Goal: Task Accomplishment & Management: Use online tool/utility

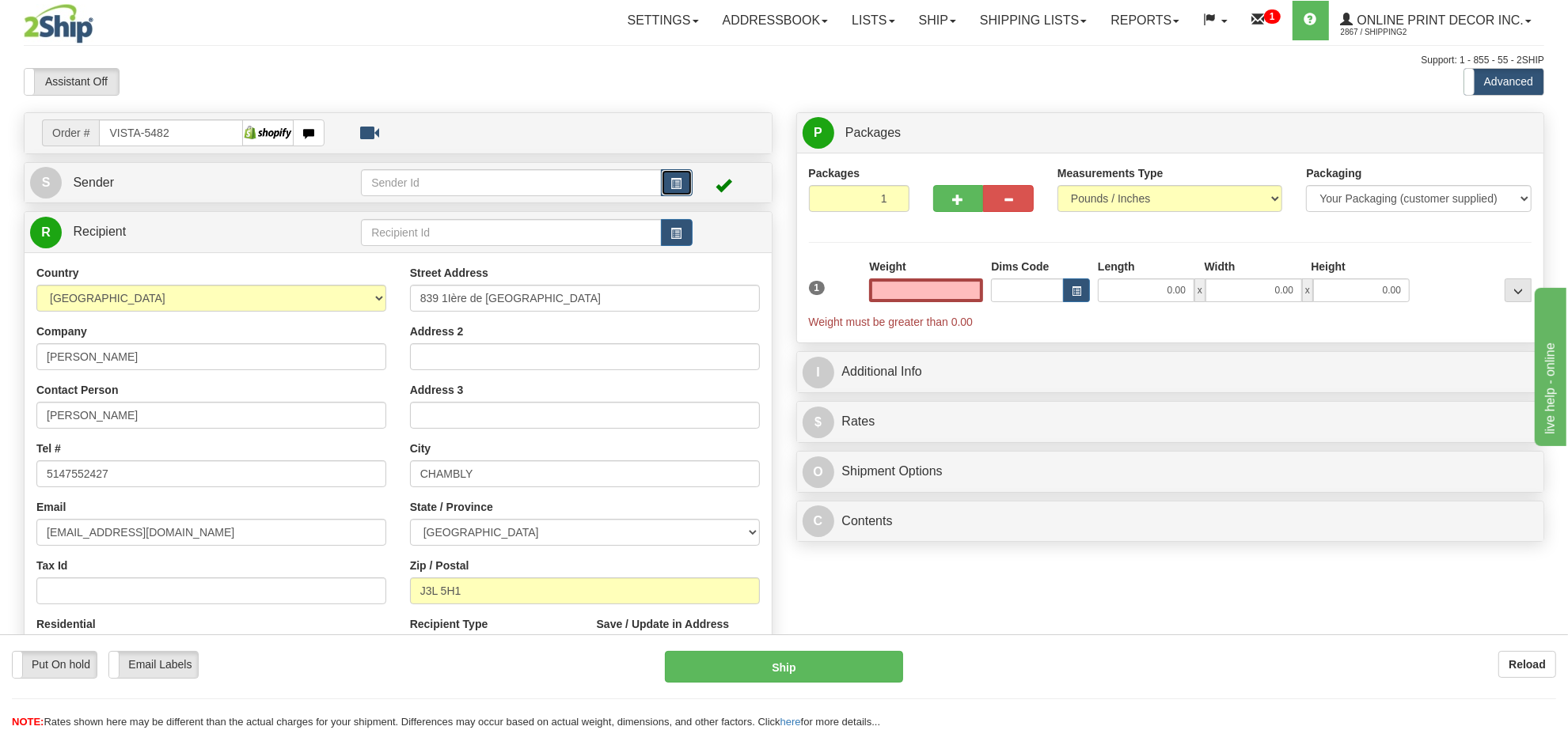
type input "0.00"
click at [664, 171] on button "button" at bounding box center [676, 183] width 31 height 27
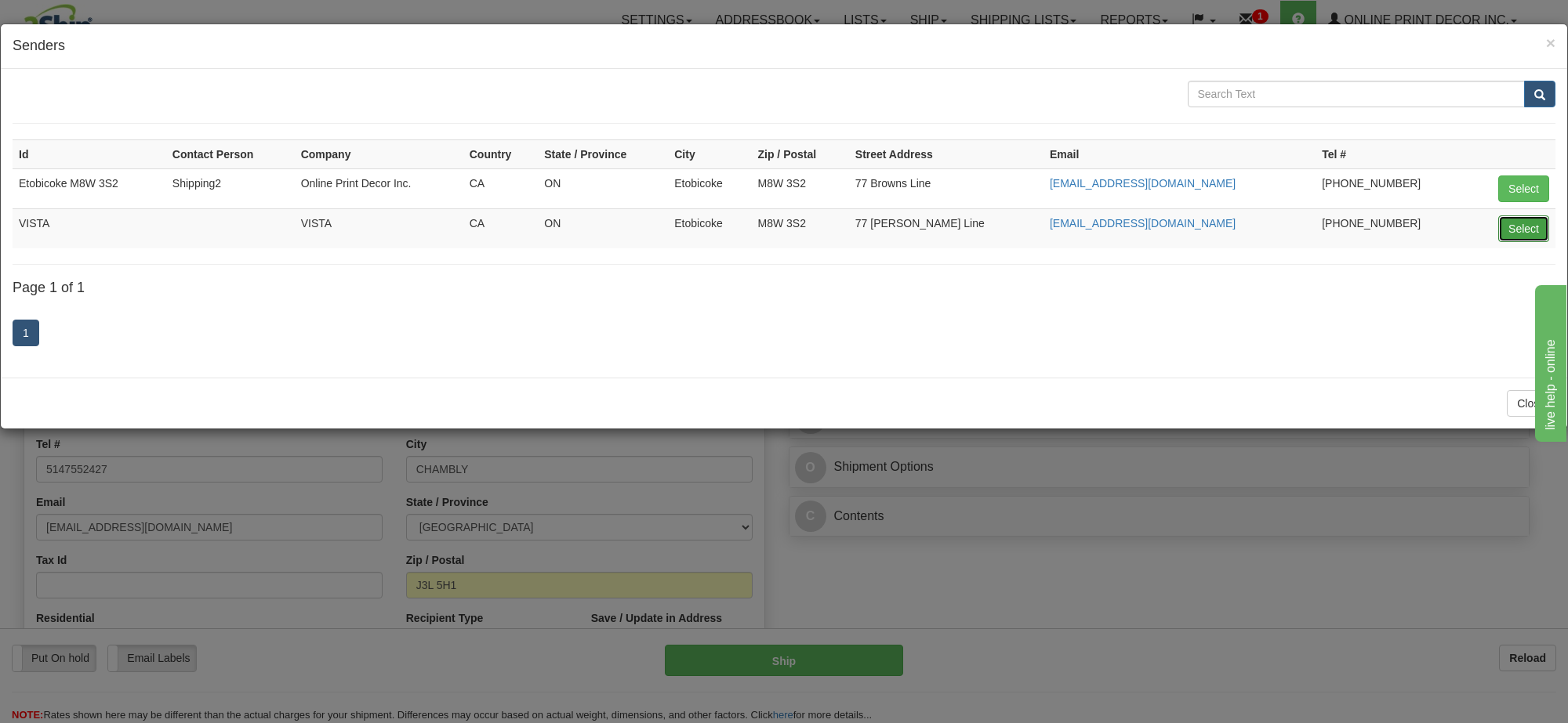
click at [1519, 233] on button "Select" at bounding box center [1524, 229] width 51 height 26
type input "VISTA"
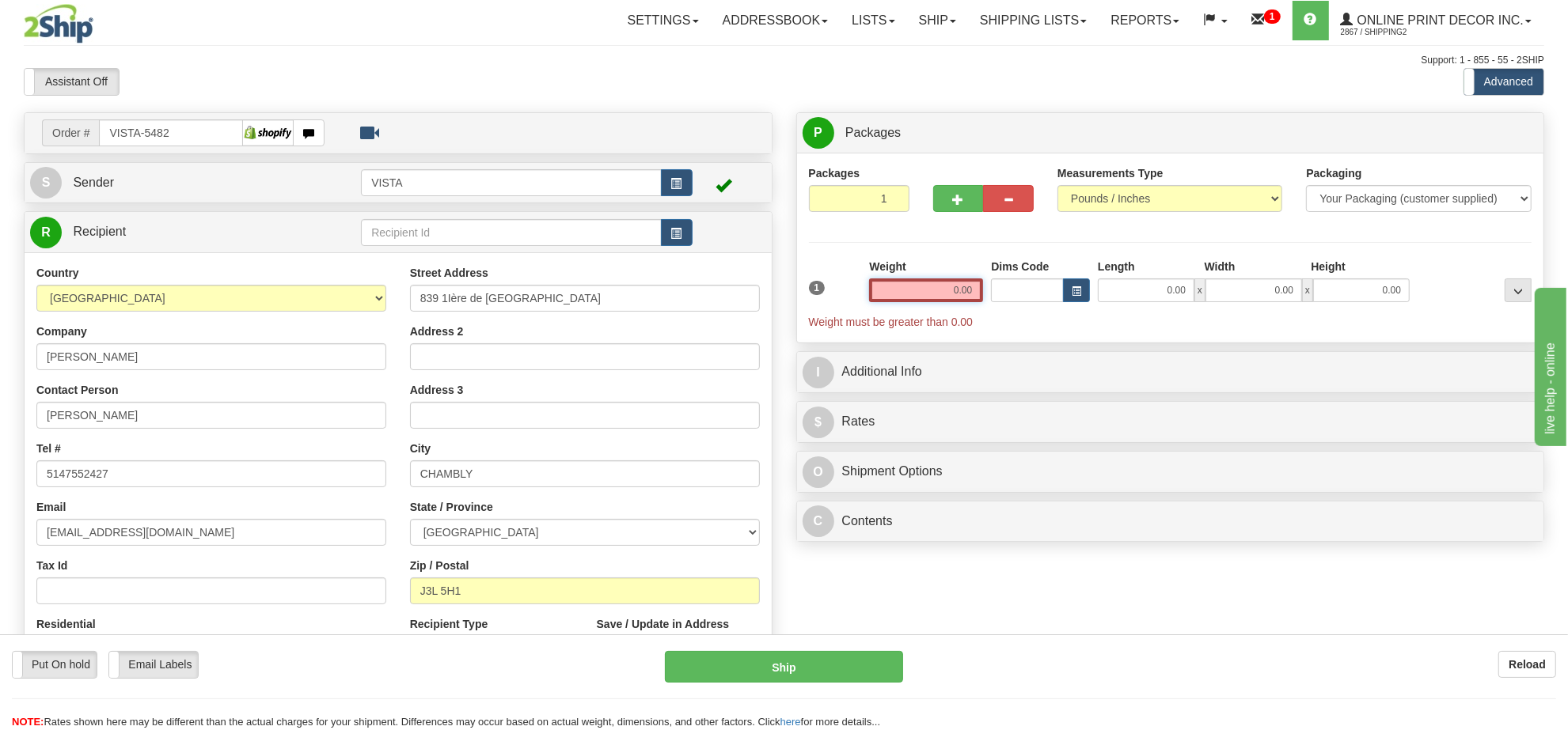
drag, startPoint x: 976, startPoint y: 286, endPoint x: 903, endPoint y: 307, distance: 76.0
click at [903, 306] on div "Weight 0.00" at bounding box center [926, 286] width 122 height 55
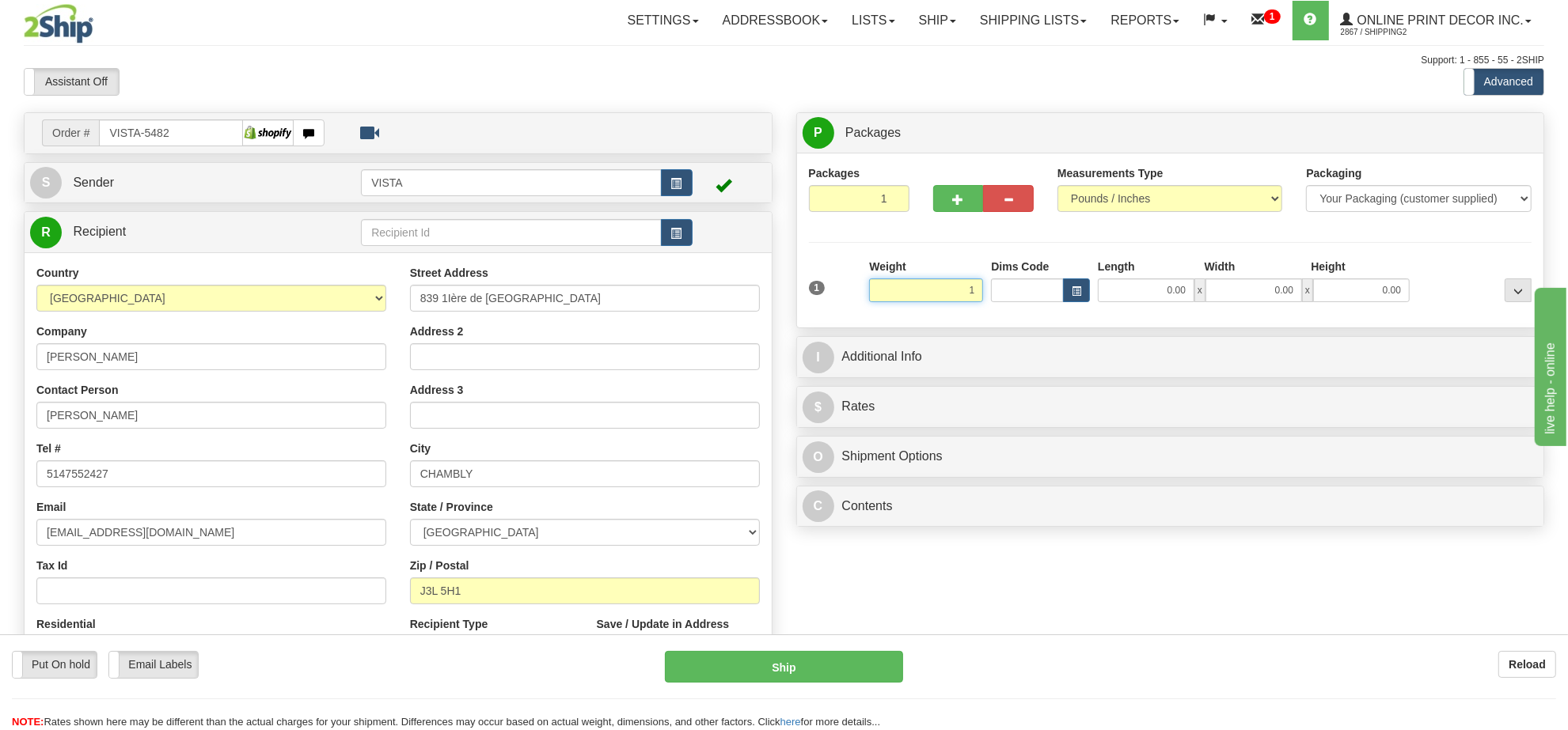
click button "Delete" at bounding box center [0, 0] width 0 height 0
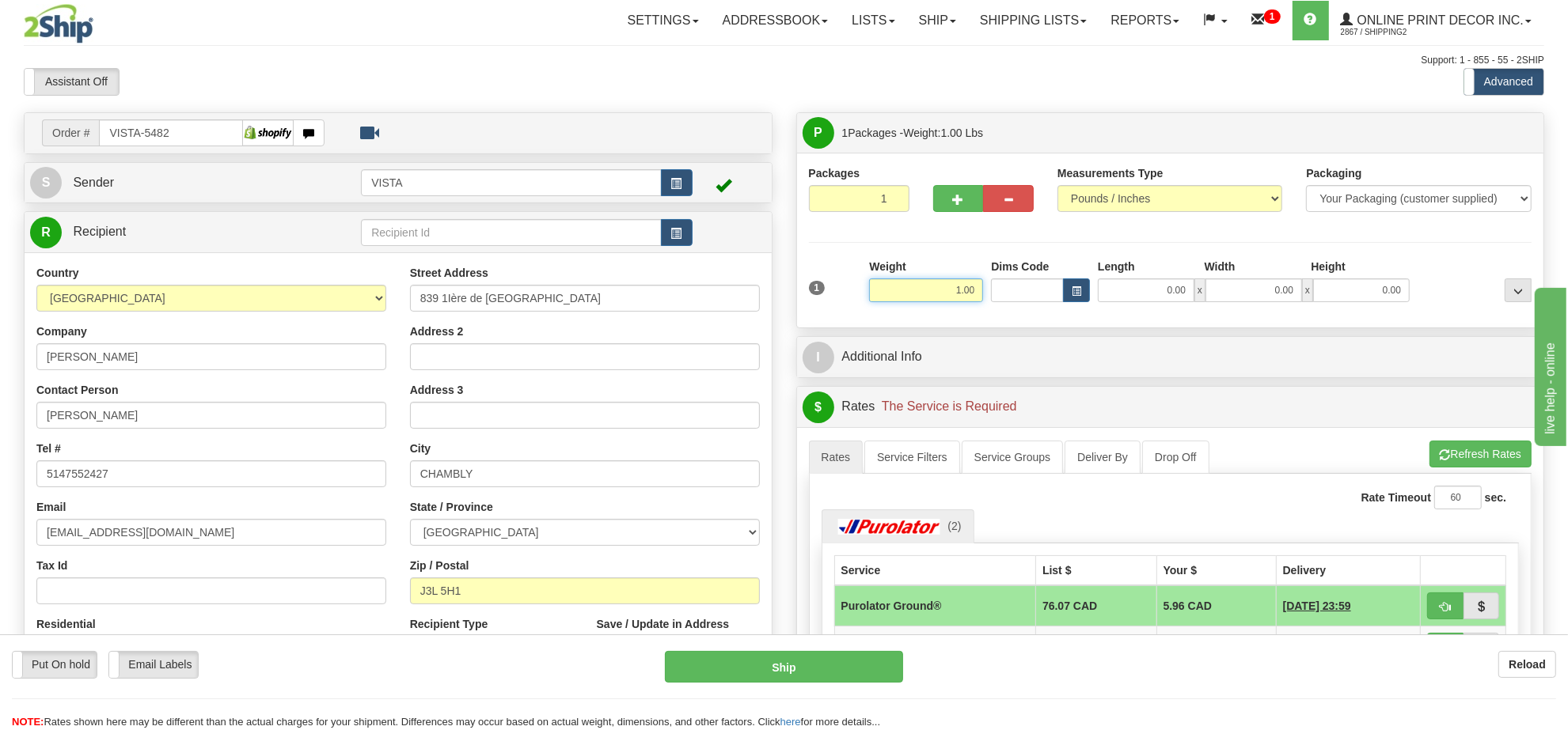
drag, startPoint x: 978, startPoint y: 289, endPoint x: 861, endPoint y: 294, distance: 117.1
click at [861, 294] on div "1 Weight 1.00 Dims Code 0.00" at bounding box center [1171, 286] width 731 height 56
type input "0.77"
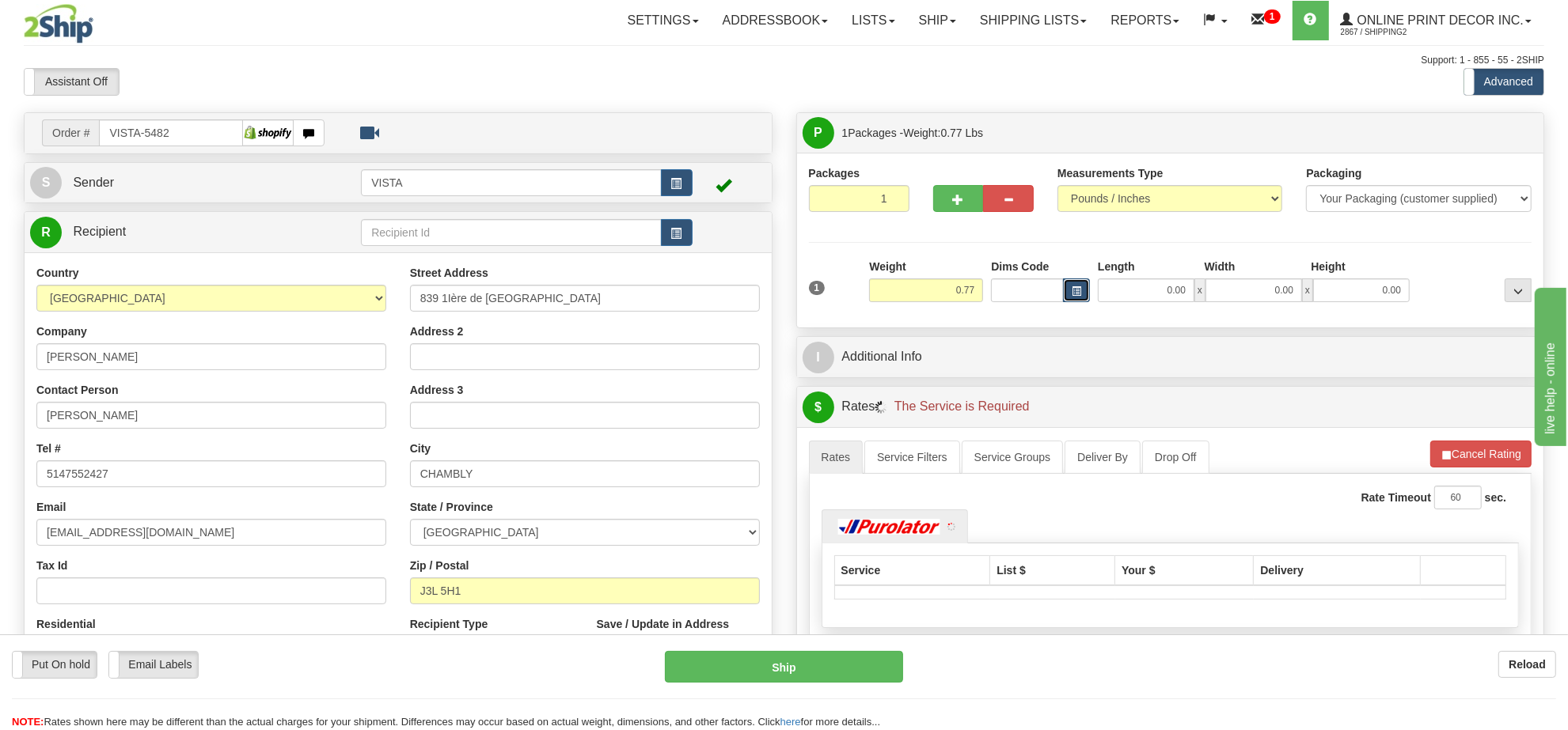
click at [1078, 293] on span "button" at bounding box center [1077, 291] width 10 height 9
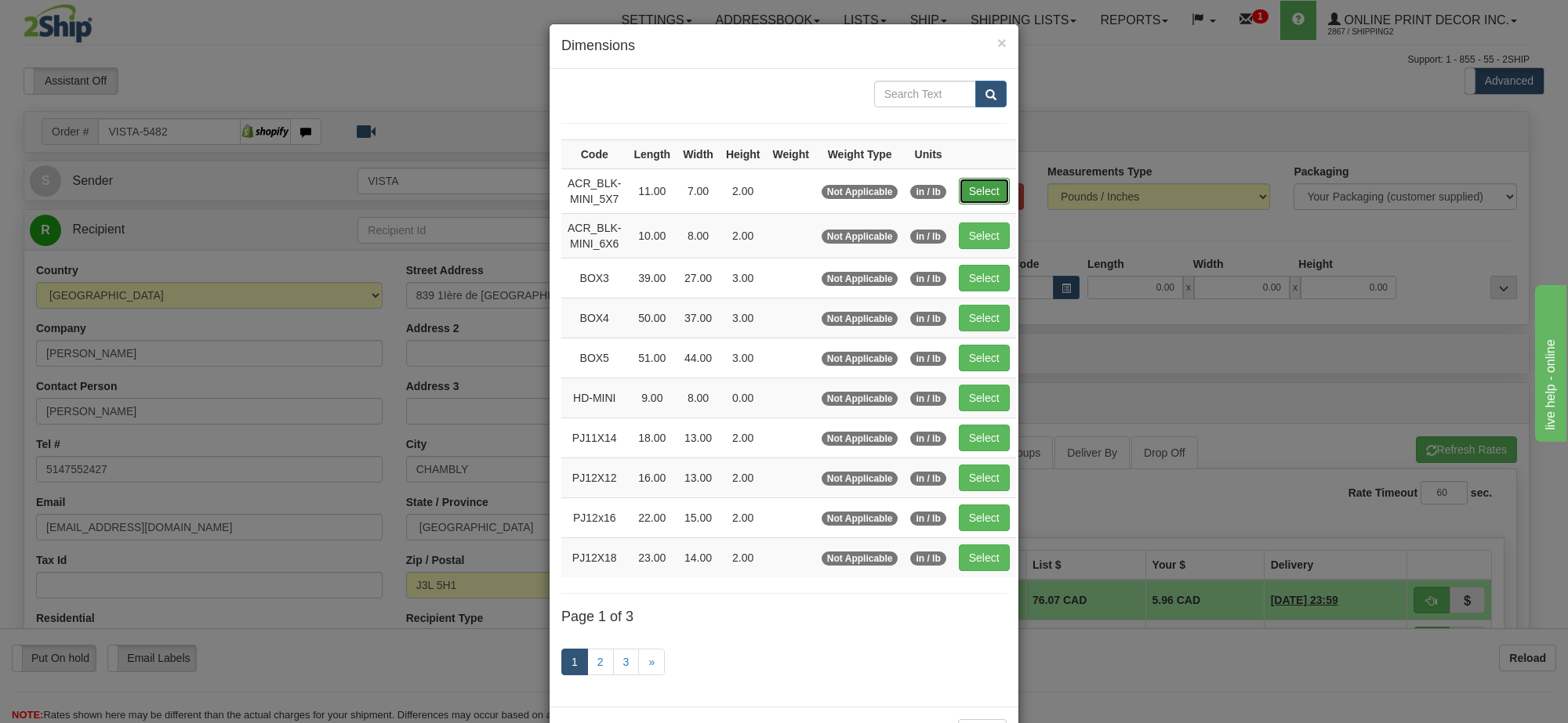
click at [977, 193] on button "Select" at bounding box center [984, 191] width 51 height 26
type input "ACR_BLK-MINI_5X7"
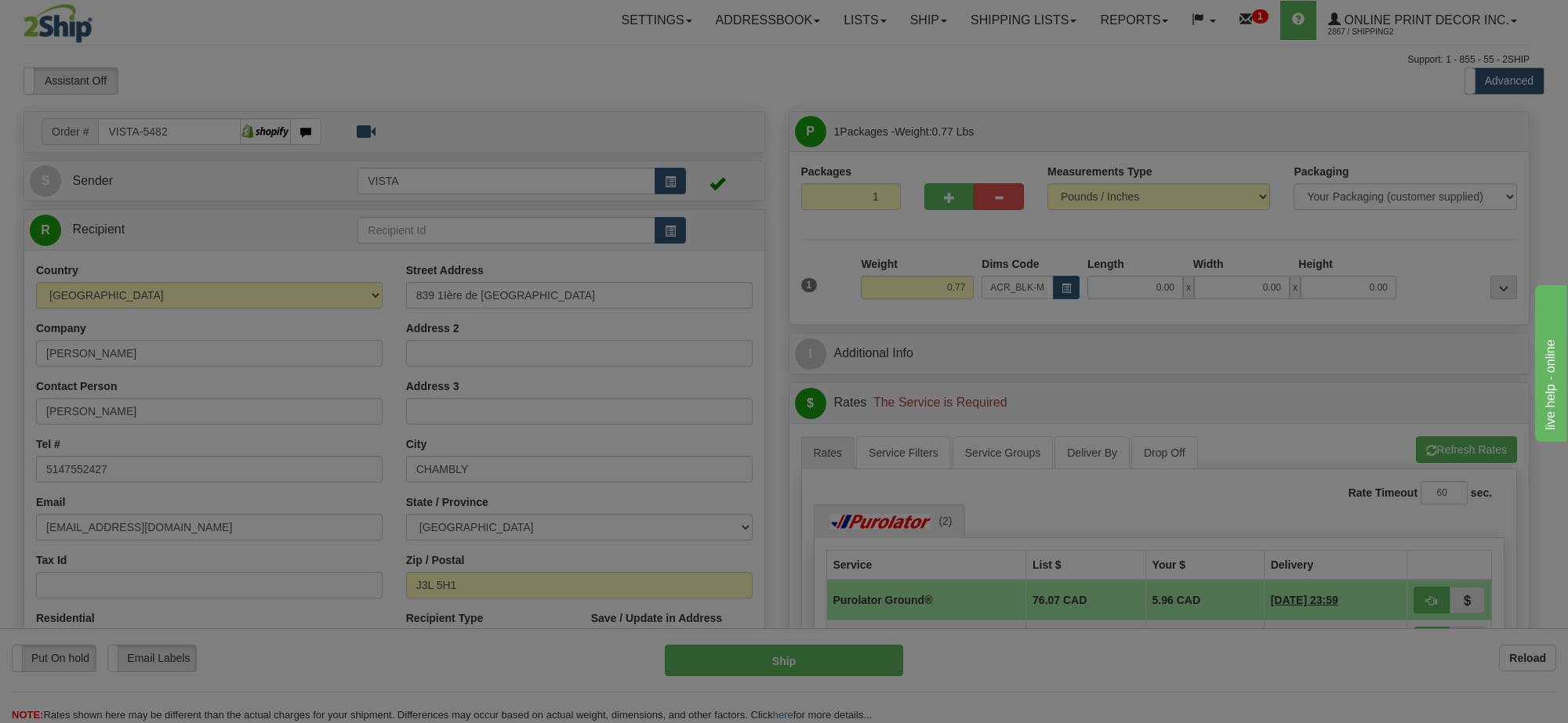
type input "11.00"
type input "7.00"
type input "2.00"
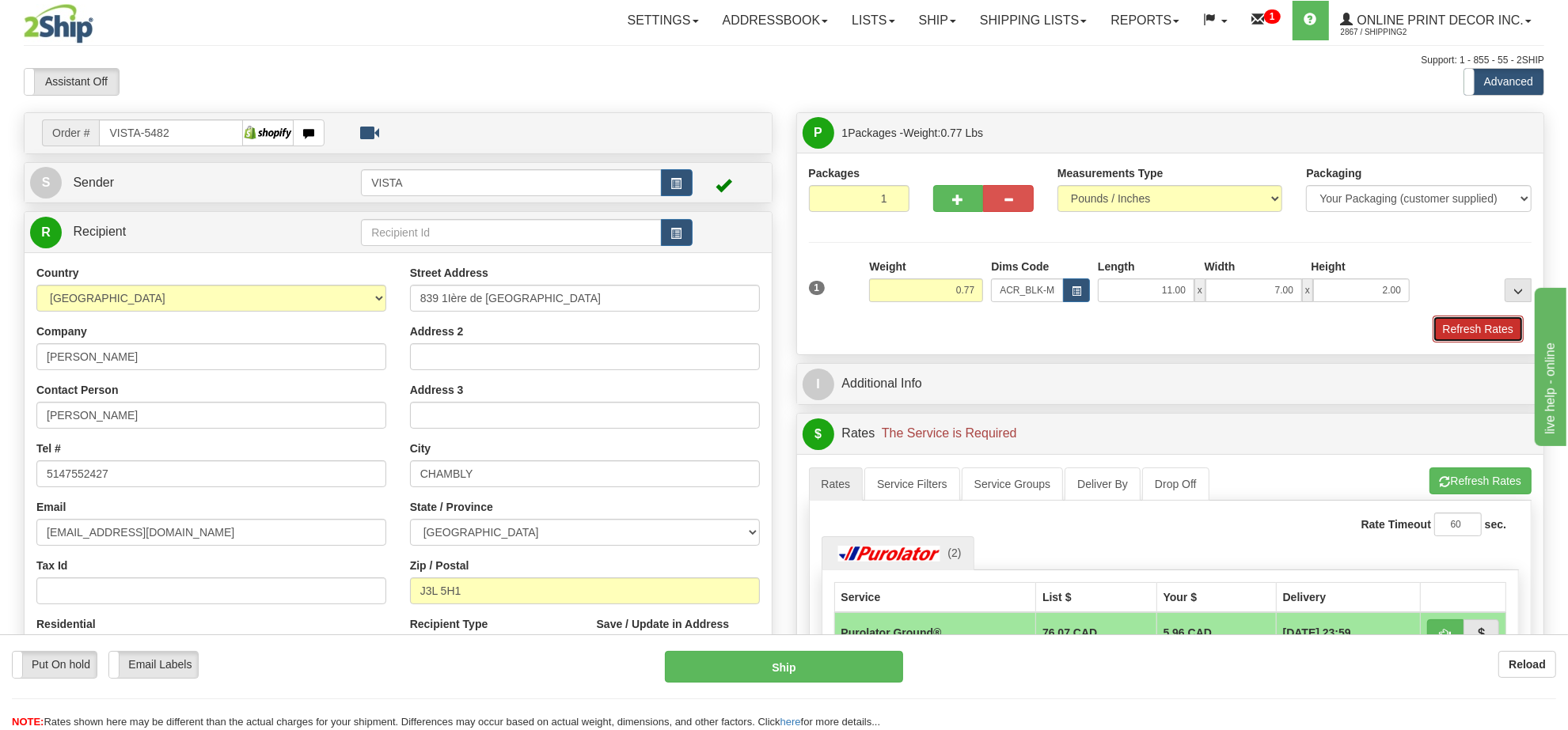
click at [1474, 331] on button "Refresh Rates" at bounding box center [1479, 329] width 91 height 27
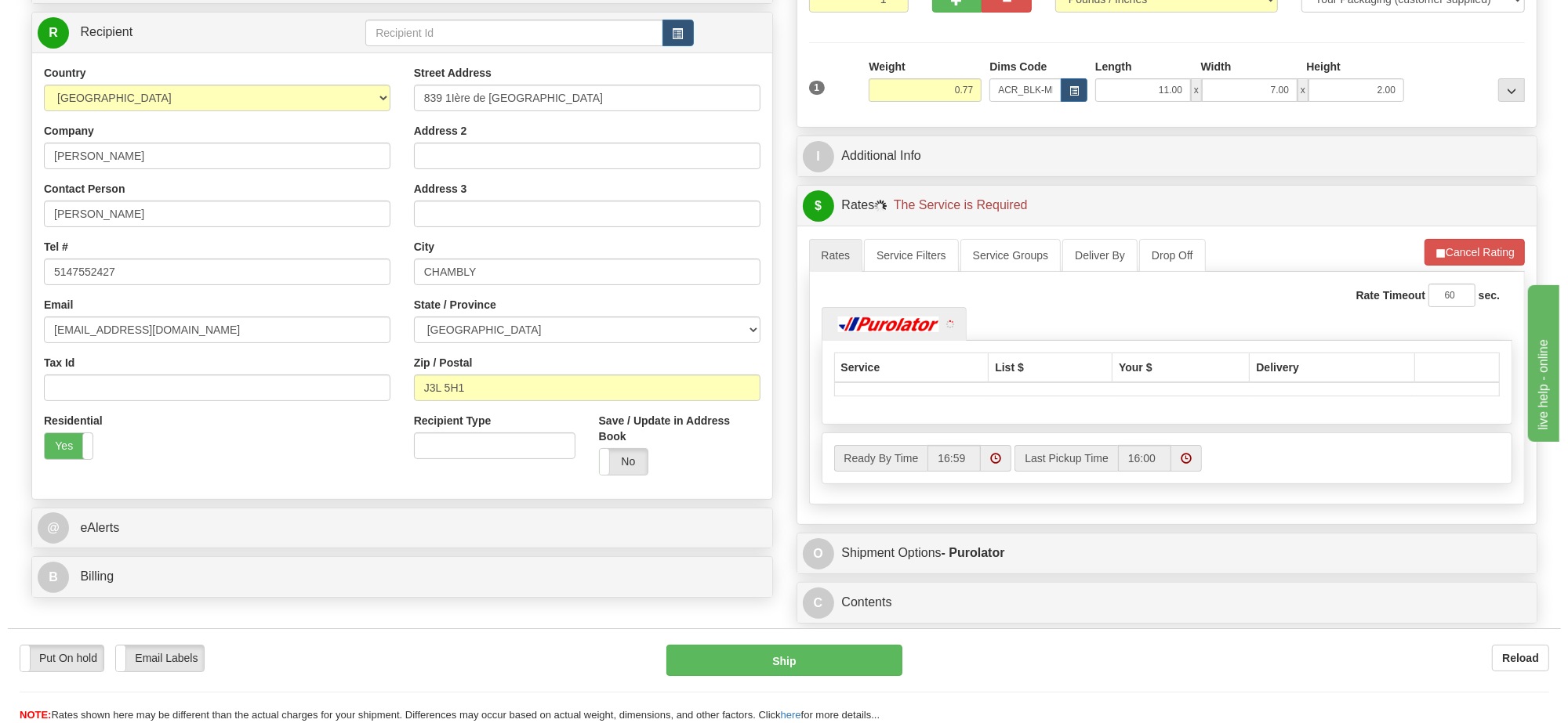
scroll to position [229, 0]
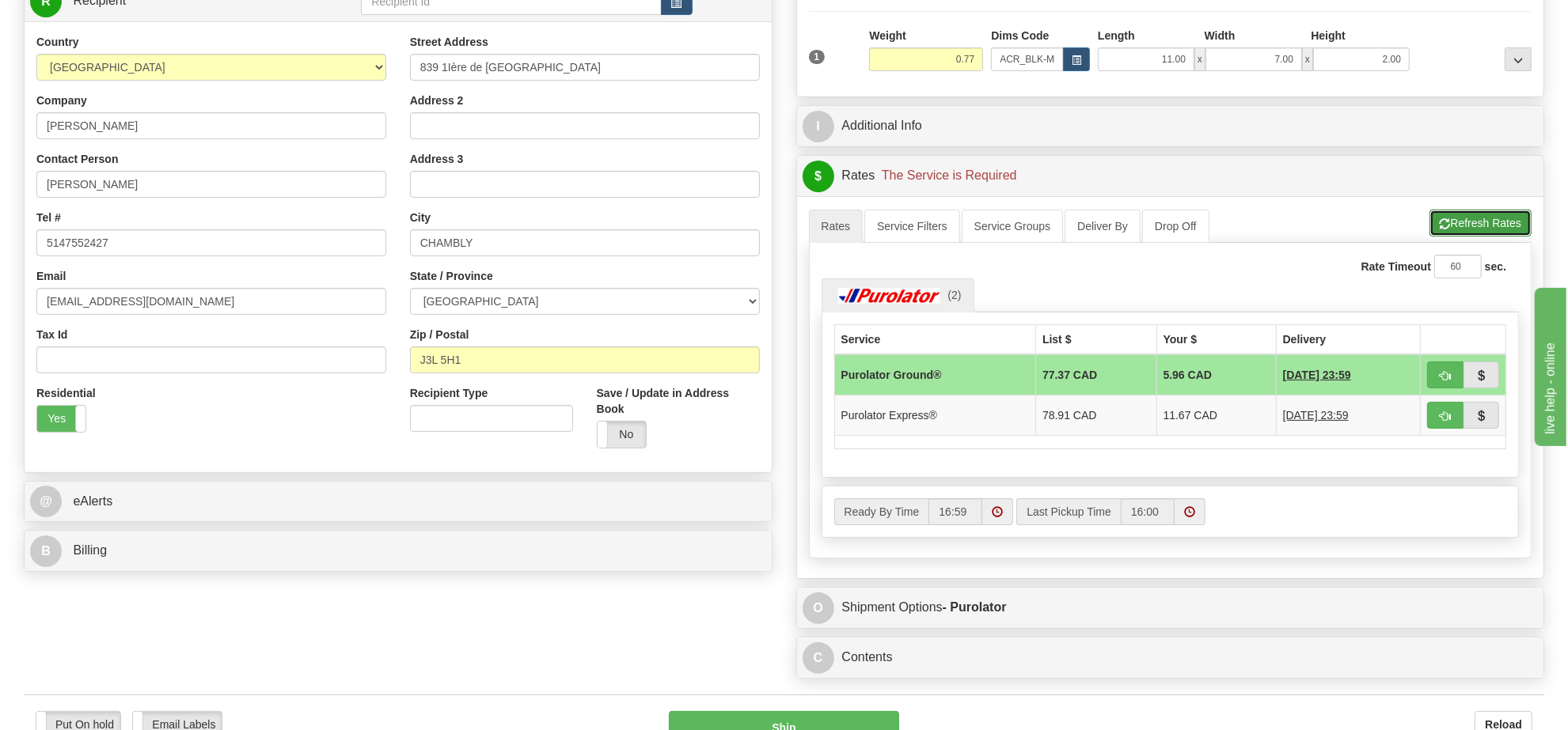
click at [1455, 220] on button "Refresh Rates" at bounding box center [1479, 223] width 102 height 27
click at [1439, 370] on button "button" at bounding box center [1445, 375] width 36 height 27
type input "260"
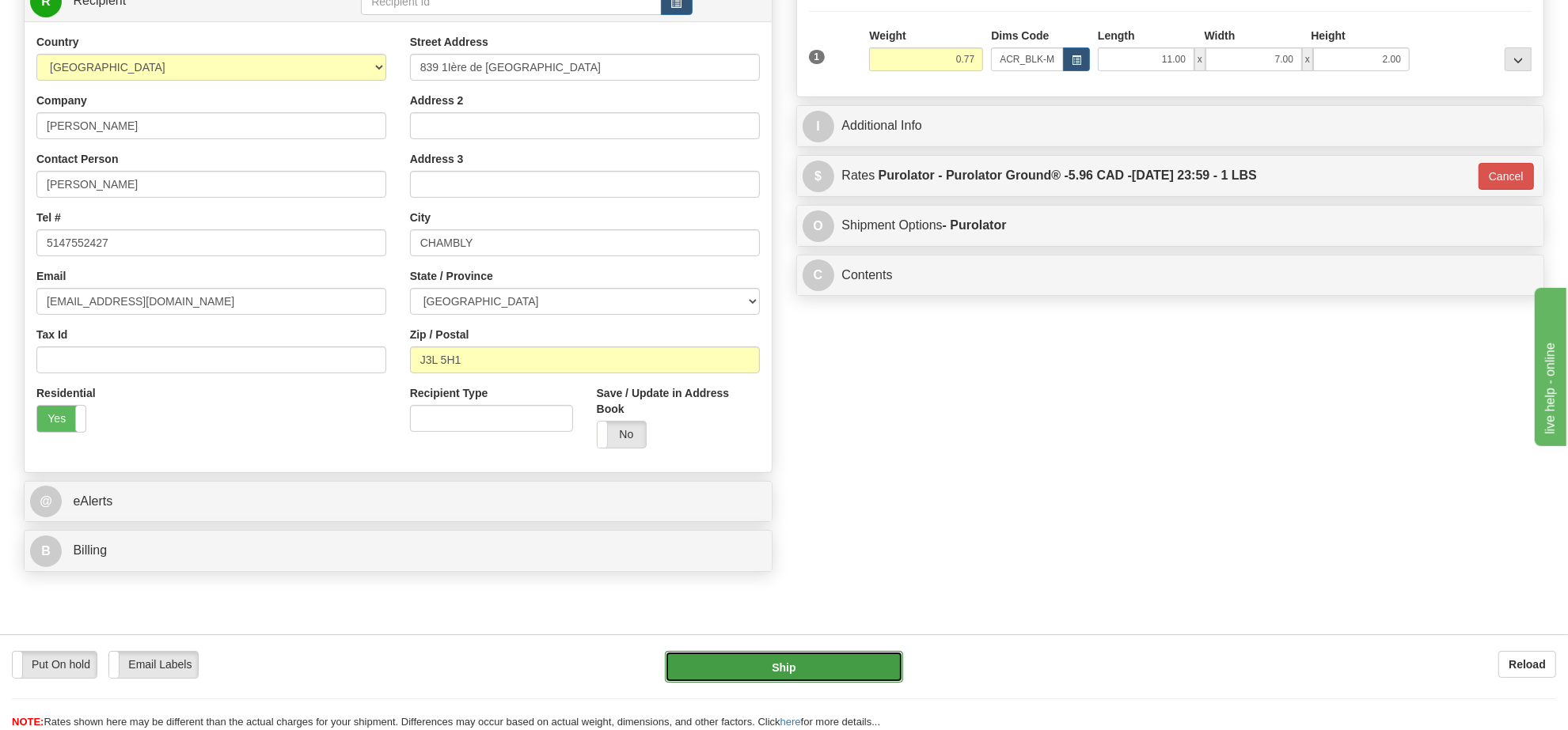
click at [839, 662] on button "Ship" at bounding box center [783, 666] width 237 height 31
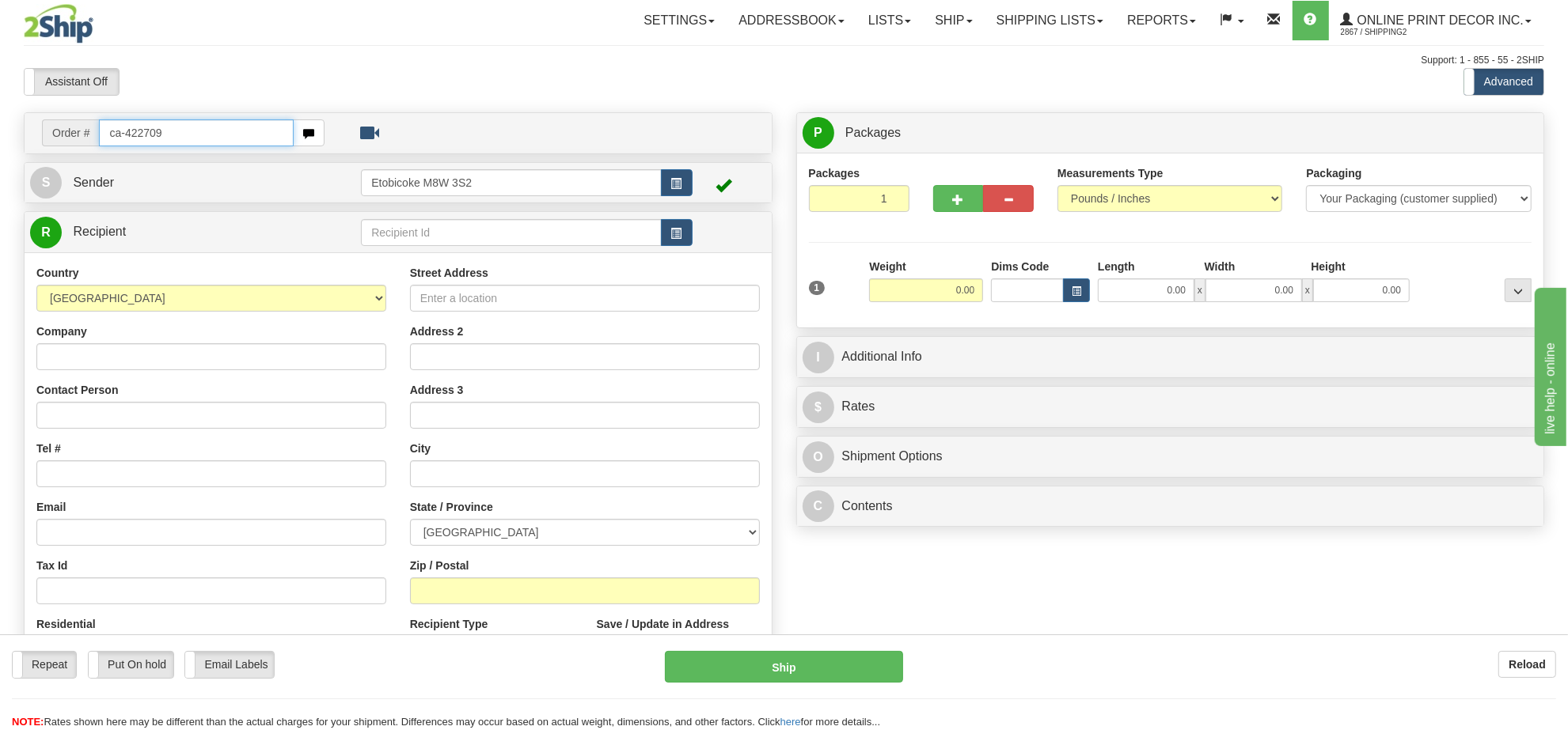
type input "ca-422709"
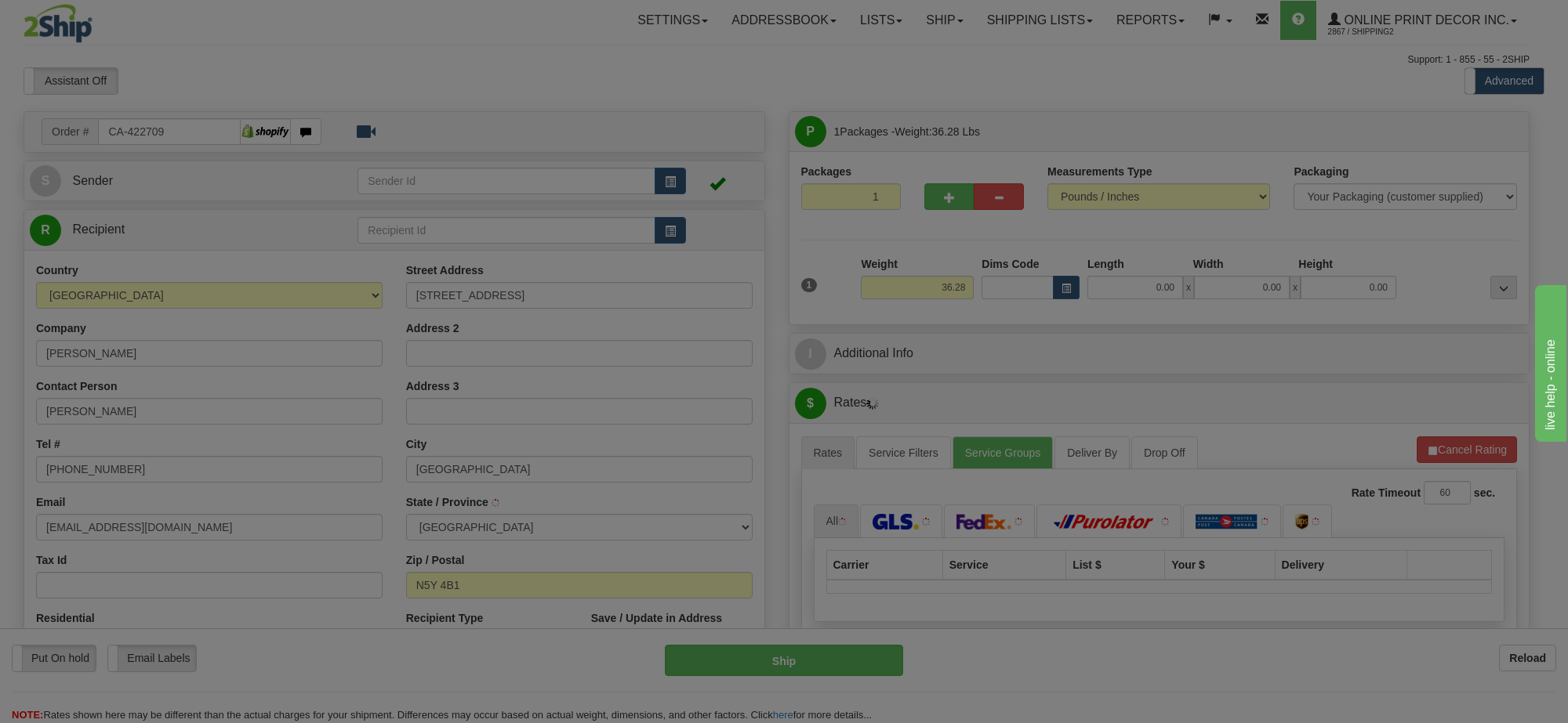
type input "LONDON"
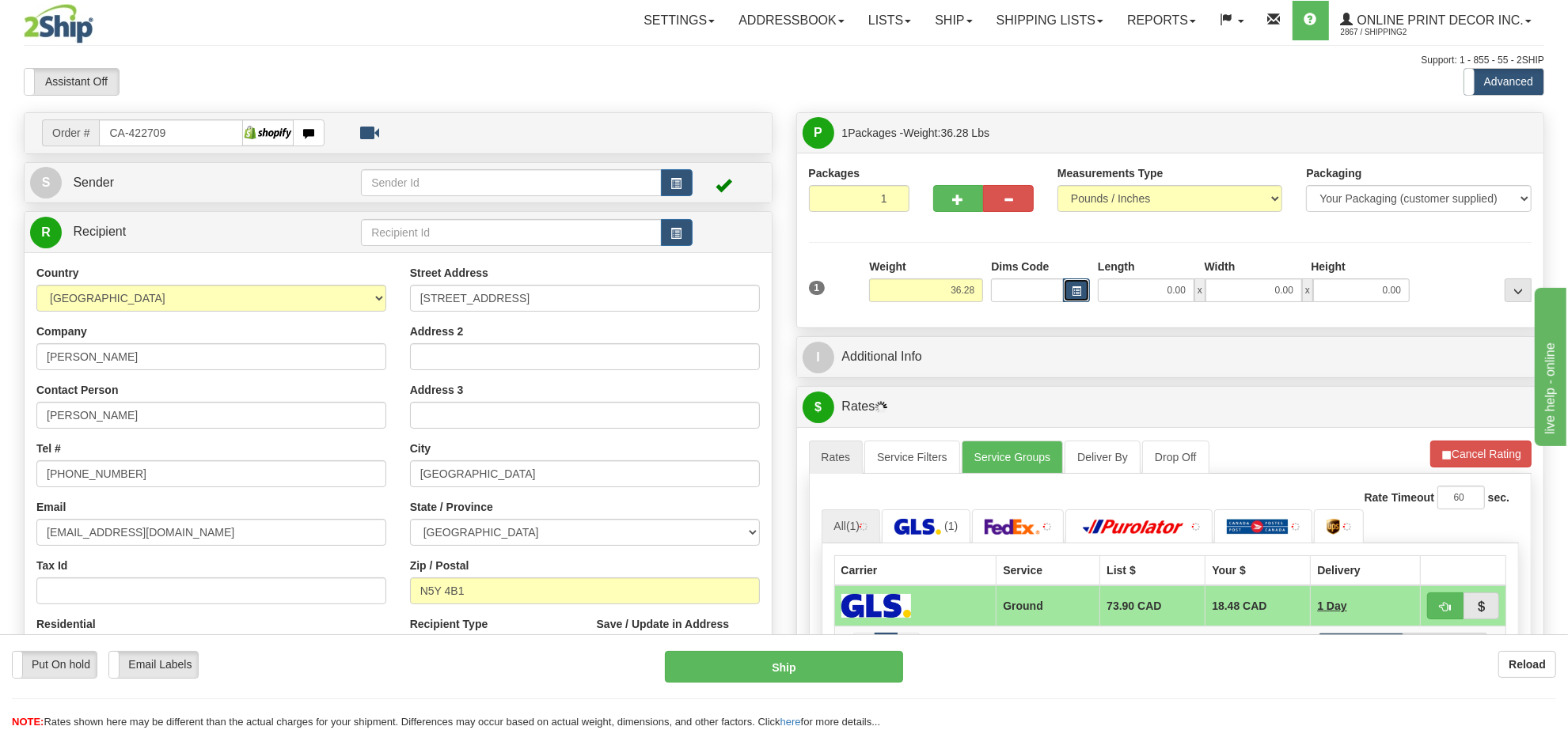
click at [1068, 288] on button "button" at bounding box center [1077, 290] width 27 height 24
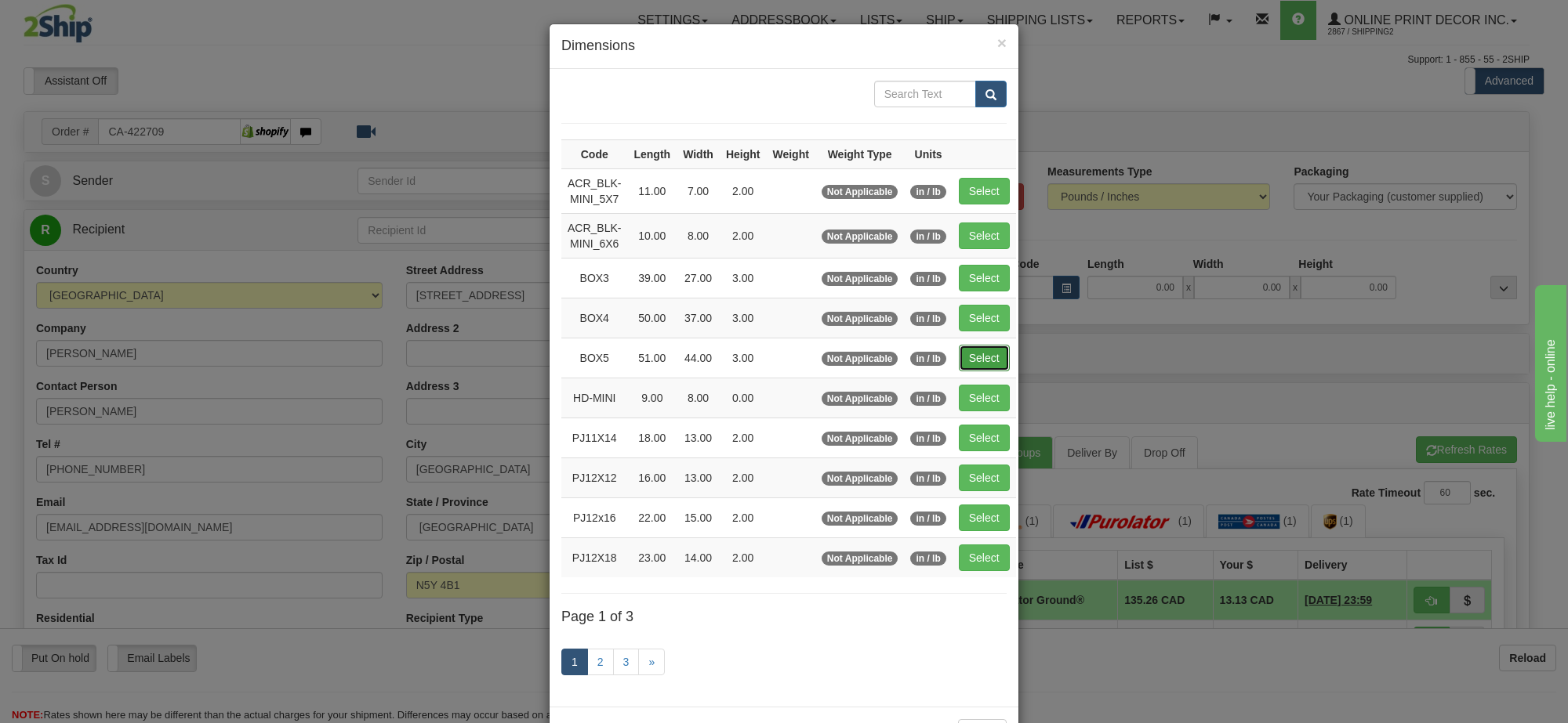
drag, startPoint x: 961, startPoint y: 353, endPoint x: 1013, endPoint y: 366, distance: 53.6
click at [962, 354] on button "Select" at bounding box center [984, 358] width 51 height 26
type input "BOX5"
type input "51.00"
type input "44.00"
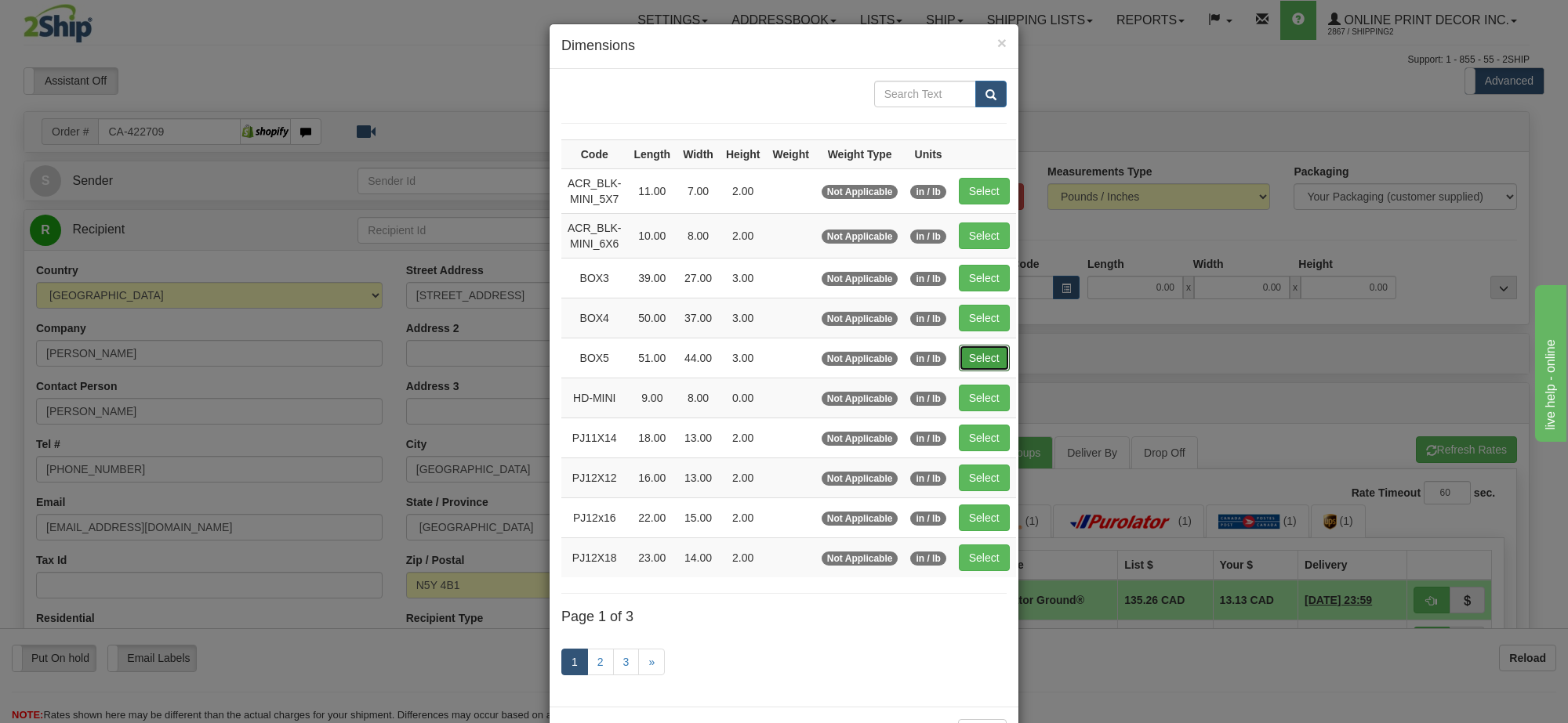
type input "3.00"
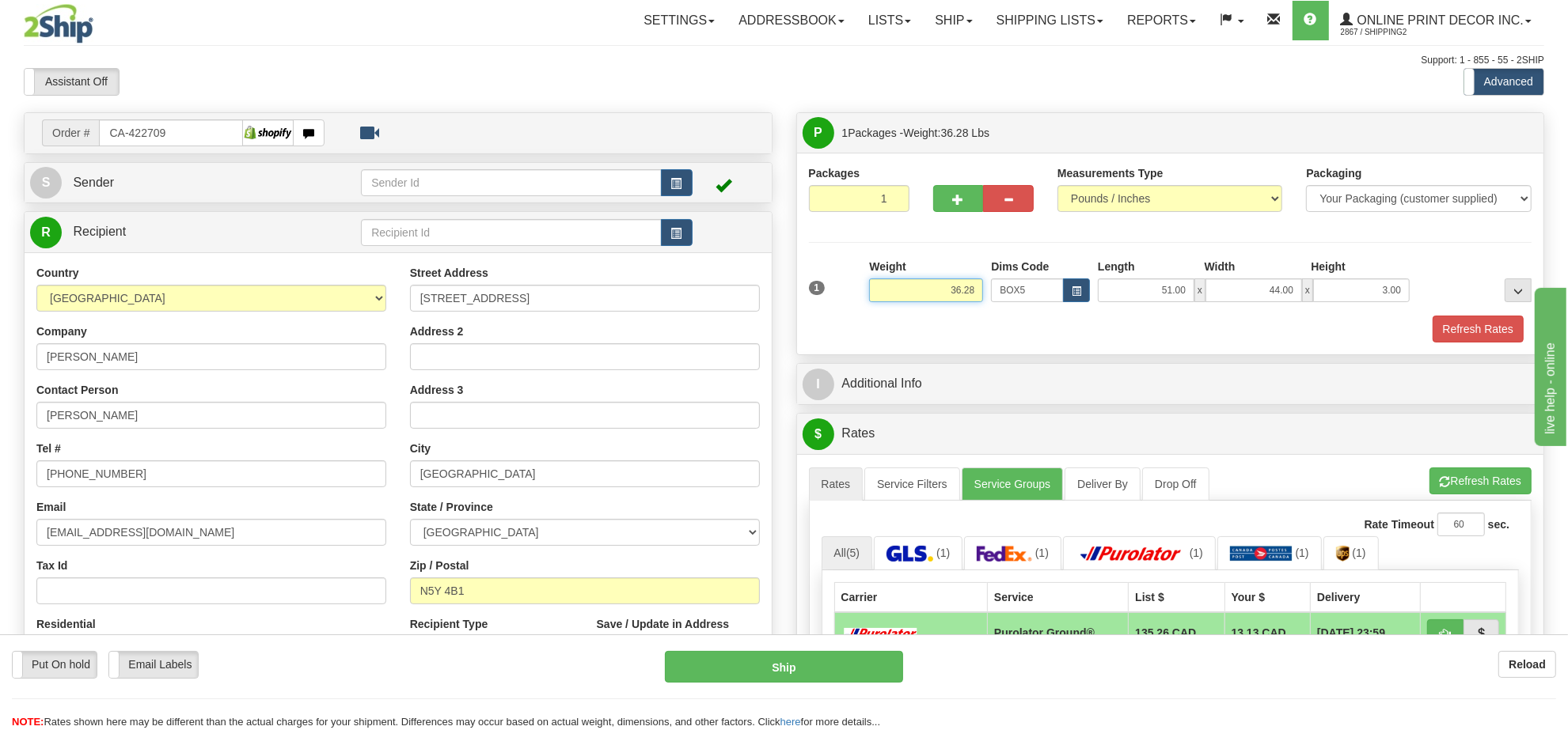
drag, startPoint x: 972, startPoint y: 290, endPoint x: 890, endPoint y: 285, distance: 82.2
click at [890, 285] on input "36.28" at bounding box center [926, 290] width 114 height 24
type input "26.98"
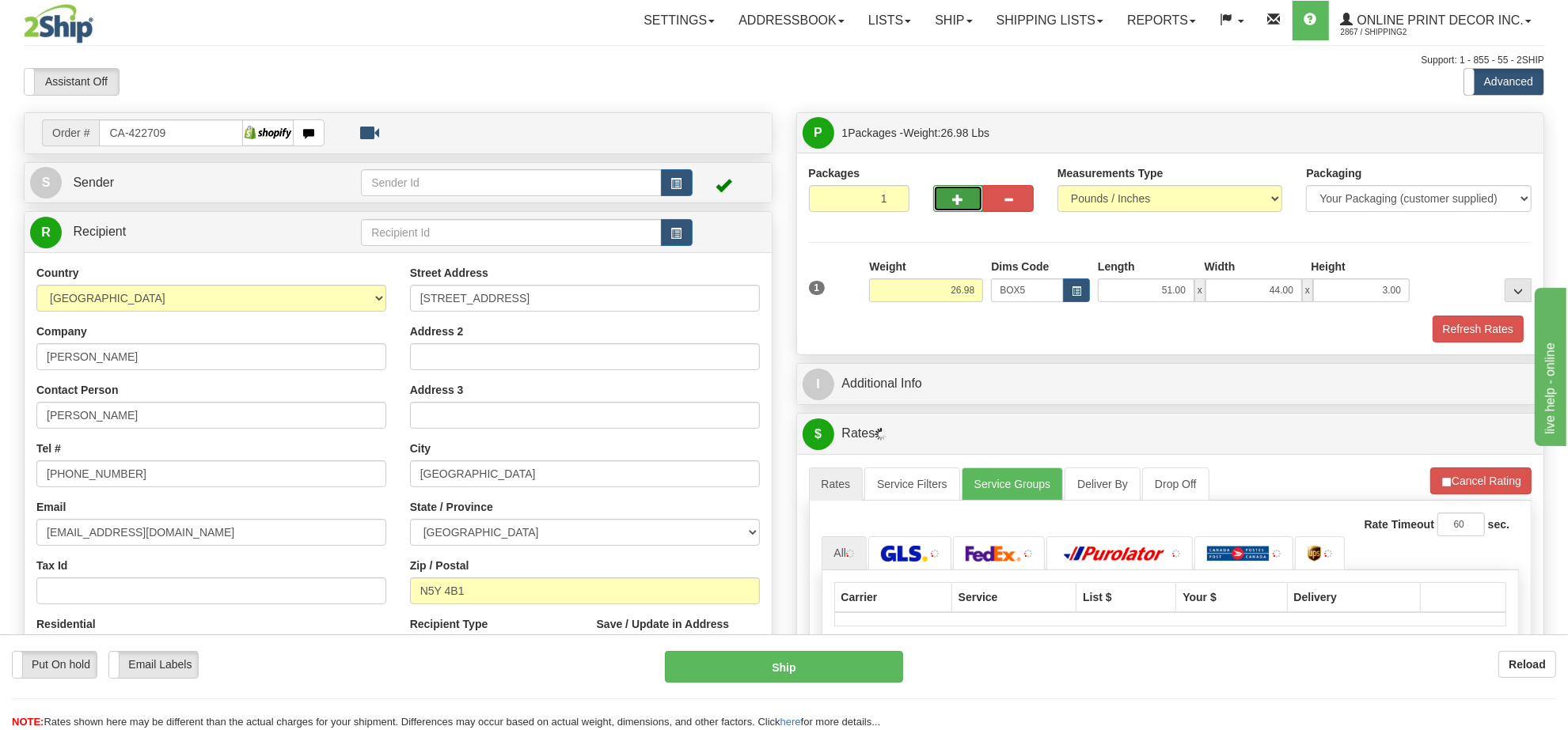
click at [962, 202] on span "button" at bounding box center [959, 200] width 11 height 10
radio input "true"
type input "2"
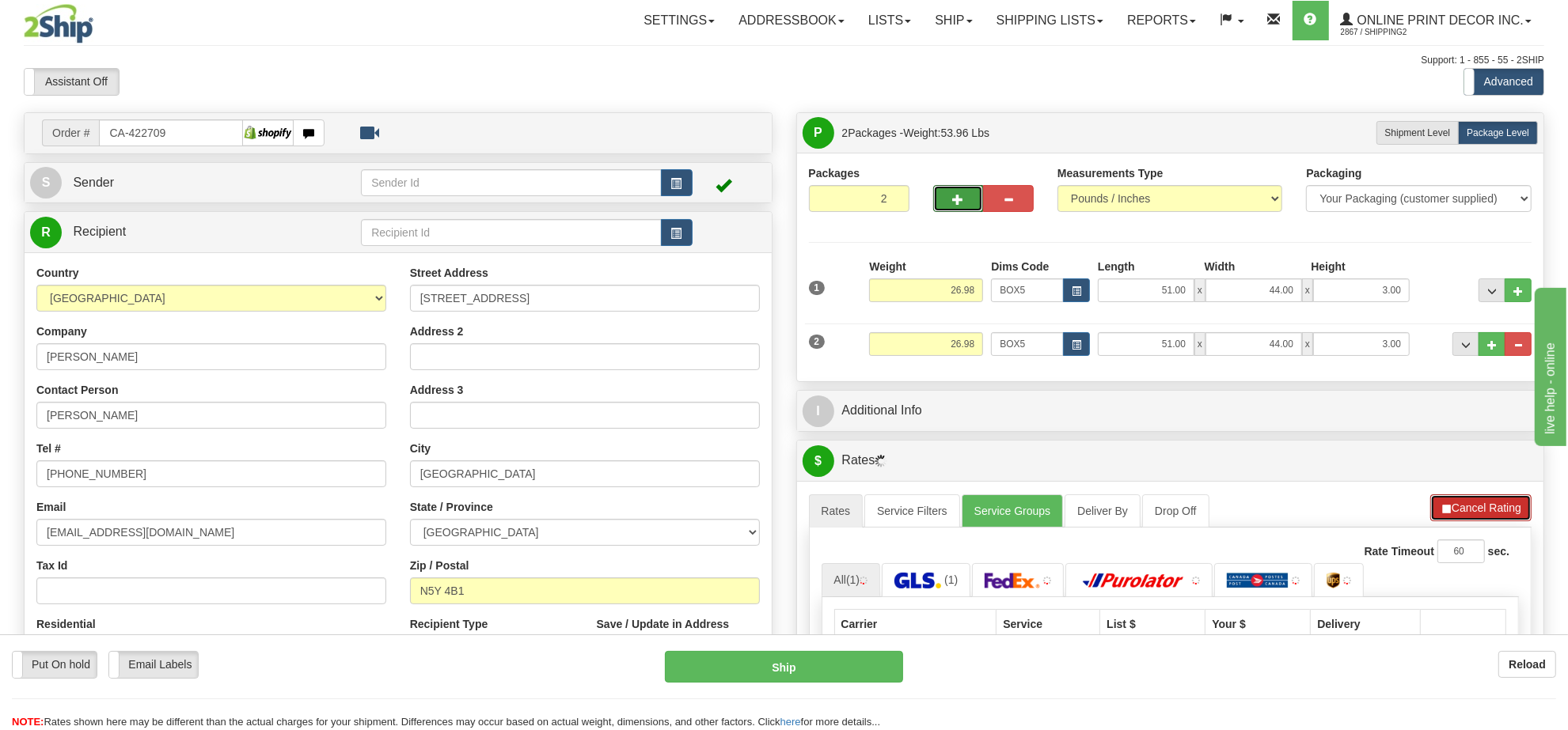
click at [1484, 512] on button "Cancel Rating" at bounding box center [1480, 508] width 101 height 27
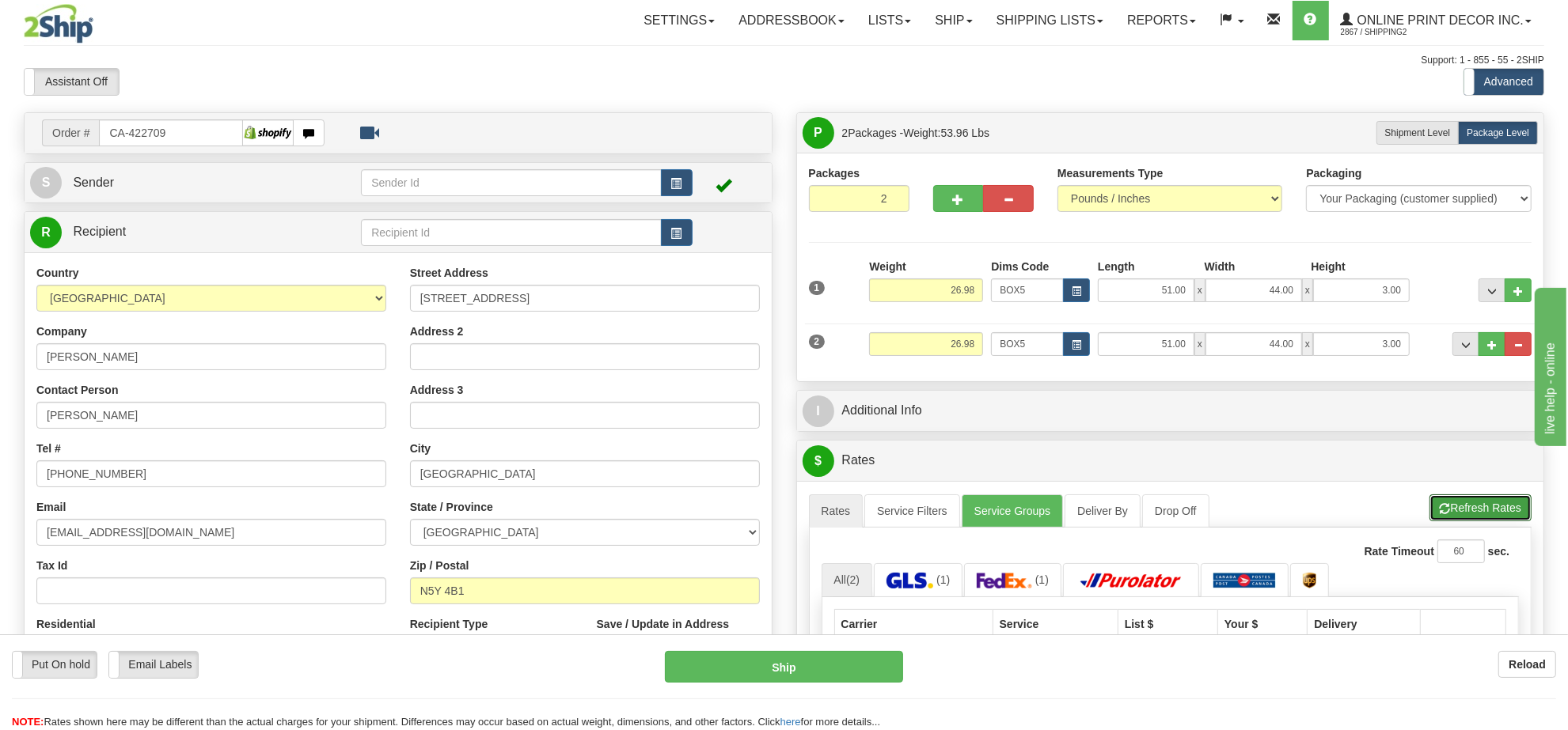
click at [1484, 512] on button "Refresh Rates" at bounding box center [1479, 508] width 102 height 27
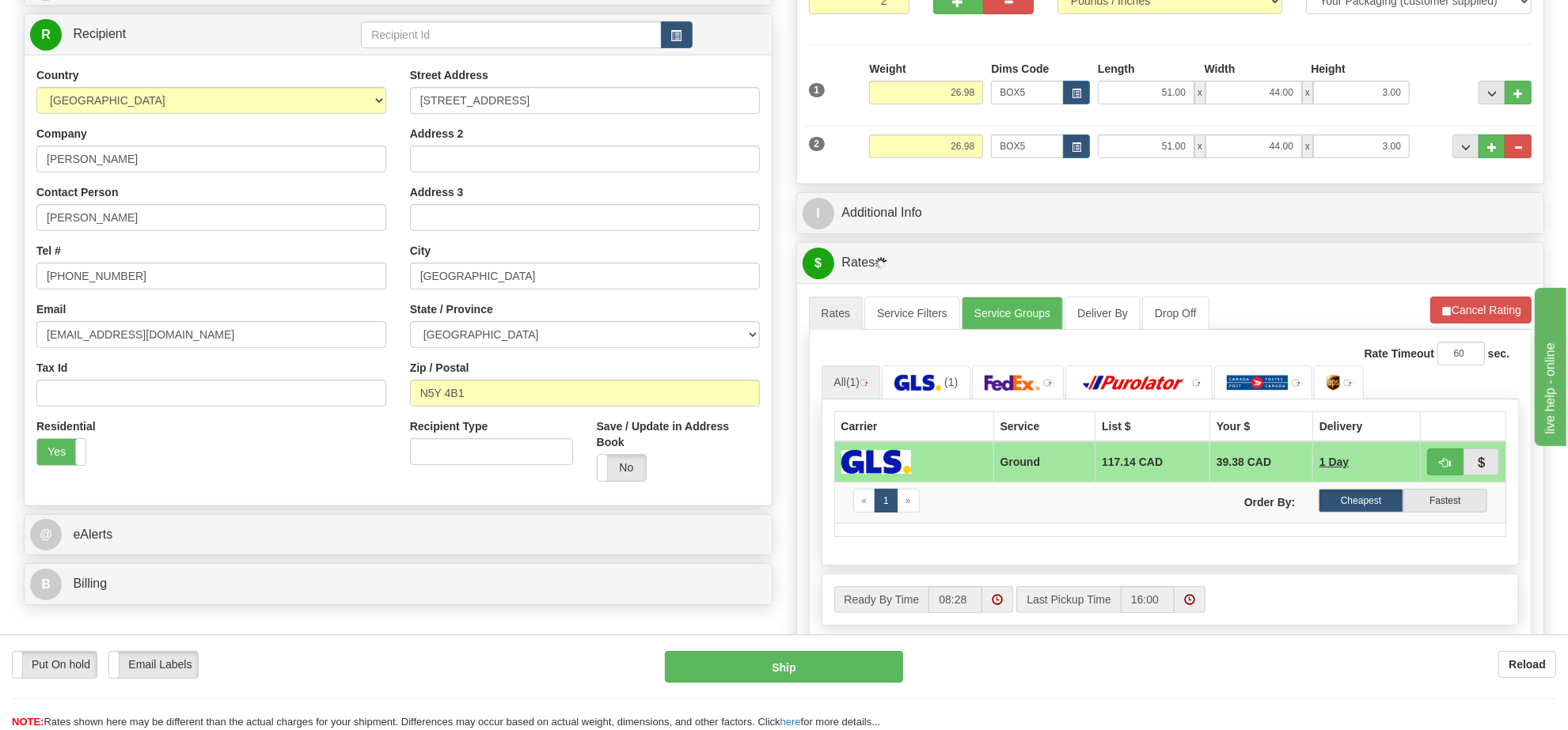
scroll to position [297, 0]
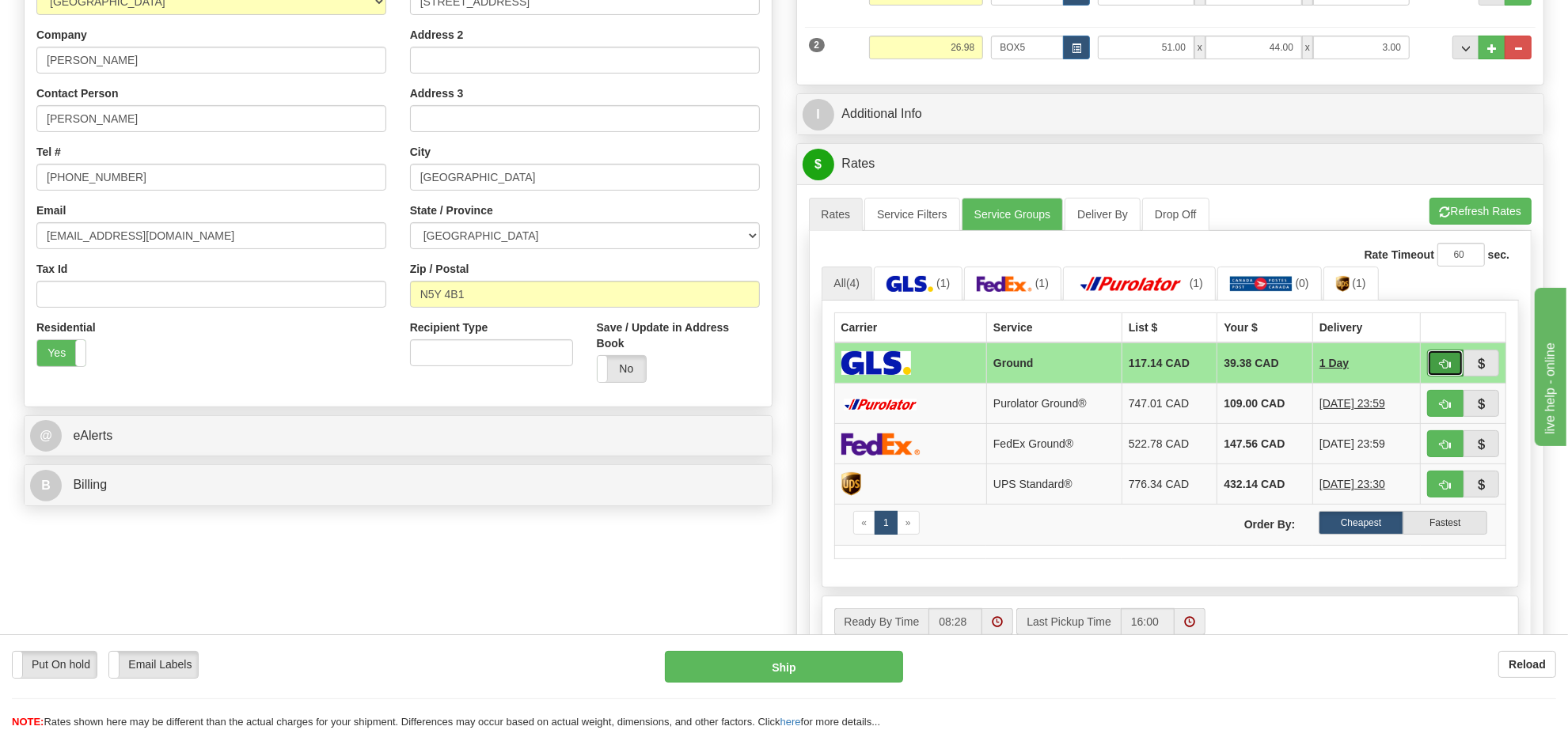
click at [1448, 365] on span "button" at bounding box center [1445, 364] width 11 height 10
type input "1"
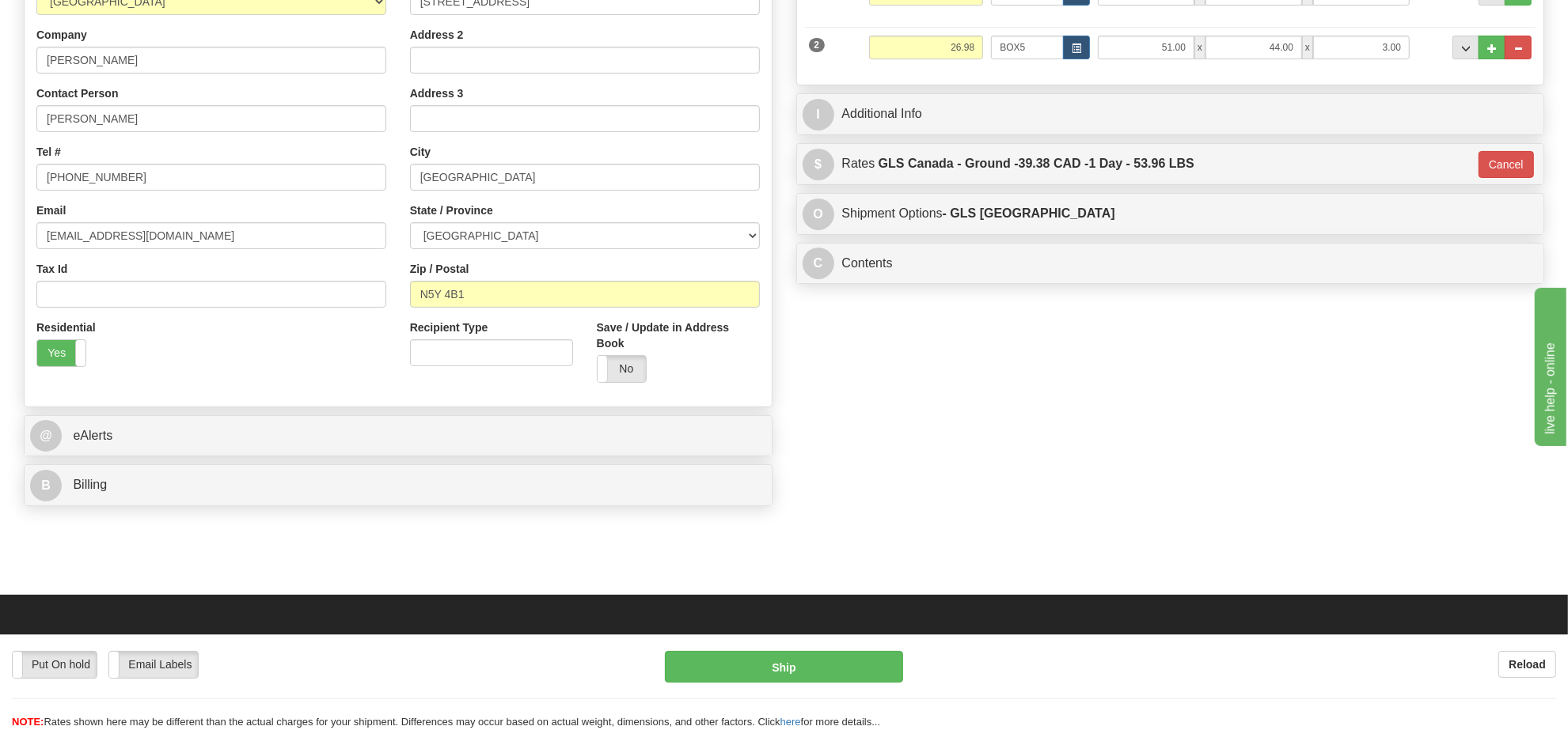
scroll to position [0, 0]
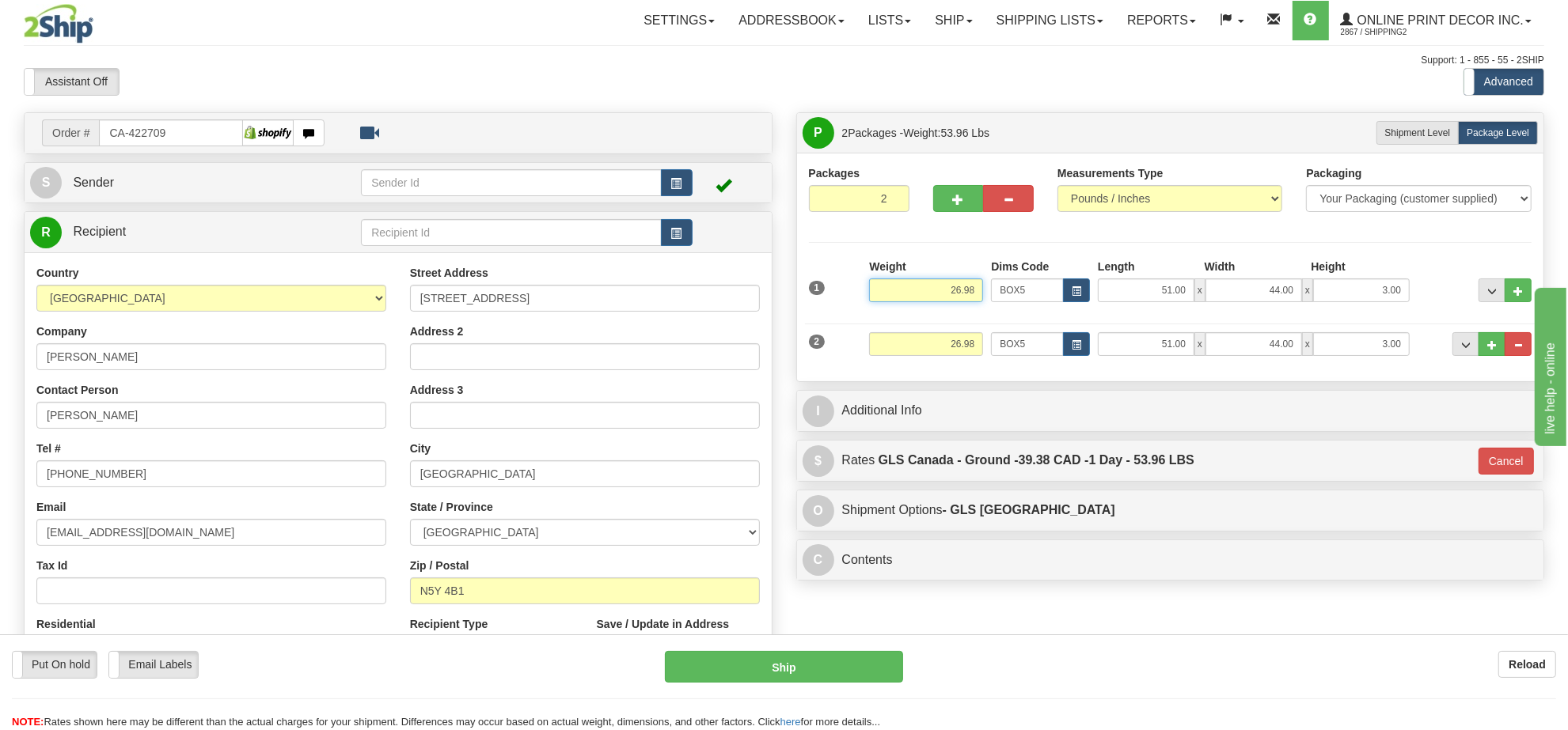
drag, startPoint x: 975, startPoint y: 290, endPoint x: 911, endPoint y: 289, distance: 64.0
click at [911, 289] on input "26.98" at bounding box center [926, 290] width 114 height 24
type input "27.98"
type input "1"
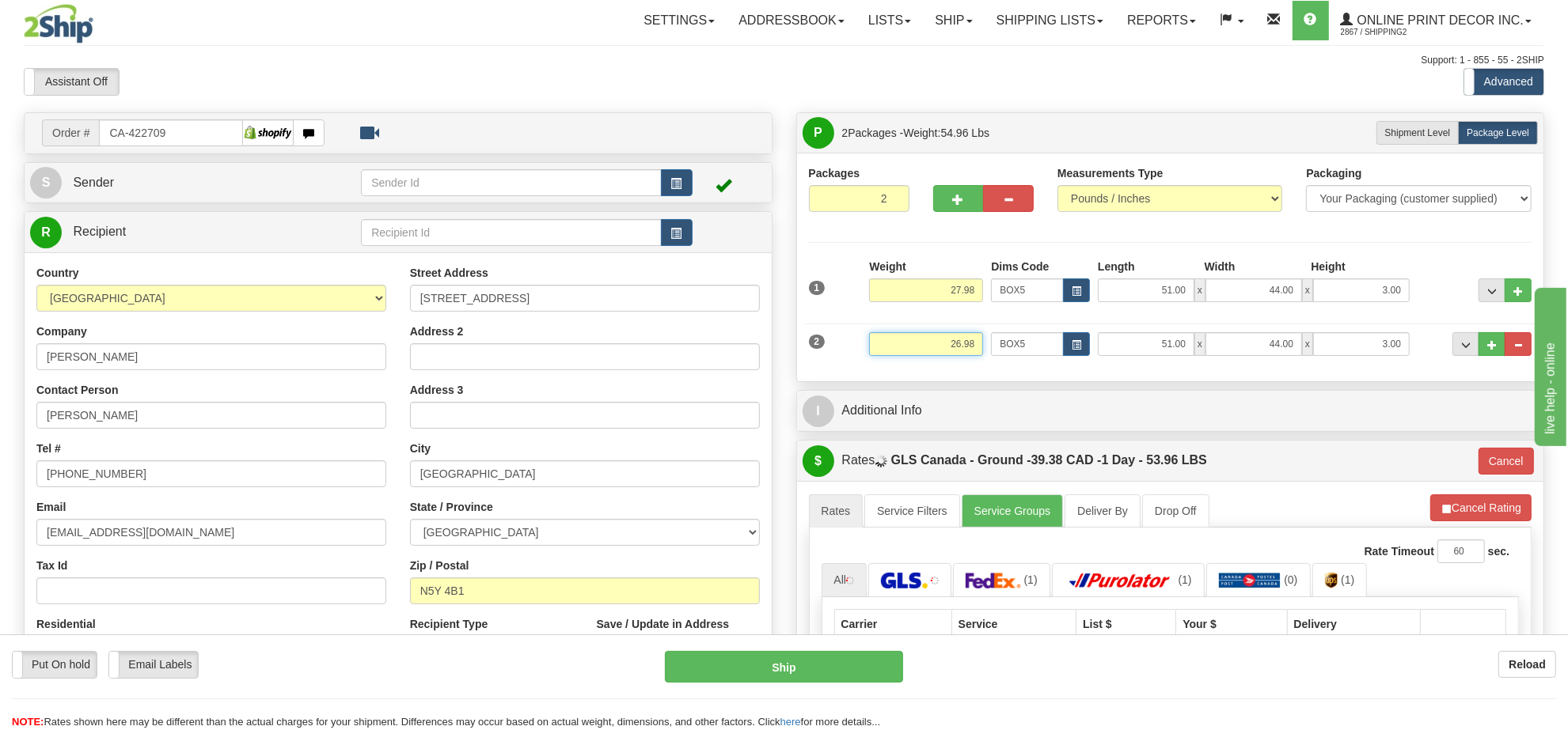
drag, startPoint x: 975, startPoint y: 345, endPoint x: 893, endPoint y: 350, distance: 82.2
click at [893, 350] on input "26.98" at bounding box center [926, 344] width 114 height 24
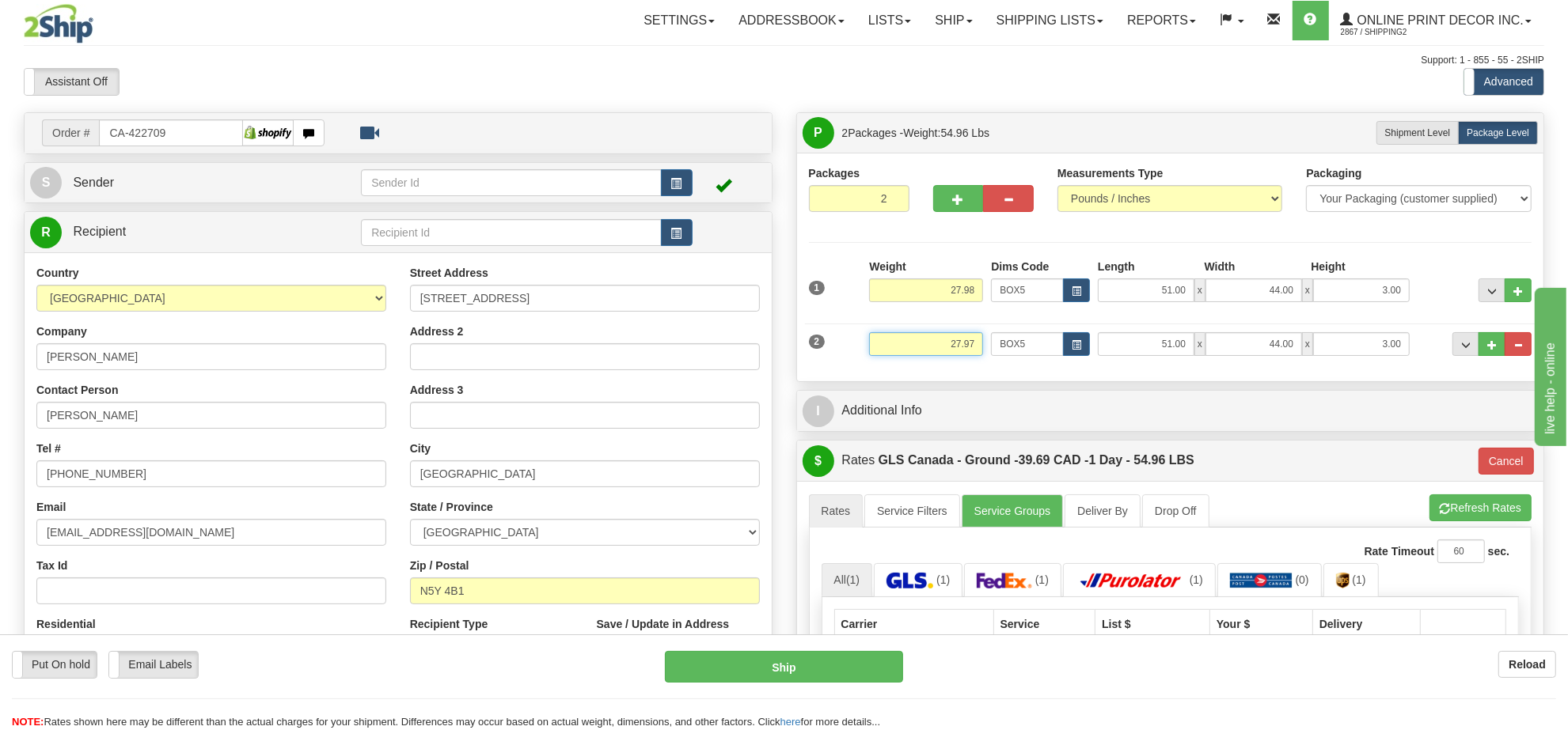
type input "27.97"
type input "1"
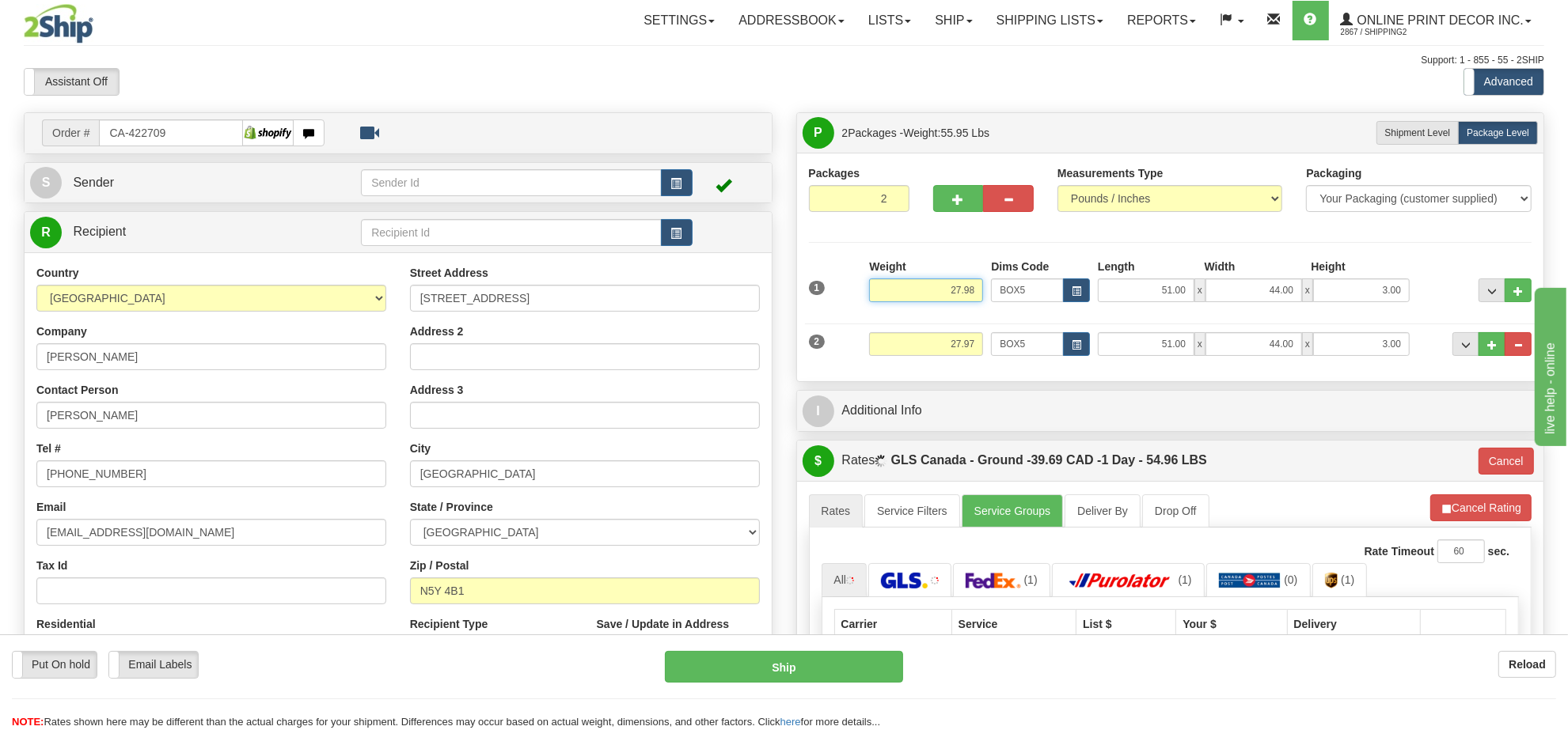
drag, startPoint x: 976, startPoint y: 284, endPoint x: 857, endPoint y: 299, distance: 119.9
click at [857, 299] on div "1 Weight 27.98 Dims Code x x" at bounding box center [1171, 286] width 731 height 56
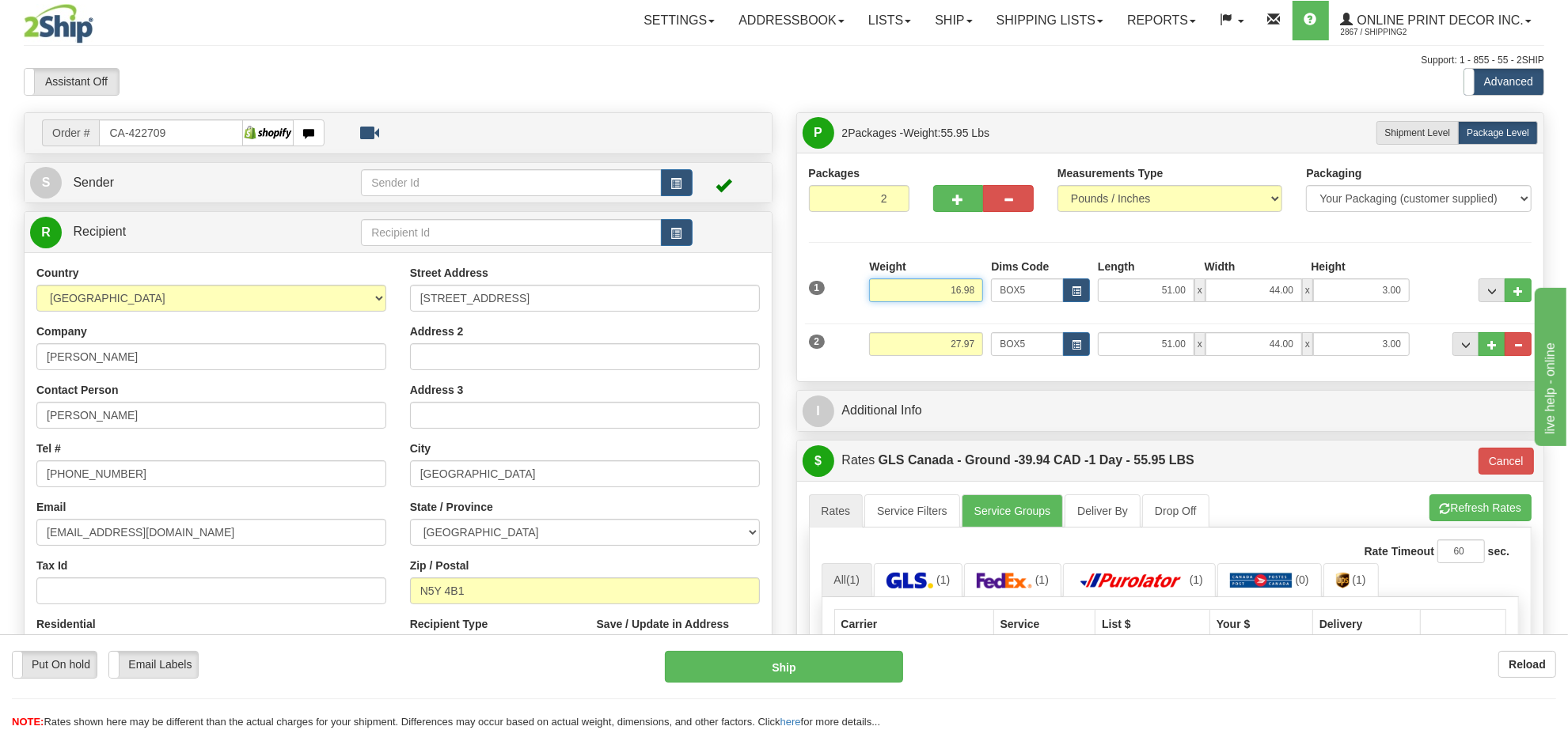
type input "16.98"
type input "1"
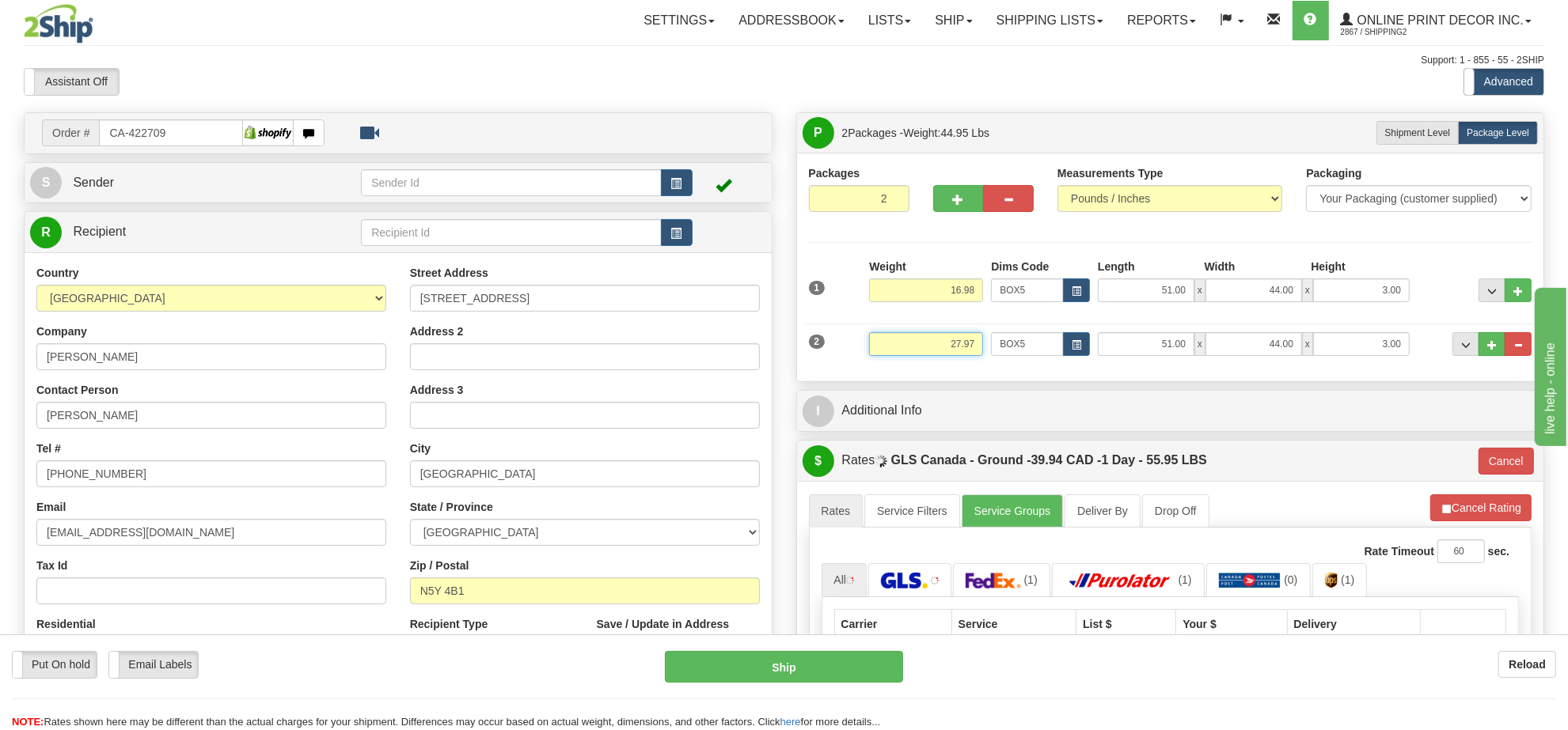
drag, startPoint x: 956, startPoint y: 340, endPoint x: 867, endPoint y: 339, distance: 89.0
click at [867, 339] on div "Weight 27.97" at bounding box center [926, 349] width 122 height 35
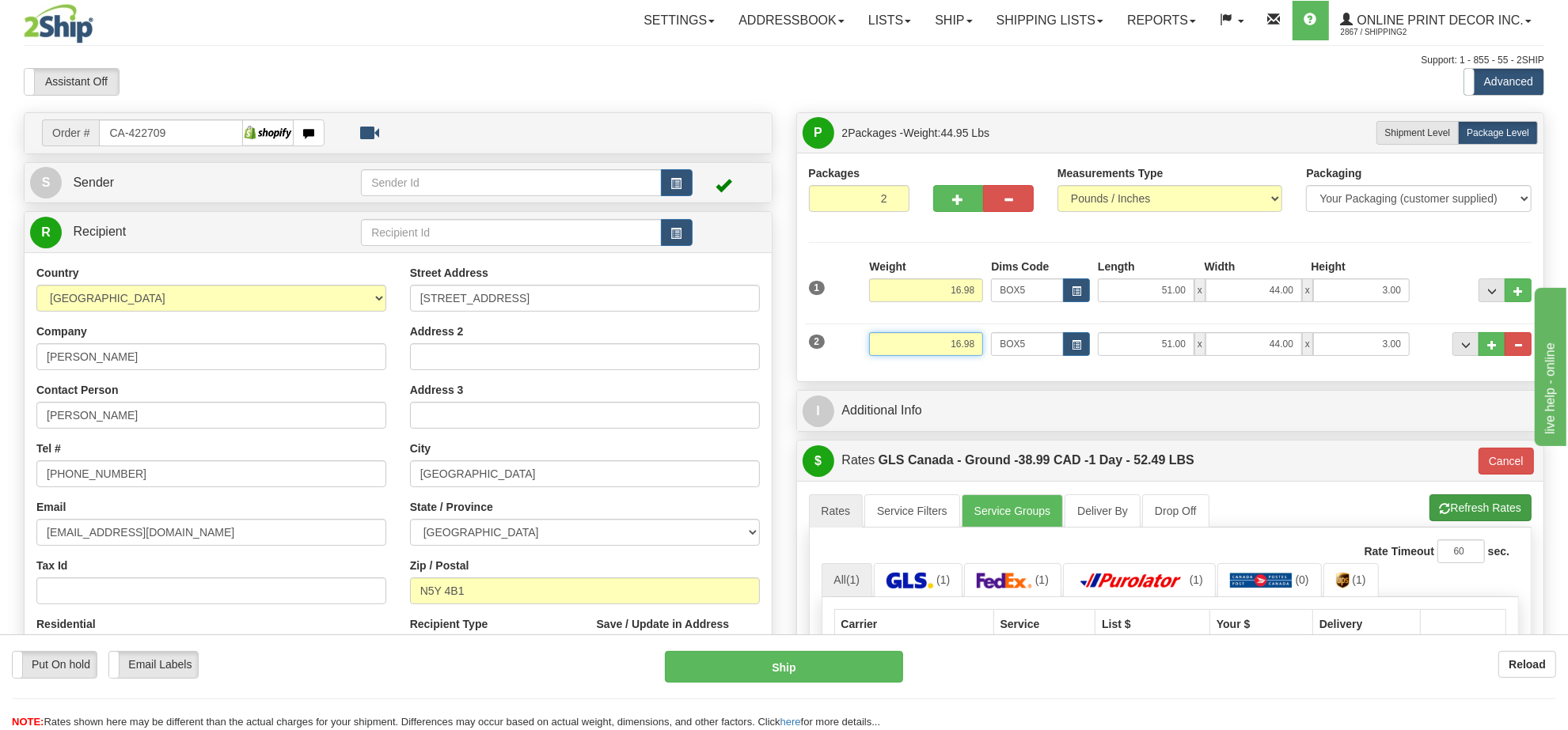
type input "16.98"
type input "1"
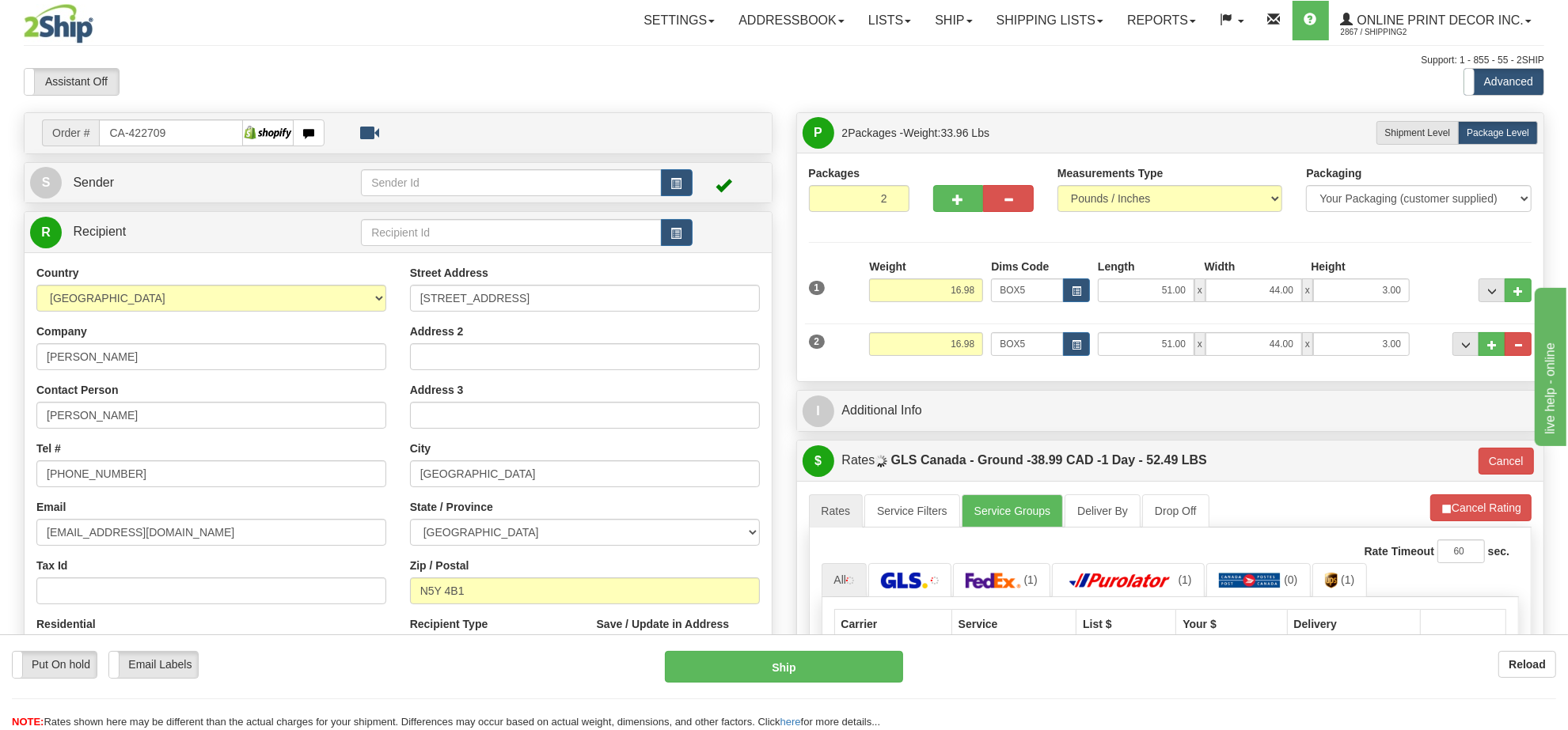
click at [1466, 516] on li "Refresh Rates Cancel Rating" at bounding box center [1480, 508] width 101 height 27
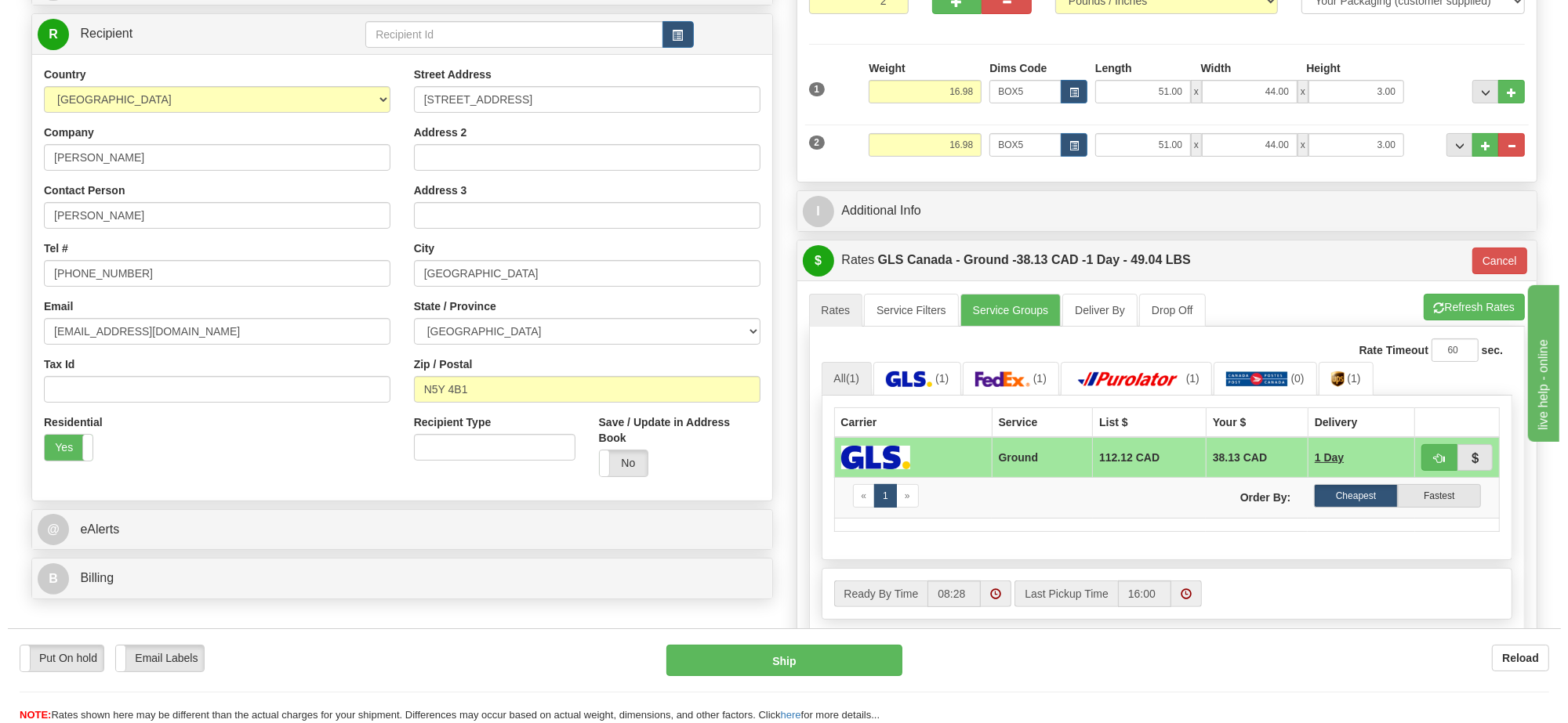
scroll to position [294, 0]
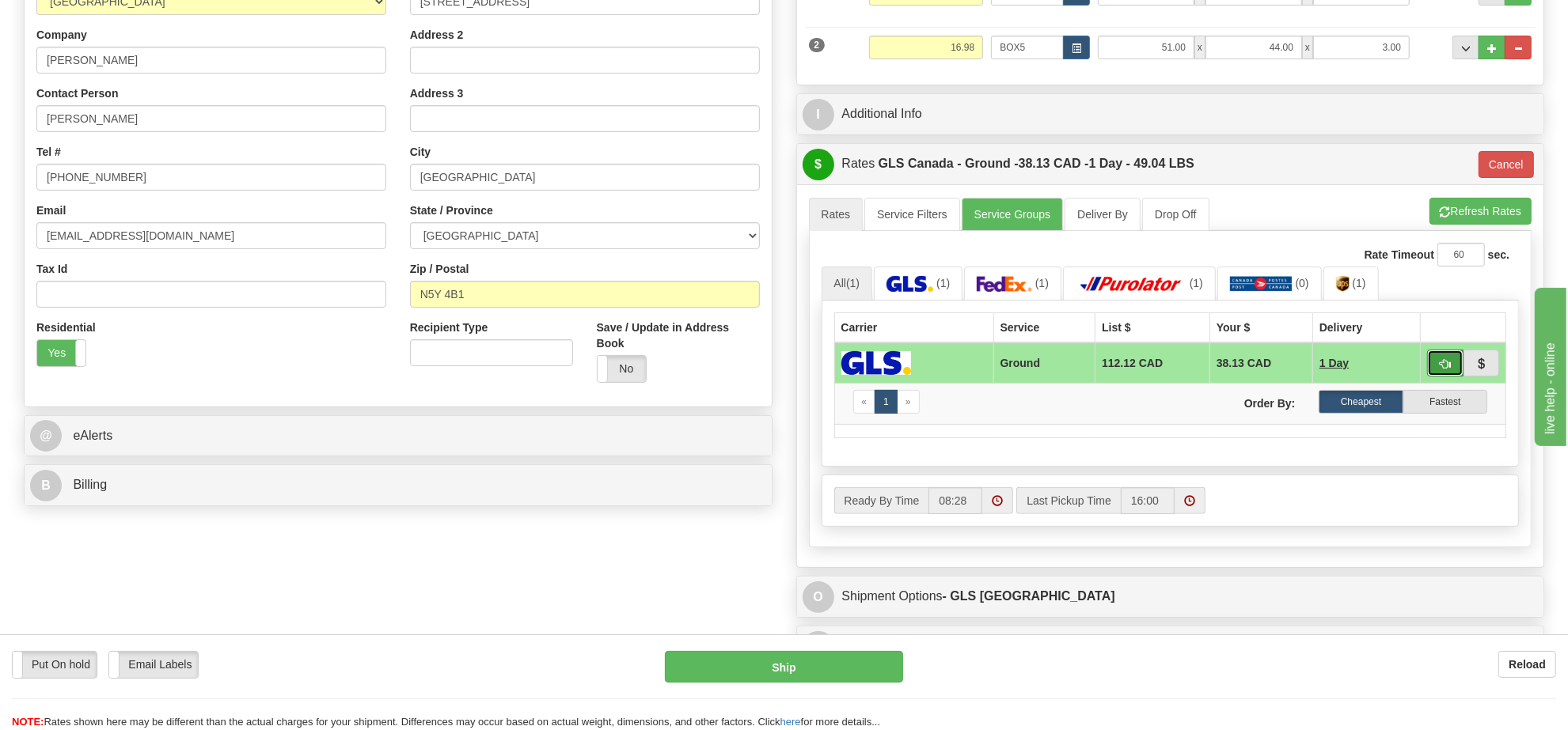
click at [1434, 366] on button "button" at bounding box center [1445, 363] width 36 height 27
click at [844, 661] on button "Ship" at bounding box center [783, 666] width 237 height 31
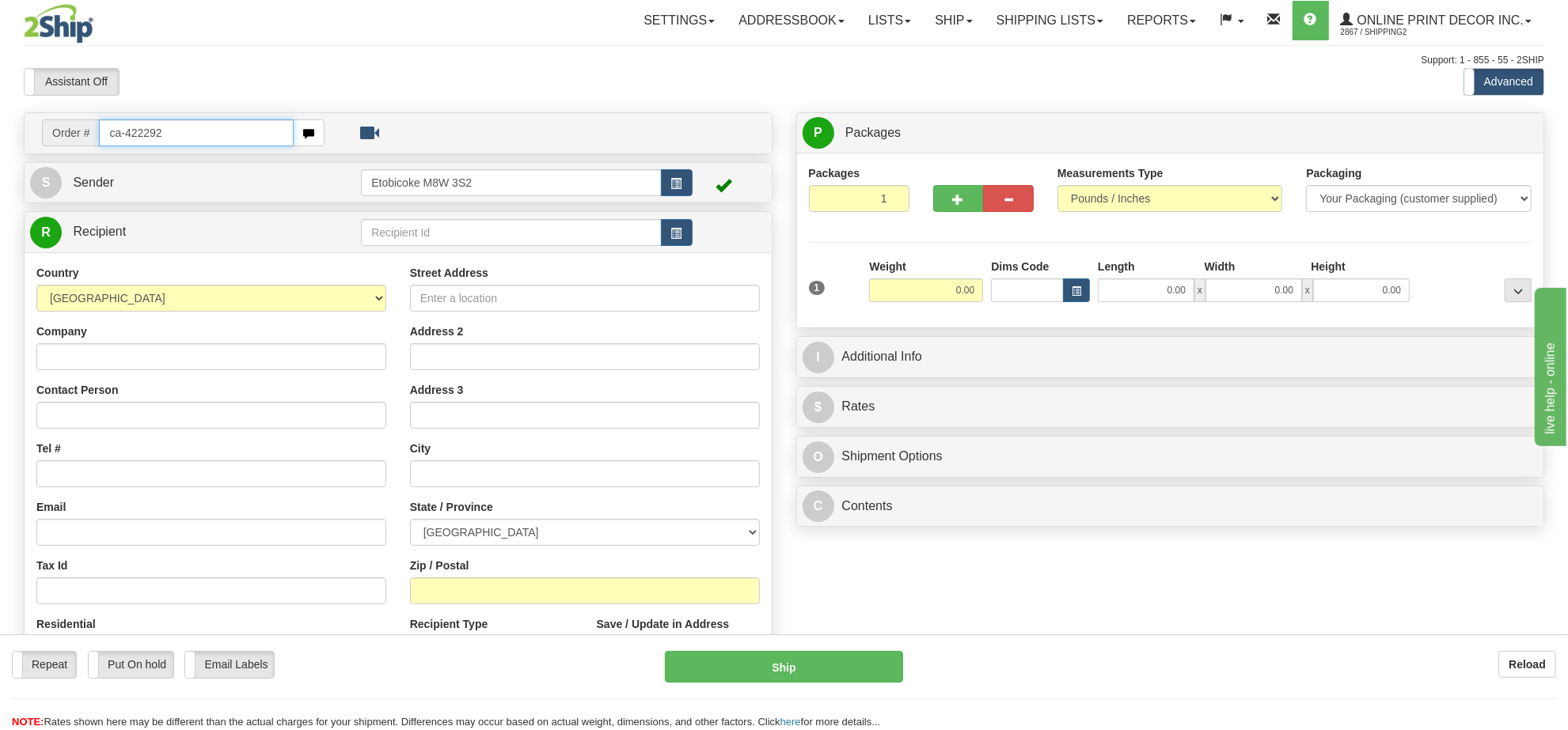
type input "ca-422292"
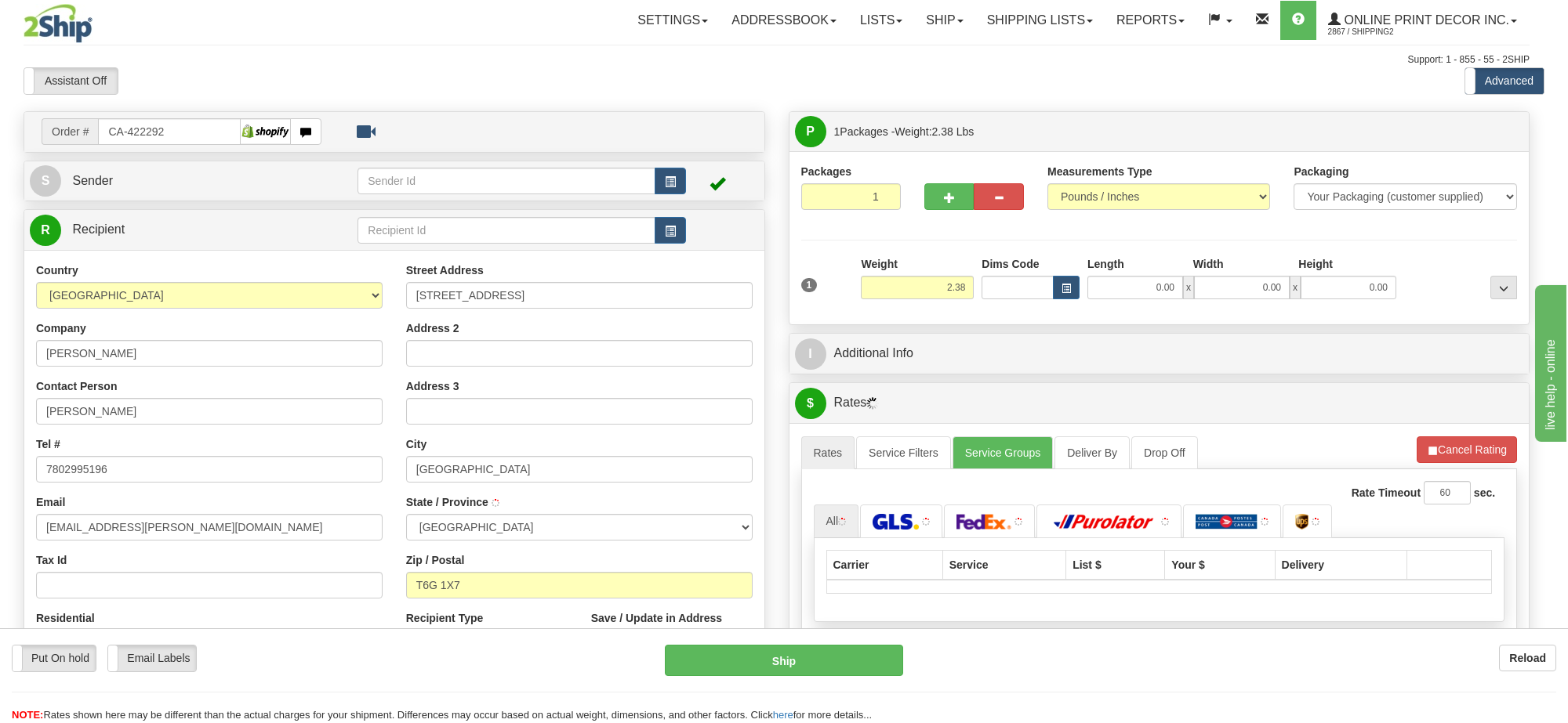
type input "EDMONTON"
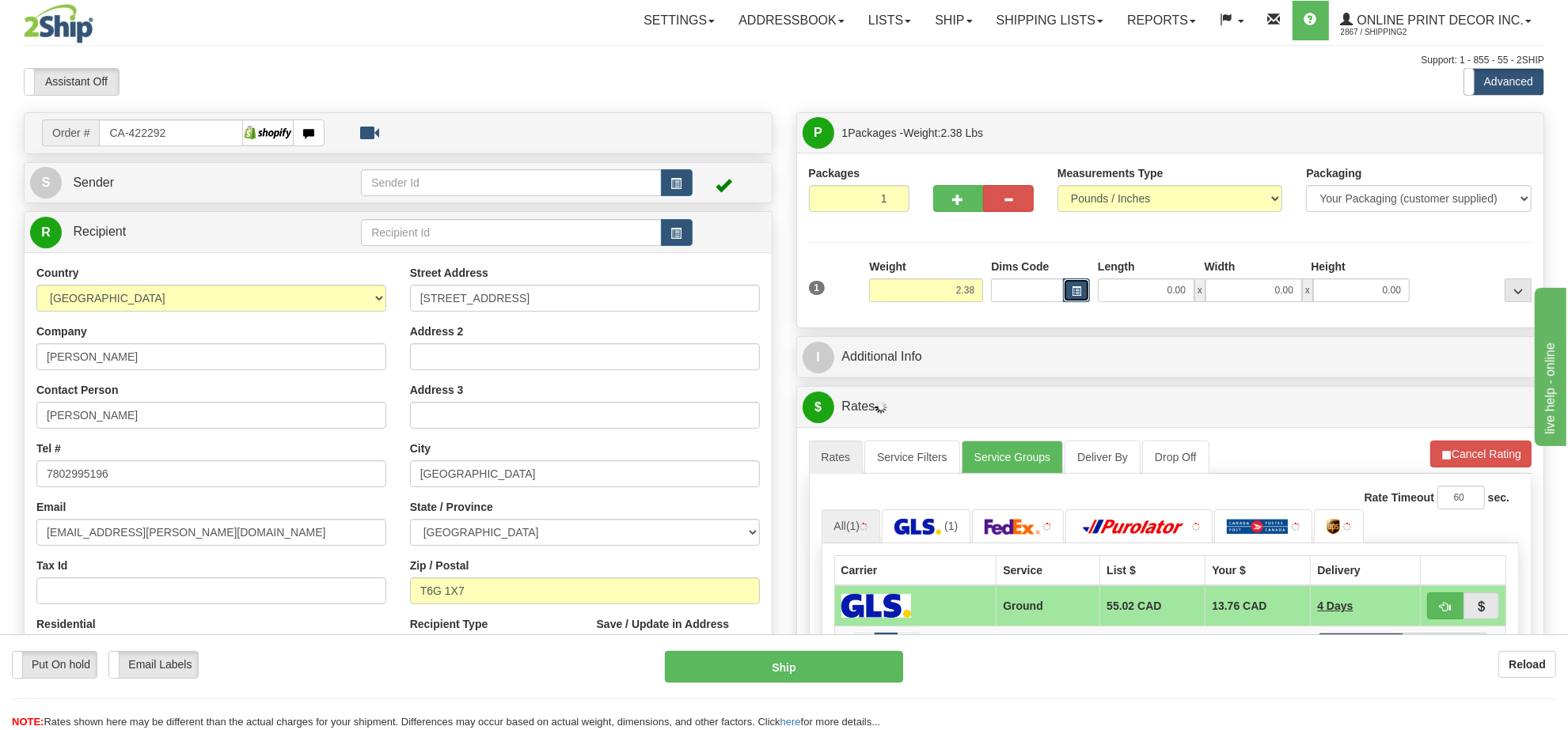
click at [1078, 293] on span "button" at bounding box center [1077, 291] width 10 height 9
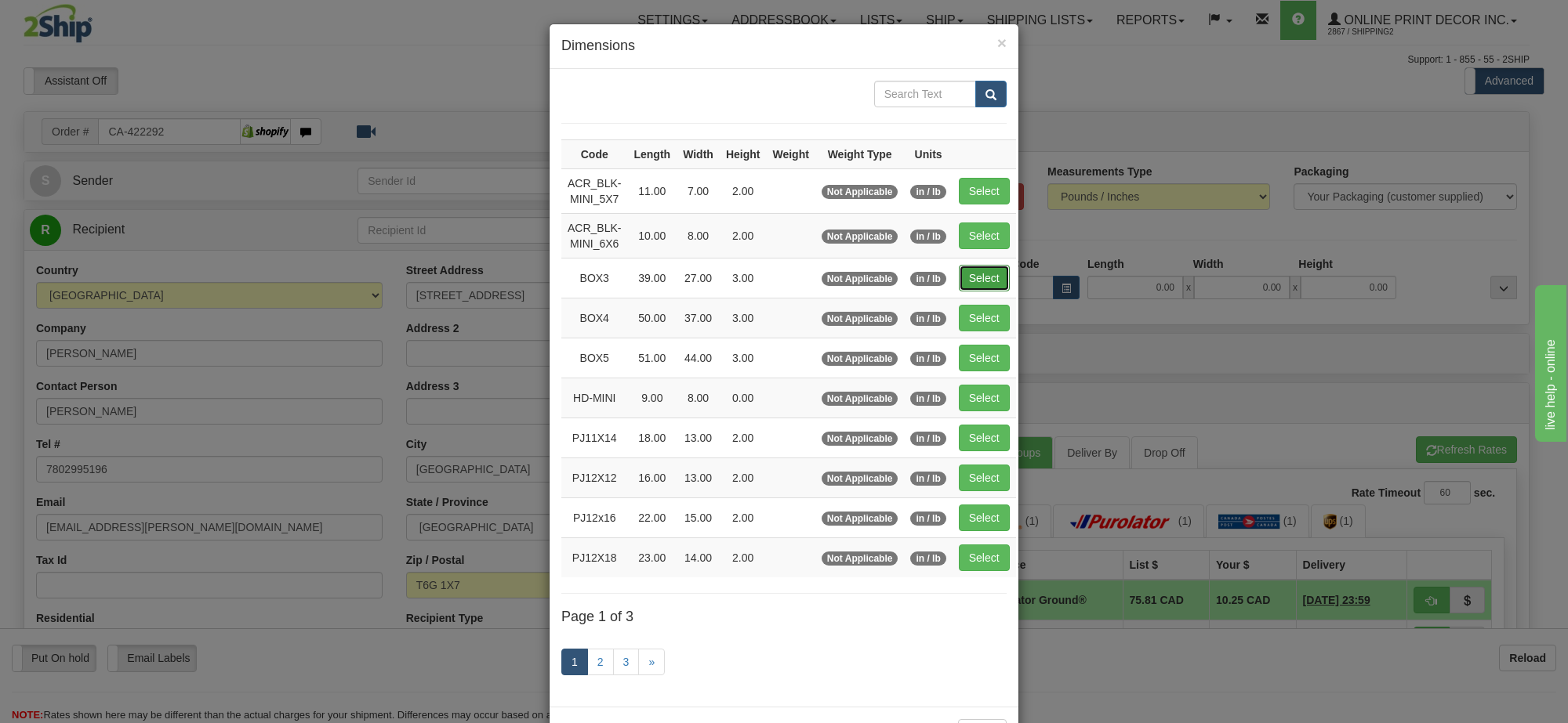
click at [993, 272] on button "Select" at bounding box center [984, 278] width 51 height 26
type input "BOX3"
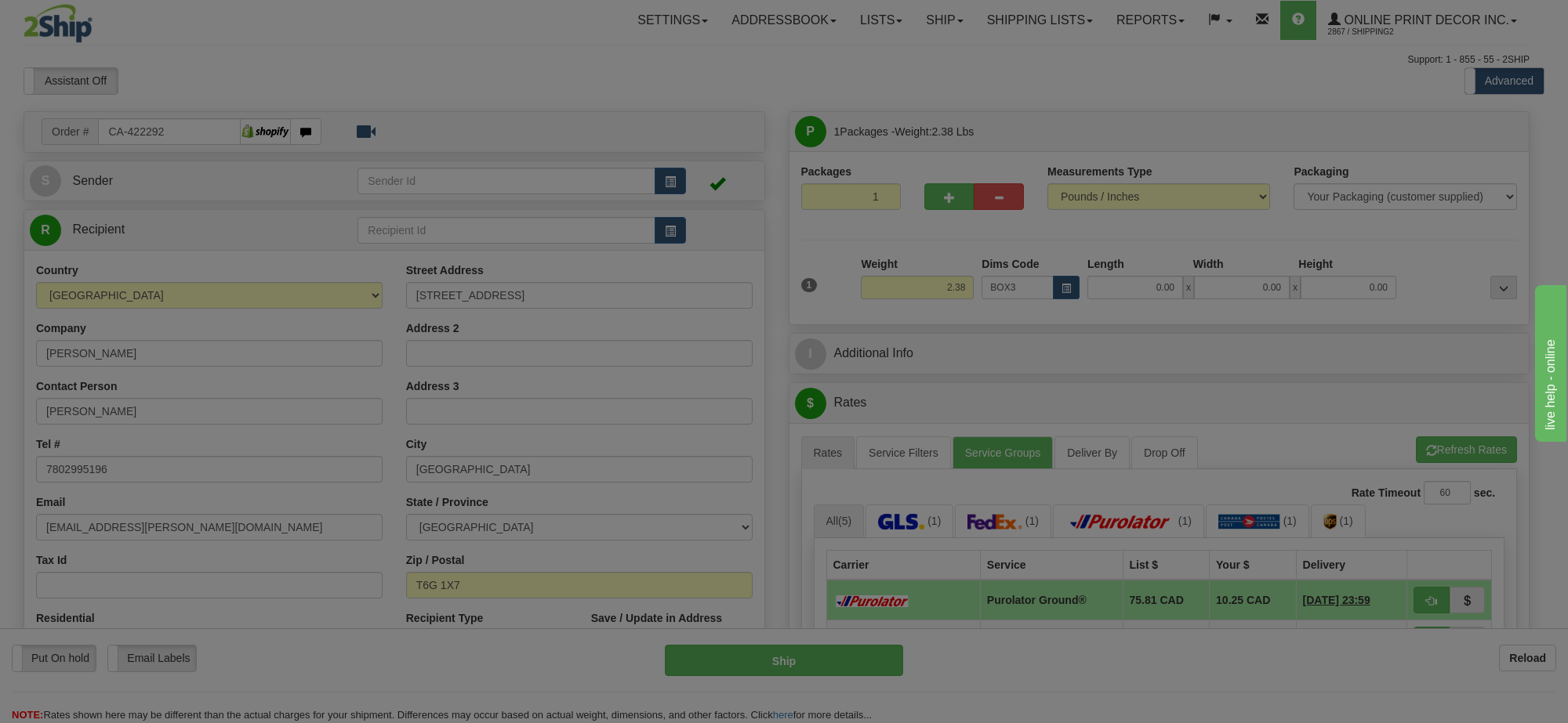
type input "39.00"
type input "27.00"
type input "3.00"
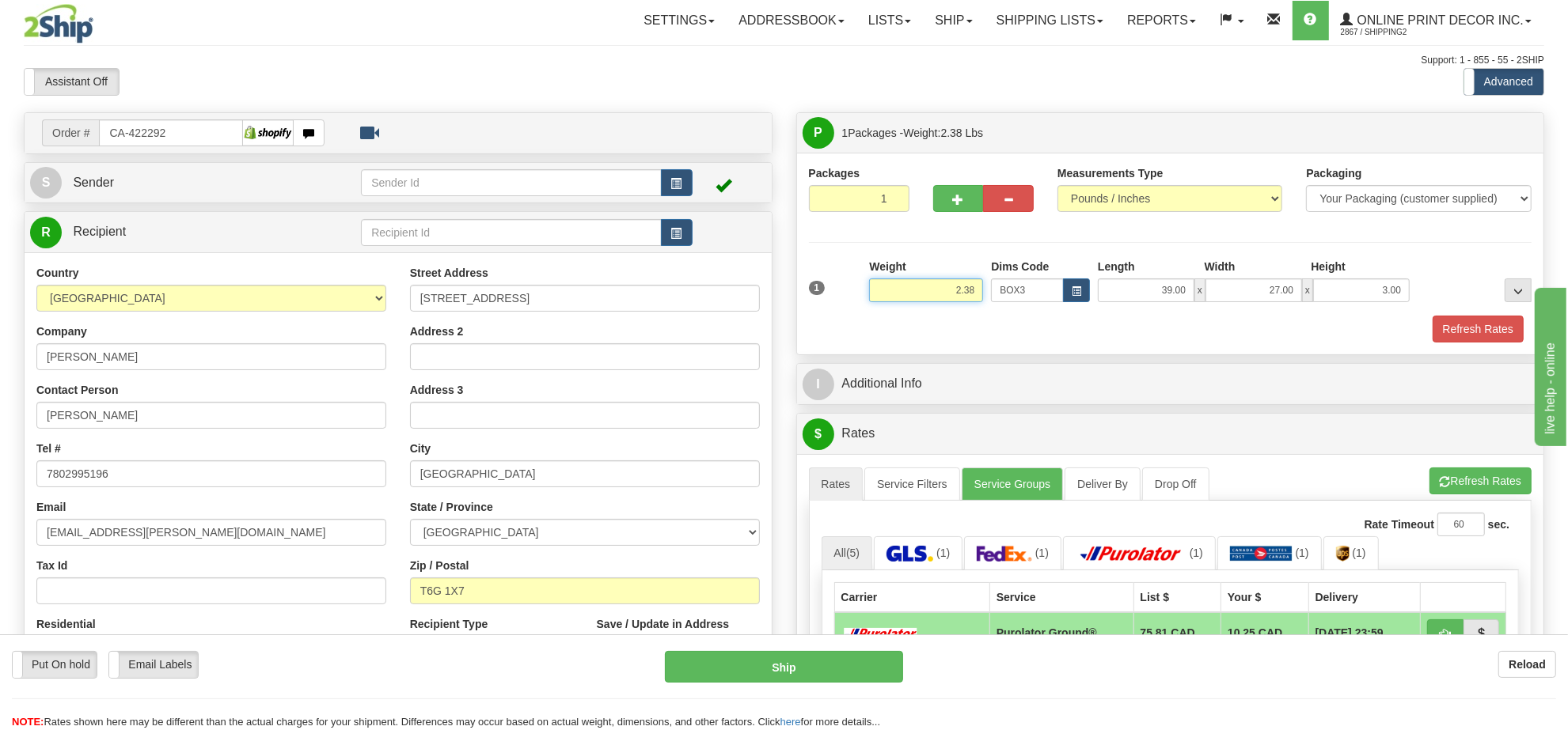
drag, startPoint x: 975, startPoint y: 298, endPoint x: 896, endPoint y: 317, distance: 81.3
click at [896, 317] on div "1 Weight 2.38 Dims Code BOX3" at bounding box center [1171, 301] width 724 height 84
type input "6.39"
click at [946, 195] on button "button" at bounding box center [958, 199] width 50 height 27
radio input "true"
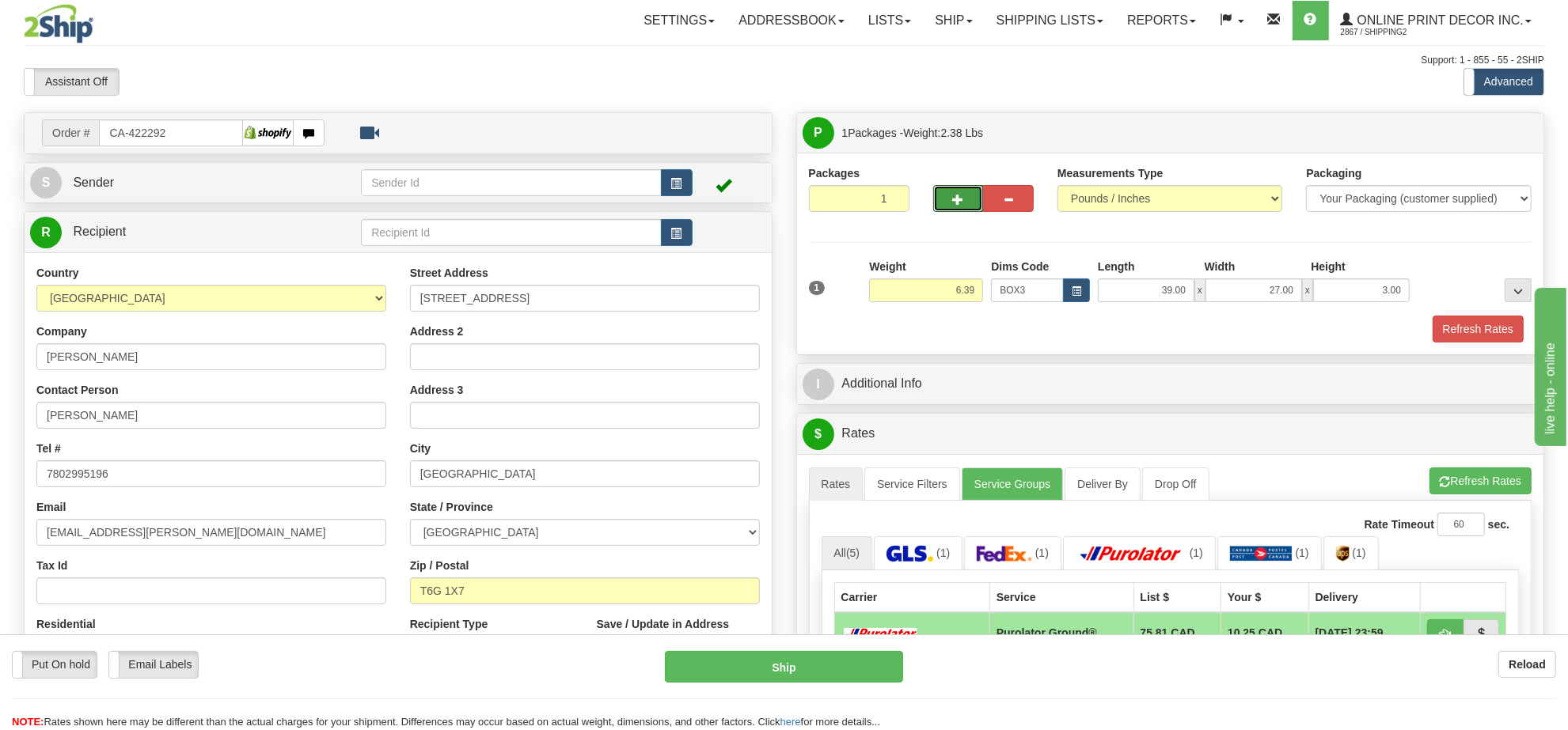
type input "2"
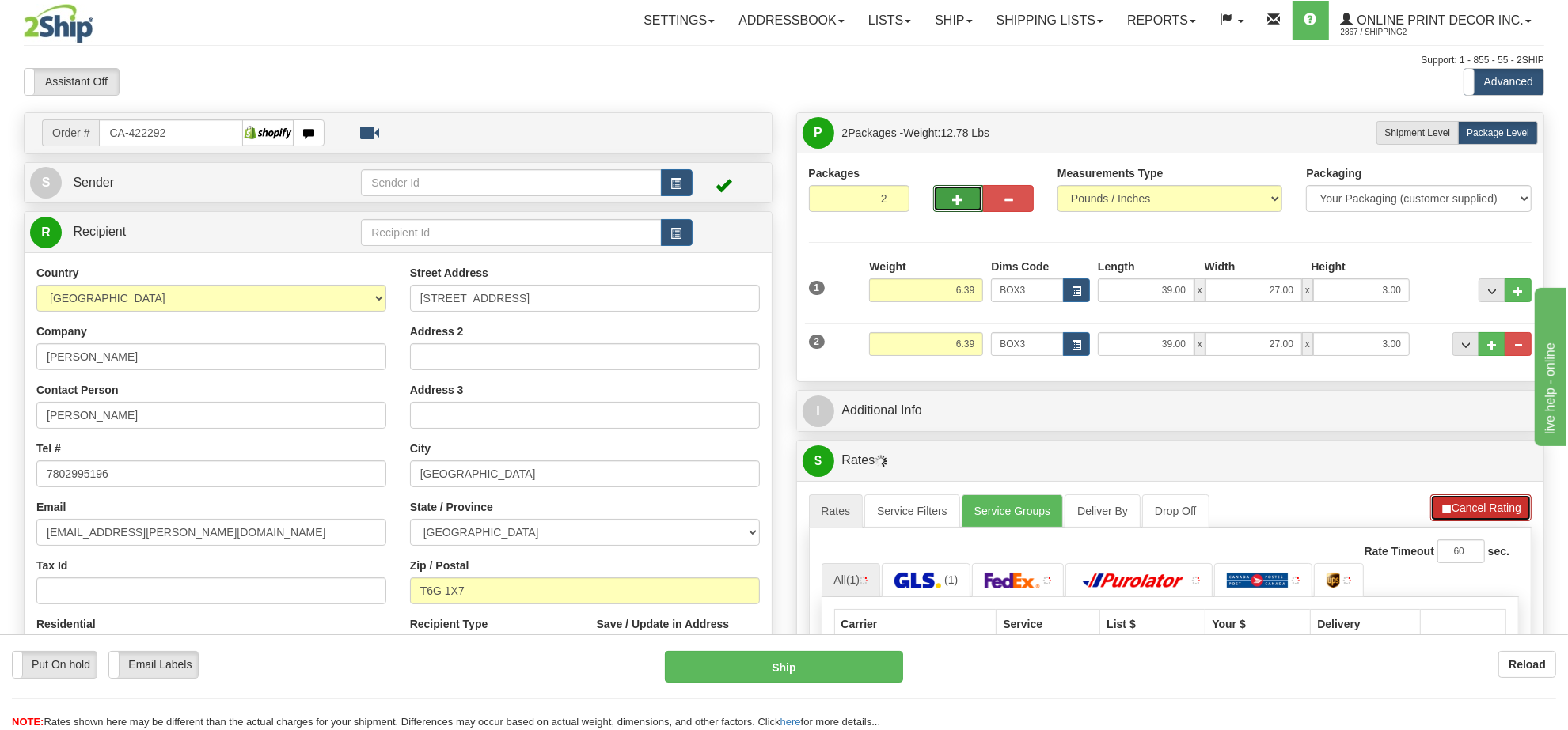
click at [1481, 507] on button "Cancel Rating" at bounding box center [1480, 508] width 101 height 27
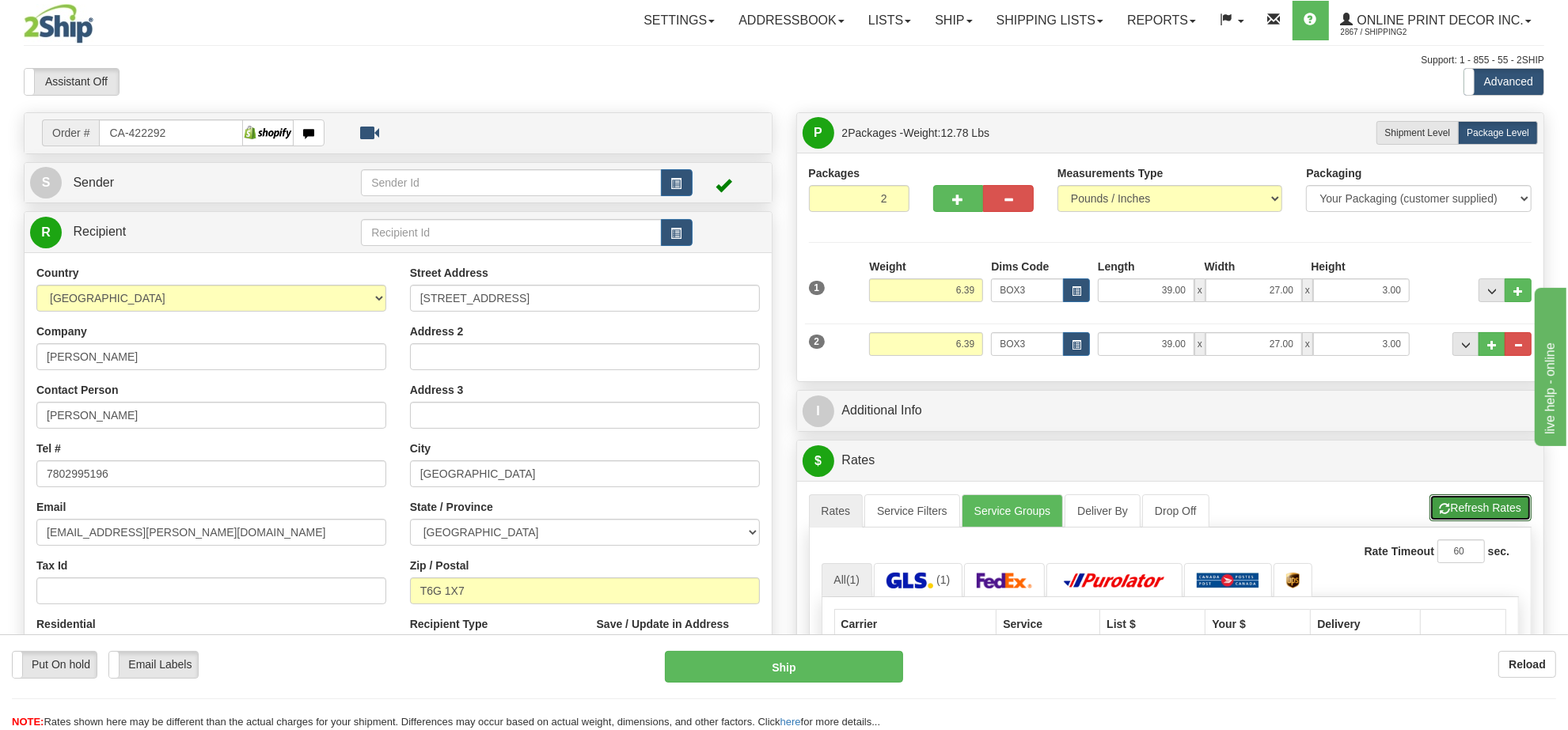
click at [1481, 507] on button "Refresh Rates" at bounding box center [1479, 508] width 102 height 27
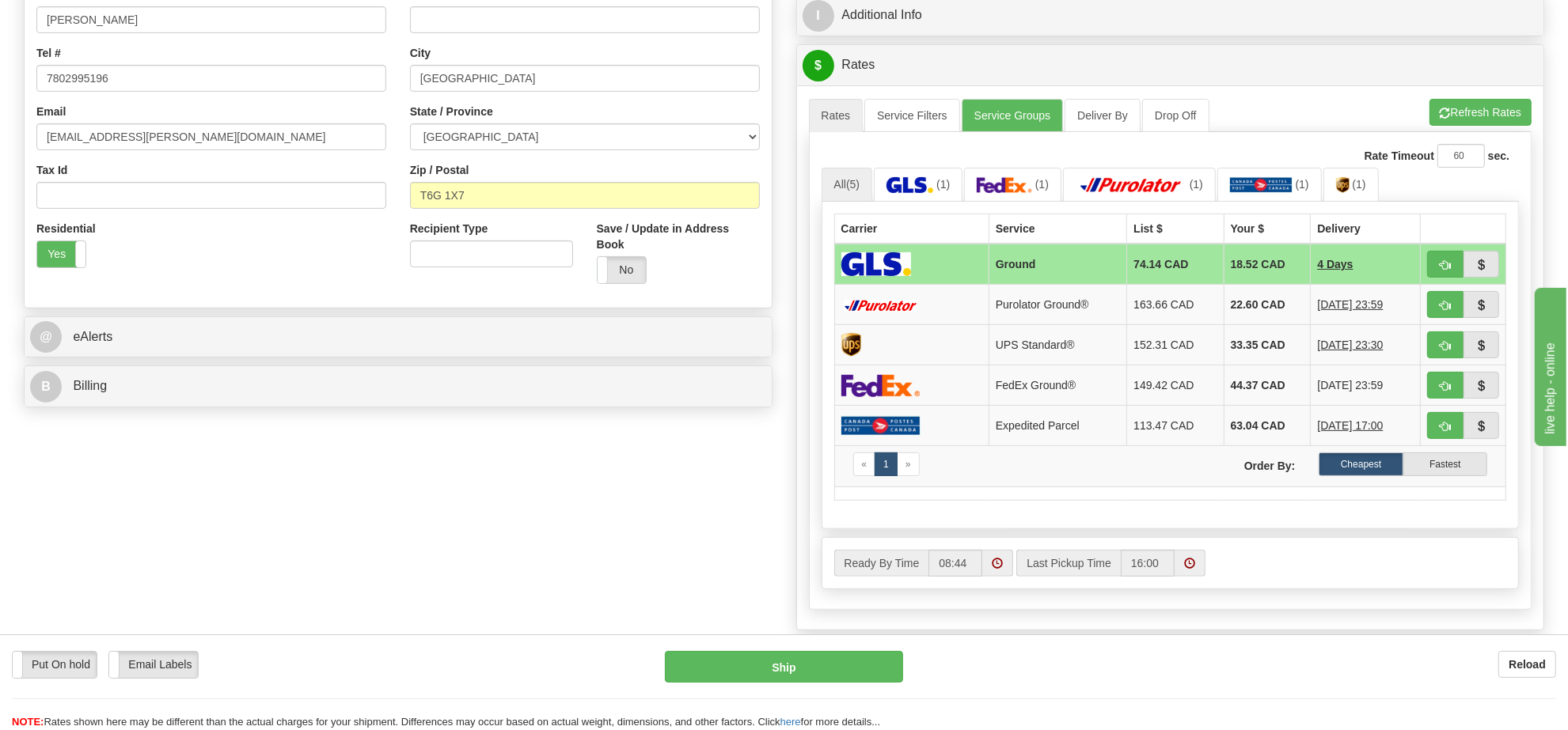
scroll to position [297, 0]
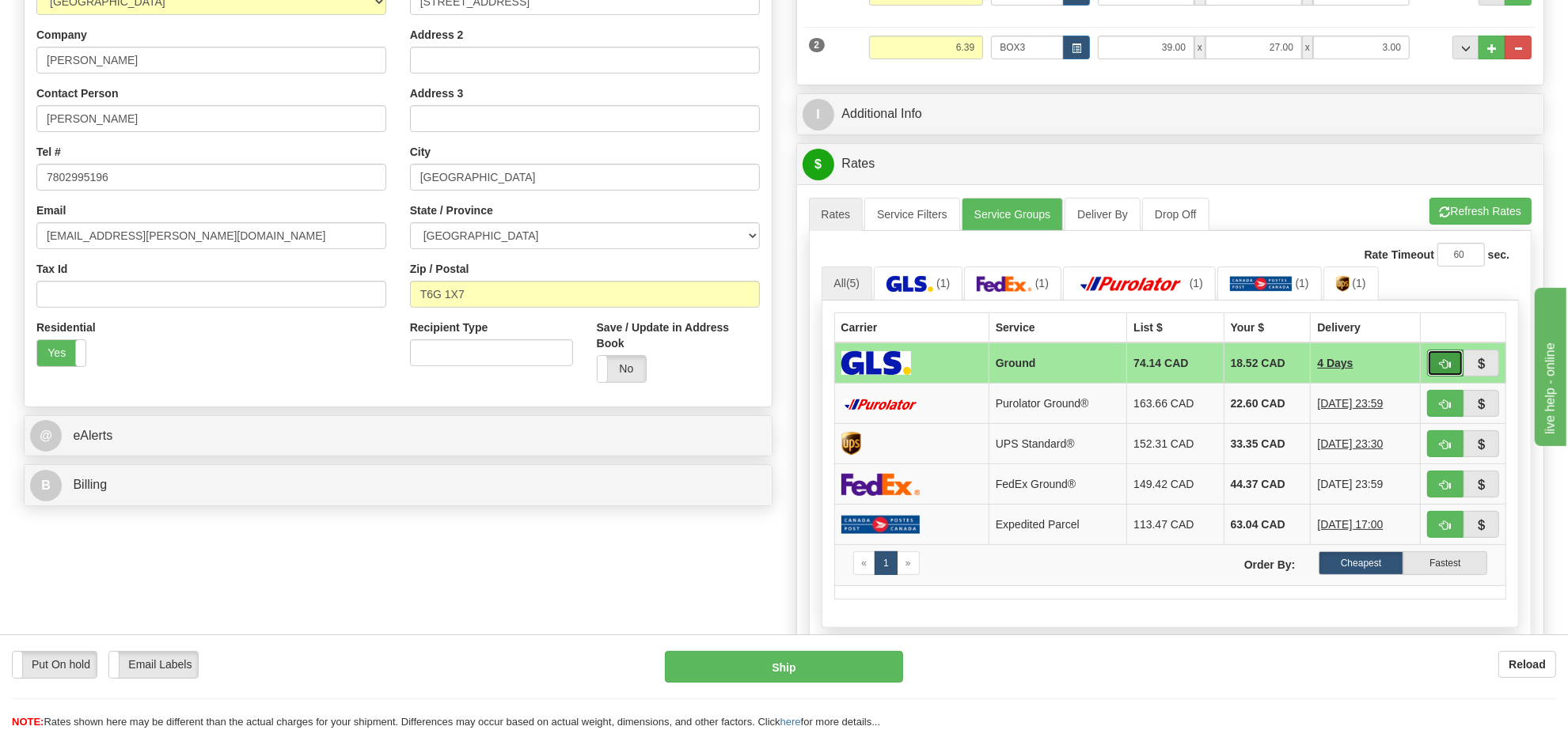
click at [1448, 365] on span "button" at bounding box center [1445, 364] width 11 height 10
type input "1"
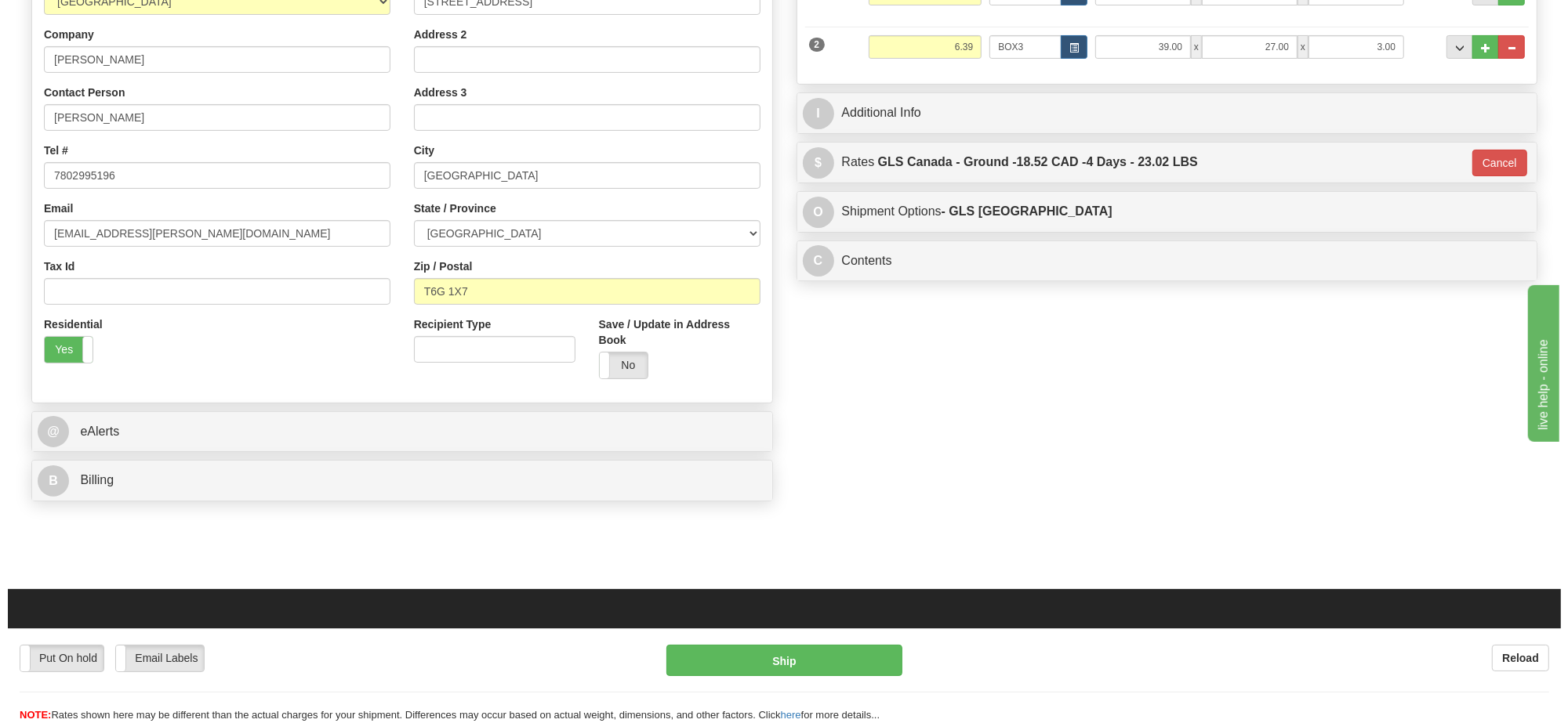
scroll to position [0, 0]
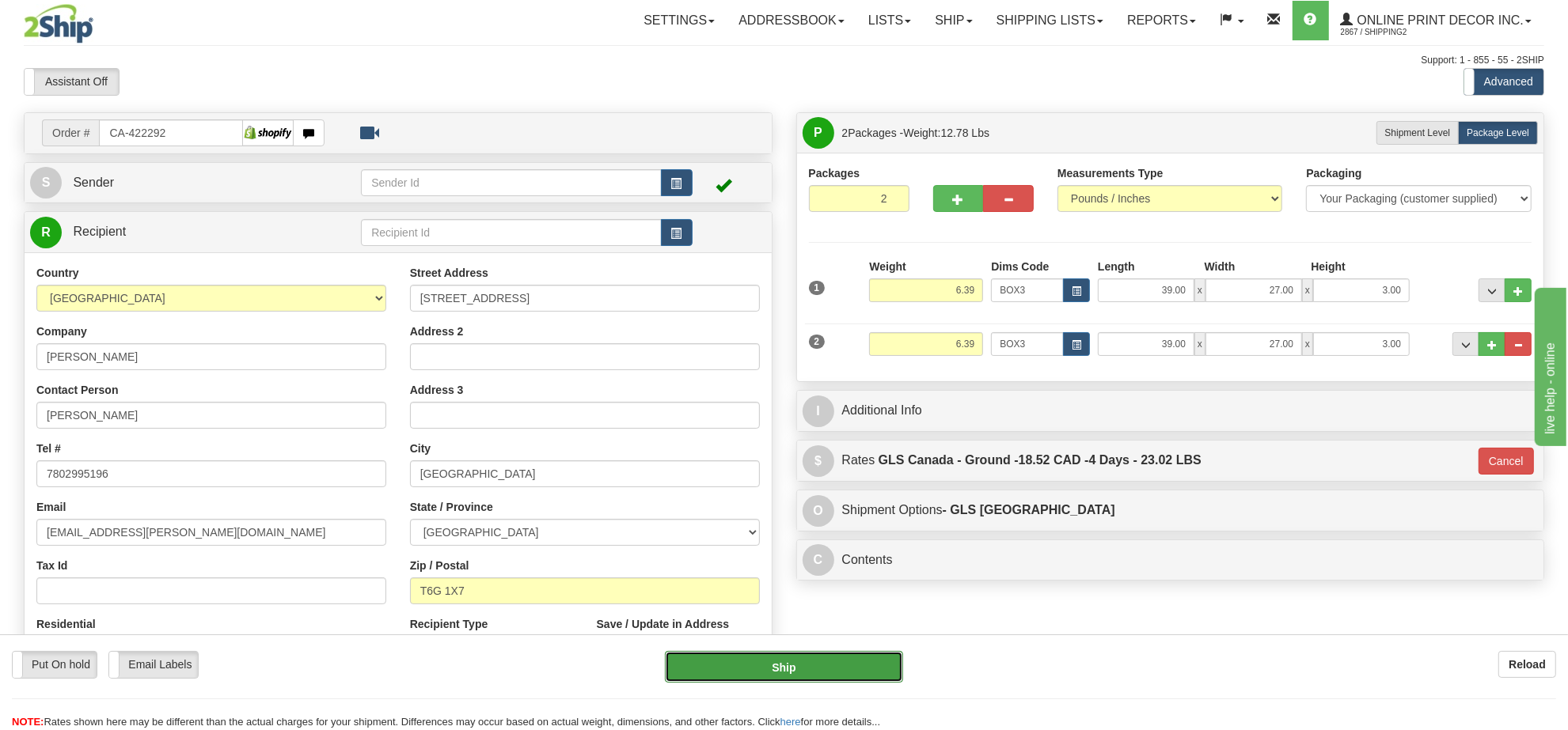
click at [818, 666] on button "Ship" at bounding box center [783, 666] width 237 height 31
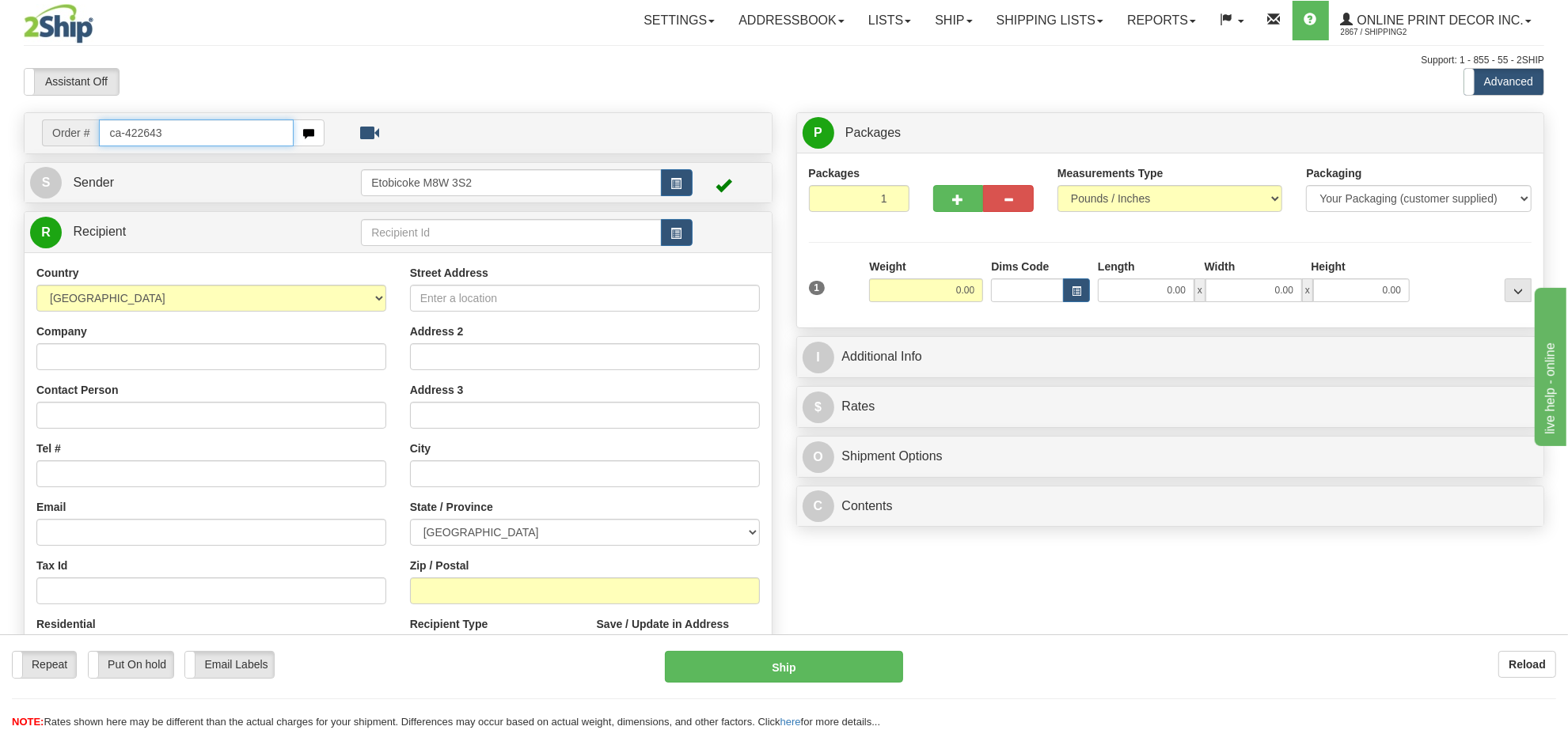
type input "ca-422643"
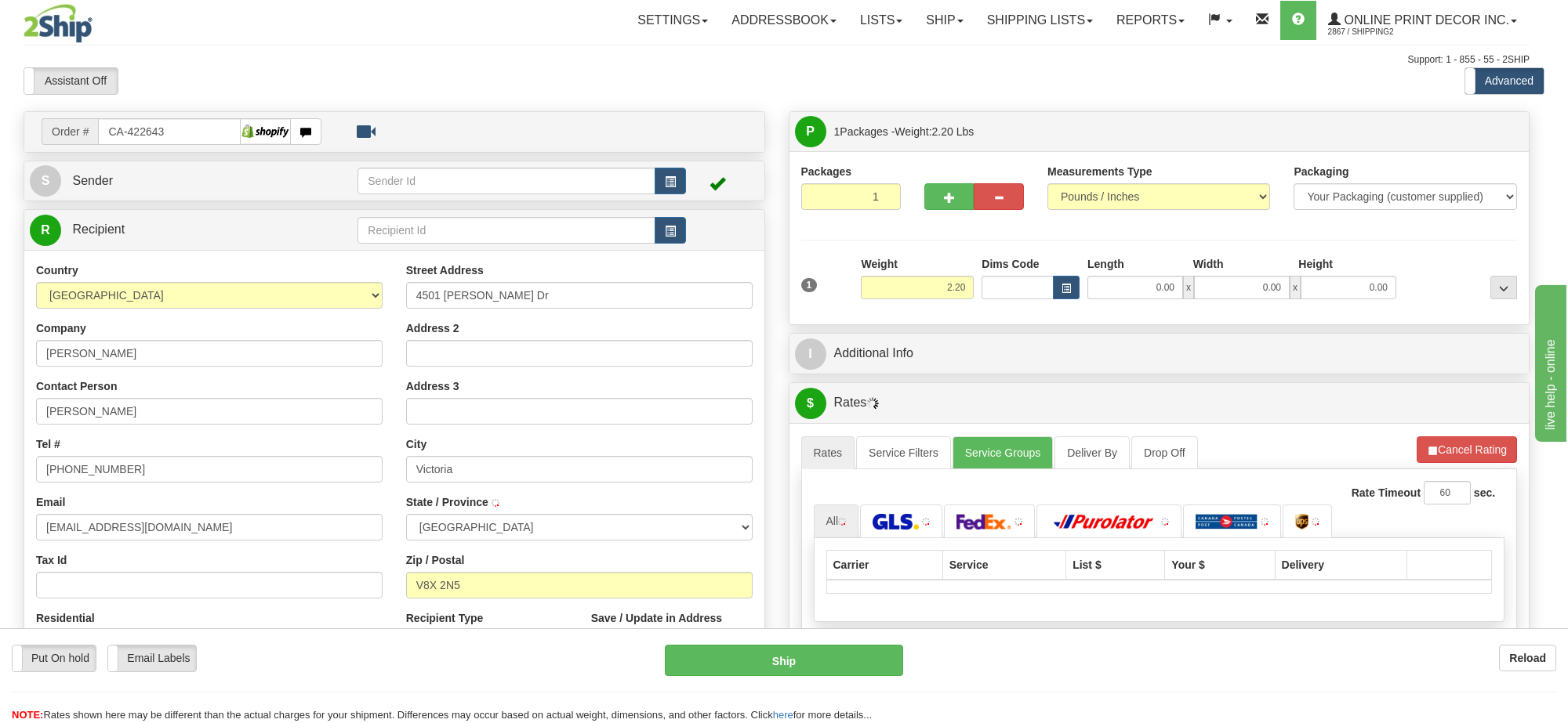
type input "VICTORIA"
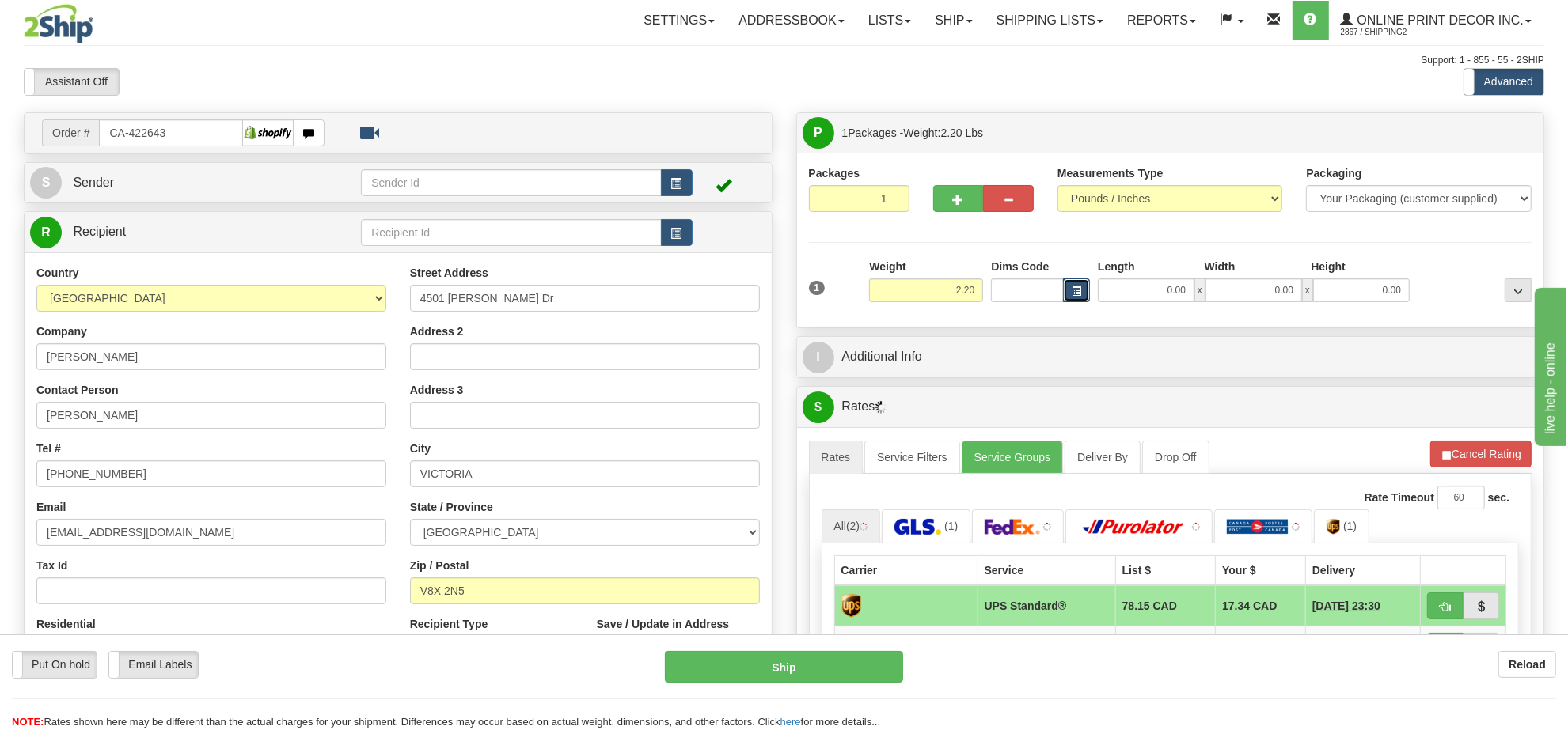
click at [1082, 294] on button "button" at bounding box center [1077, 290] width 27 height 24
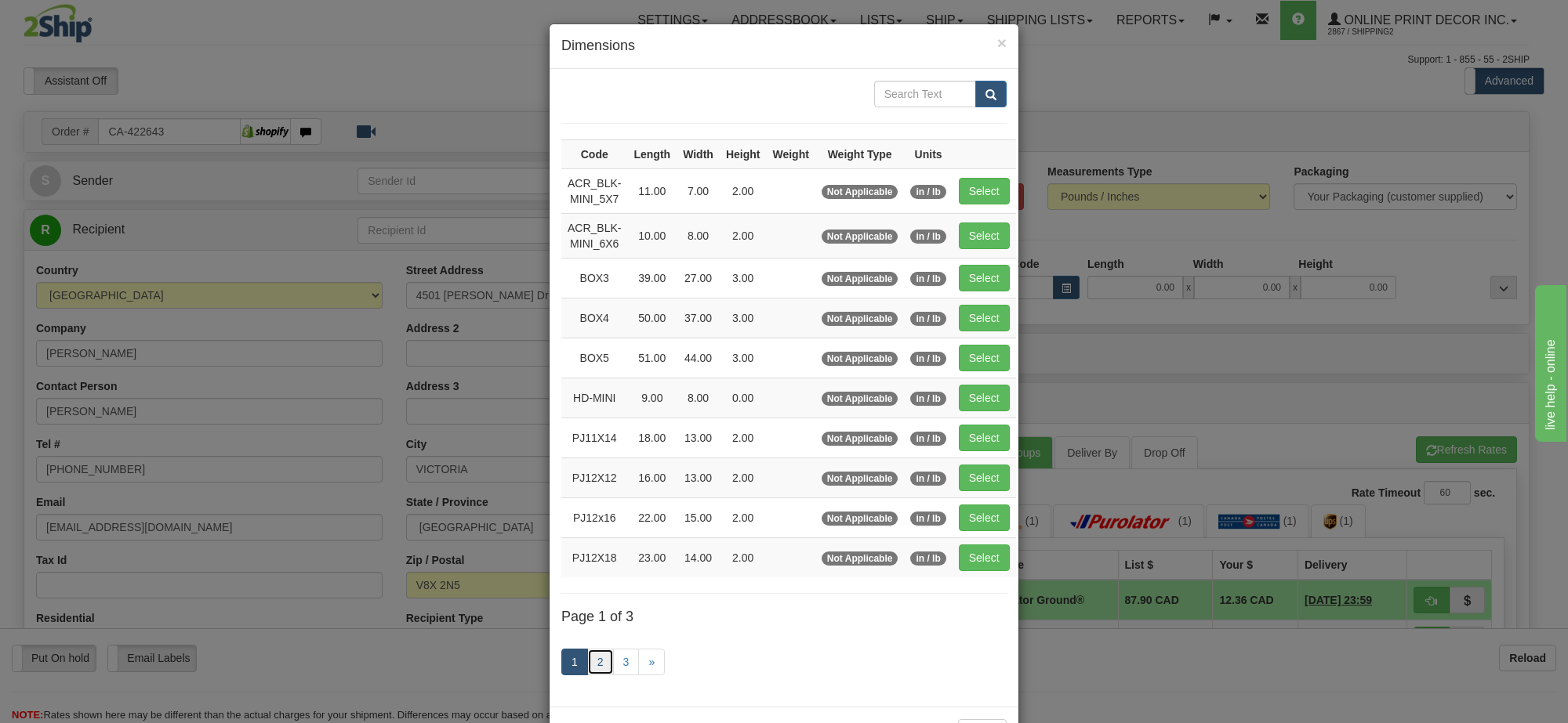
click at [598, 671] on link "2" at bounding box center [601, 662] width 26 height 26
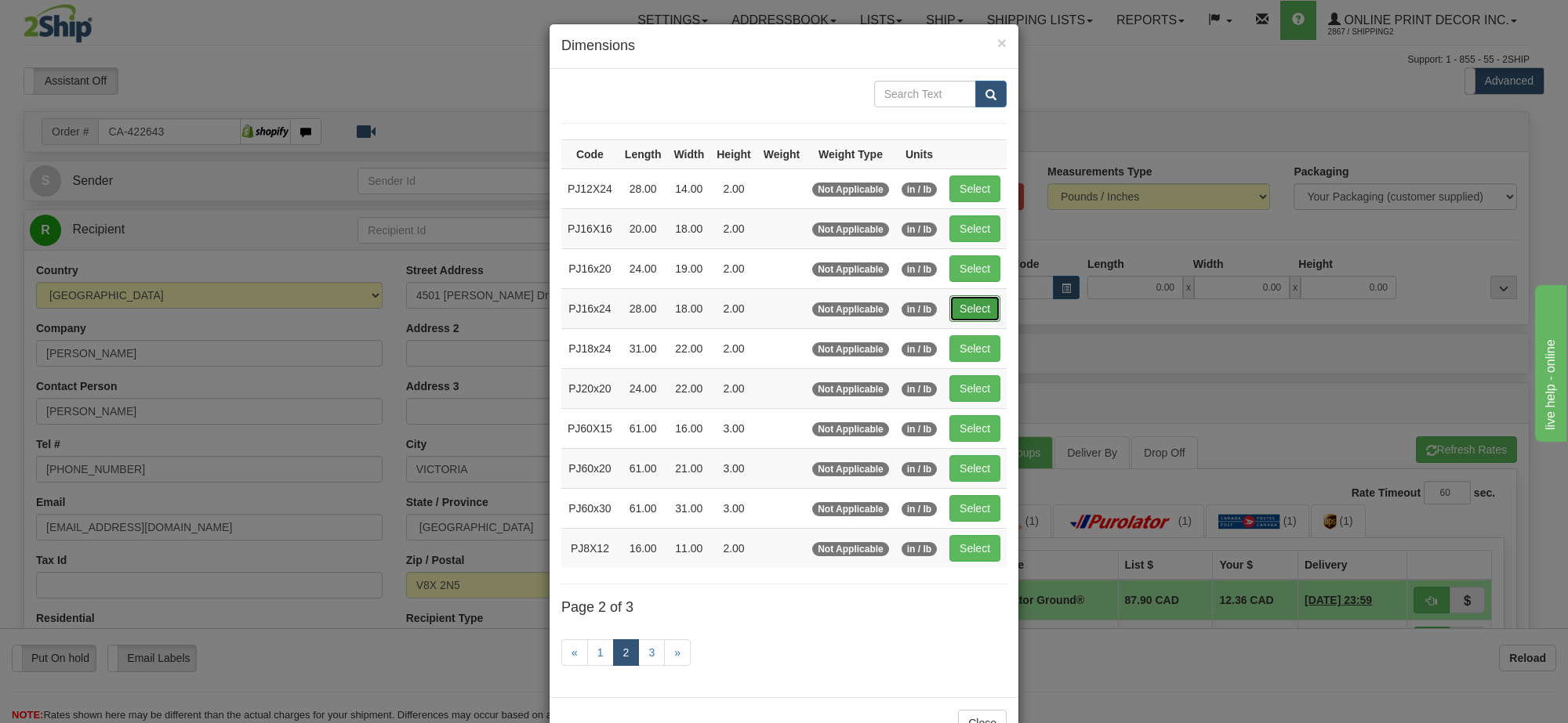
click at [972, 304] on button "Select" at bounding box center [975, 308] width 51 height 26
type input "PJ16x24"
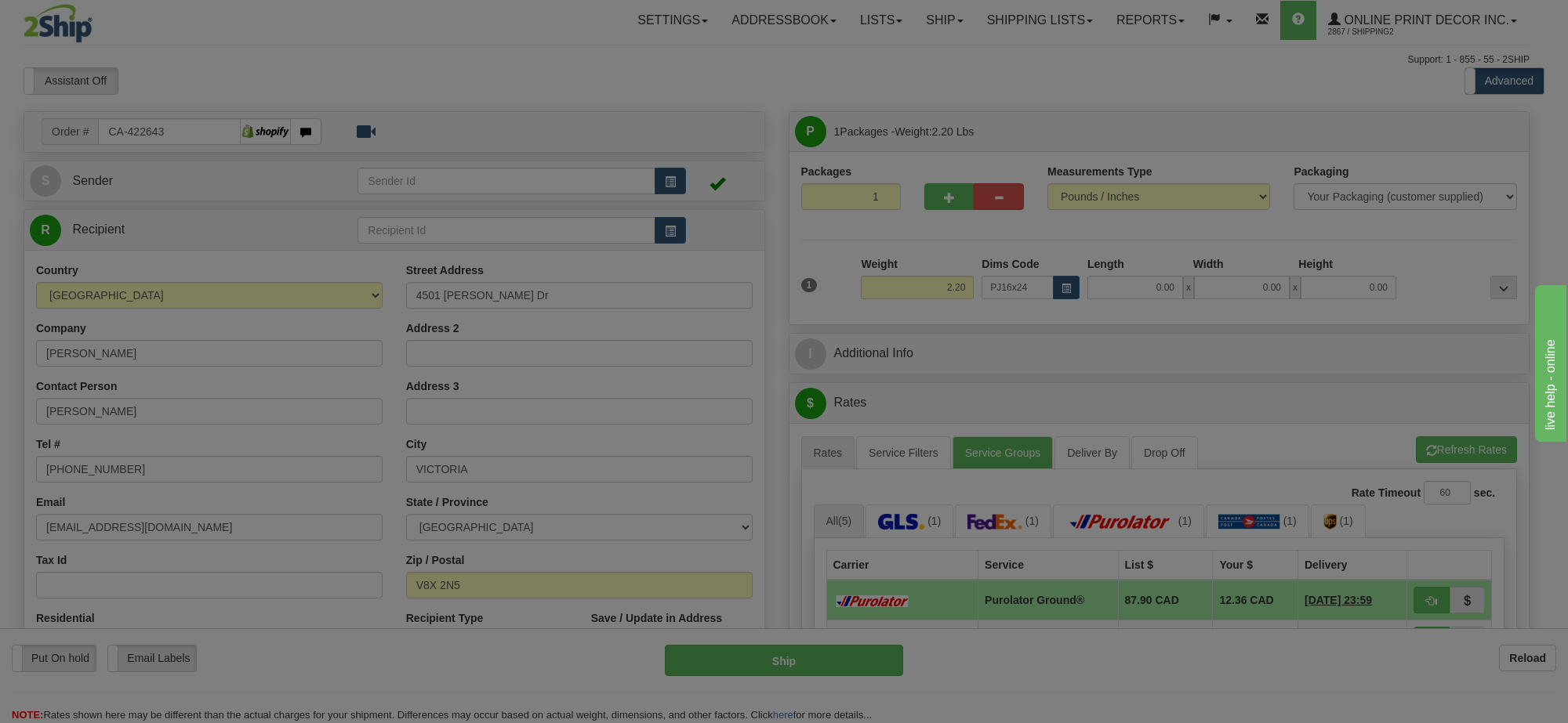
type input "28.00"
type input "18.00"
type input "2.00"
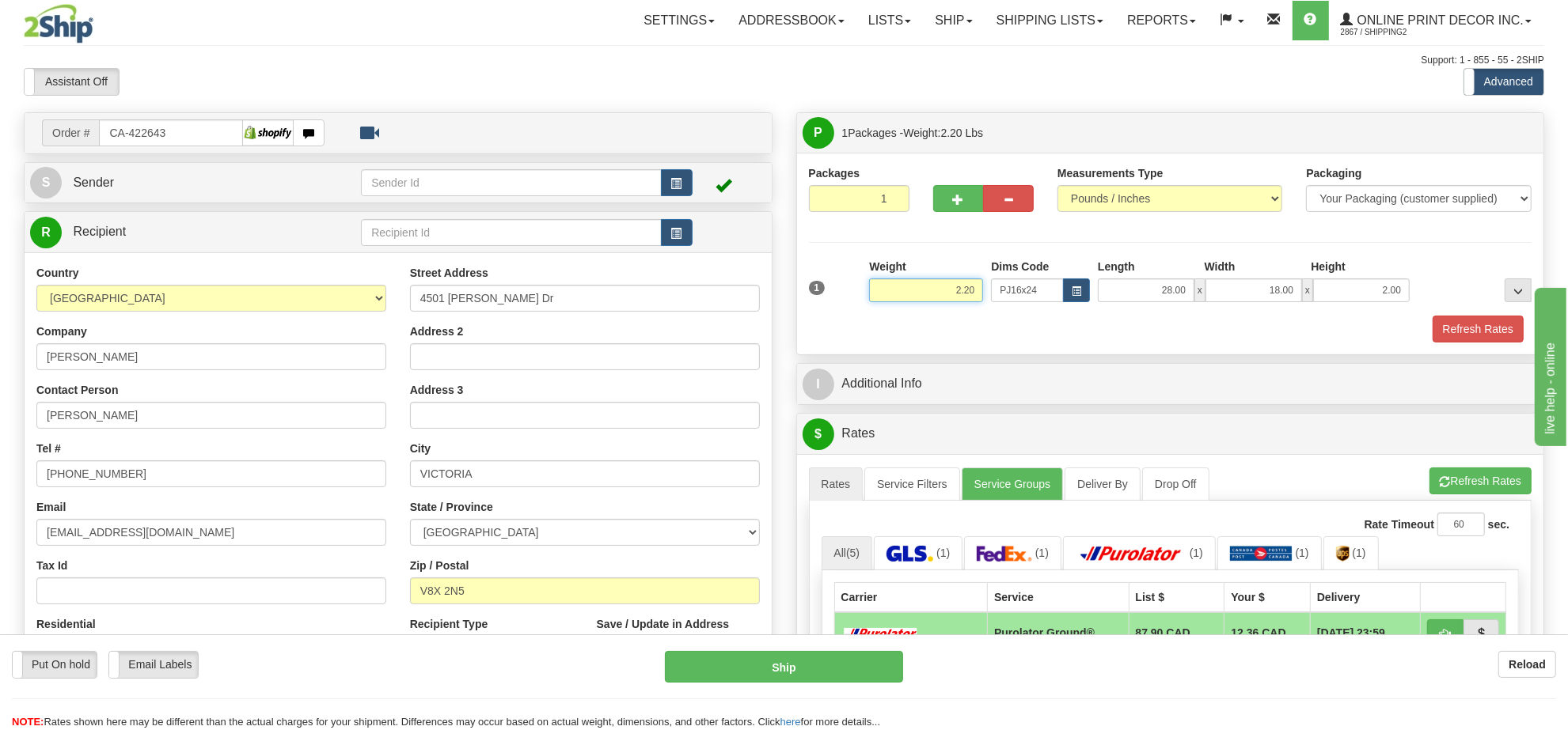
drag, startPoint x: 958, startPoint y: 286, endPoint x: 908, endPoint y: 289, distance: 50.1
click at [908, 289] on input "2.20" at bounding box center [926, 290] width 114 height 24
type input "5.98"
click at [1459, 322] on button "Refresh Rates" at bounding box center [1479, 329] width 91 height 27
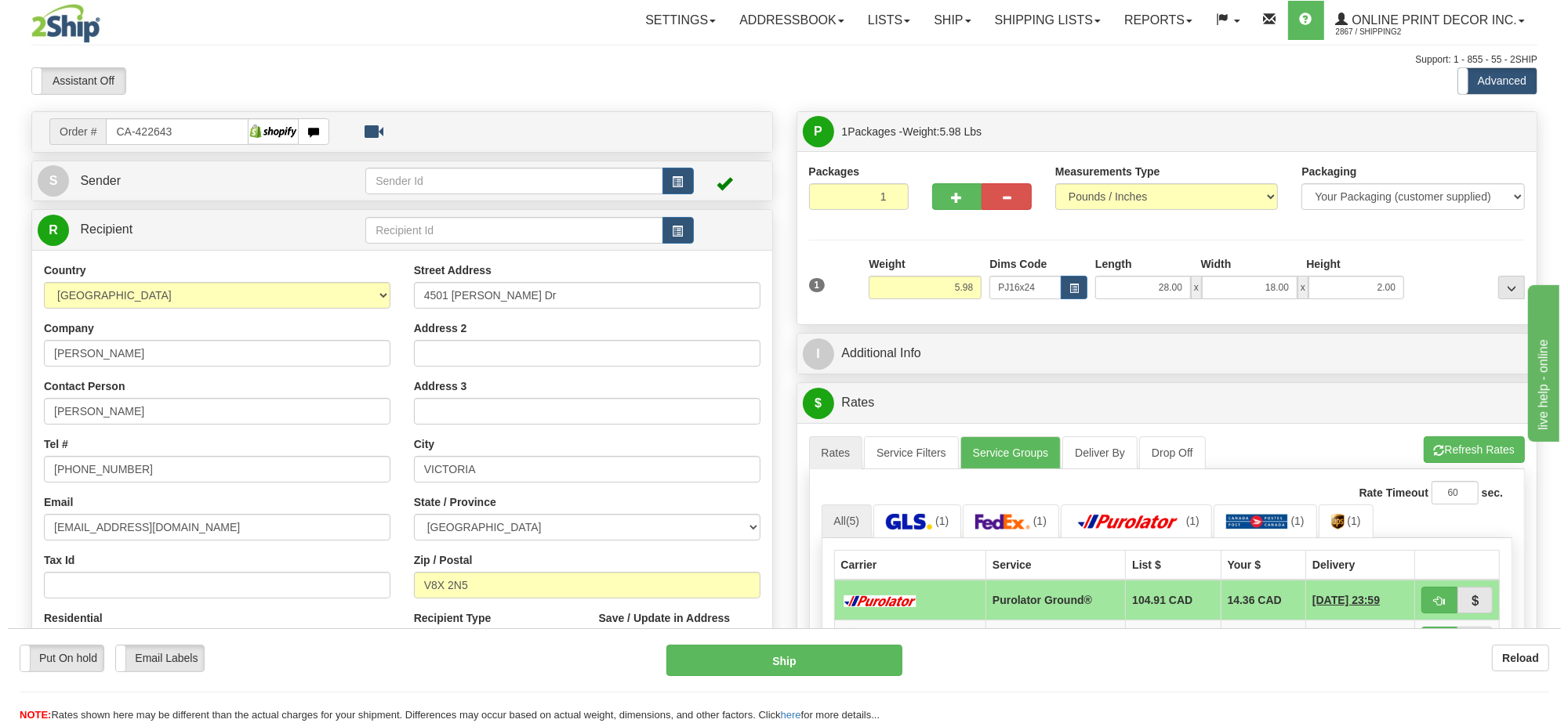
scroll to position [98, 0]
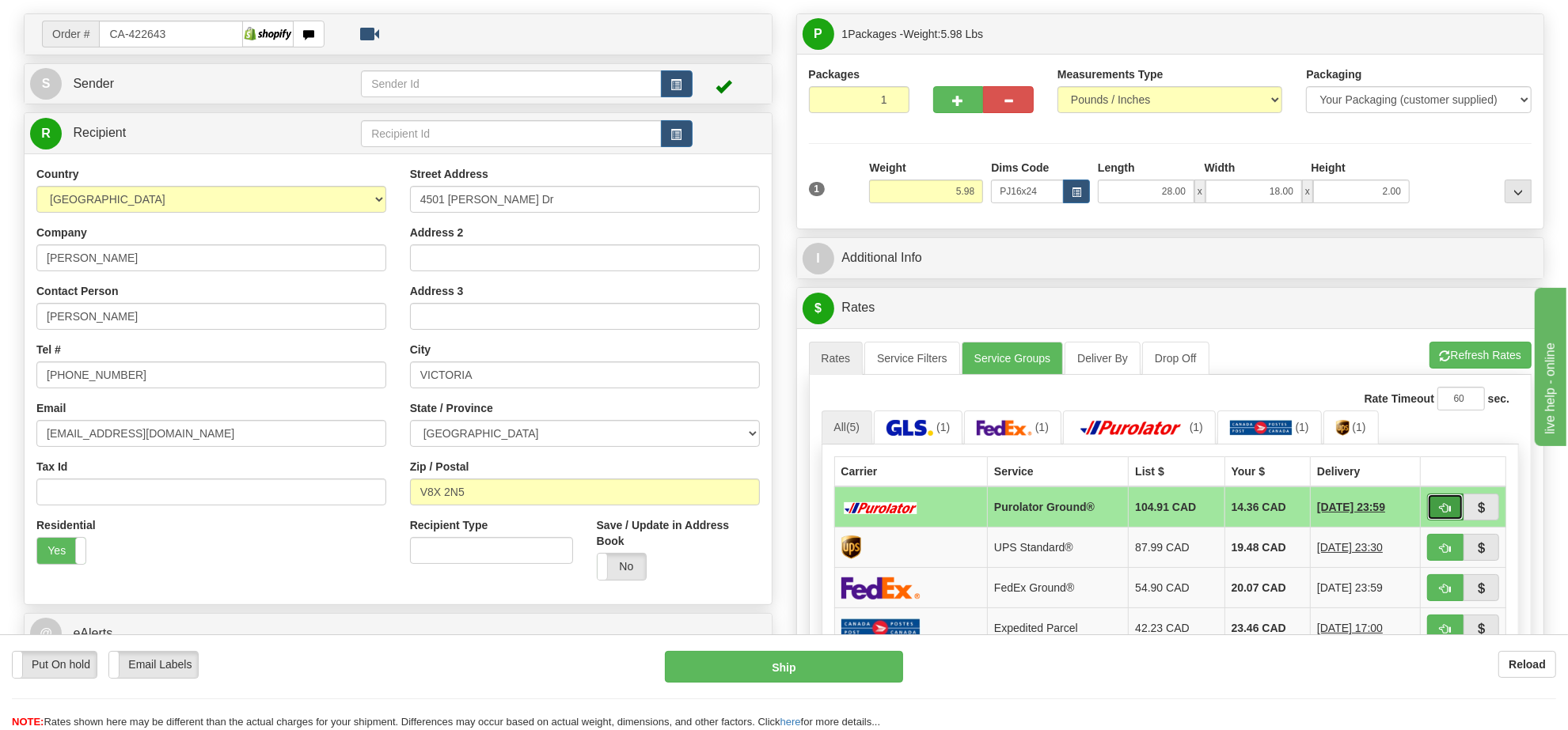
click at [1437, 514] on button "button" at bounding box center [1445, 507] width 36 height 27
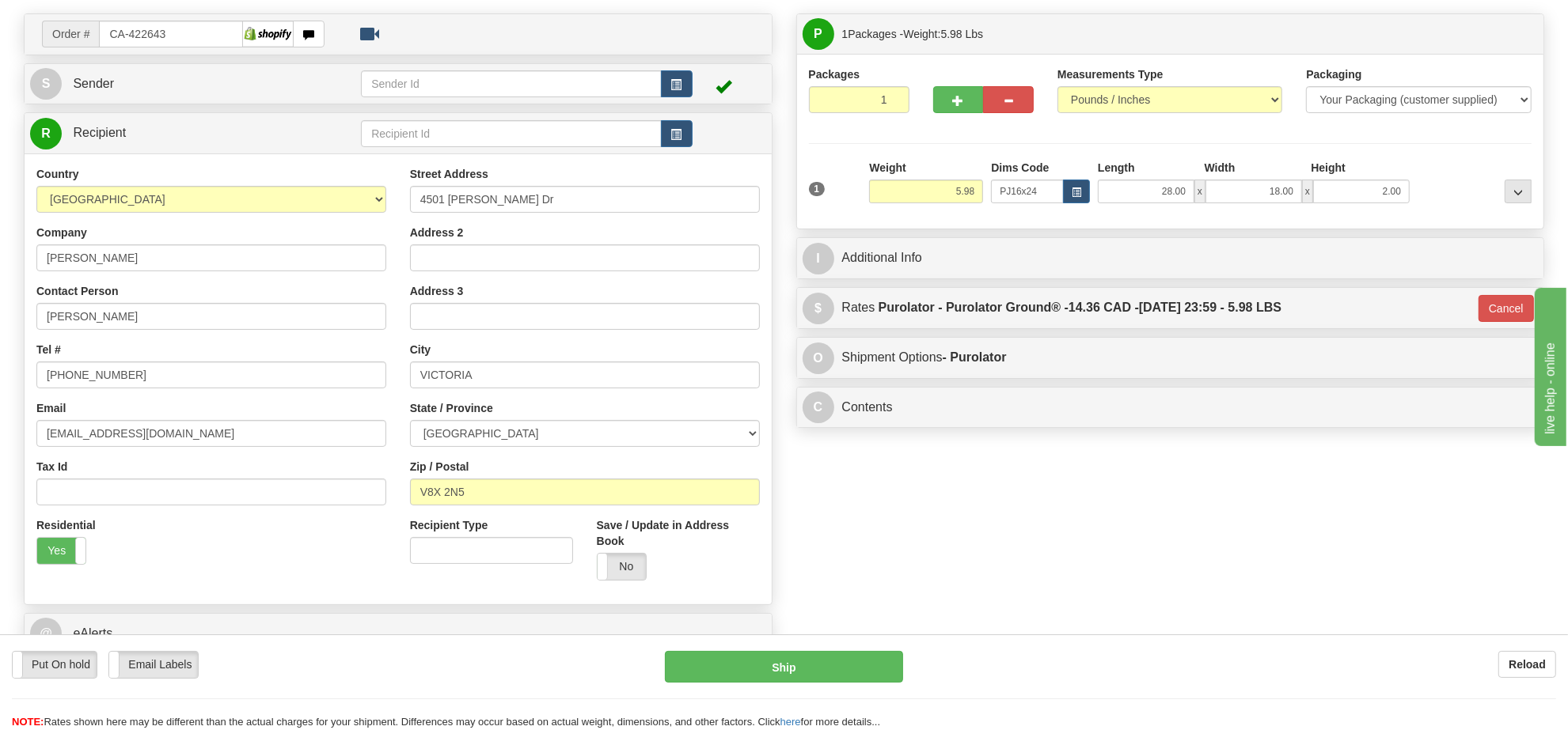
type input "260"
click at [857, 661] on button "Ship" at bounding box center [783, 666] width 237 height 31
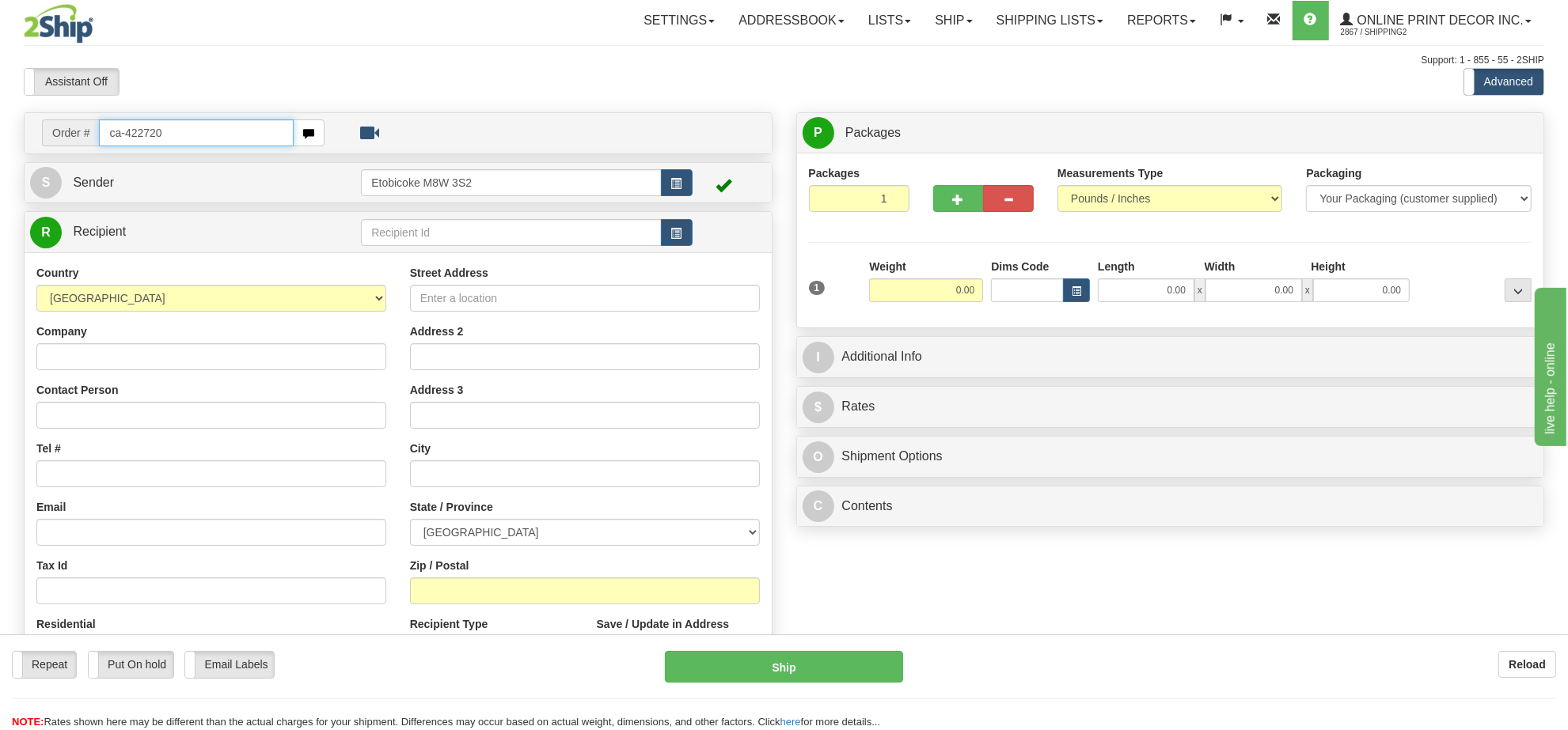
type input "ca-422720"
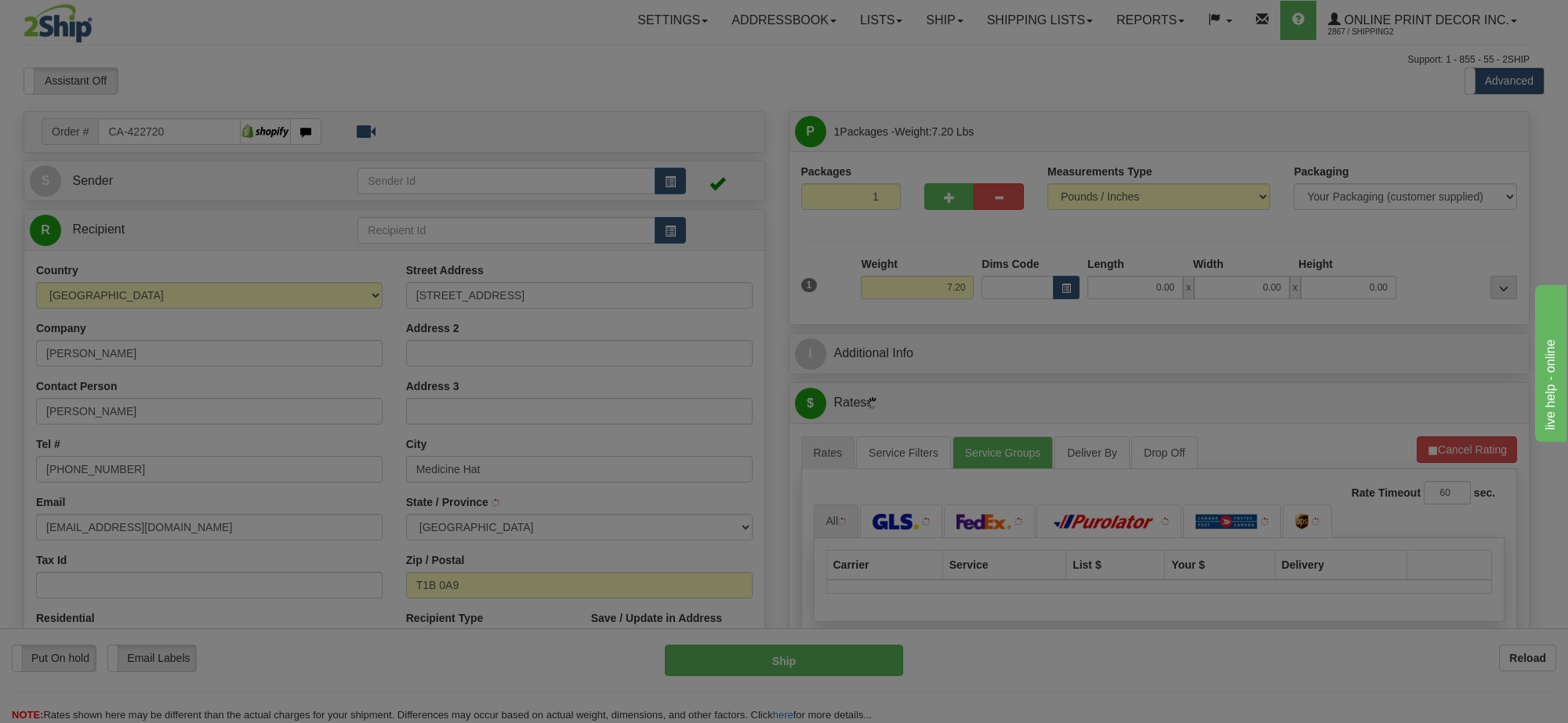
type input "MEDICINE HAT"
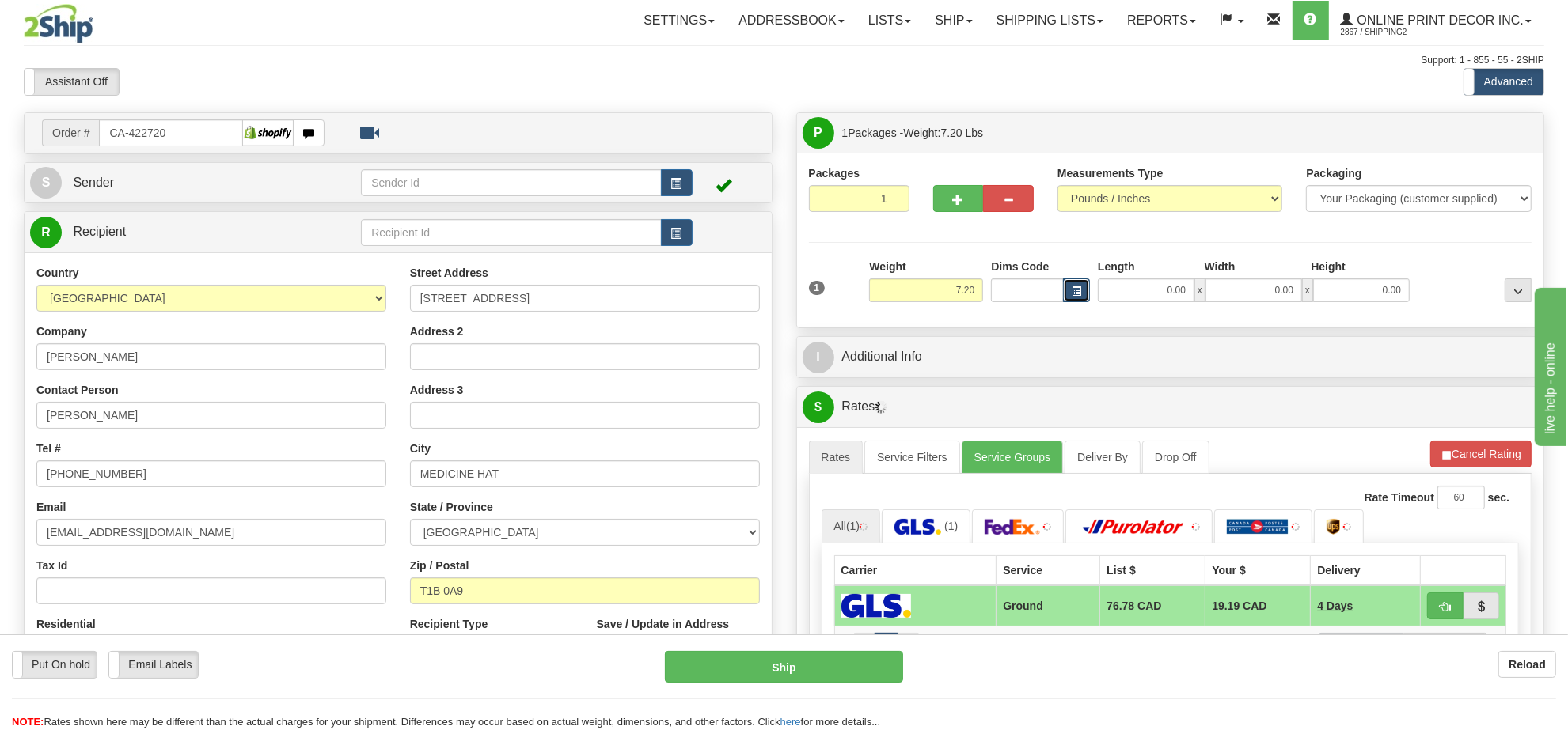
click at [1067, 293] on button "button" at bounding box center [1077, 290] width 27 height 24
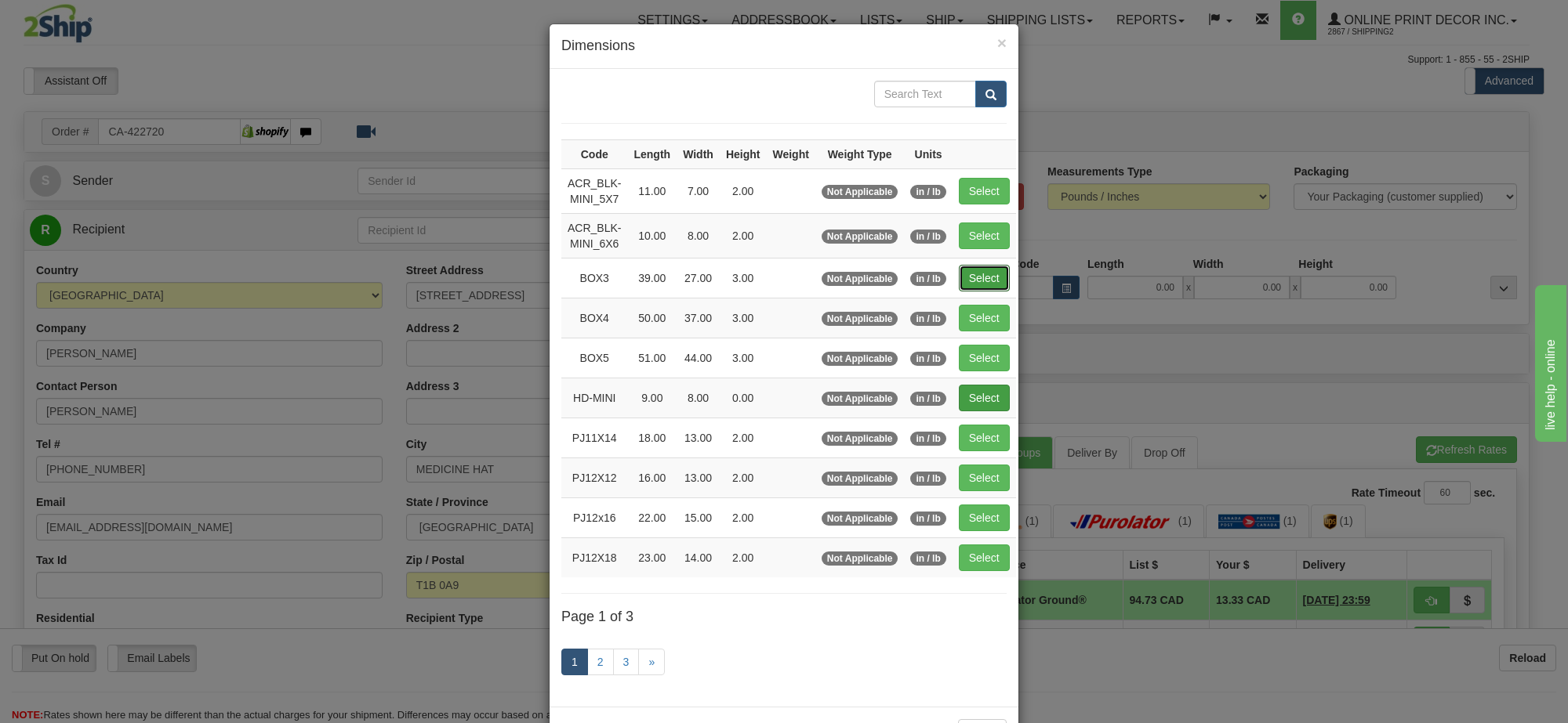
drag, startPoint x: 993, startPoint y: 281, endPoint x: 978, endPoint y: 291, distance: 18.0
click at [993, 280] on button "Select" at bounding box center [984, 278] width 51 height 26
type input "BOX3"
type input "39.00"
type input "27.00"
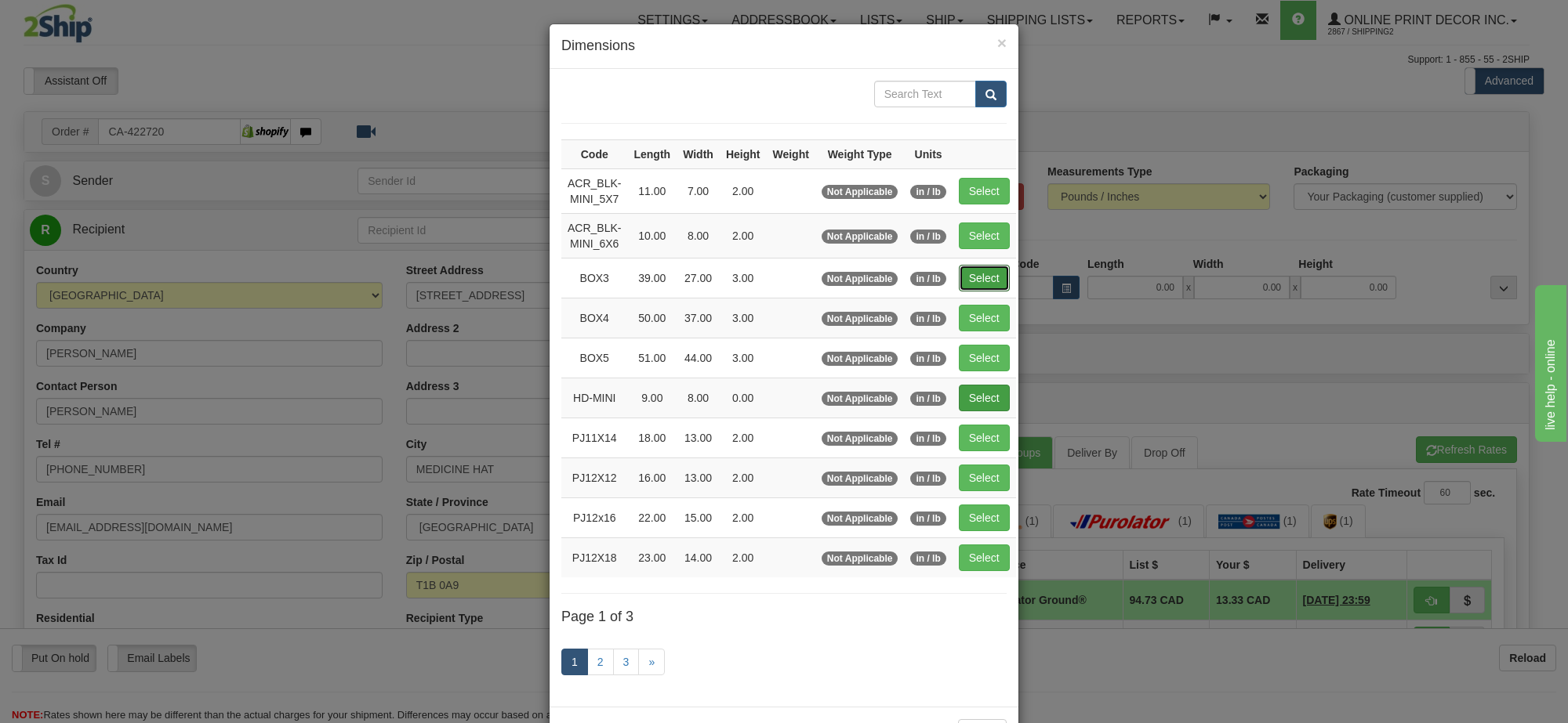
type input "3.00"
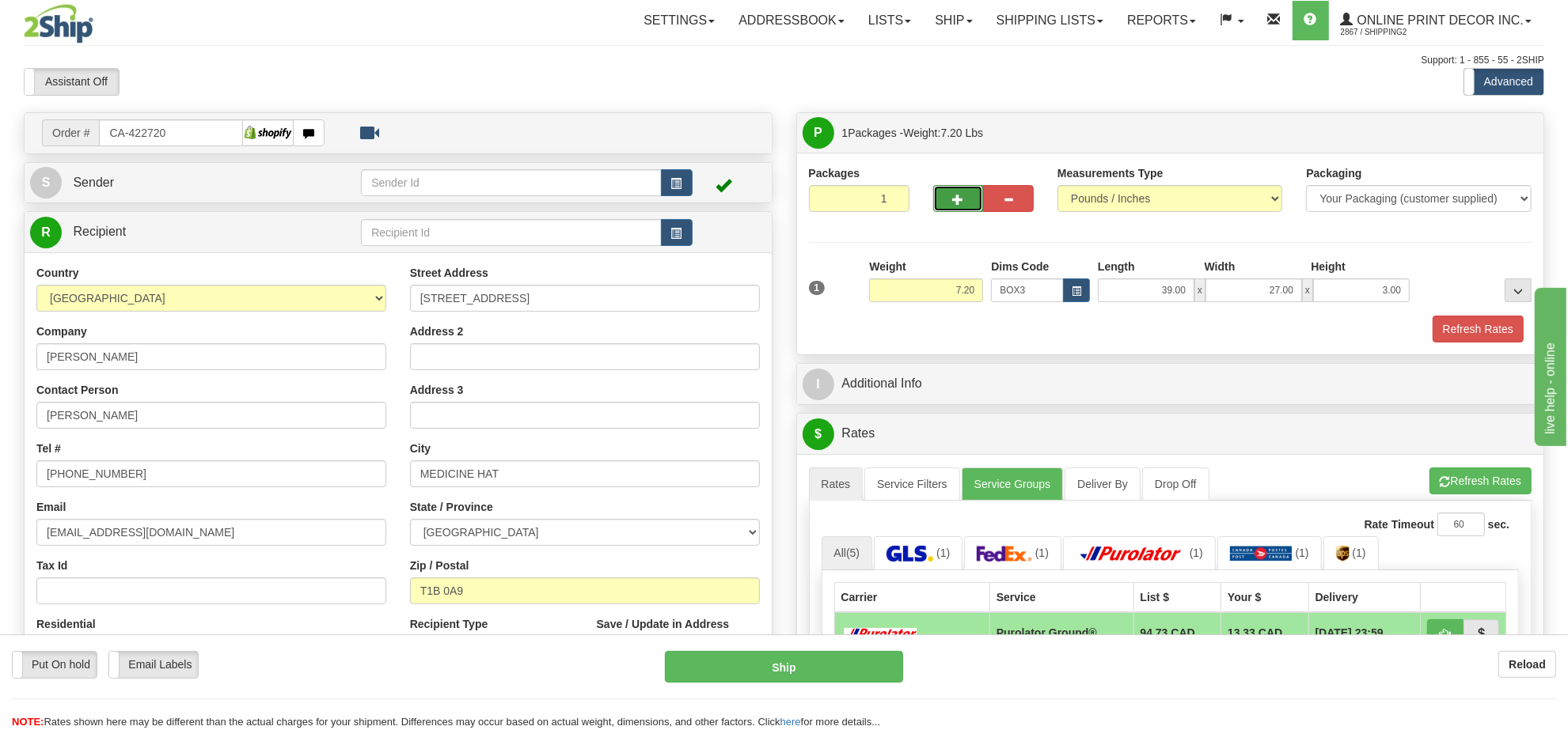
click at [959, 204] on span "button" at bounding box center [959, 200] width 11 height 10
radio input "true"
type input "2"
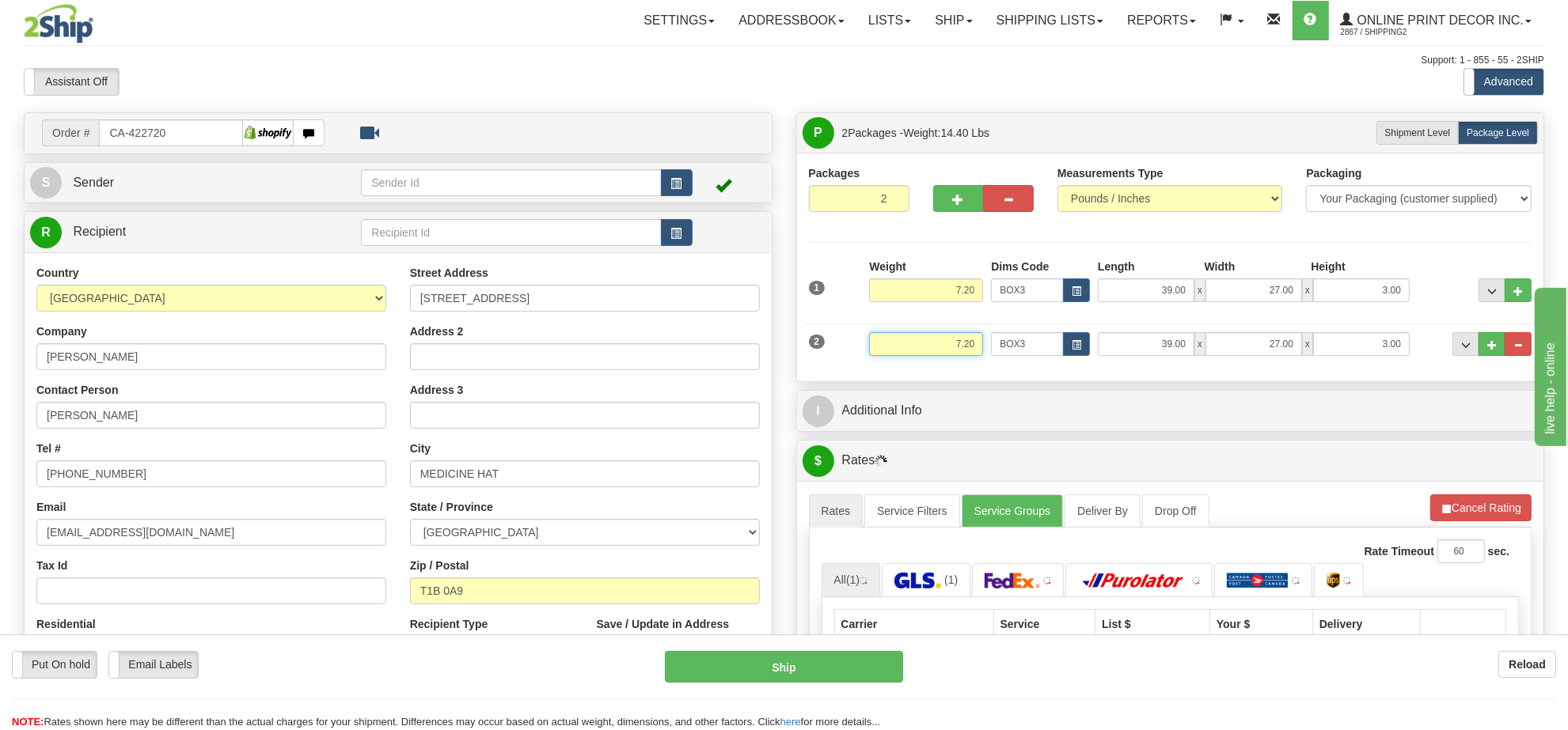
drag, startPoint x: 975, startPoint y: 345, endPoint x: 907, endPoint y: 348, distance: 68.1
click at [907, 348] on input "7.20" at bounding box center [926, 344] width 114 height 24
type input "3.10"
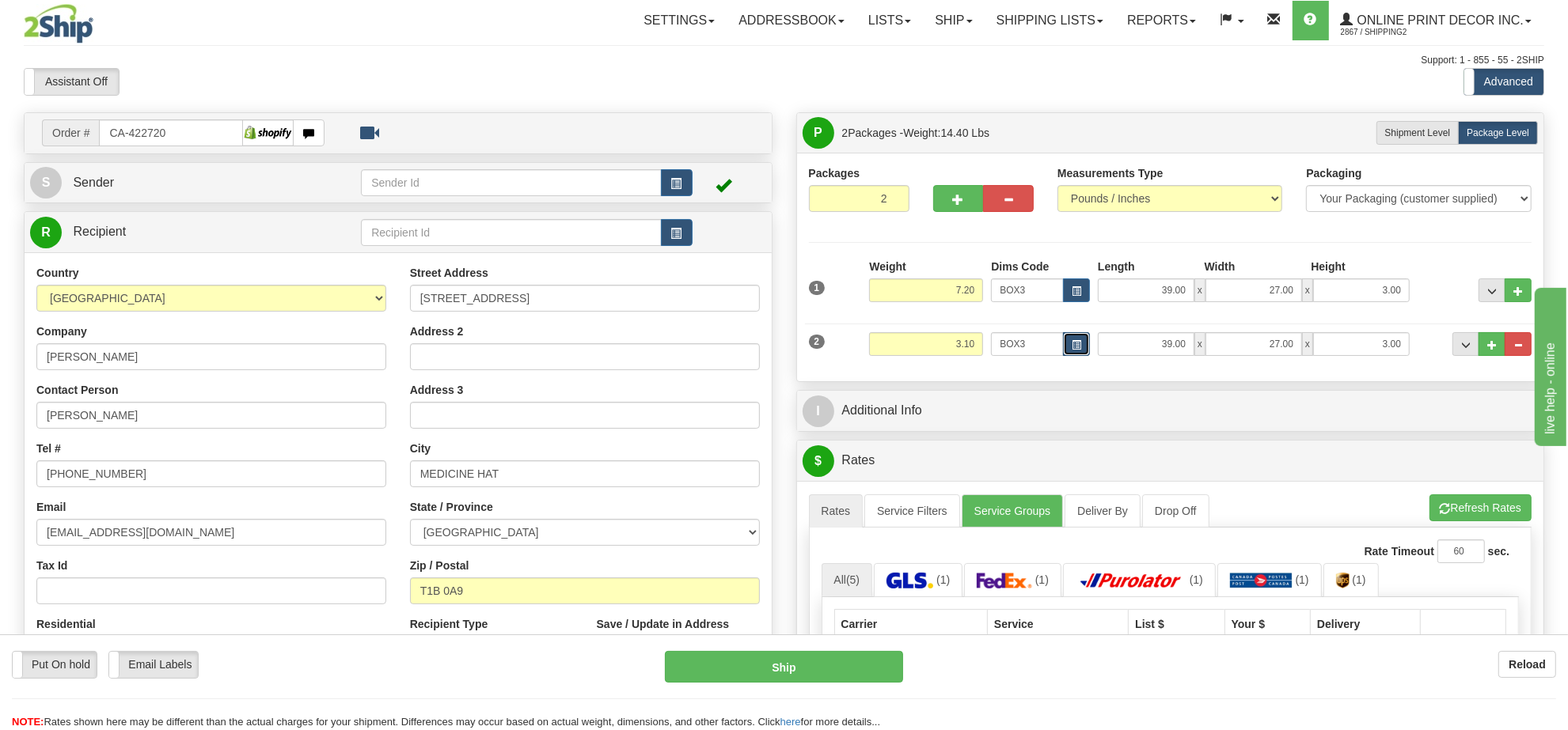
click at [1074, 346] on span "button" at bounding box center [1077, 345] width 10 height 9
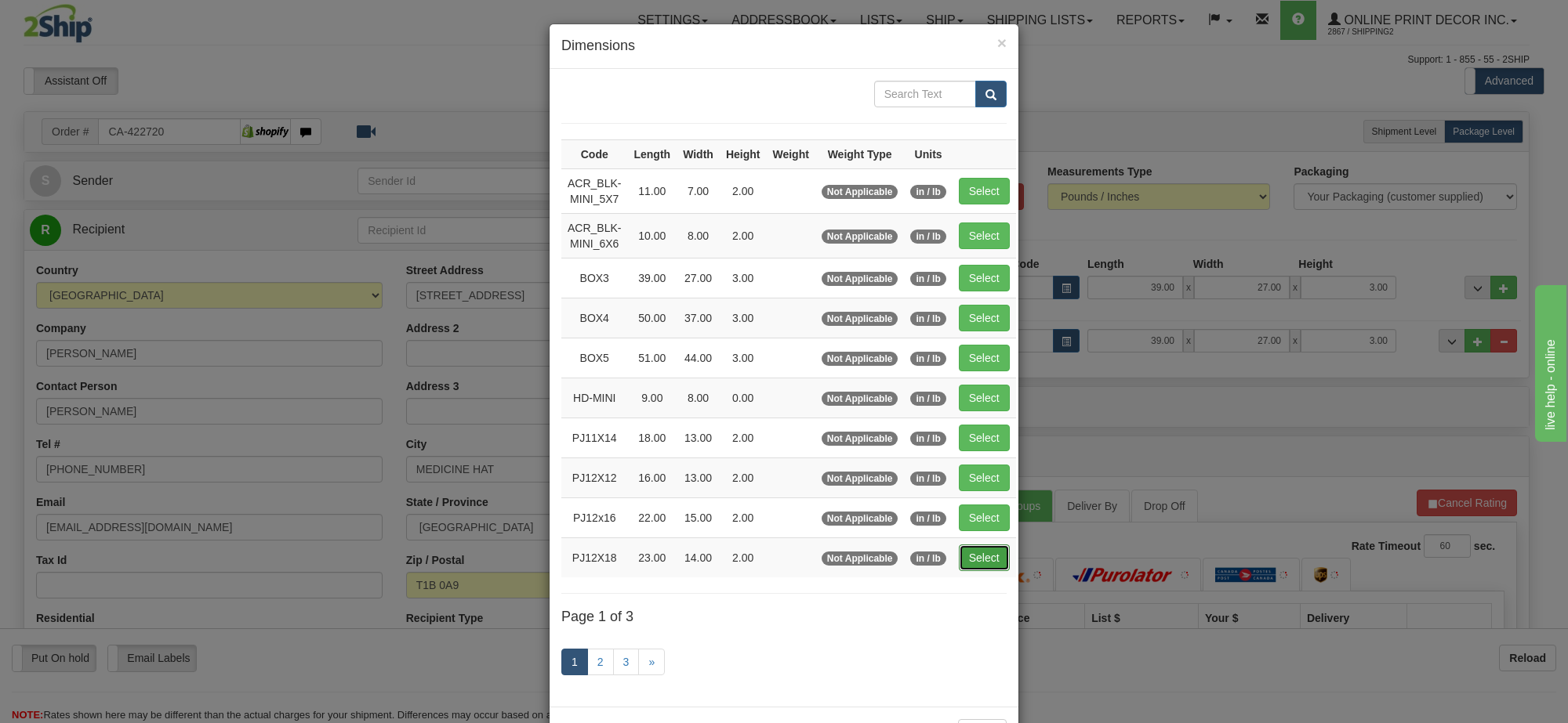
click at [977, 553] on button "Select" at bounding box center [984, 558] width 51 height 26
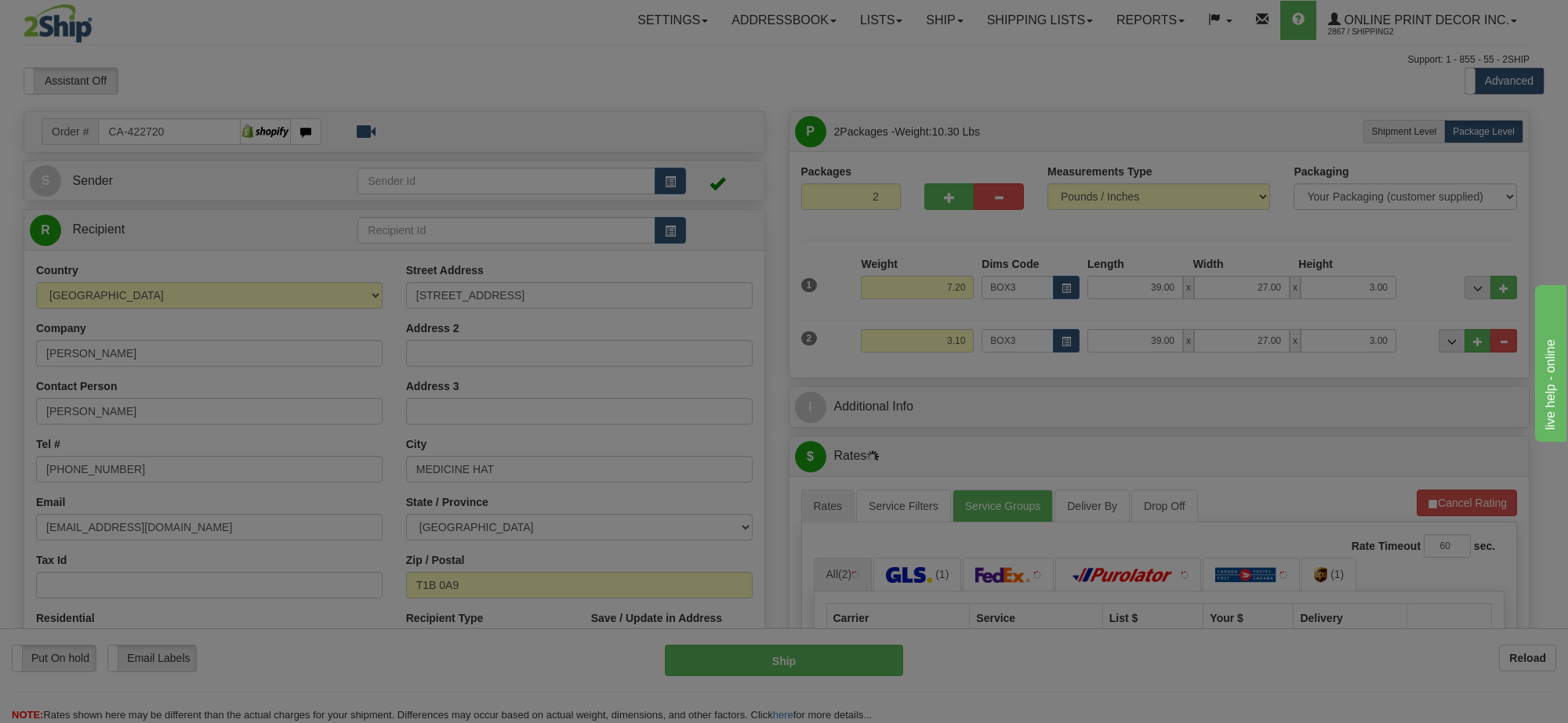
type input "PJ12X18"
type input "23.00"
type input "14.00"
type input "2.00"
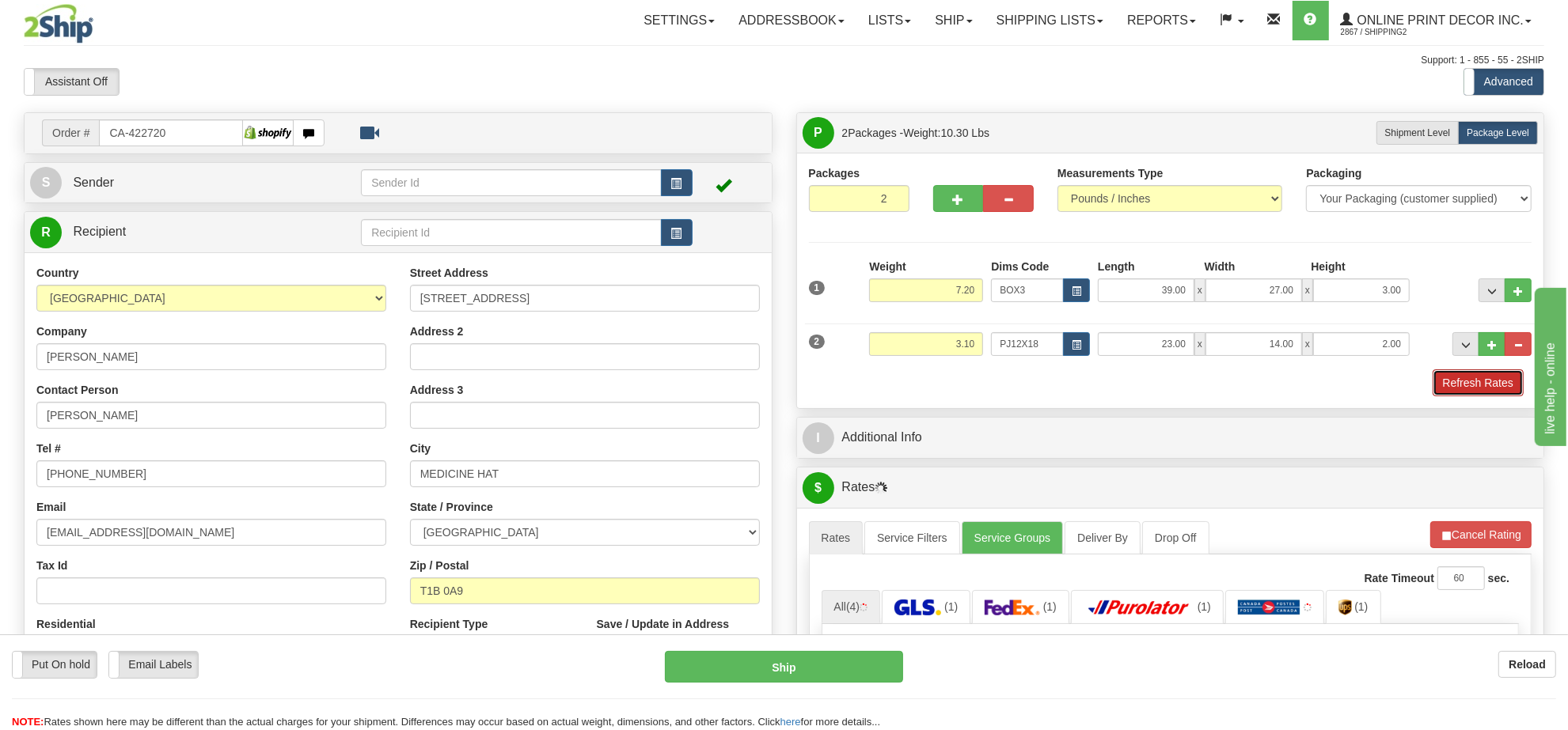
click at [1454, 396] on button "Refresh Rates" at bounding box center [1479, 383] width 91 height 27
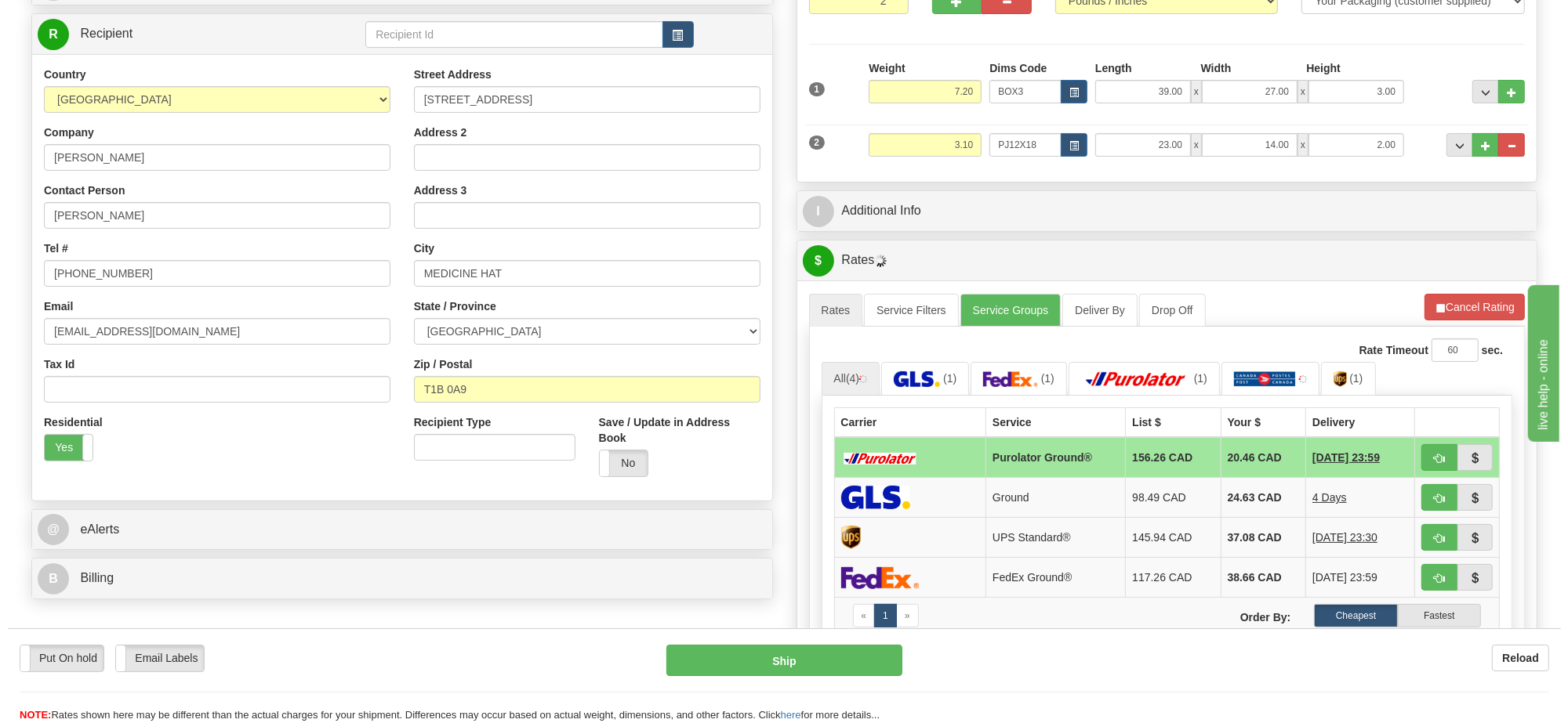
scroll to position [294, 0]
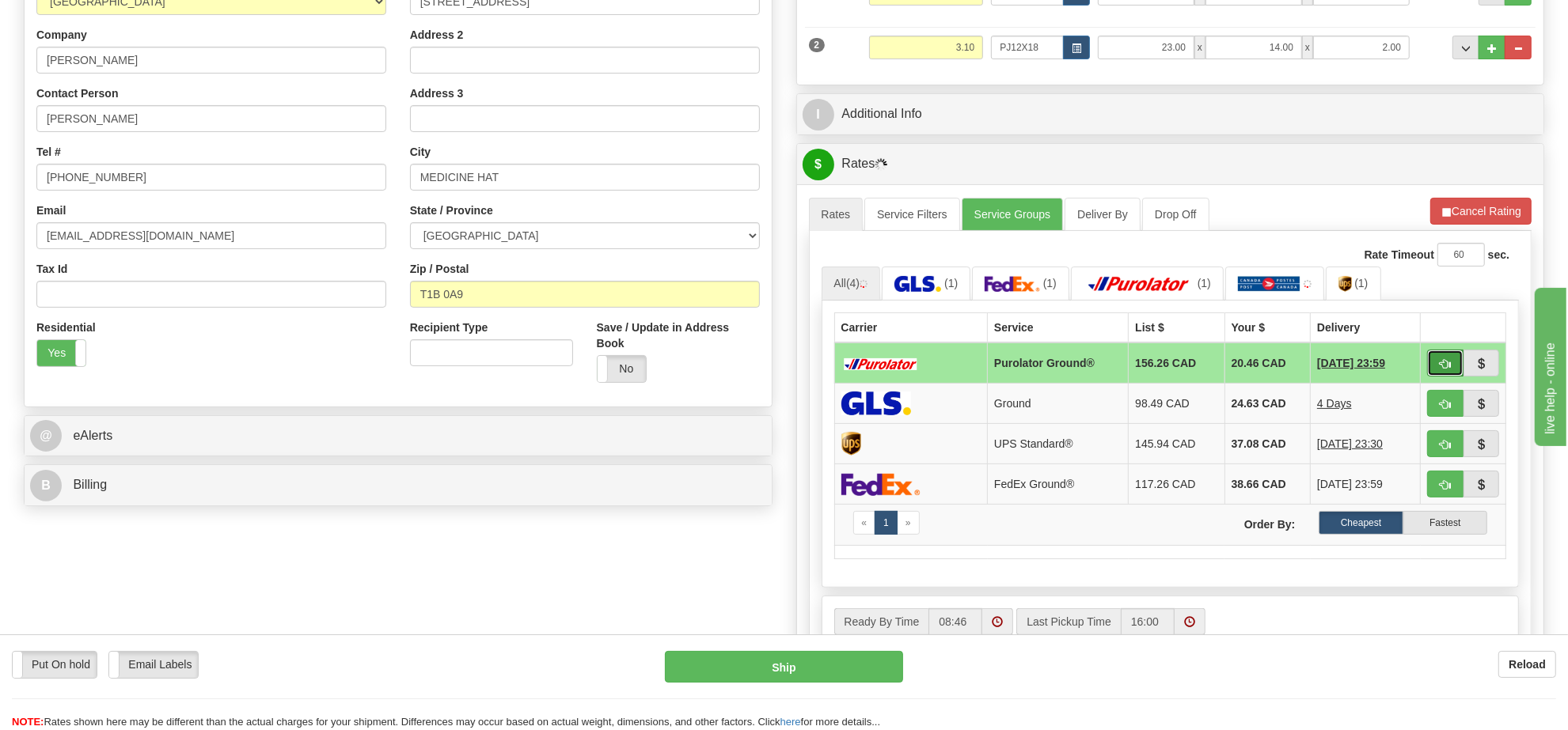
click at [1439, 368] on span "button" at bounding box center [1445, 364] width 11 height 10
click at [1229, 227] on ul "Rates Service Filters Service Groups Deliver By Drop Off Pickup Refresh Rates C…" at bounding box center [1171, 214] width 724 height 33
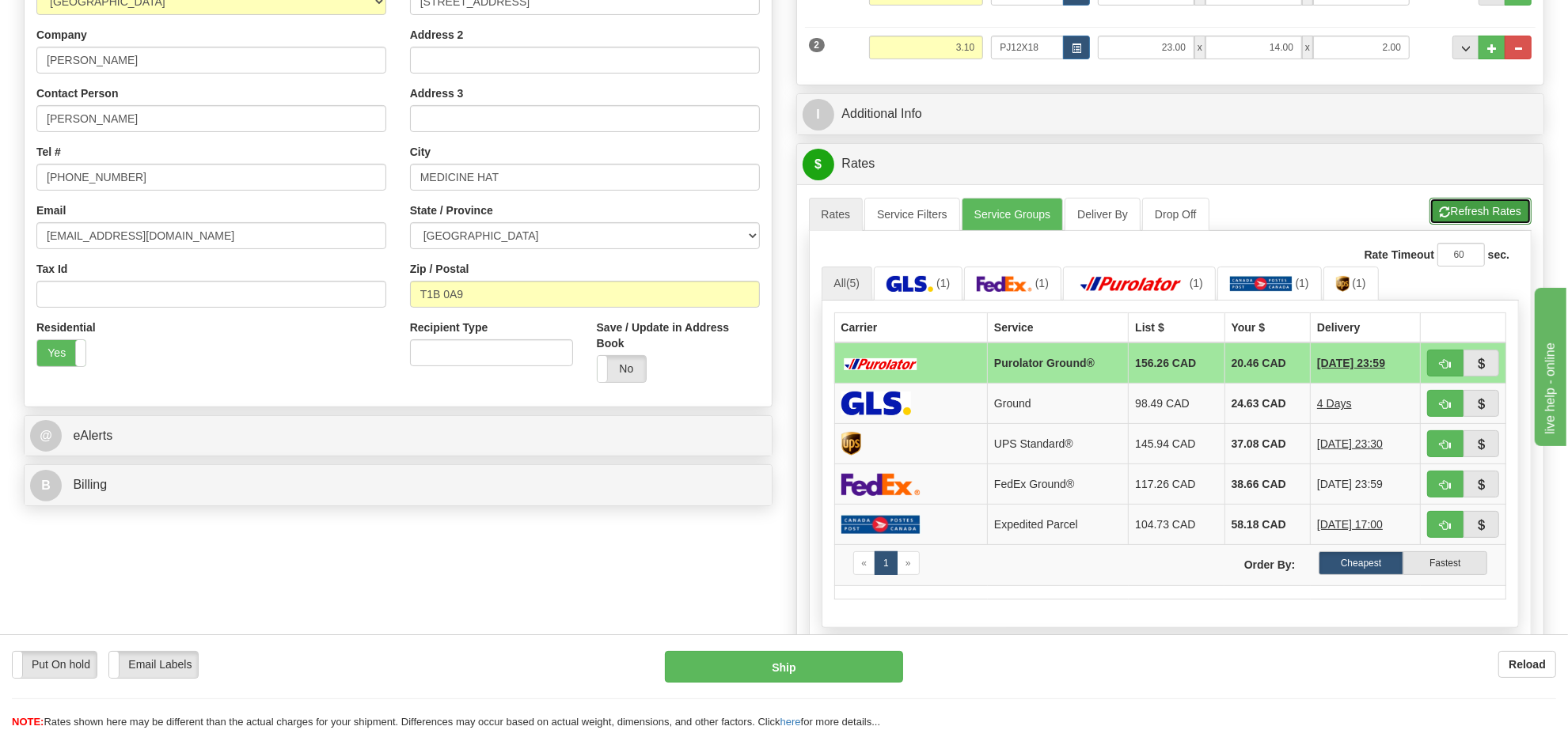
click at [1434, 220] on button "Refresh Rates" at bounding box center [1479, 211] width 102 height 27
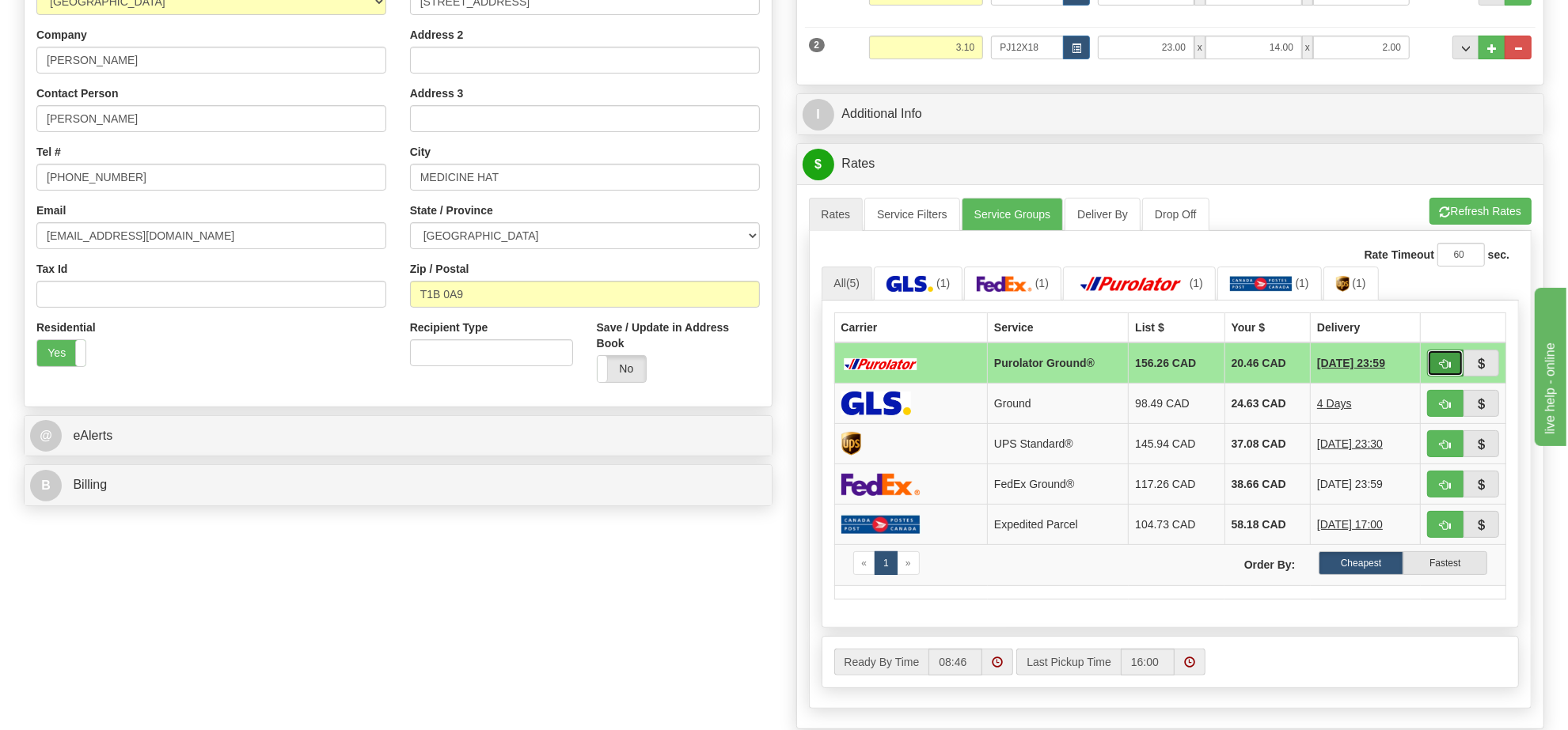
click at [1439, 360] on button "button" at bounding box center [1445, 363] width 36 height 27
type input "260"
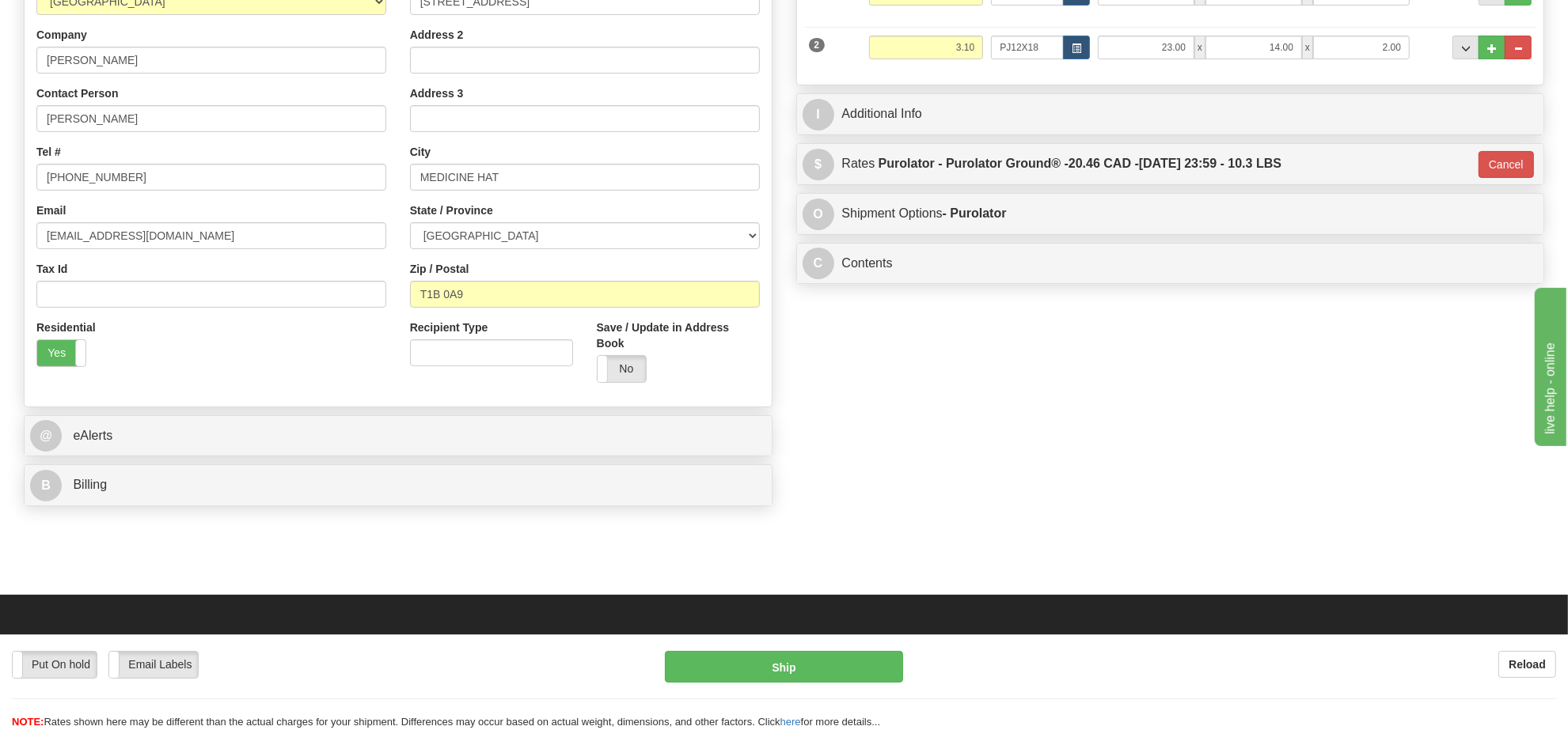
click at [819, 684] on div "Put On hold Put On hold Email Labels Email Labels Edit Reload Ship" at bounding box center [784, 690] width 1568 height 79
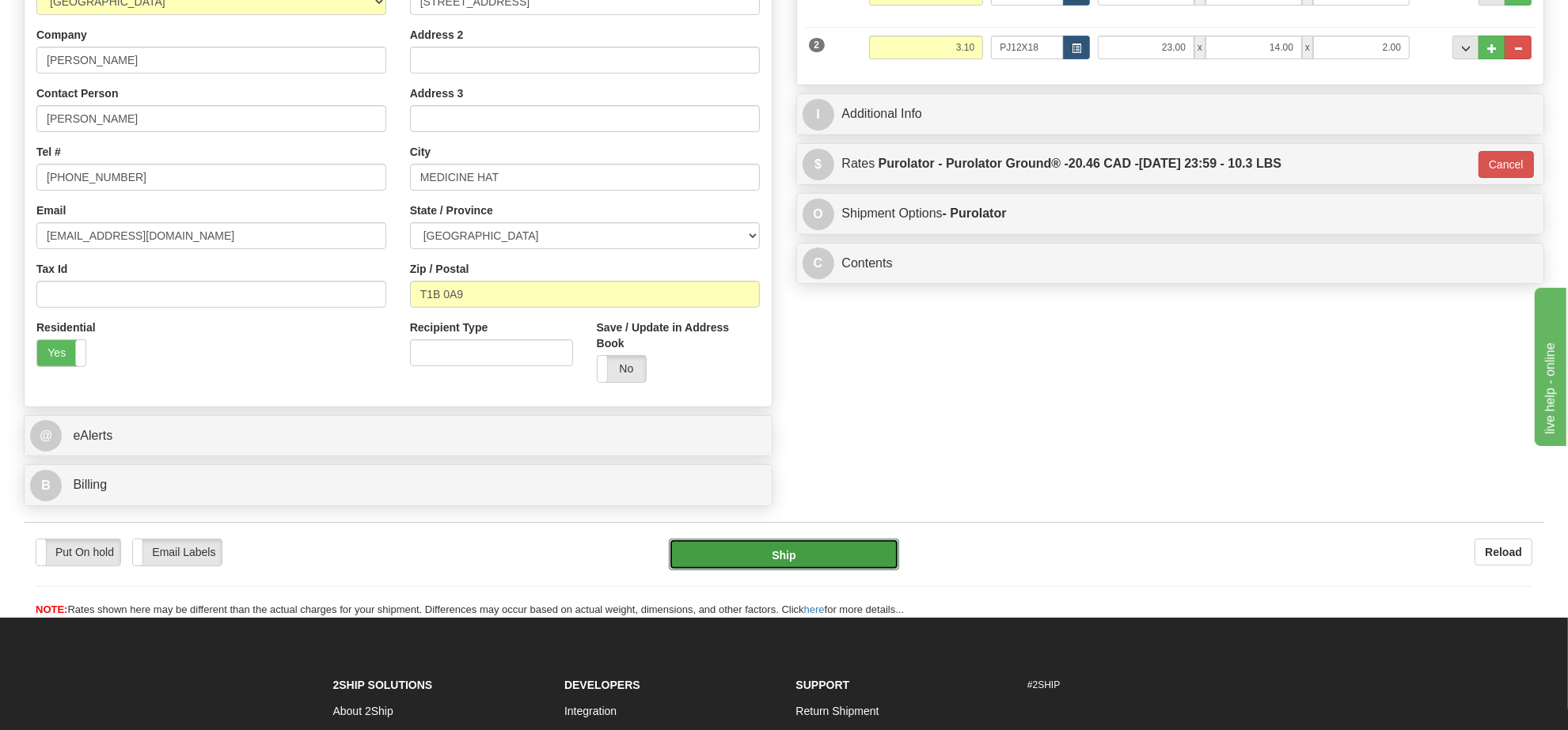
click at [819, 561] on button "Ship" at bounding box center [784, 554] width 229 height 31
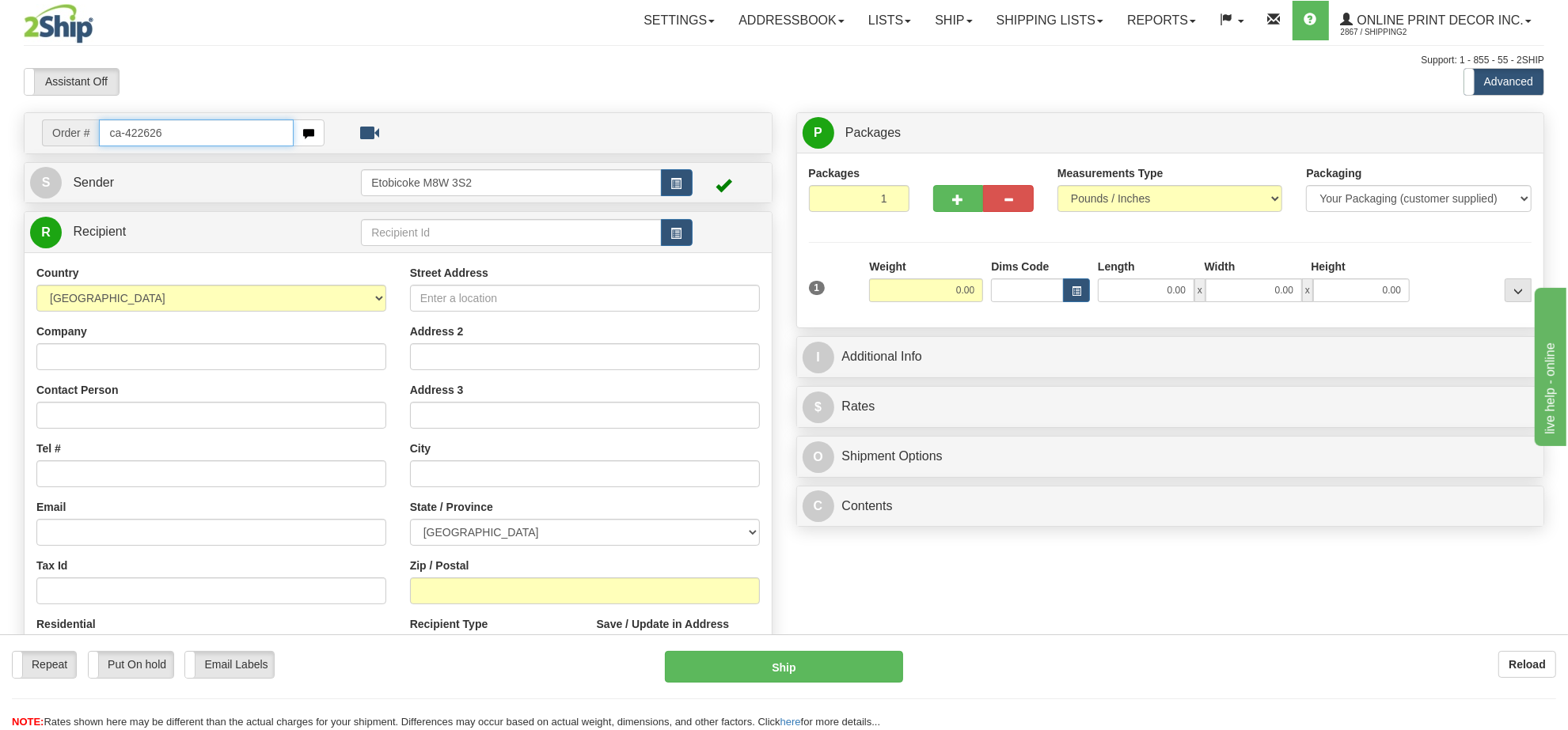
type input "ca-422626"
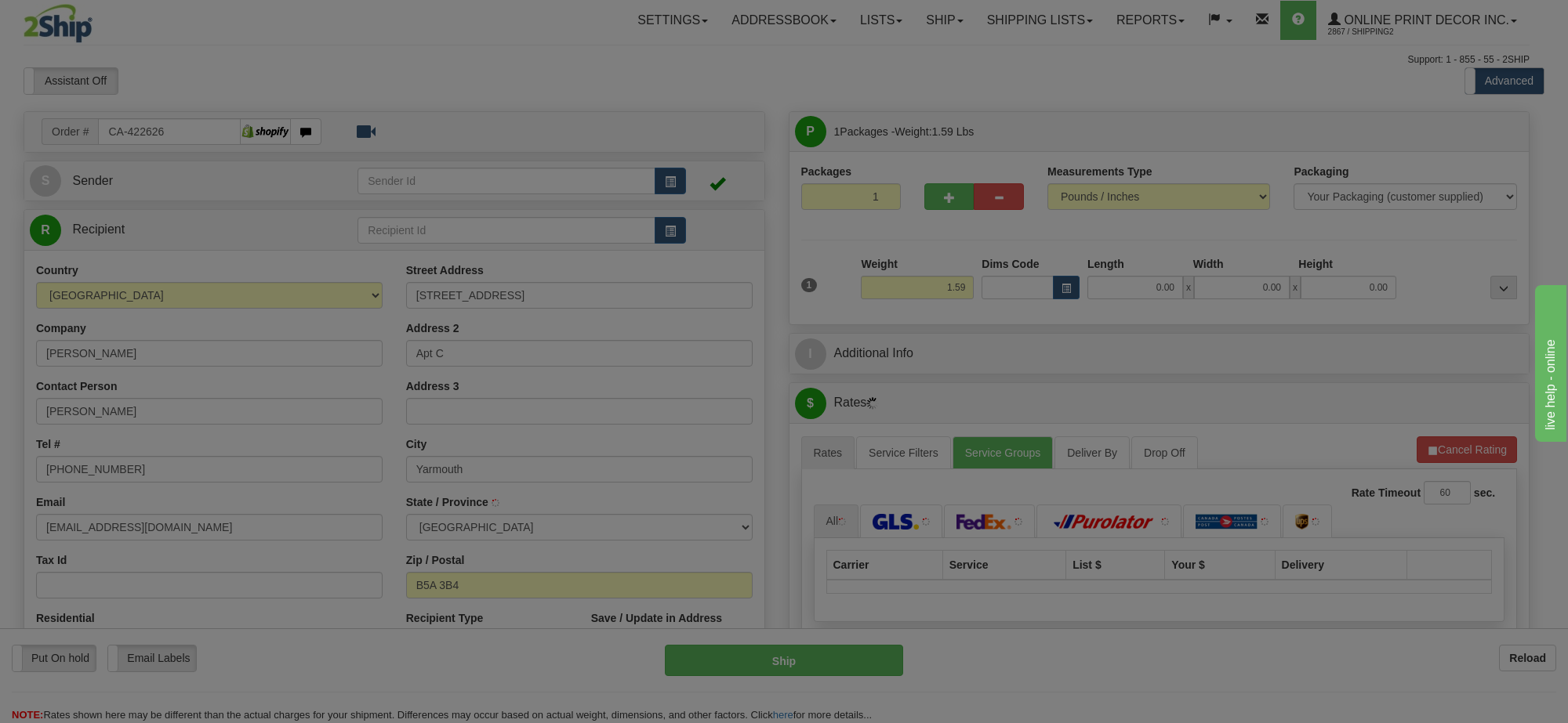
type input "YARMOUTH"
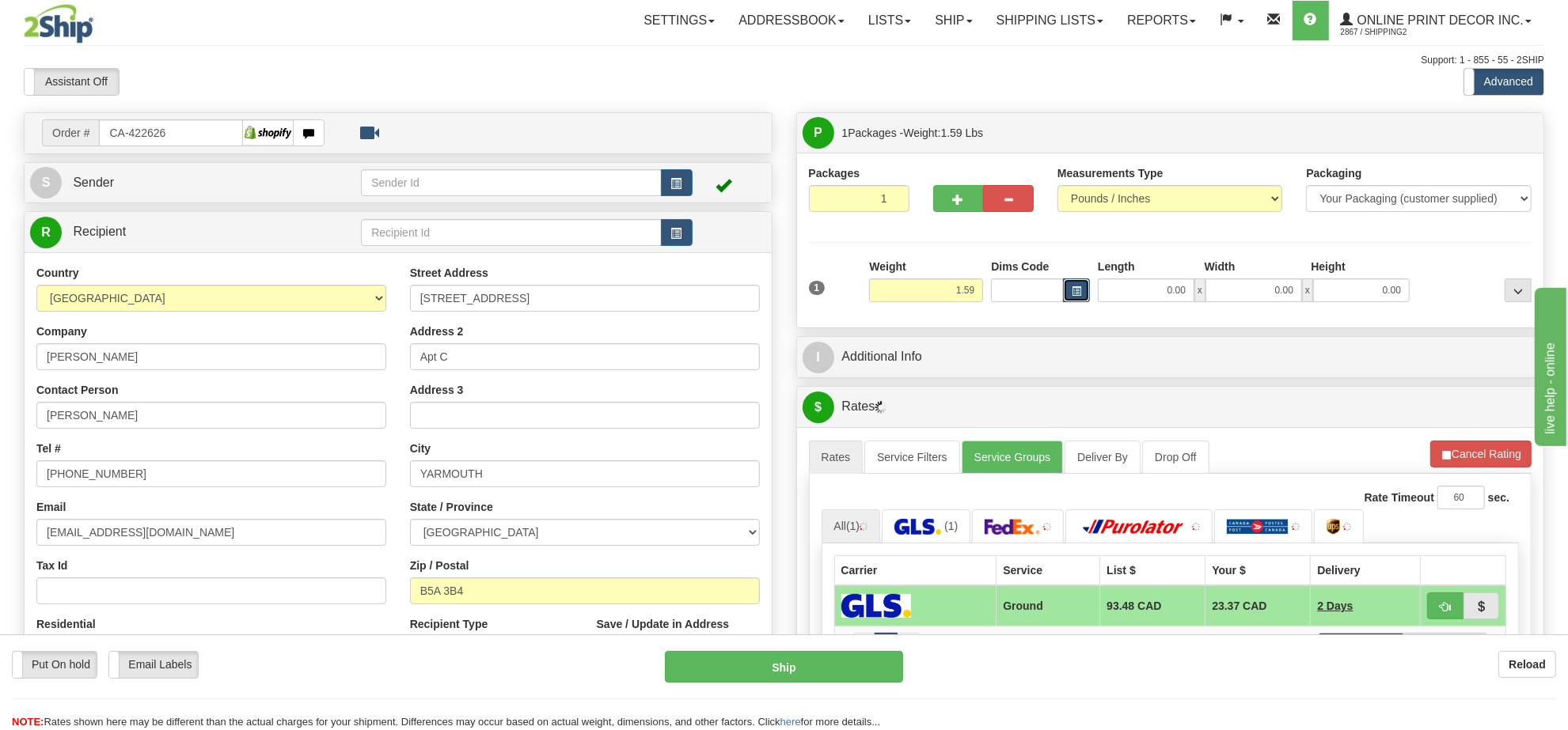
click at [1074, 288] on span "button" at bounding box center [1077, 291] width 10 height 9
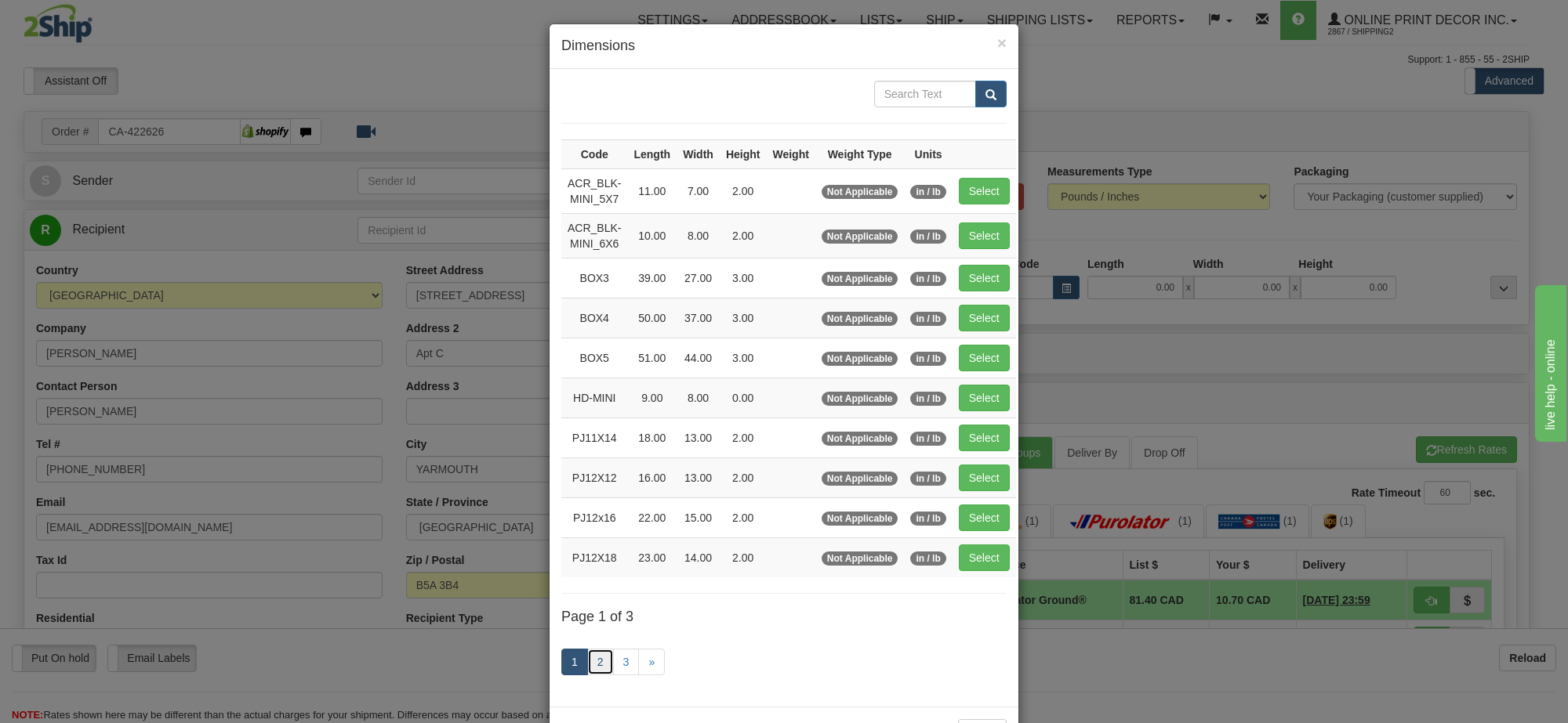
click at [598, 671] on link "2" at bounding box center [601, 662] width 26 height 26
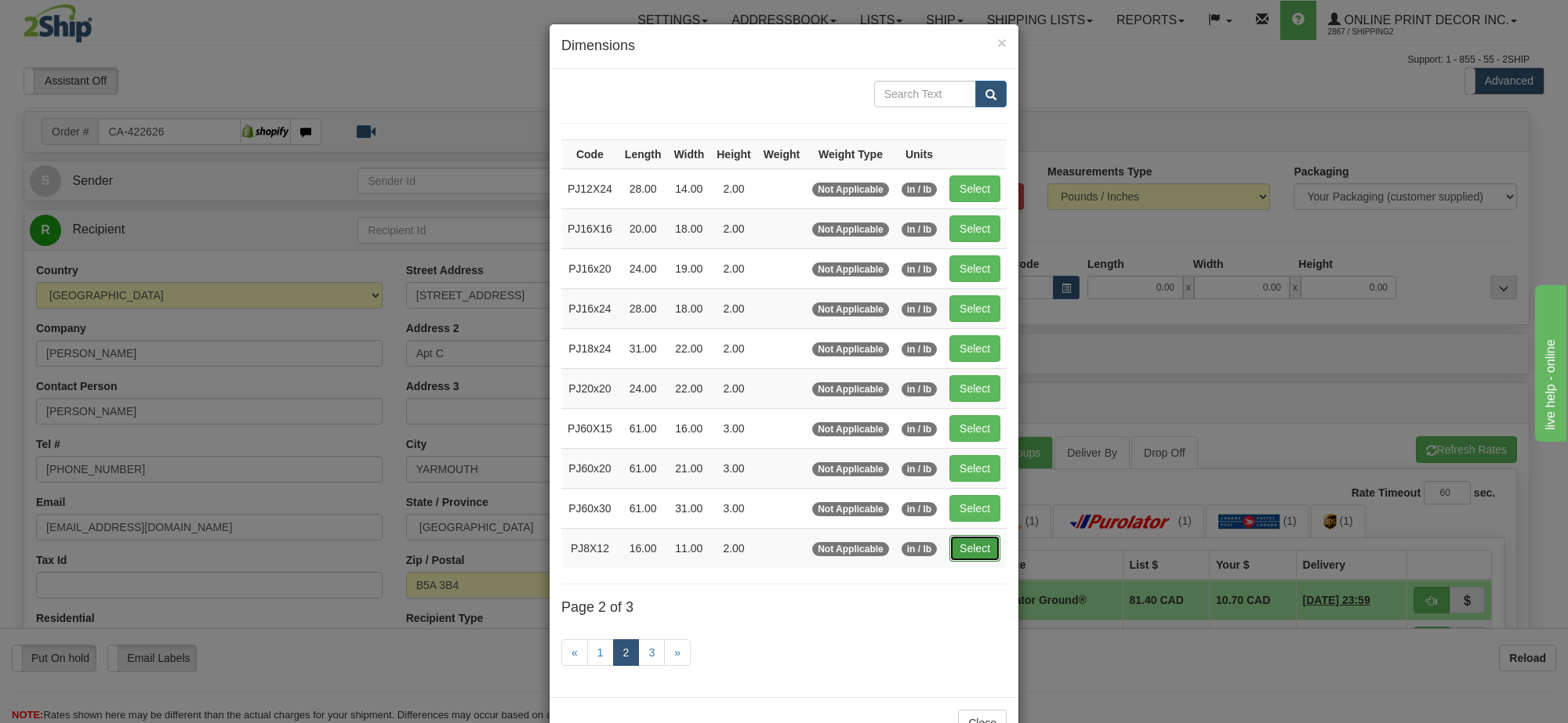
click at [955, 554] on button "Select" at bounding box center [975, 549] width 51 height 26
type input "PJ8X12"
type input "16.00"
type input "11.00"
type input "2.00"
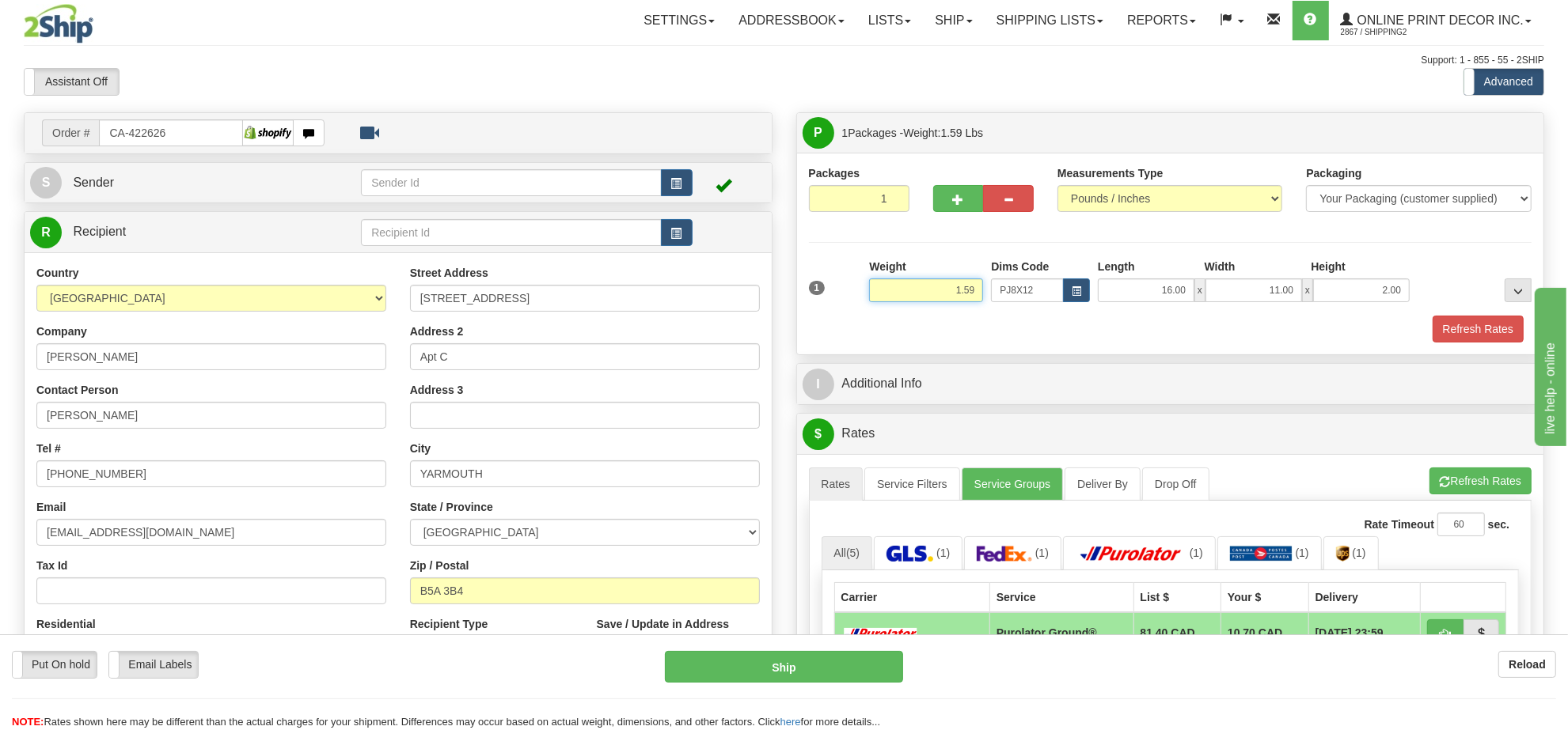
drag, startPoint x: 974, startPoint y: 293, endPoint x: 888, endPoint y: 301, distance: 86.4
click at [888, 301] on input "1.59" at bounding box center [926, 290] width 114 height 24
type input "0.98"
click at [1458, 332] on button "Refresh Rates" at bounding box center [1479, 329] width 91 height 27
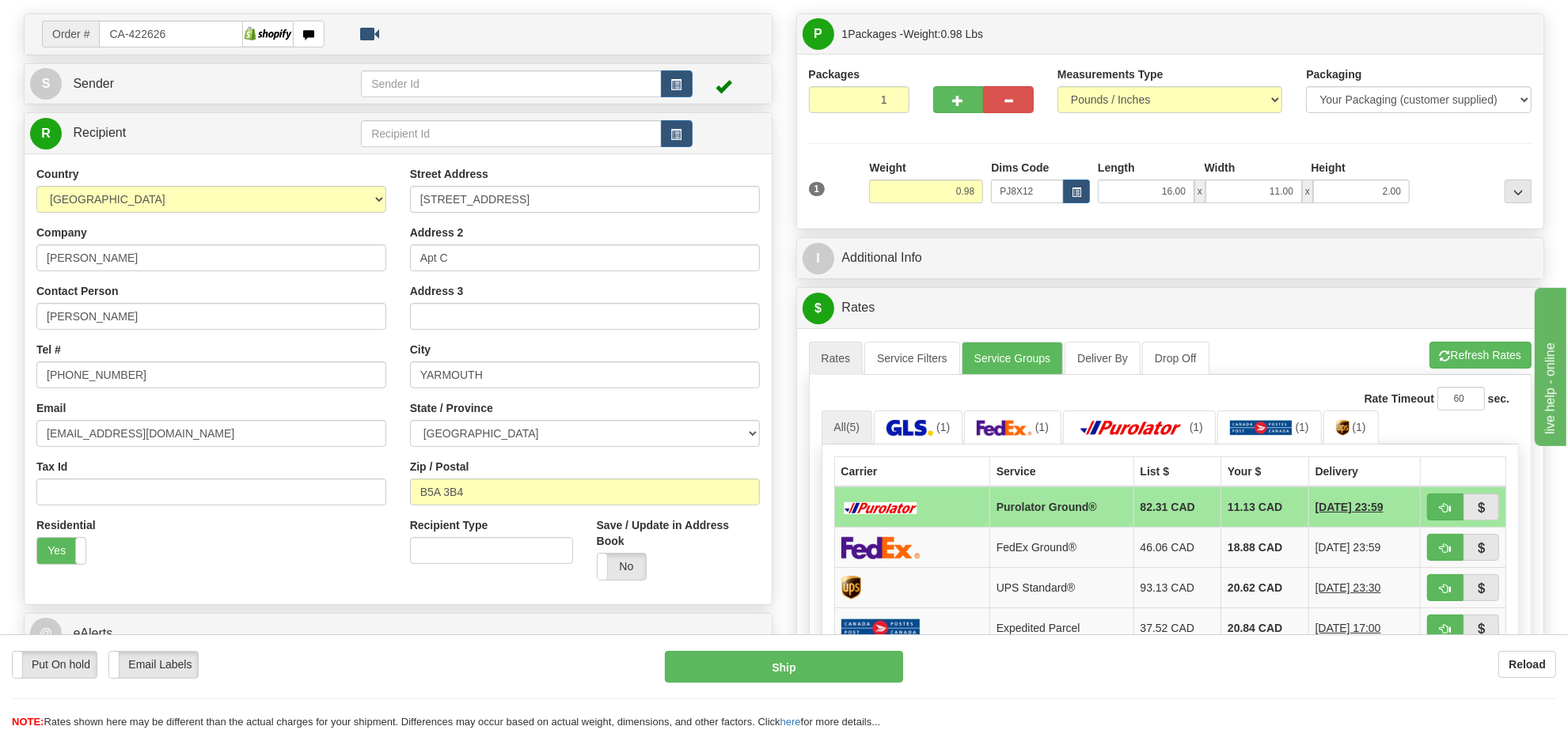
scroll to position [198, 0]
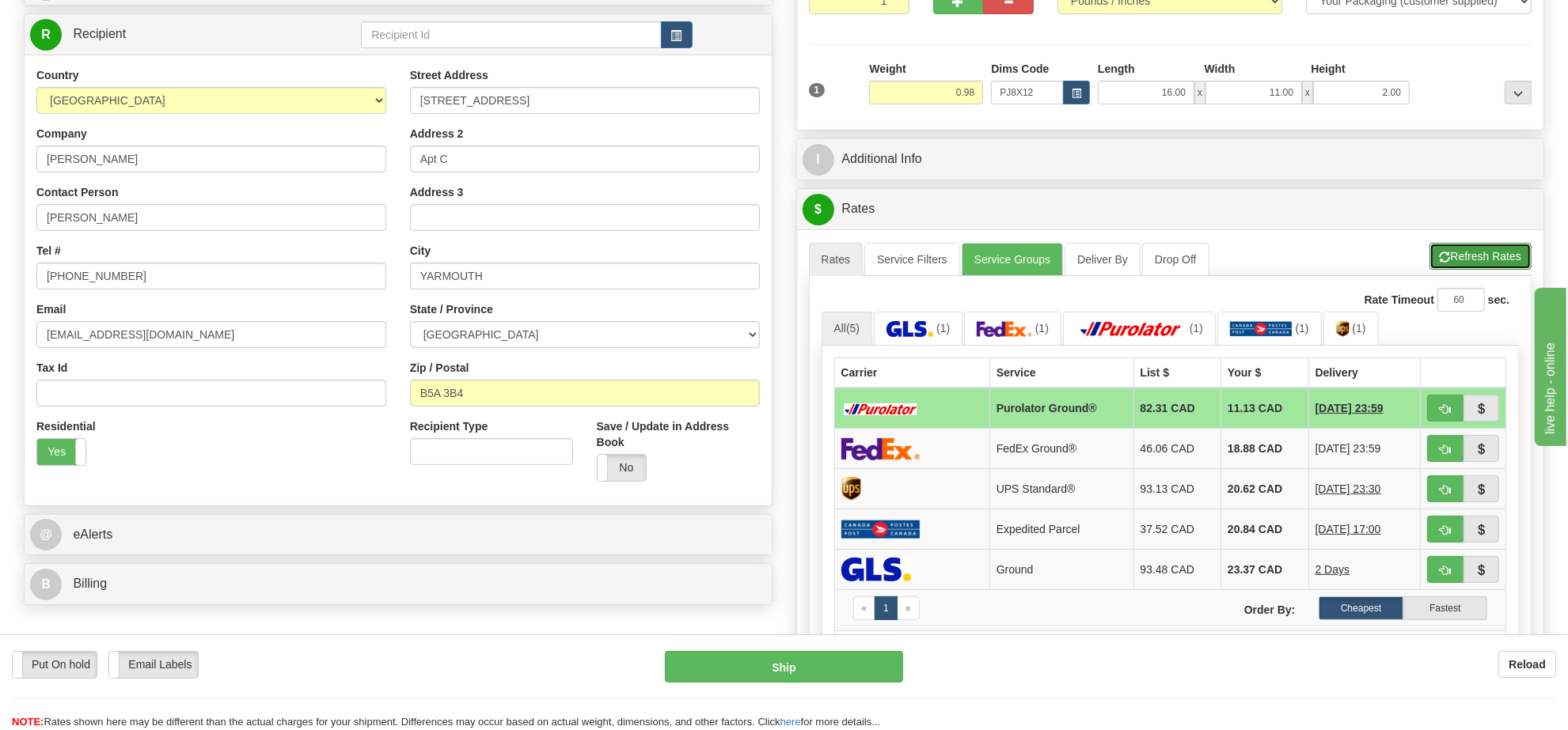
click at [1495, 255] on button "Refresh Rates" at bounding box center [1479, 256] width 102 height 27
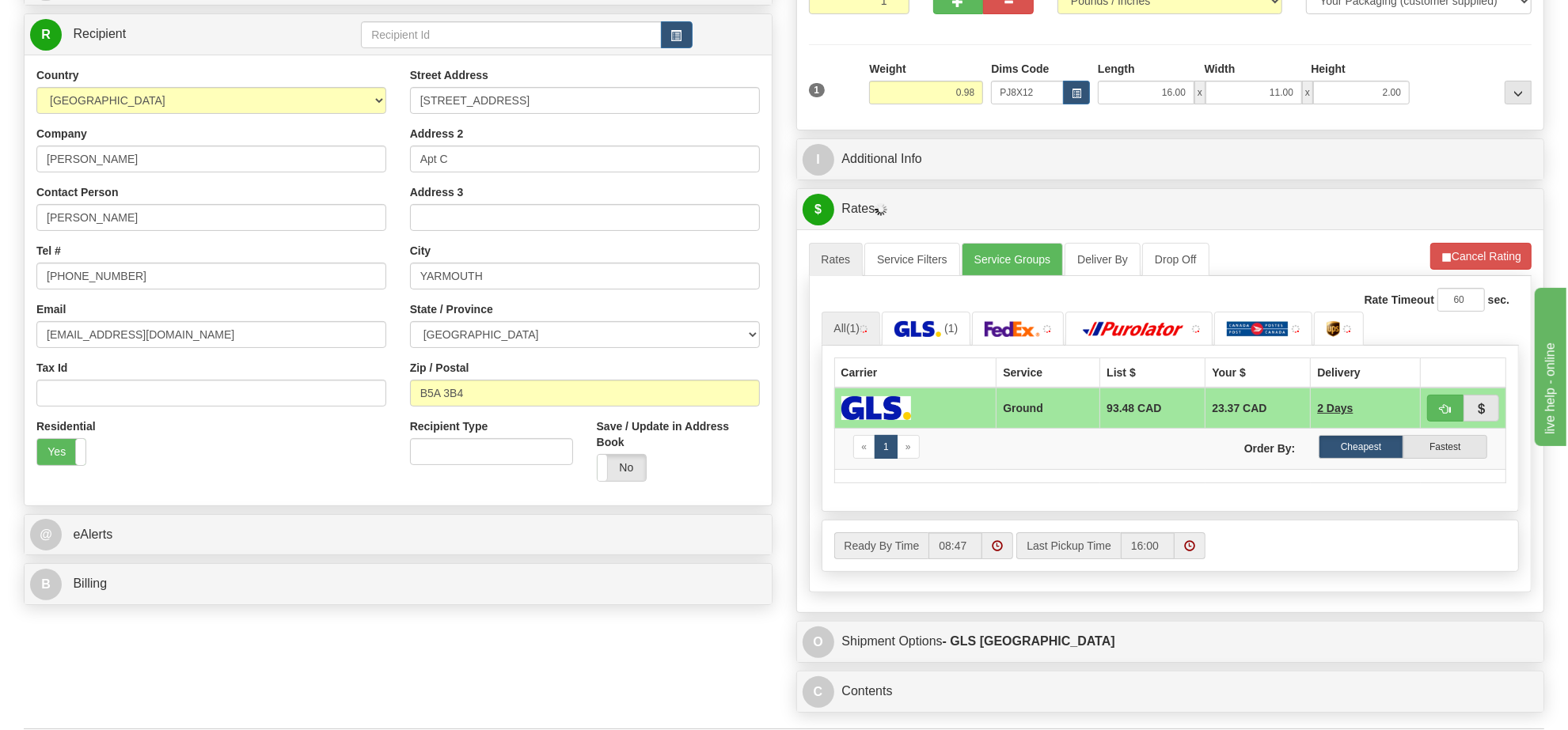
scroll to position [297, 0]
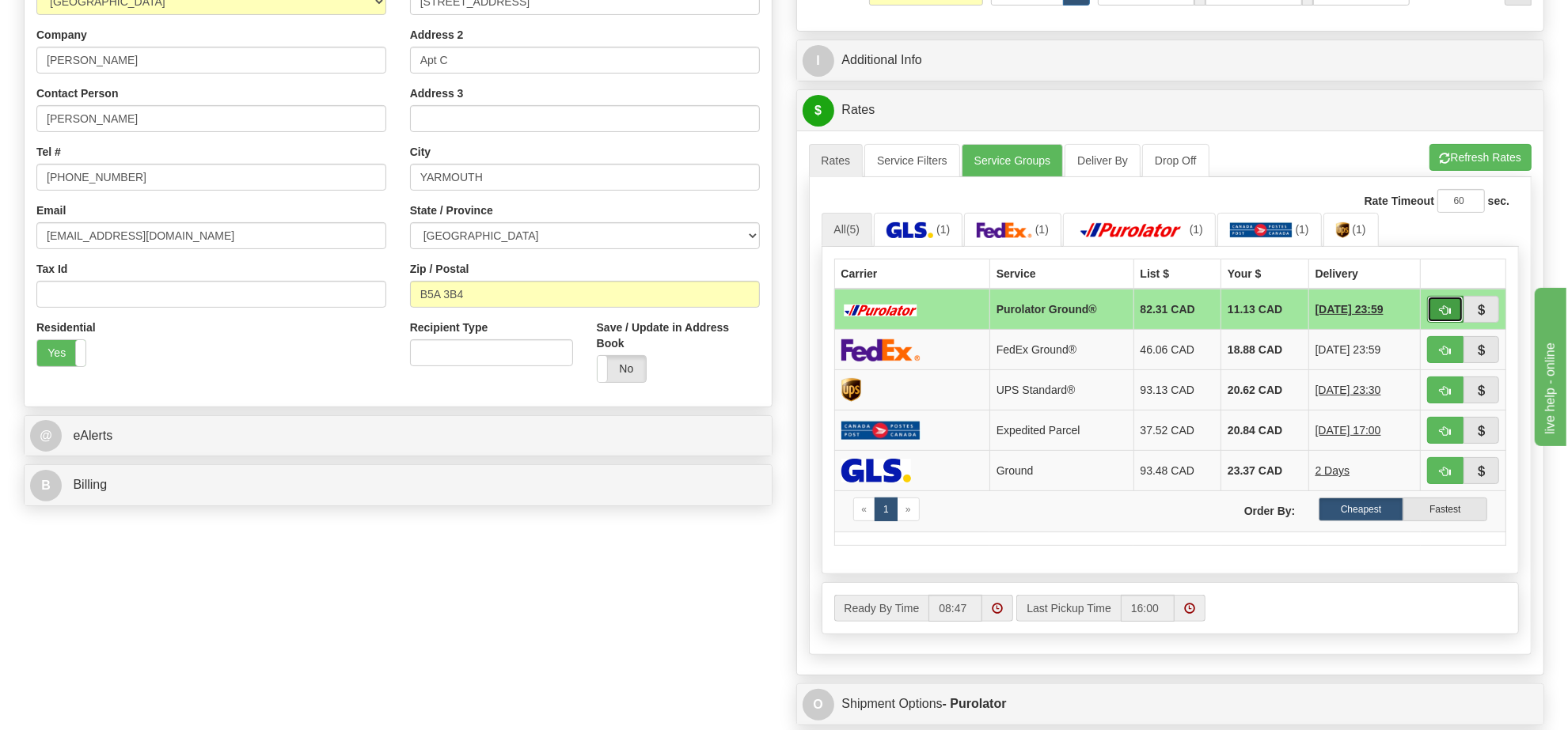
click at [1445, 310] on span "button" at bounding box center [1445, 310] width 11 height 10
type input "260"
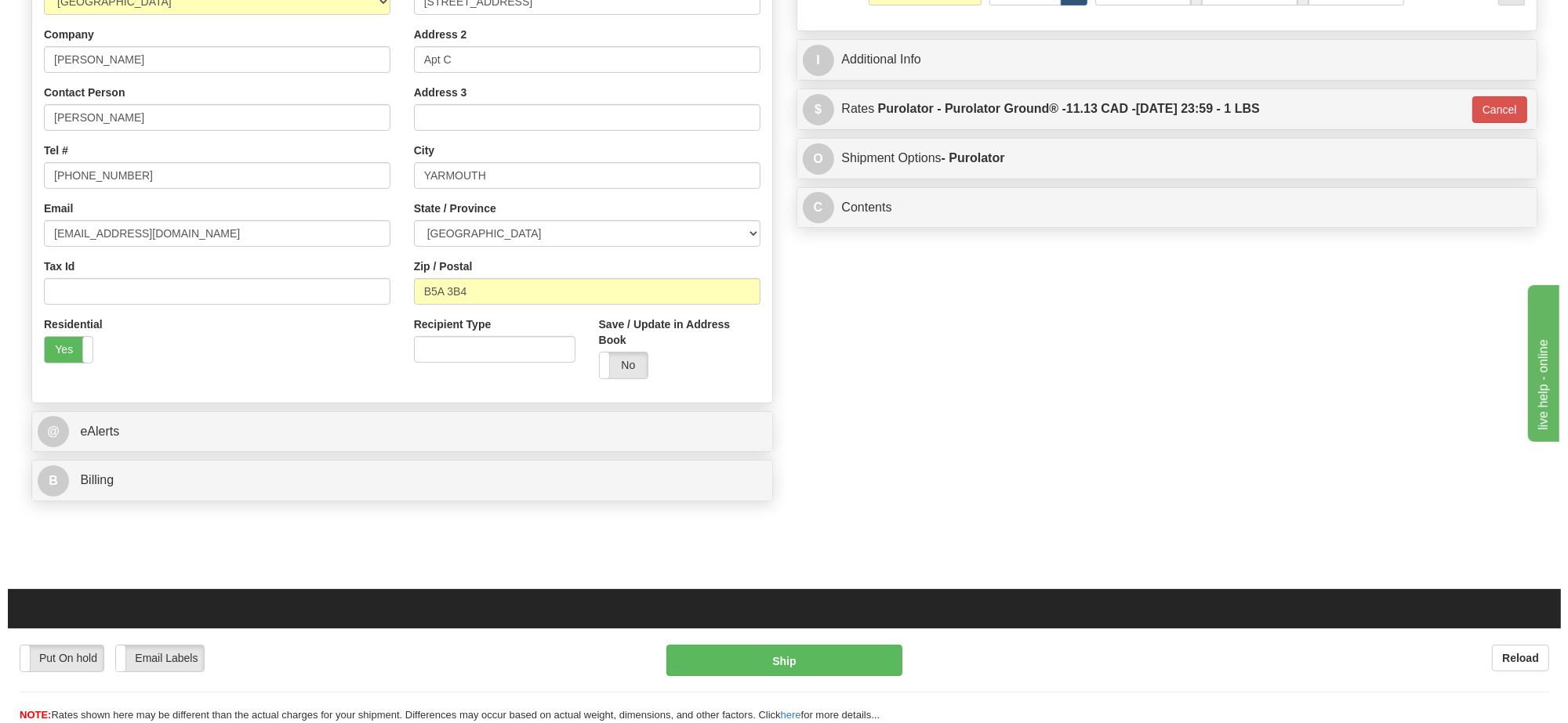
scroll to position [98, 0]
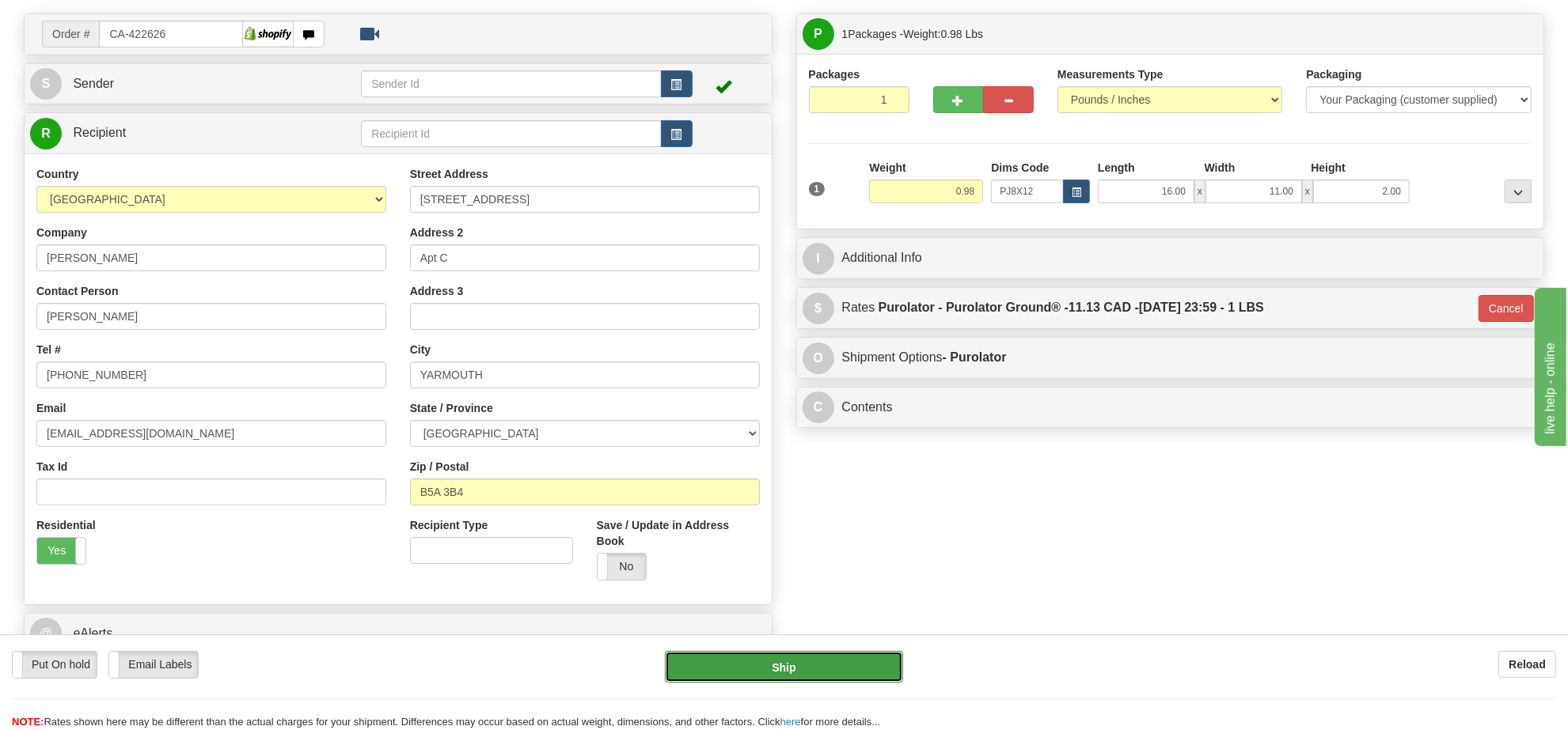
click at [842, 667] on button "Ship" at bounding box center [783, 666] width 237 height 31
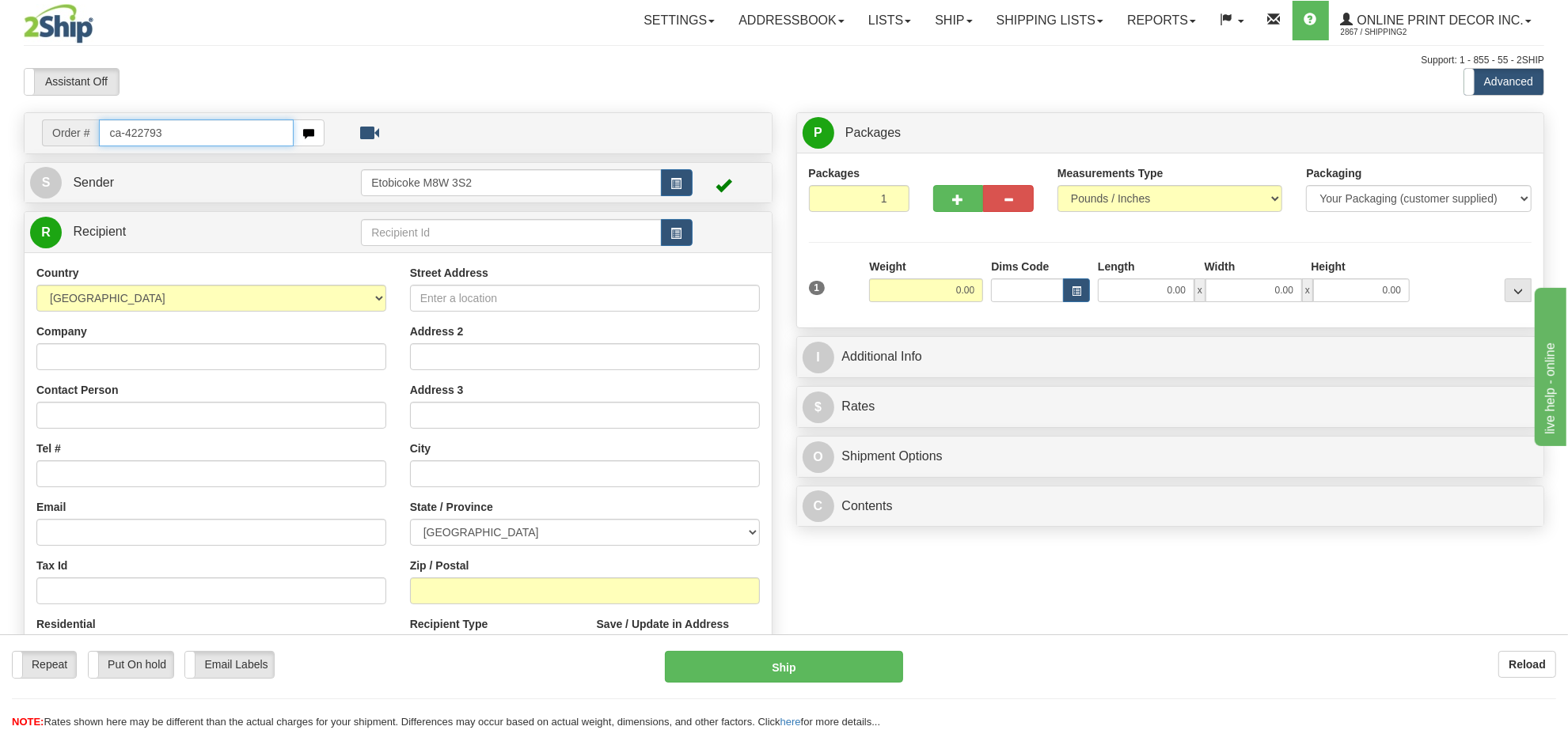
type input "ca-422793"
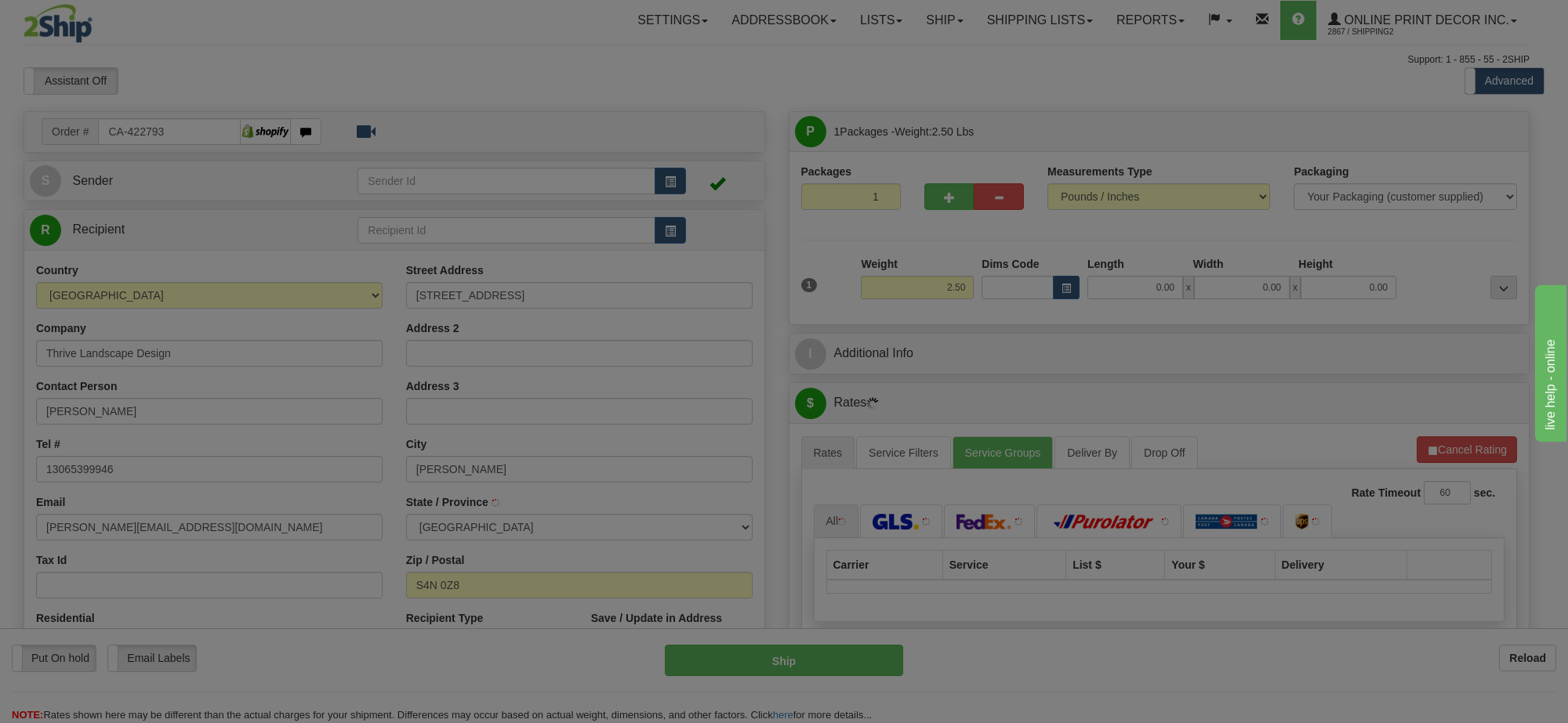
type input "[PERSON_NAME]"
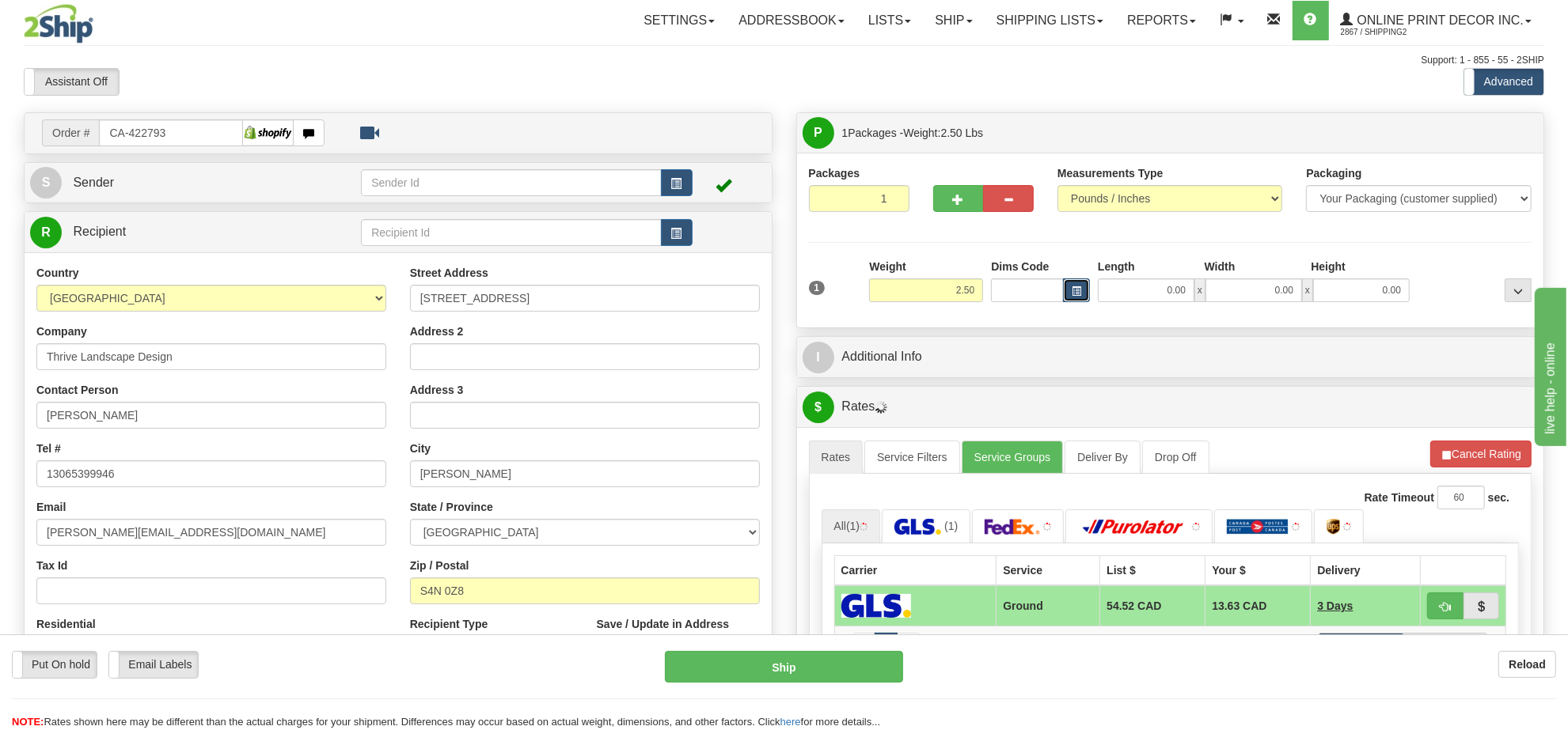
click at [1082, 298] on button "button" at bounding box center [1077, 290] width 27 height 24
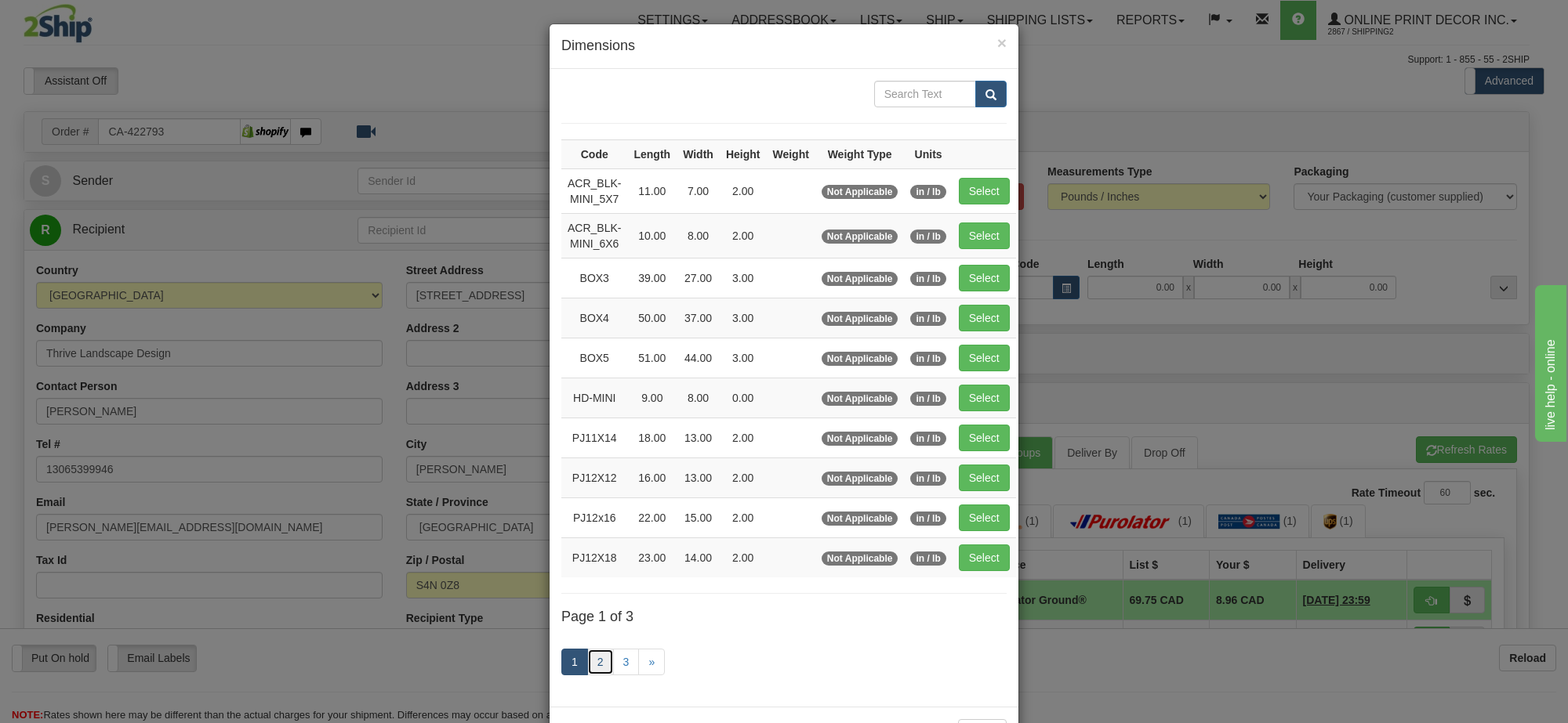
click at [593, 663] on link "2" at bounding box center [601, 662] width 26 height 26
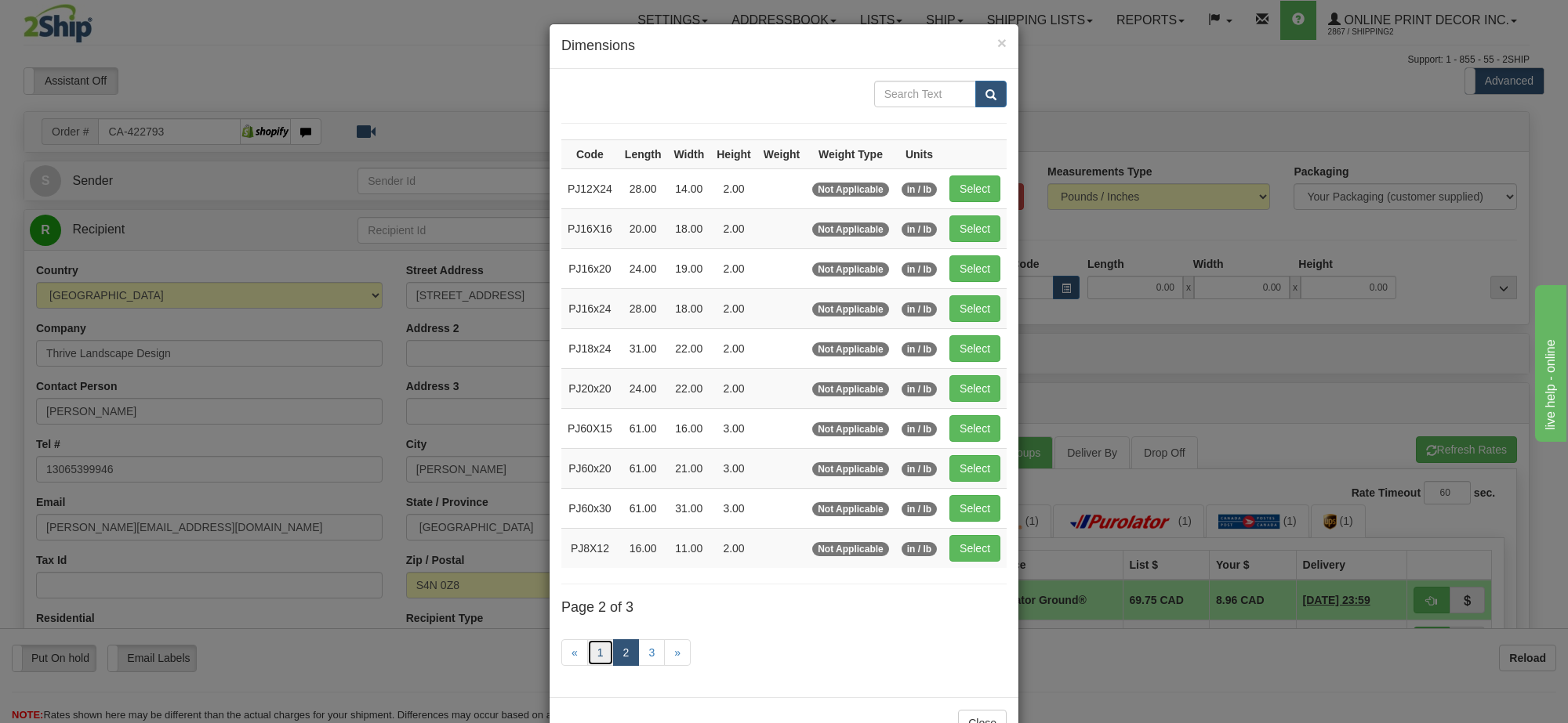
click at [587, 661] on link "1" at bounding box center [601, 652] width 26 height 26
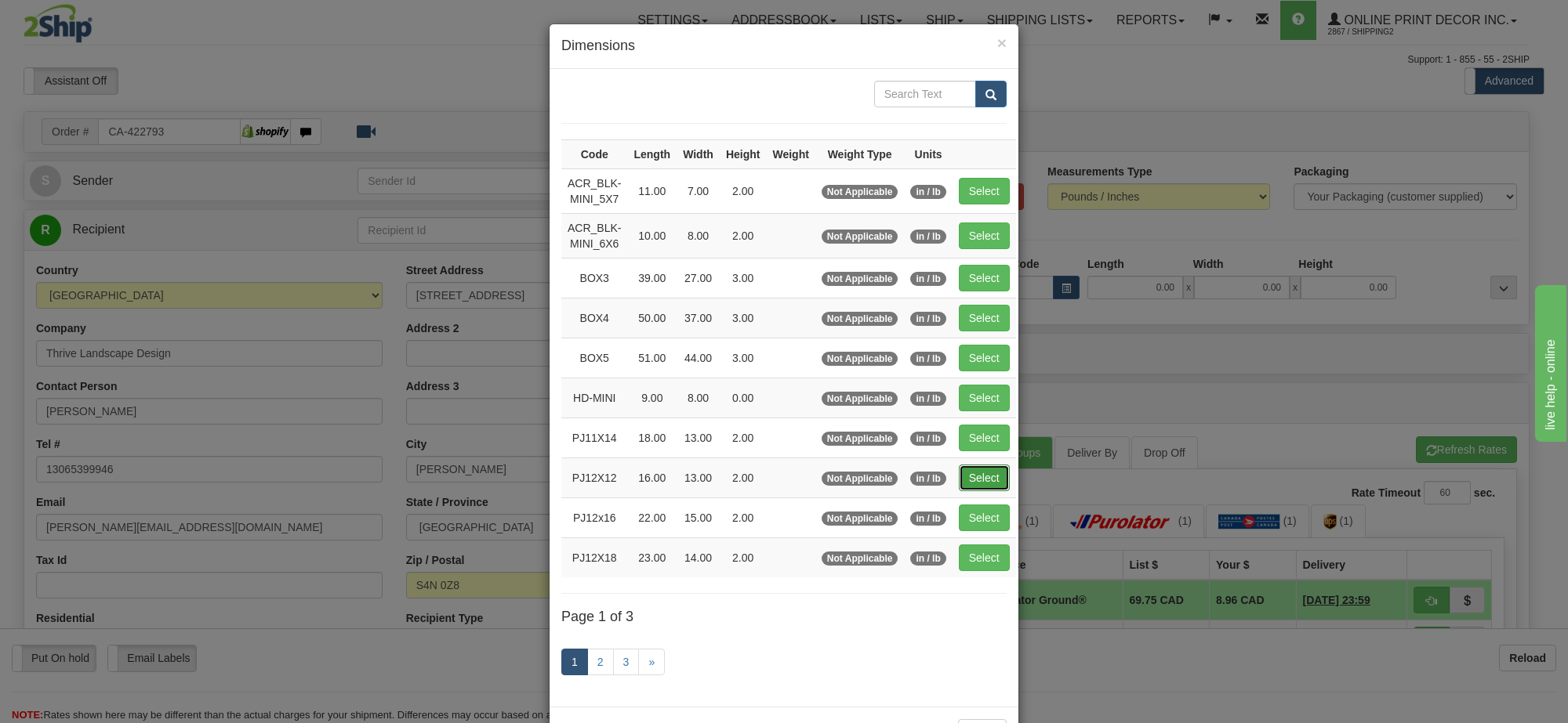
click at [988, 480] on button "Select" at bounding box center [984, 478] width 51 height 26
type input "PJ12X12"
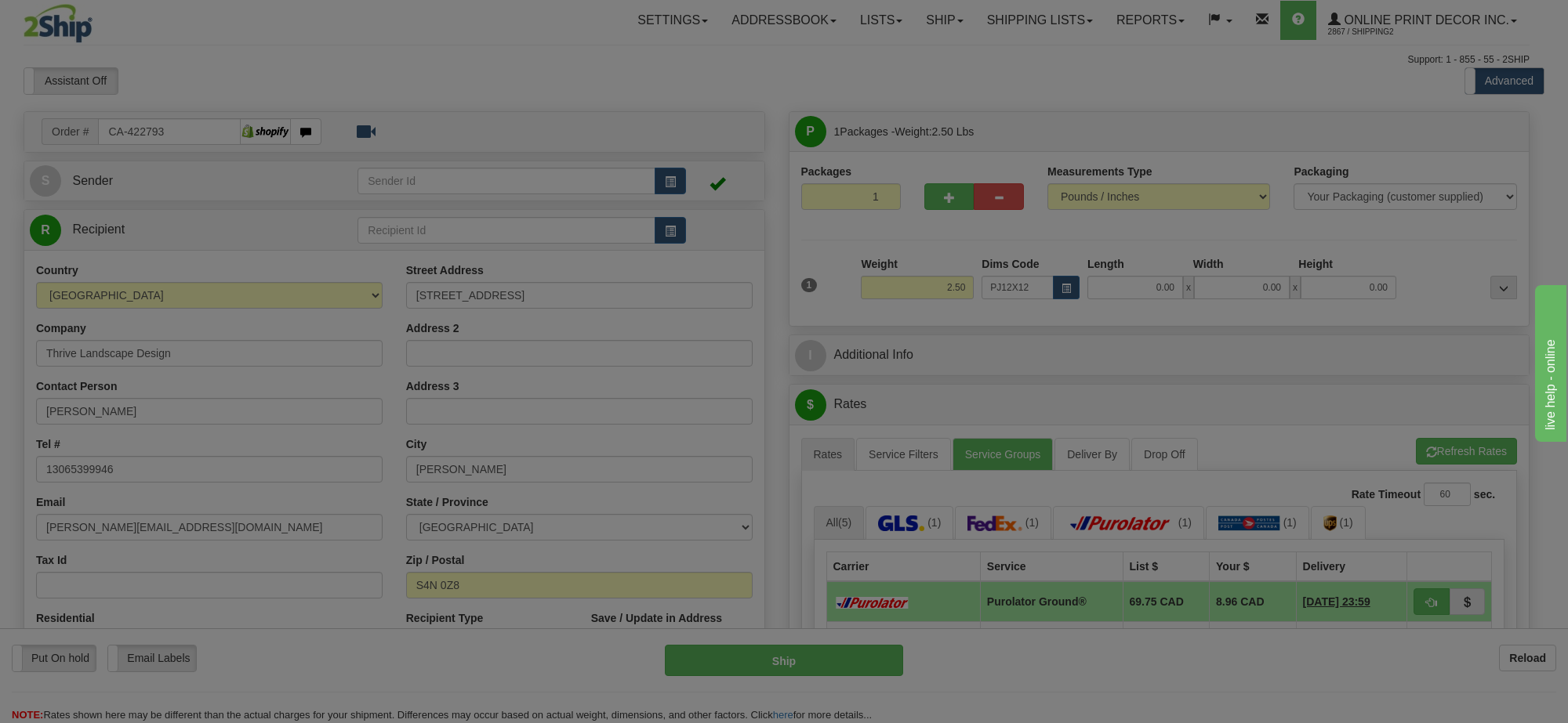
type input "16.00"
type input "13.00"
type input "2.00"
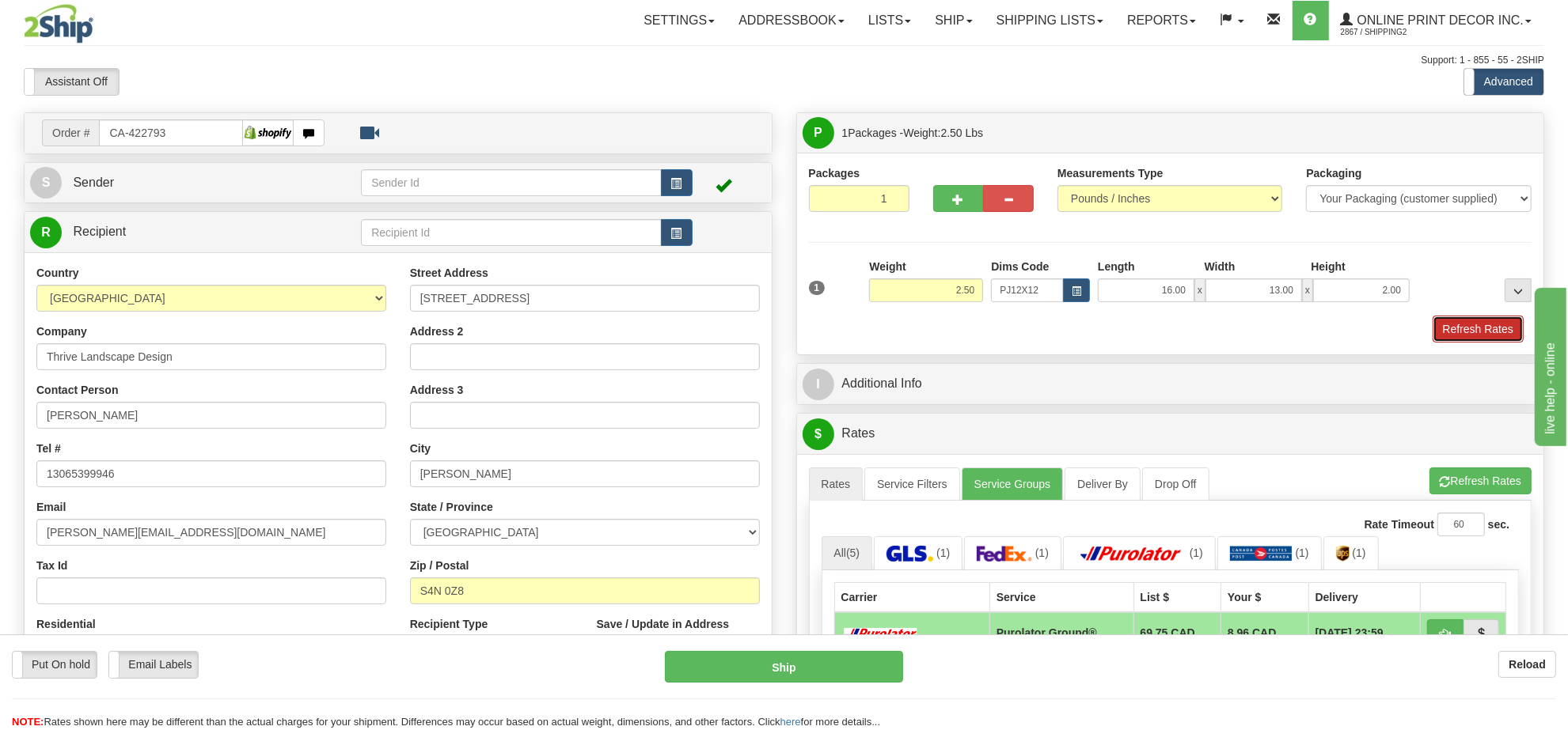
click at [1467, 322] on button "Refresh Rates" at bounding box center [1479, 329] width 91 height 27
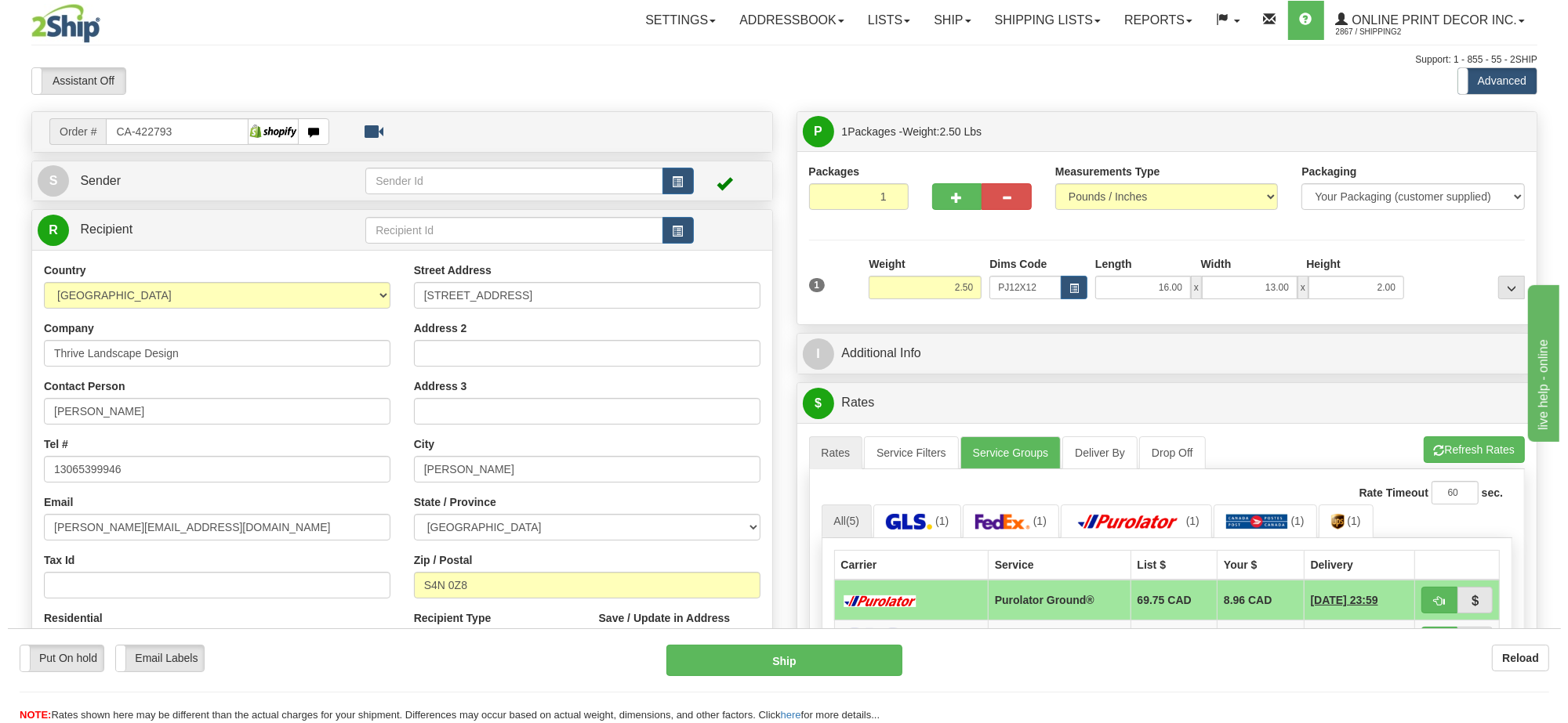
scroll to position [98, 0]
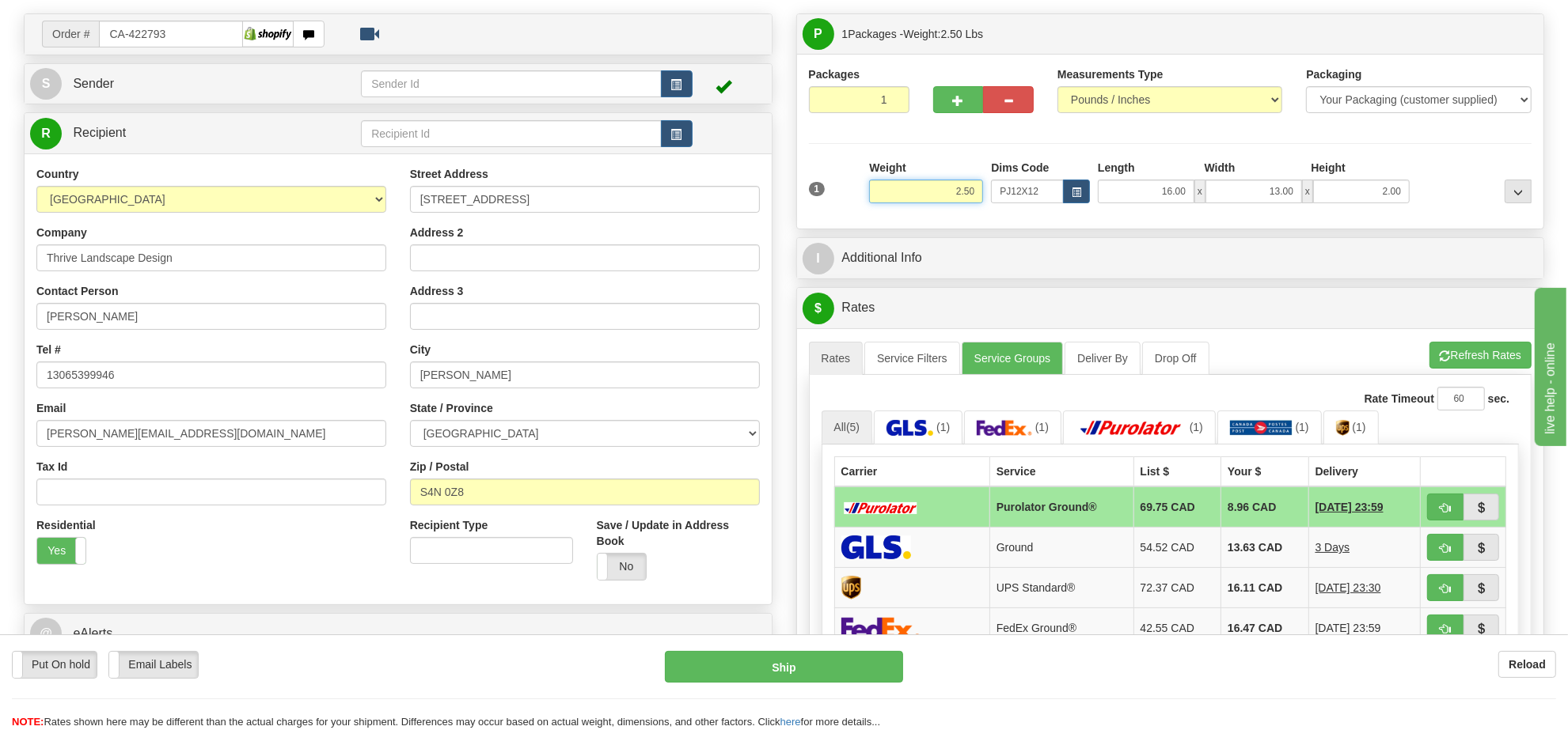
drag, startPoint x: 979, startPoint y: 186, endPoint x: 935, endPoint y: 204, distance: 47.5
click at [935, 204] on input "2.50" at bounding box center [926, 191] width 114 height 24
type input "3.00"
click at [1468, 356] on li "Refresh Rates Cancel Rating" at bounding box center [1479, 355] width 102 height 27
click at [1429, 506] on button "button" at bounding box center [1445, 507] width 36 height 27
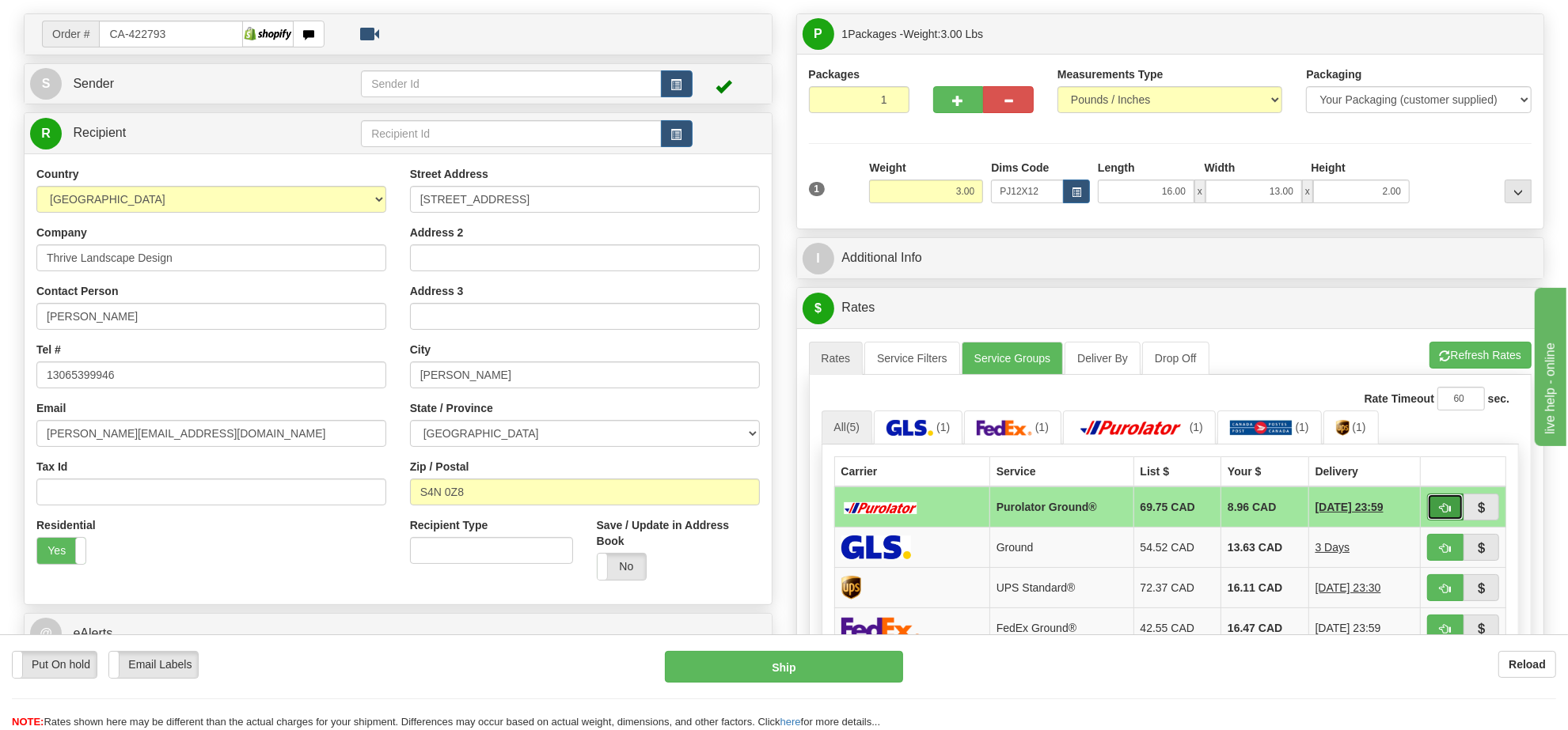
type input "260"
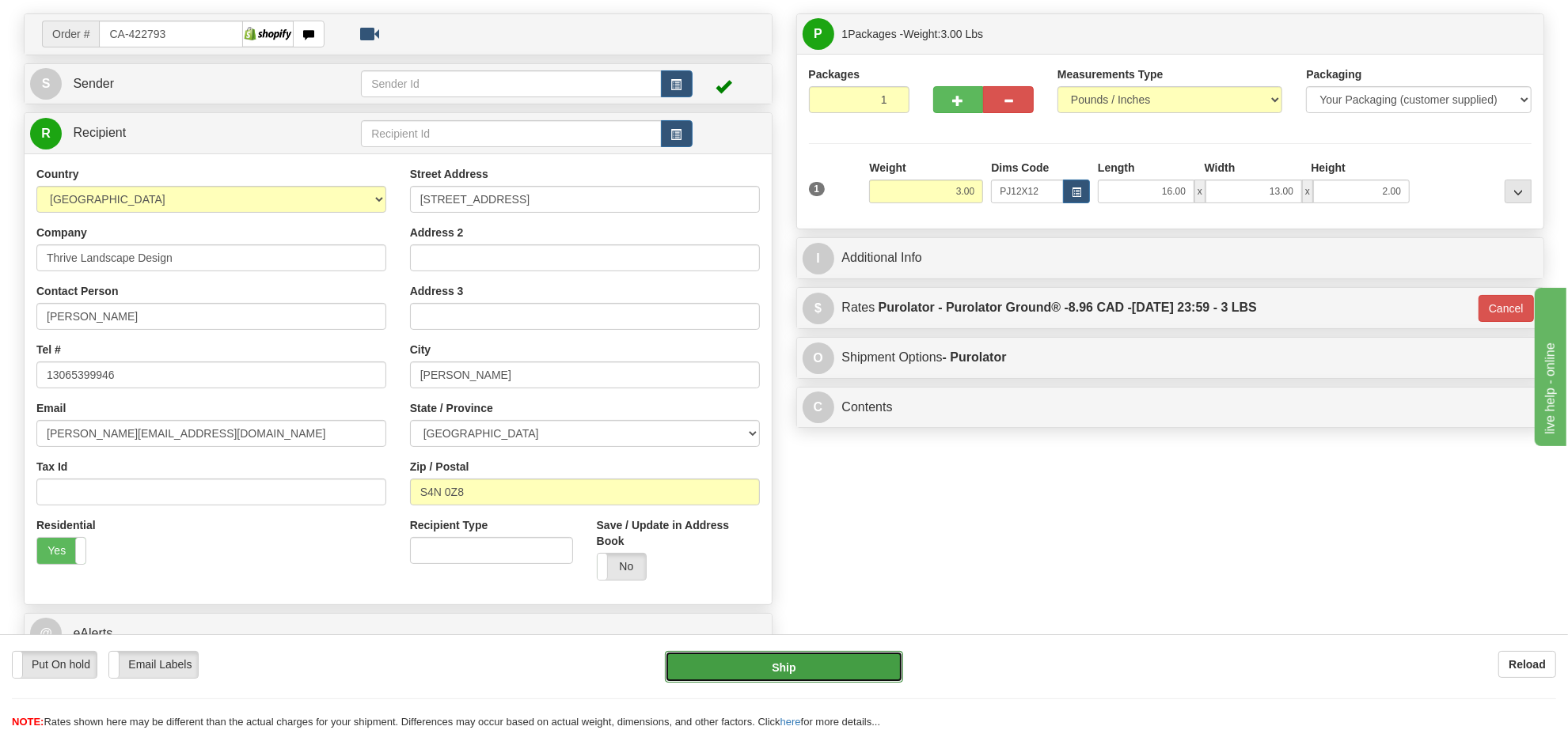
click at [876, 657] on button "Ship" at bounding box center [783, 666] width 237 height 31
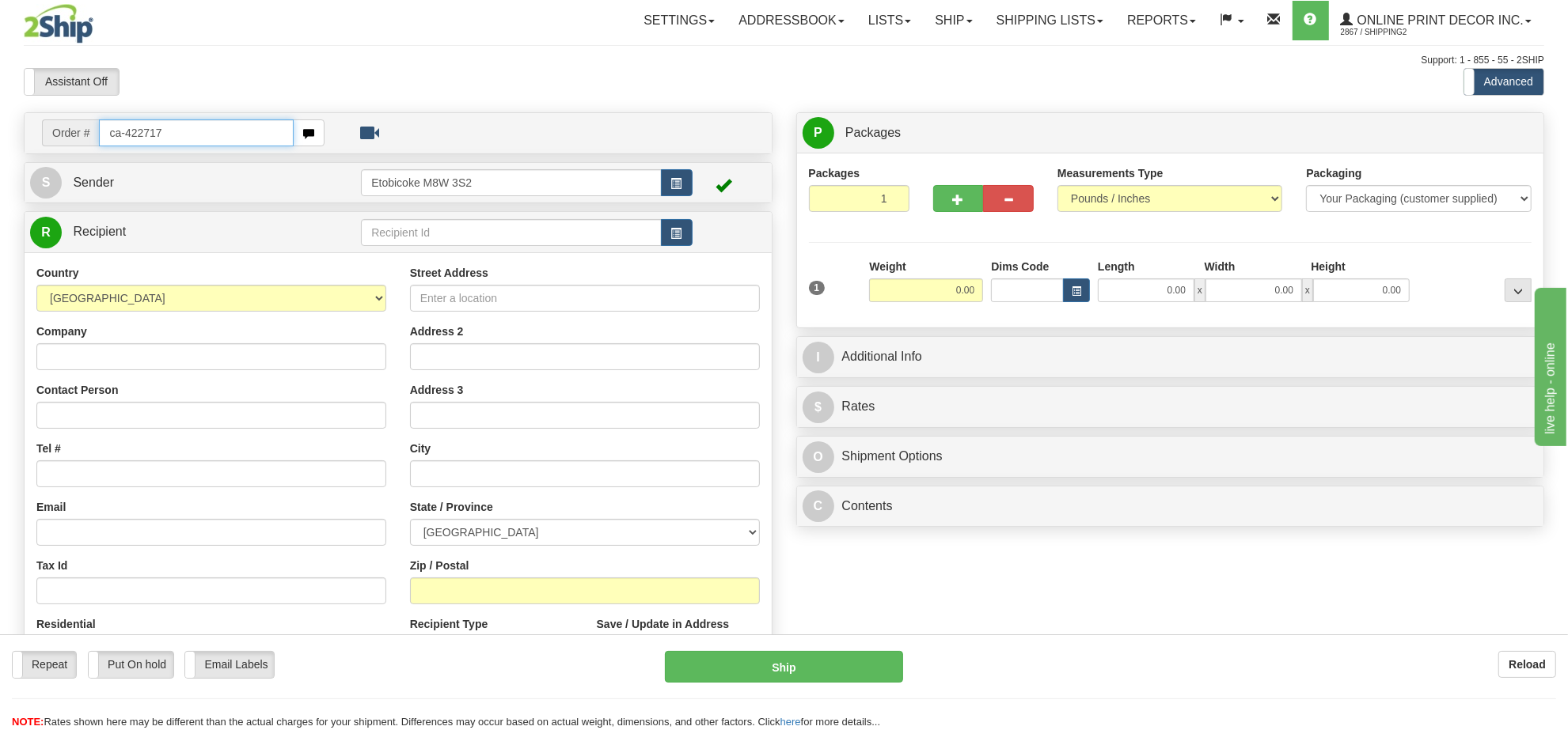
type input "ca-422717"
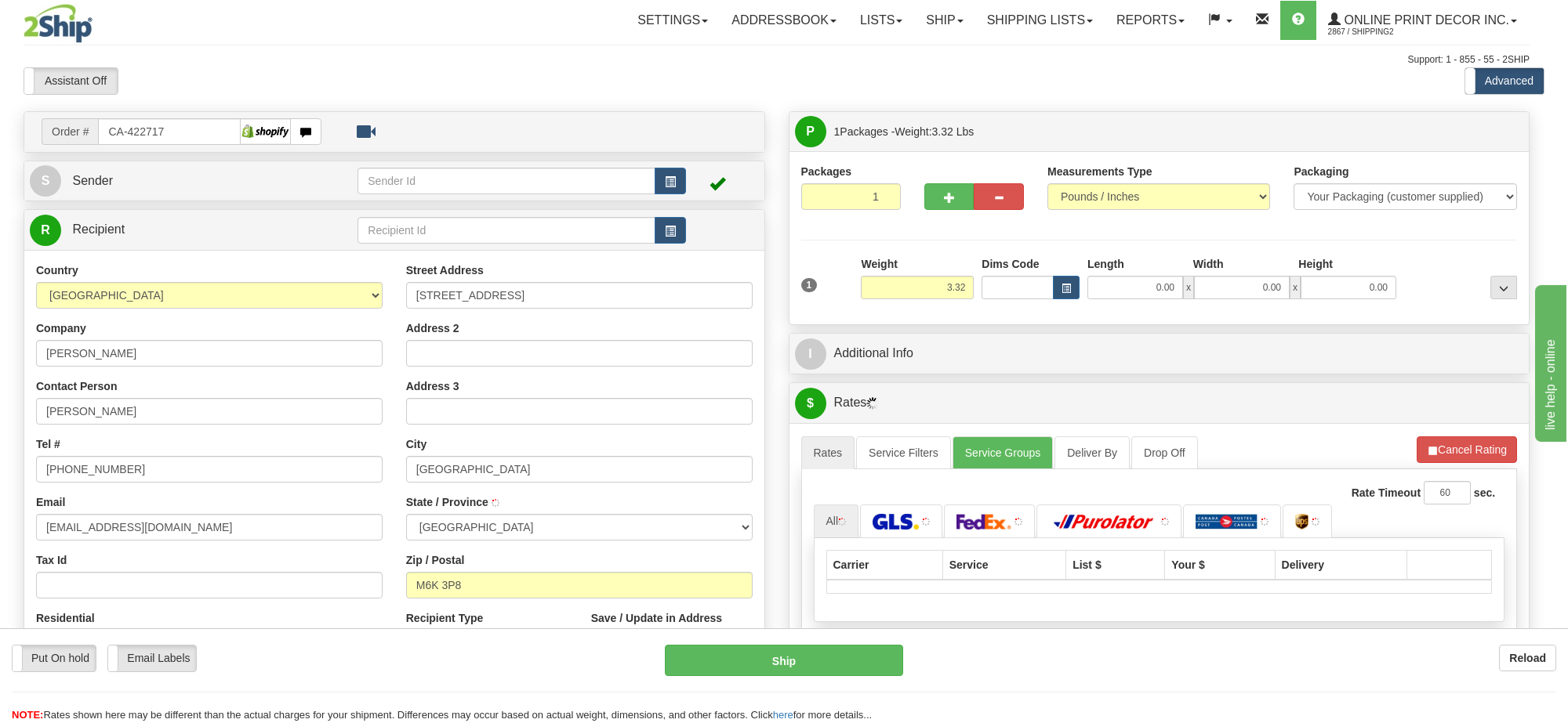
type input "[GEOGRAPHIC_DATA]"
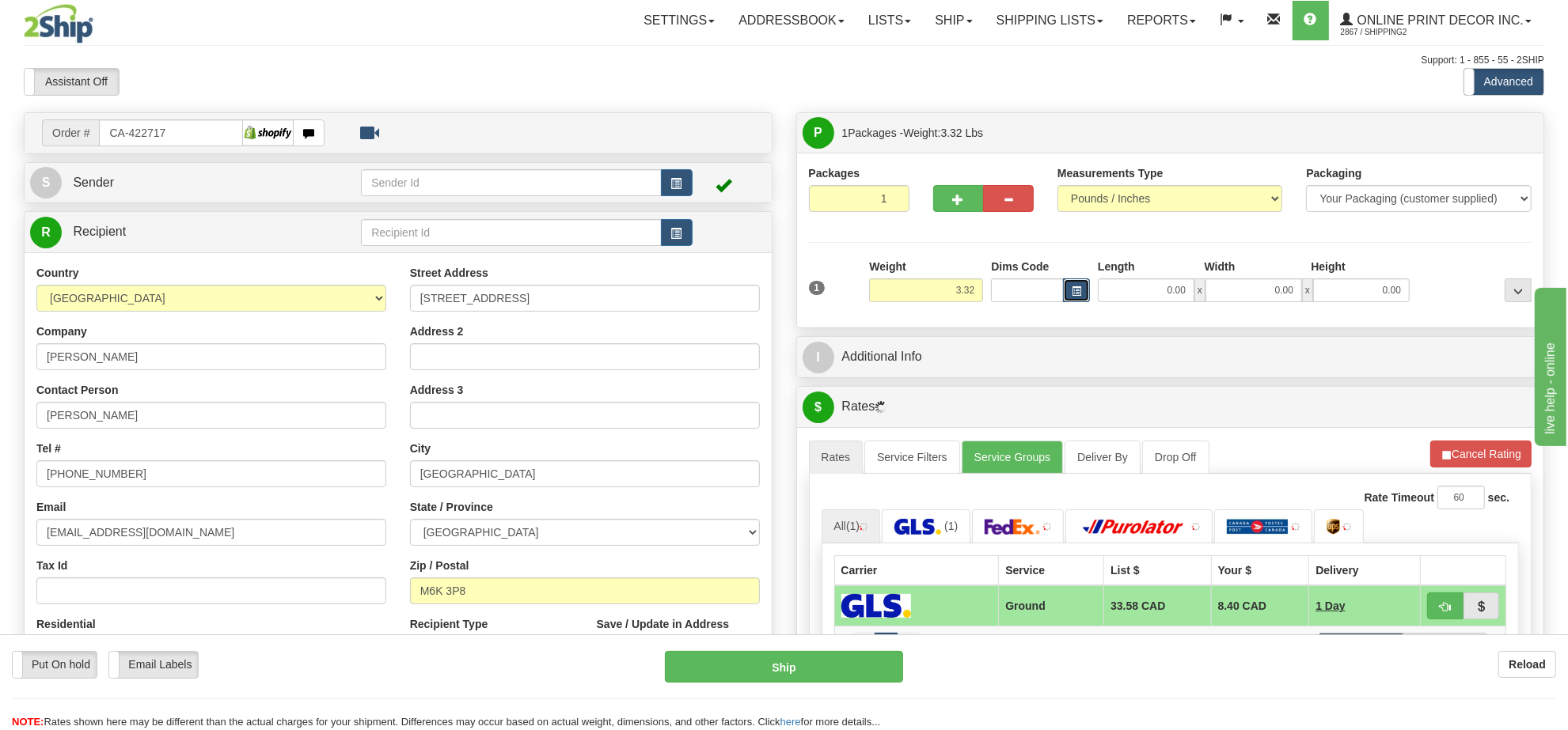
click at [1084, 291] on button "button" at bounding box center [1077, 290] width 27 height 24
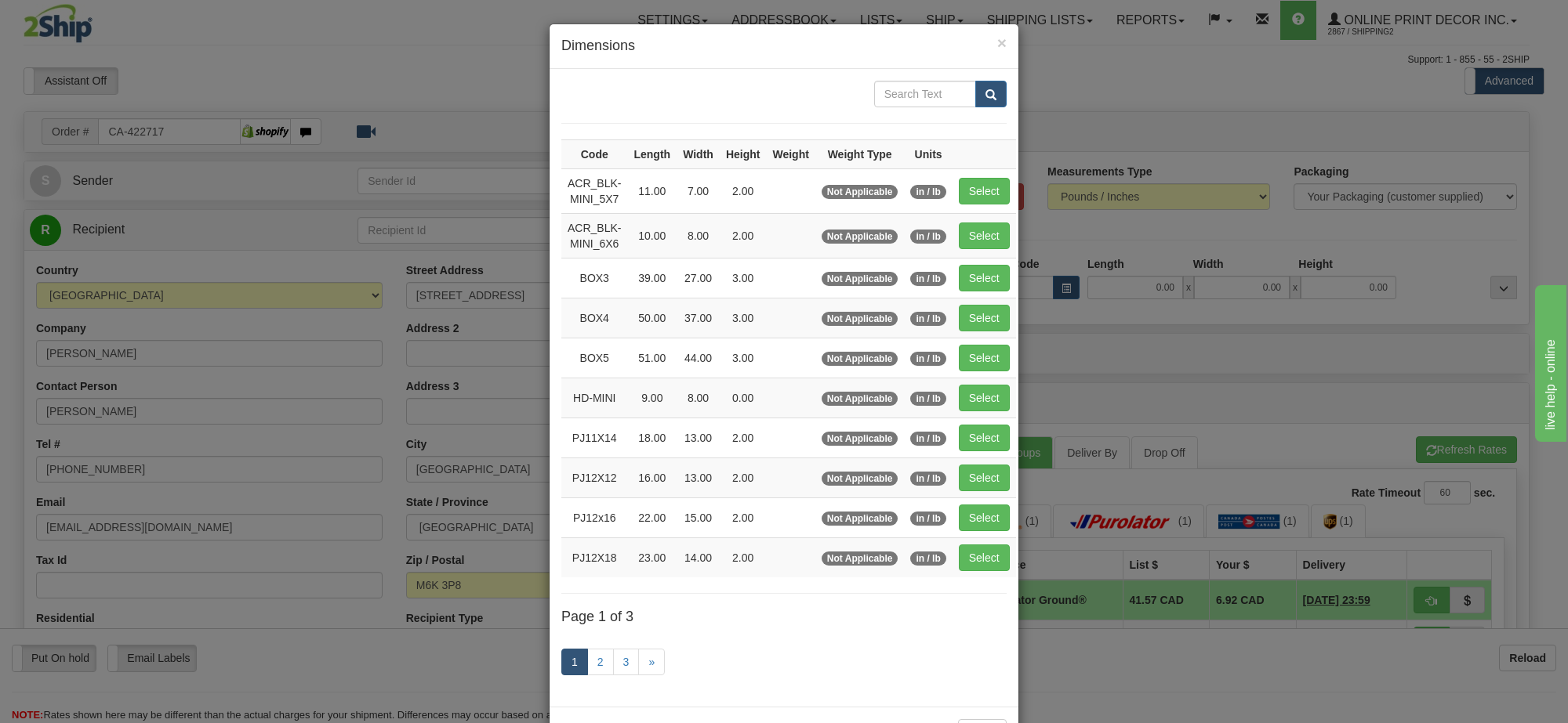
scroll to position [65, 0]
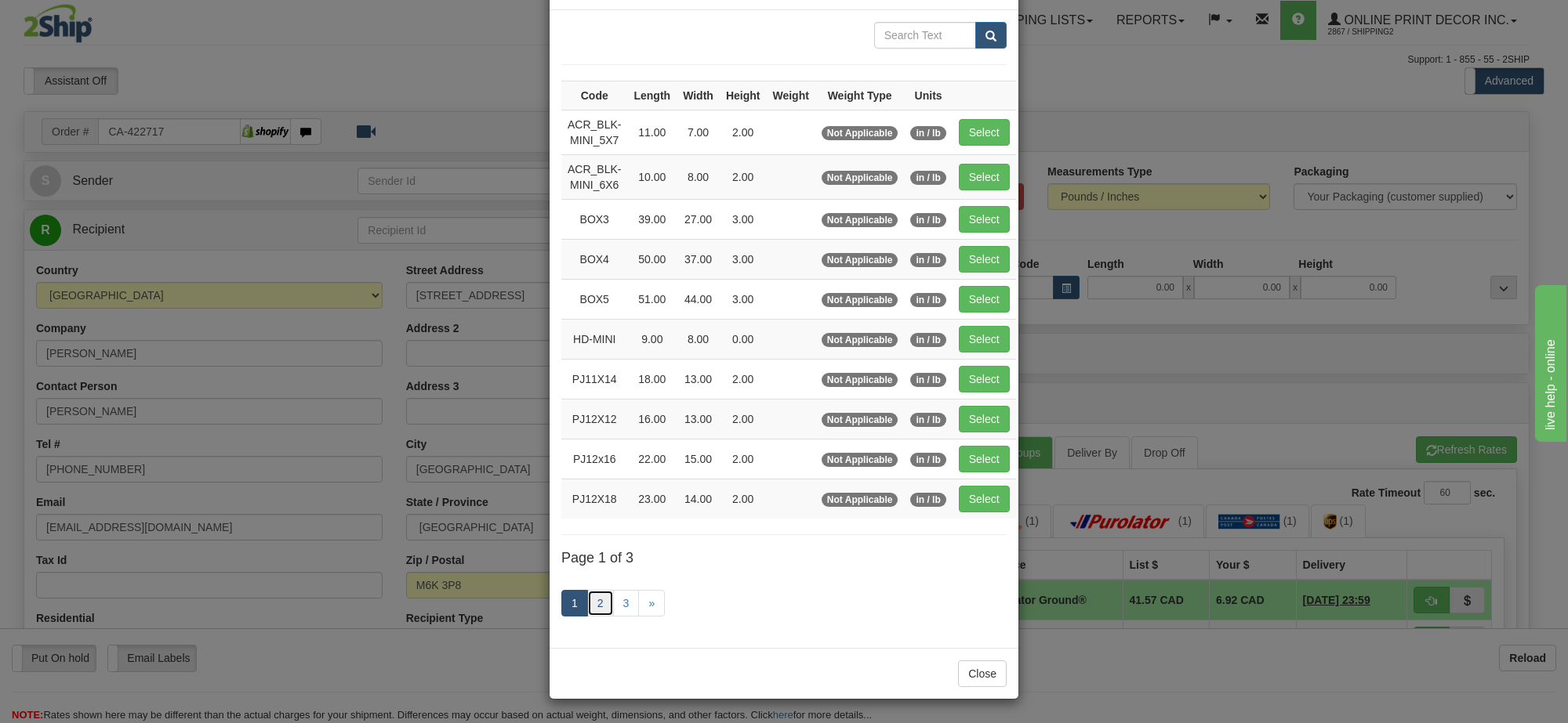
click at [587, 596] on link "2" at bounding box center [601, 603] width 26 height 26
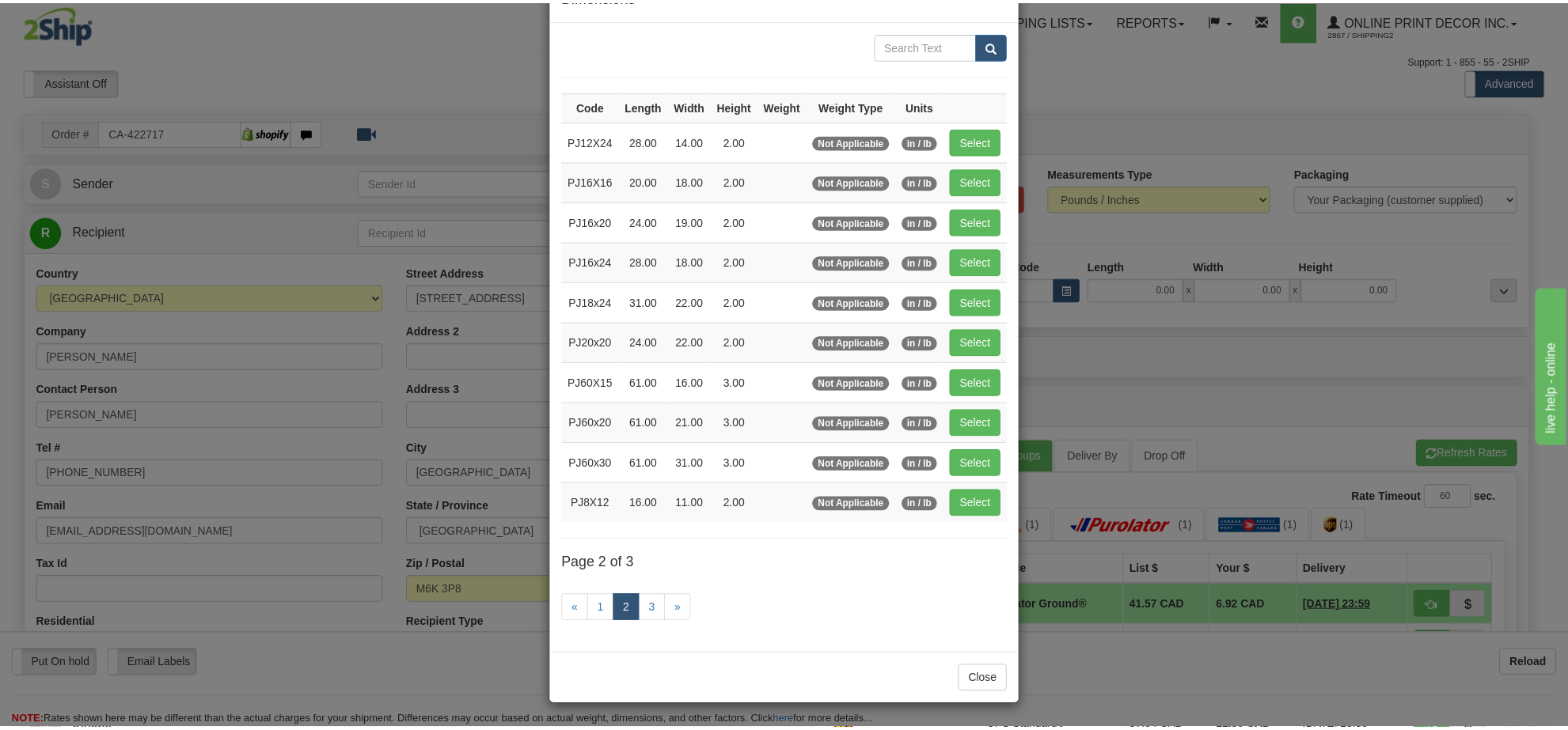
scroll to position [57, 0]
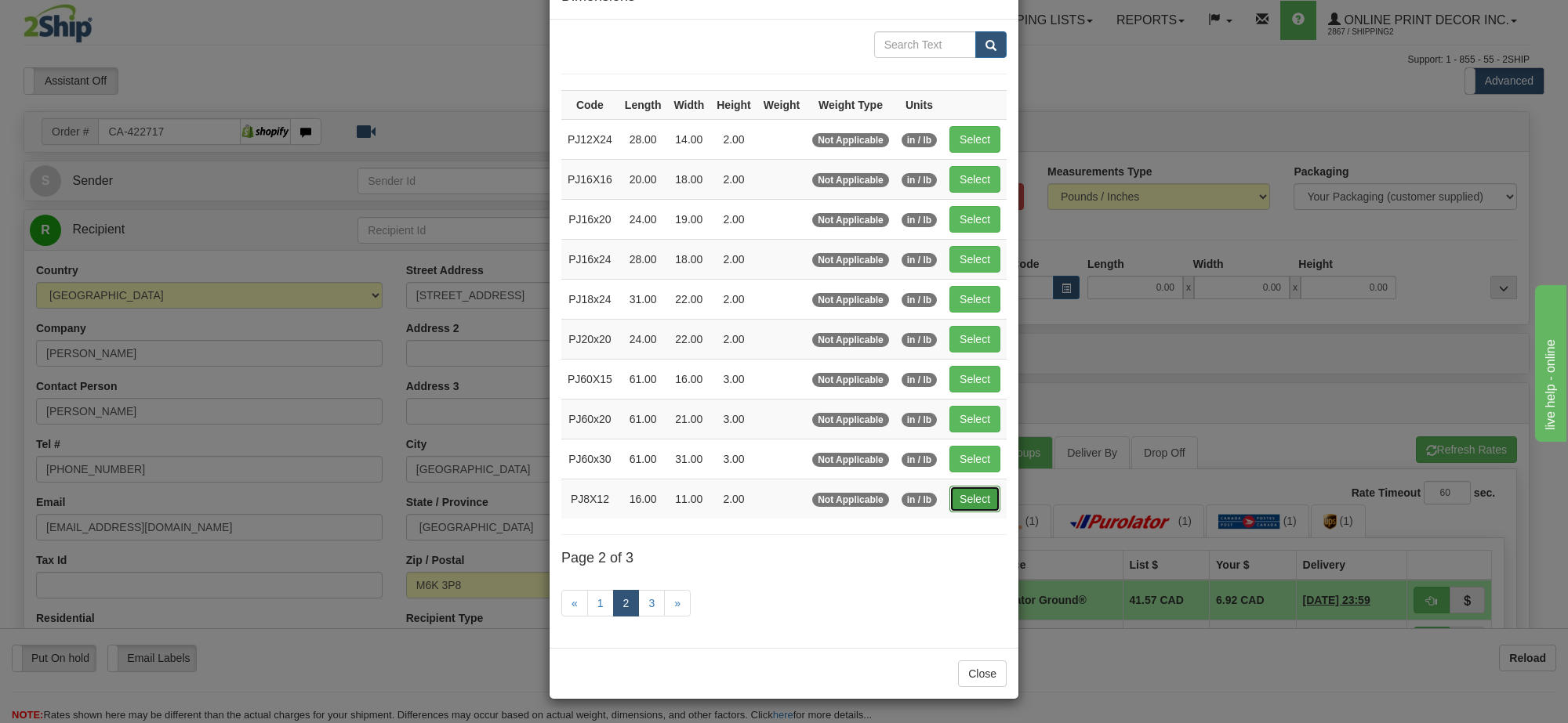
click at [984, 496] on button "Select" at bounding box center [975, 499] width 51 height 26
type input "PJ8X12"
type input "16.00"
type input "11.00"
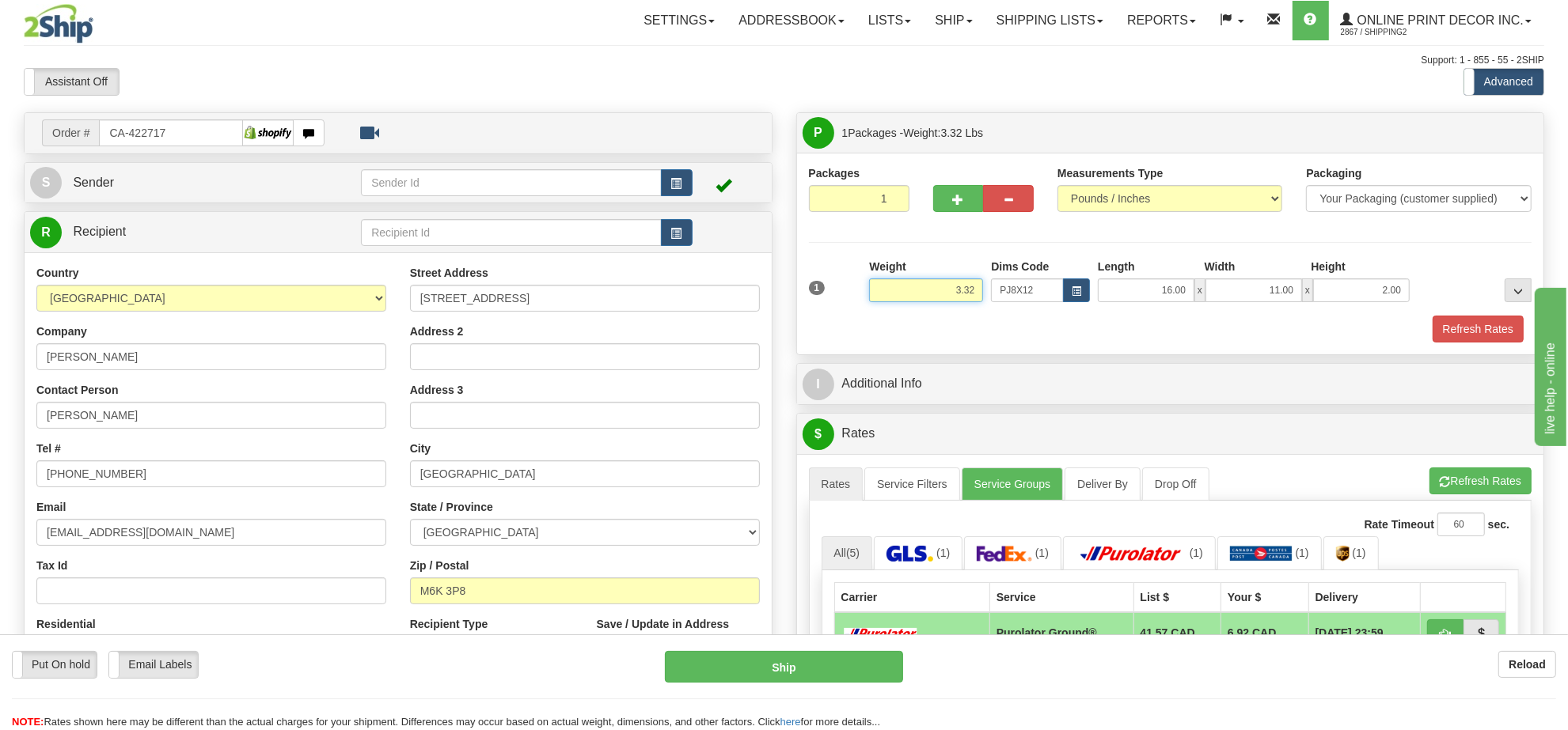
drag, startPoint x: 978, startPoint y: 293, endPoint x: 887, endPoint y: 297, distance: 91.1
click at [887, 297] on input "3.32" at bounding box center [926, 290] width 114 height 24
drag, startPoint x: 1405, startPoint y: 291, endPoint x: 1317, endPoint y: 306, distance: 89.3
click at [1317, 306] on div "1 Weight 3.32 Dims Code x x" at bounding box center [1171, 286] width 731 height 56
click button "Delete" at bounding box center [0, 0] width 0 height 0
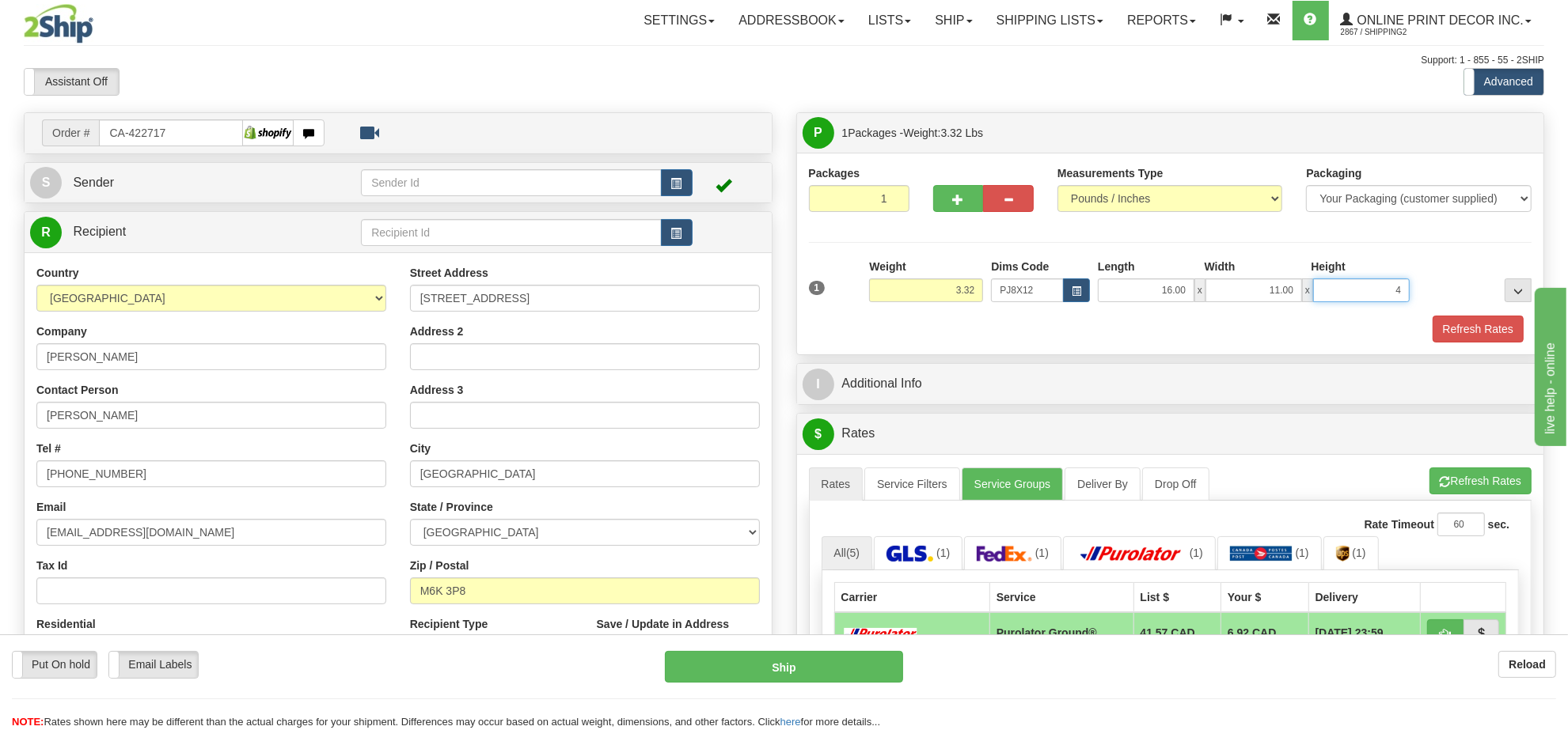
type input "4.00"
click at [1480, 334] on button "Refresh Rates" at bounding box center [1479, 329] width 91 height 27
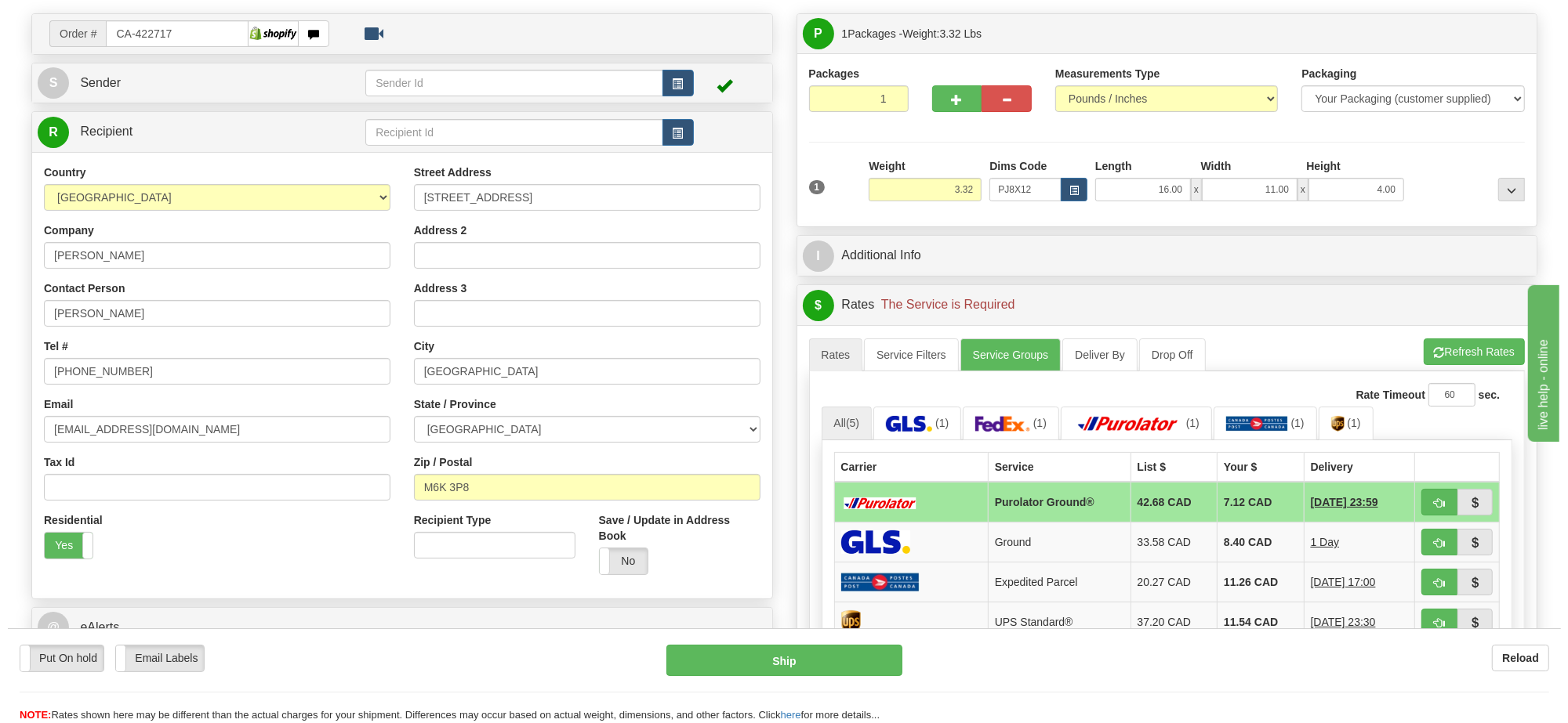
scroll to position [196, 0]
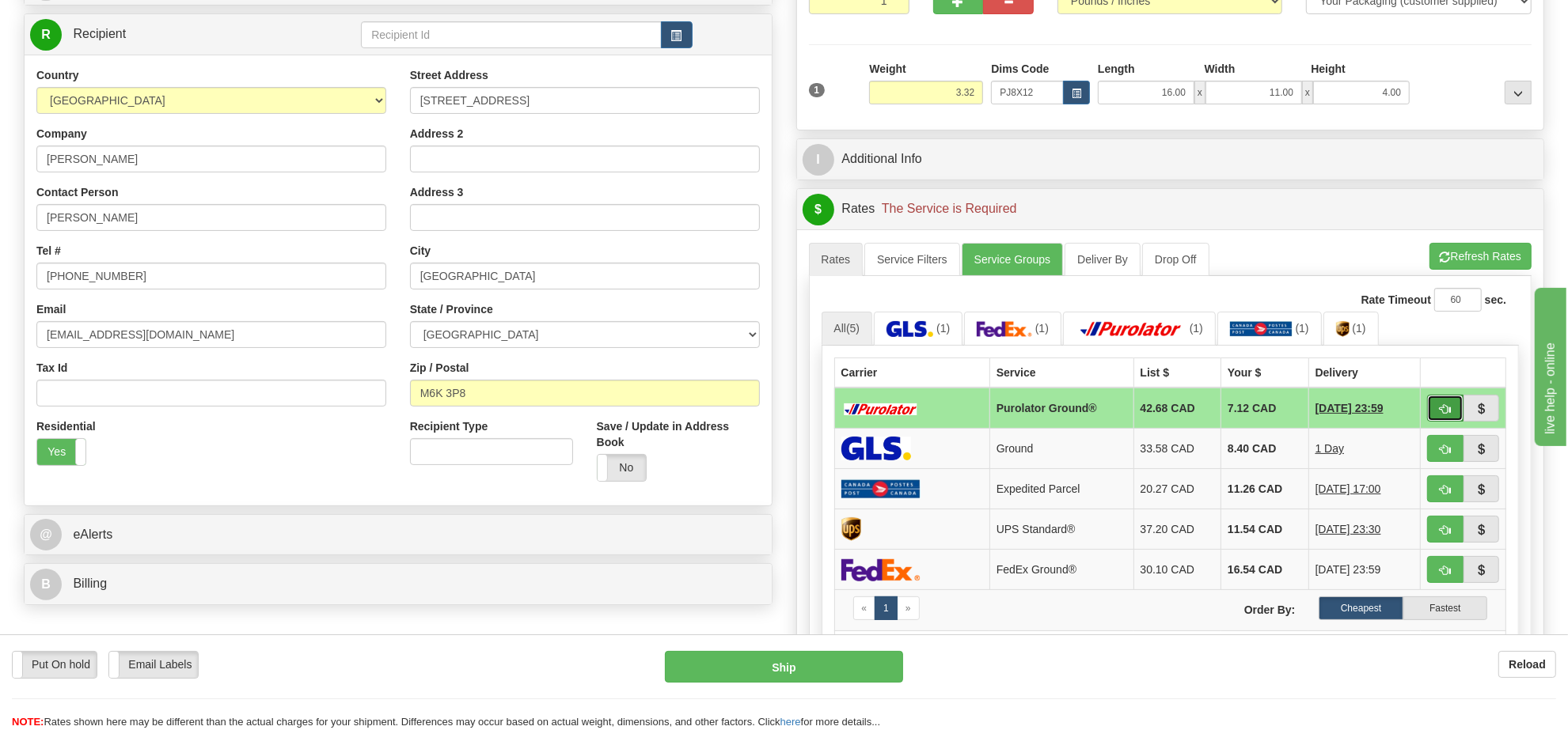
click at [1434, 409] on button "button" at bounding box center [1445, 408] width 36 height 27
type input "260"
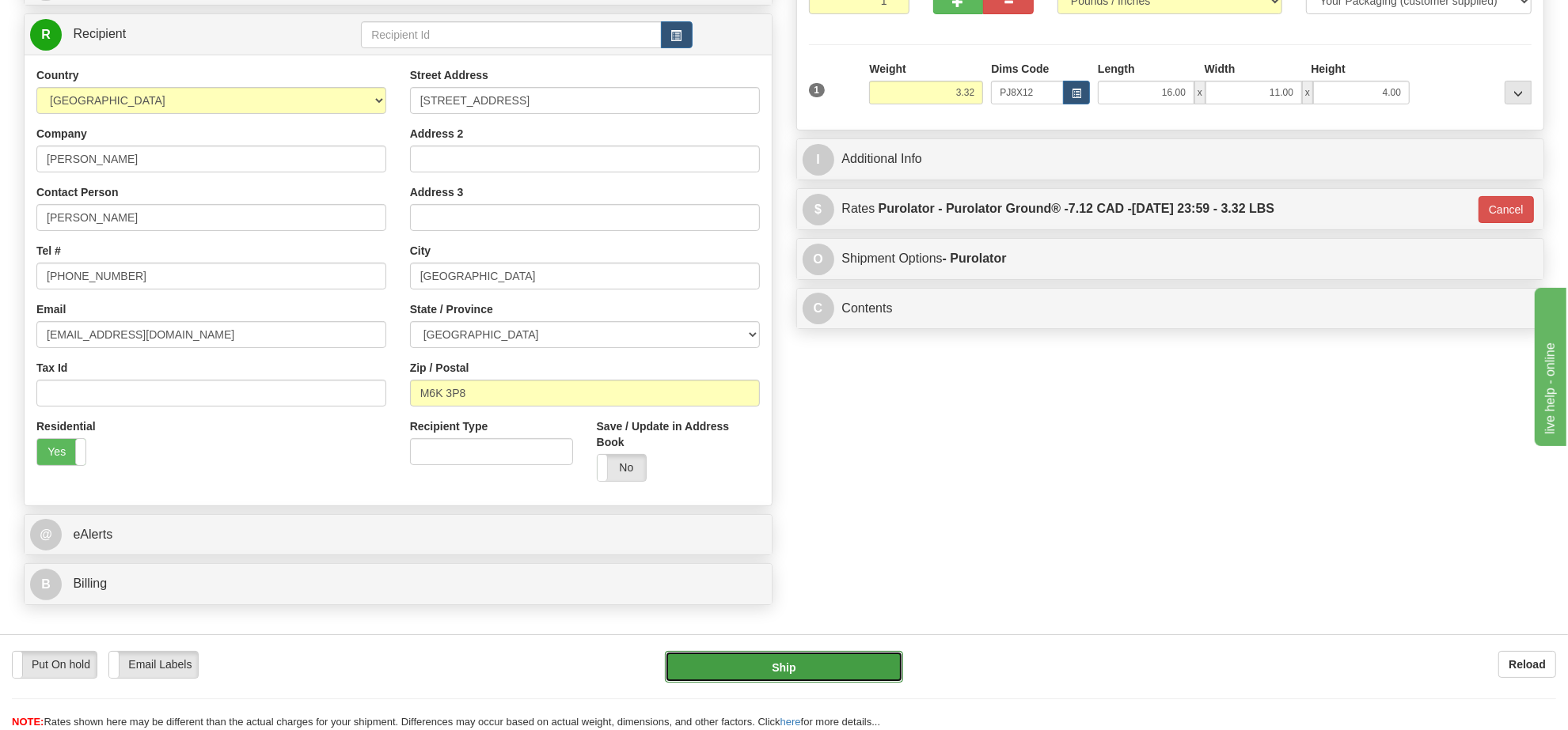
click at [879, 673] on button "Ship" at bounding box center [783, 666] width 237 height 31
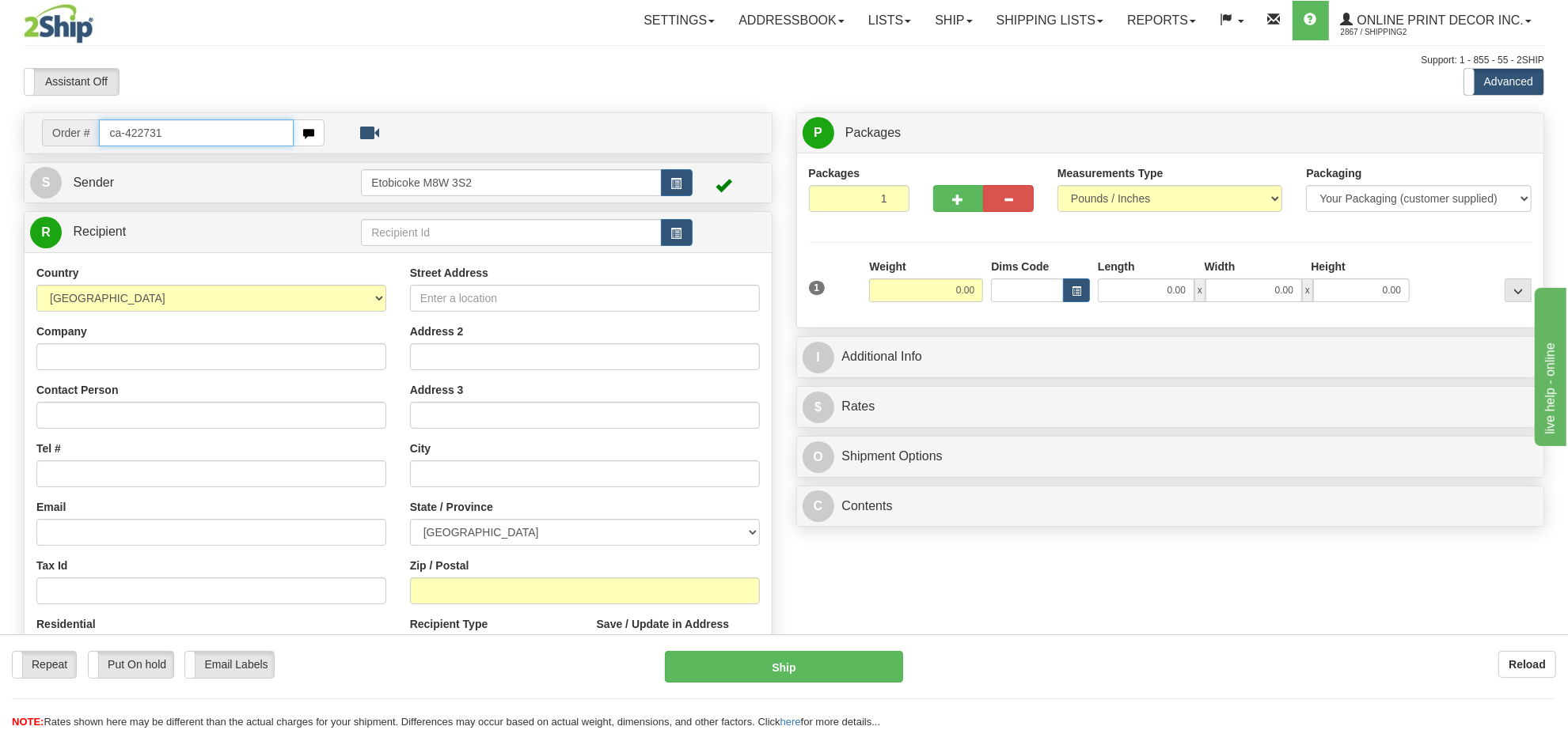
type input "ca-422731"
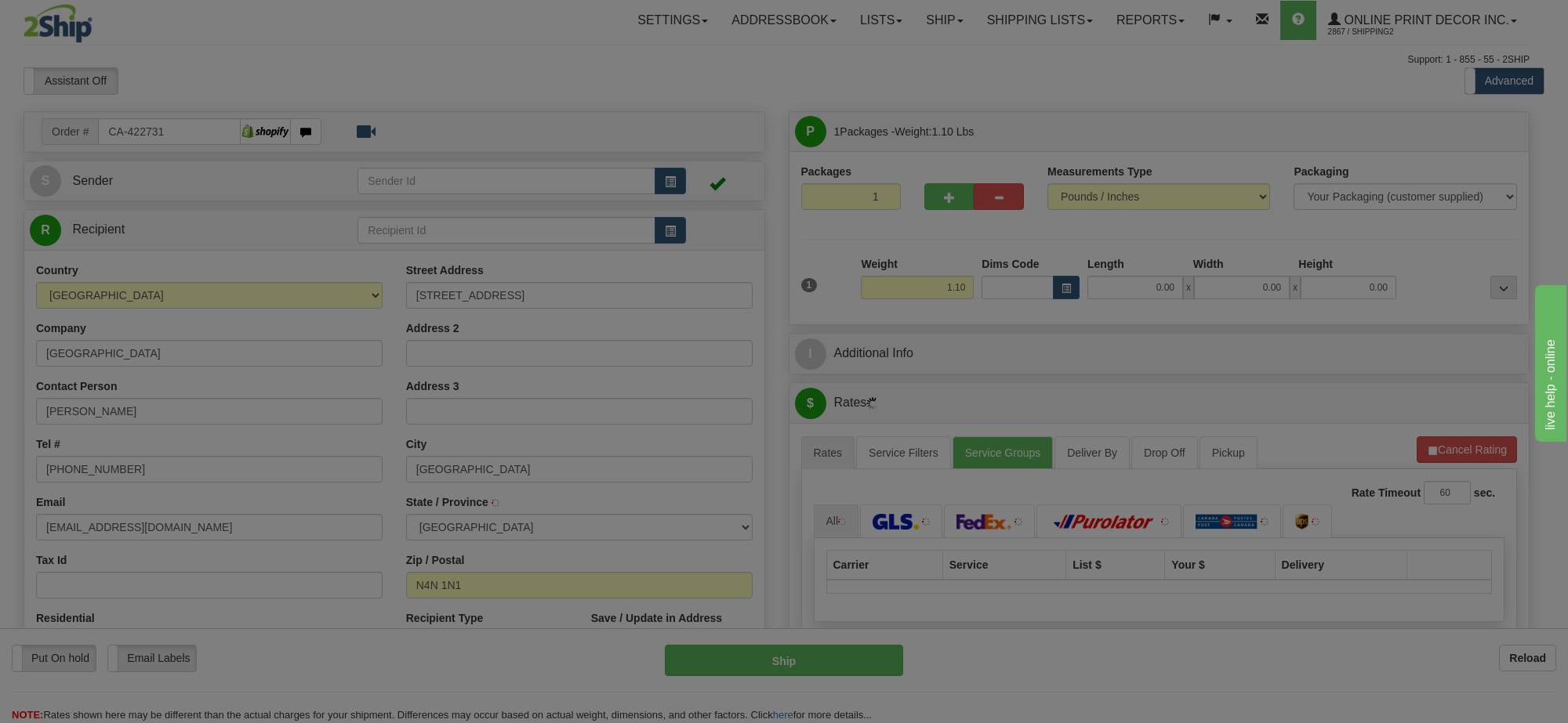
type input "HANOVER"
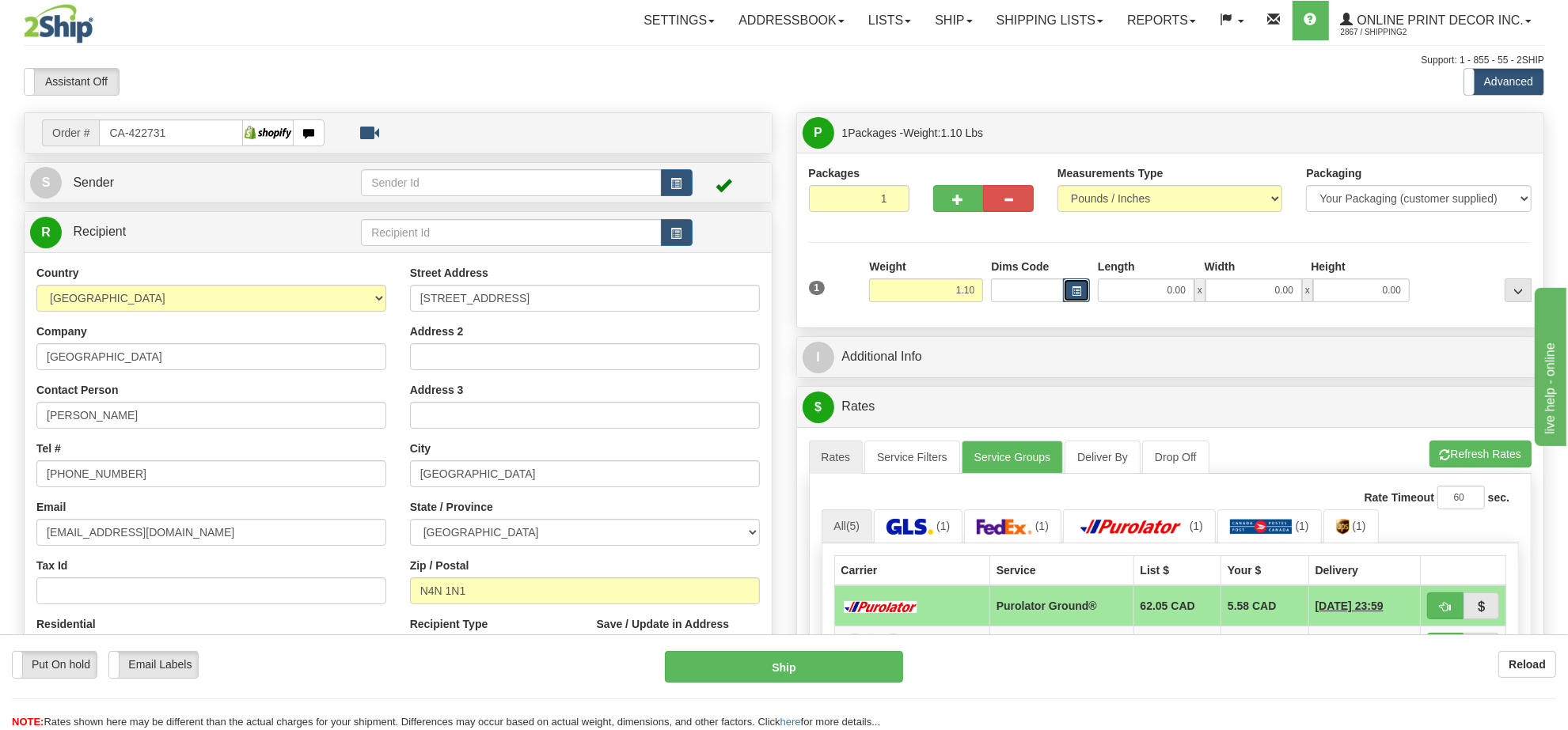
click at [1081, 293] on span "button" at bounding box center [1077, 291] width 10 height 9
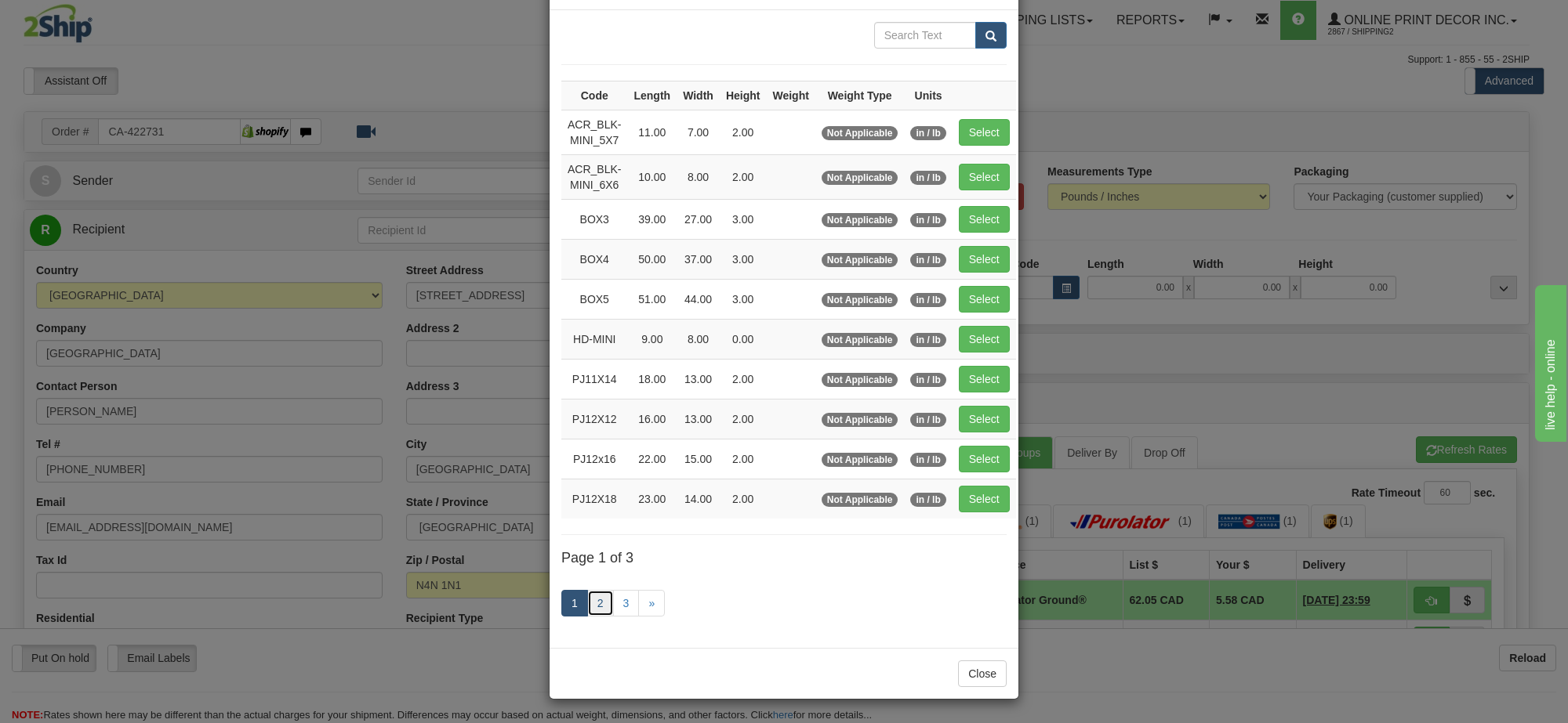
click at [598, 598] on link "2" at bounding box center [601, 603] width 26 height 26
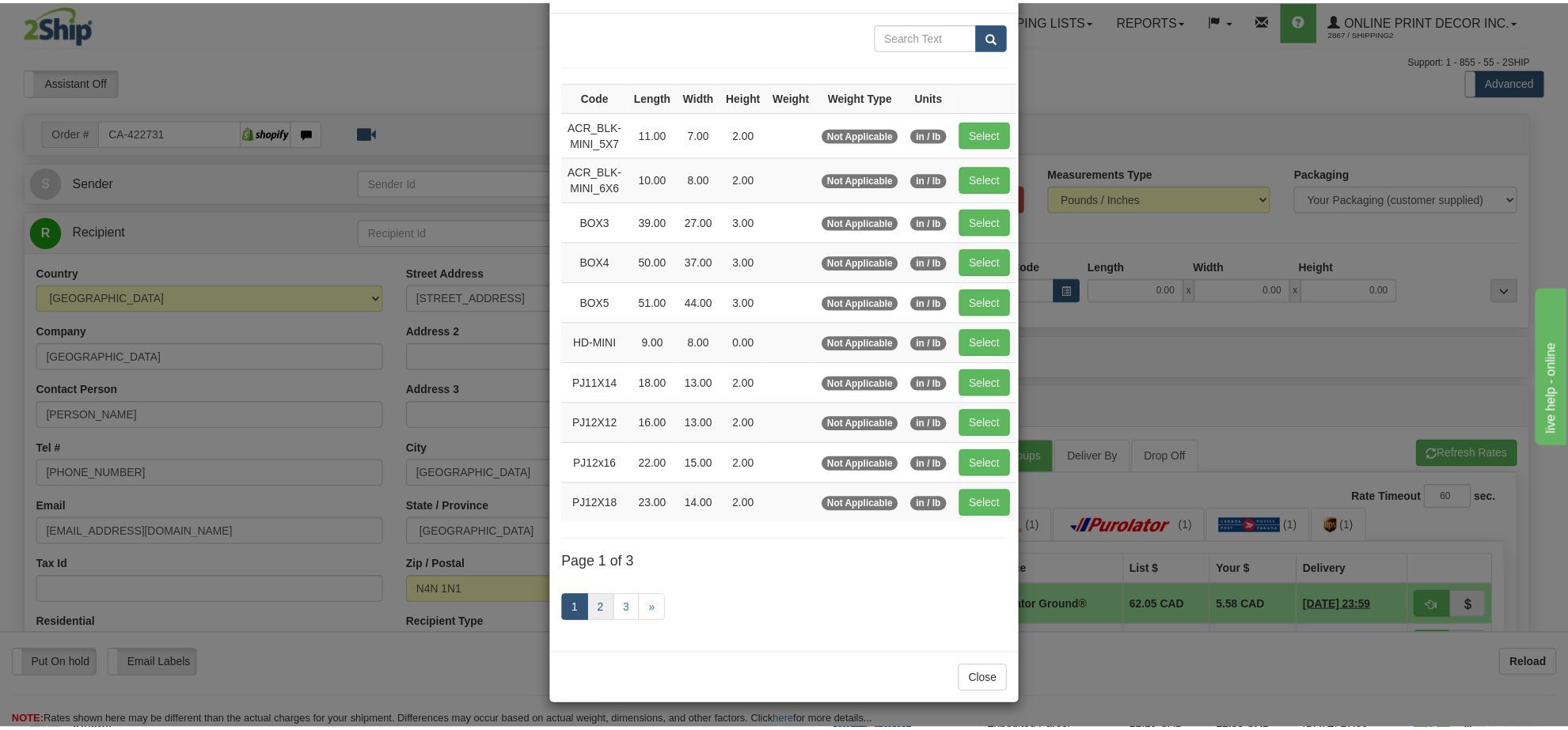
scroll to position [57, 0]
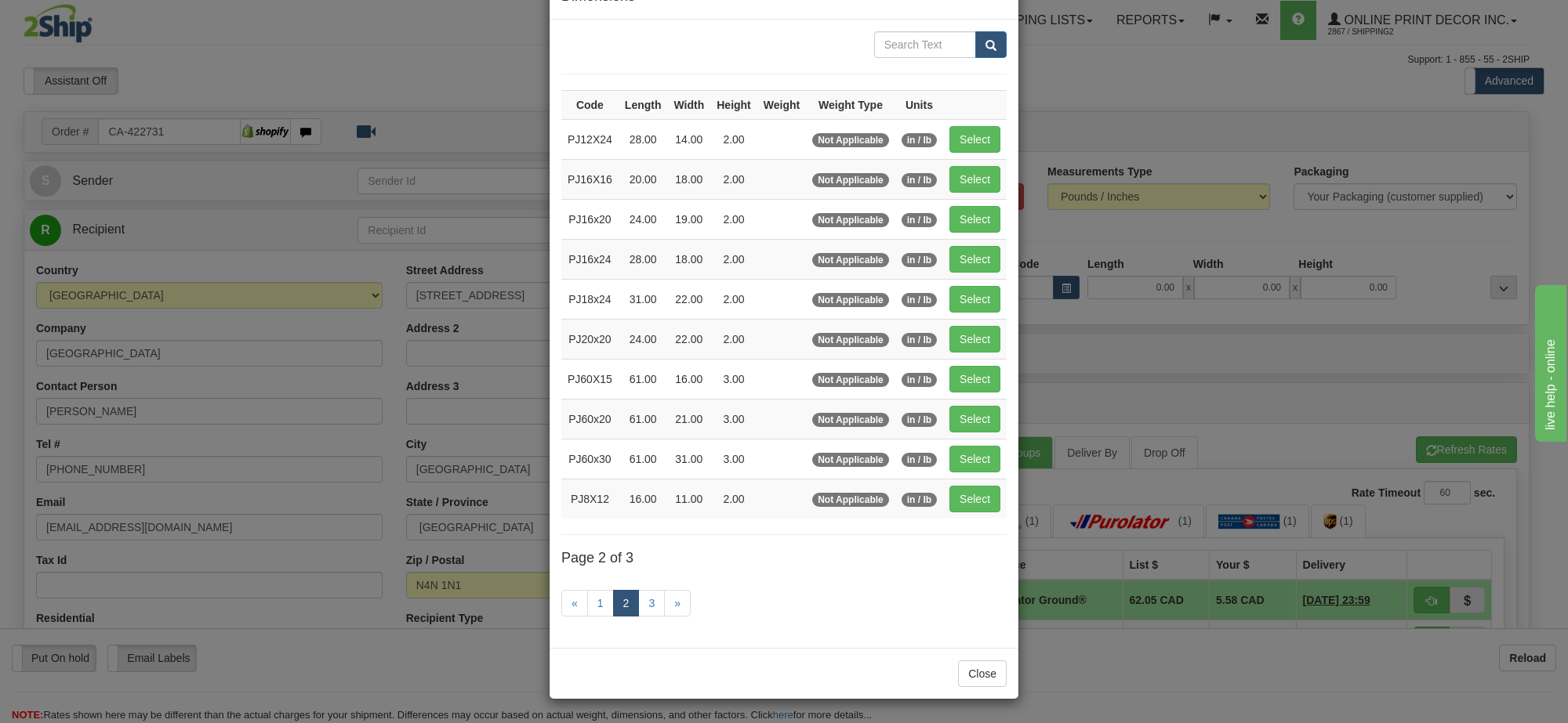
click at [943, 295] on td "Select" at bounding box center [974, 299] width 63 height 40
click at [956, 295] on button "Select" at bounding box center [975, 299] width 51 height 26
type input "PJ18x24"
type input "31.00"
type input "22.00"
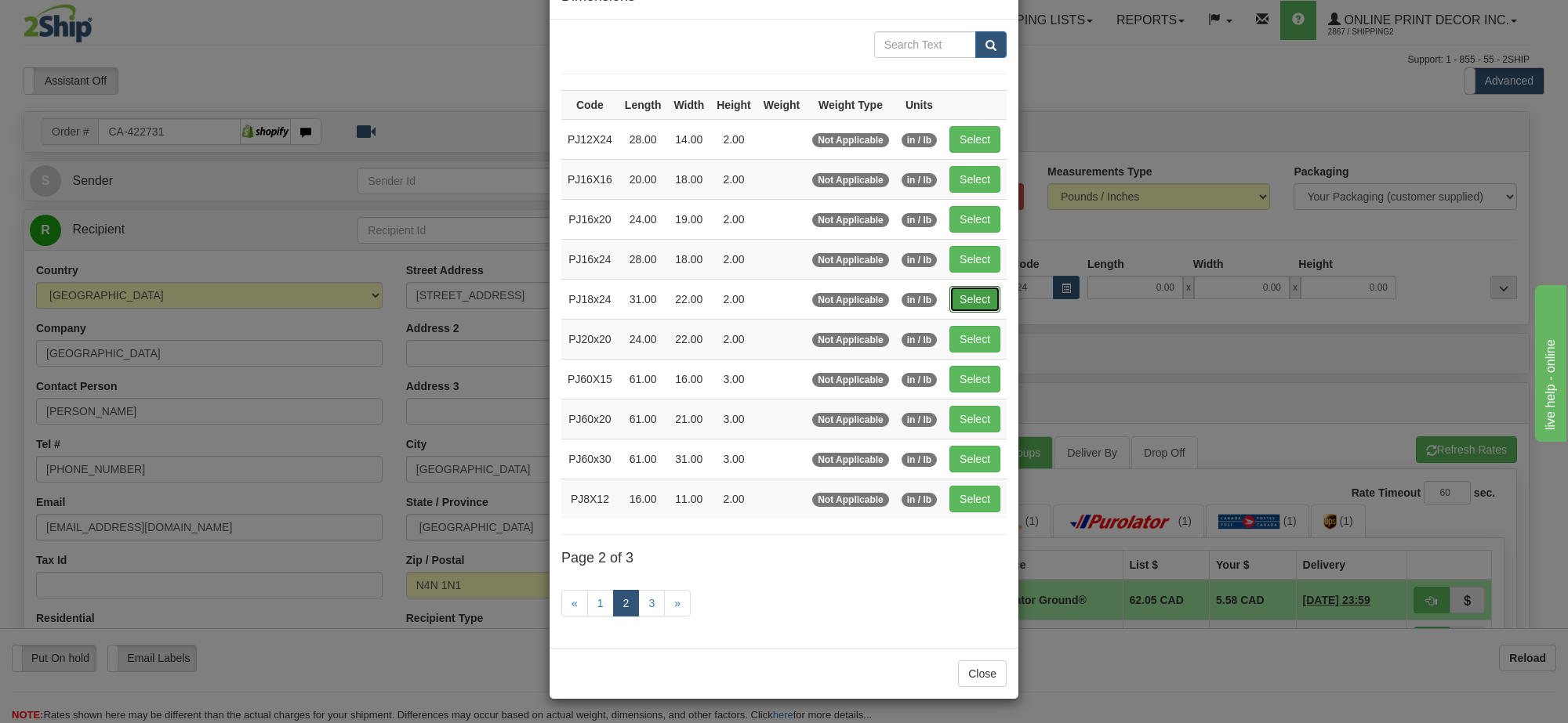
type input "2.00"
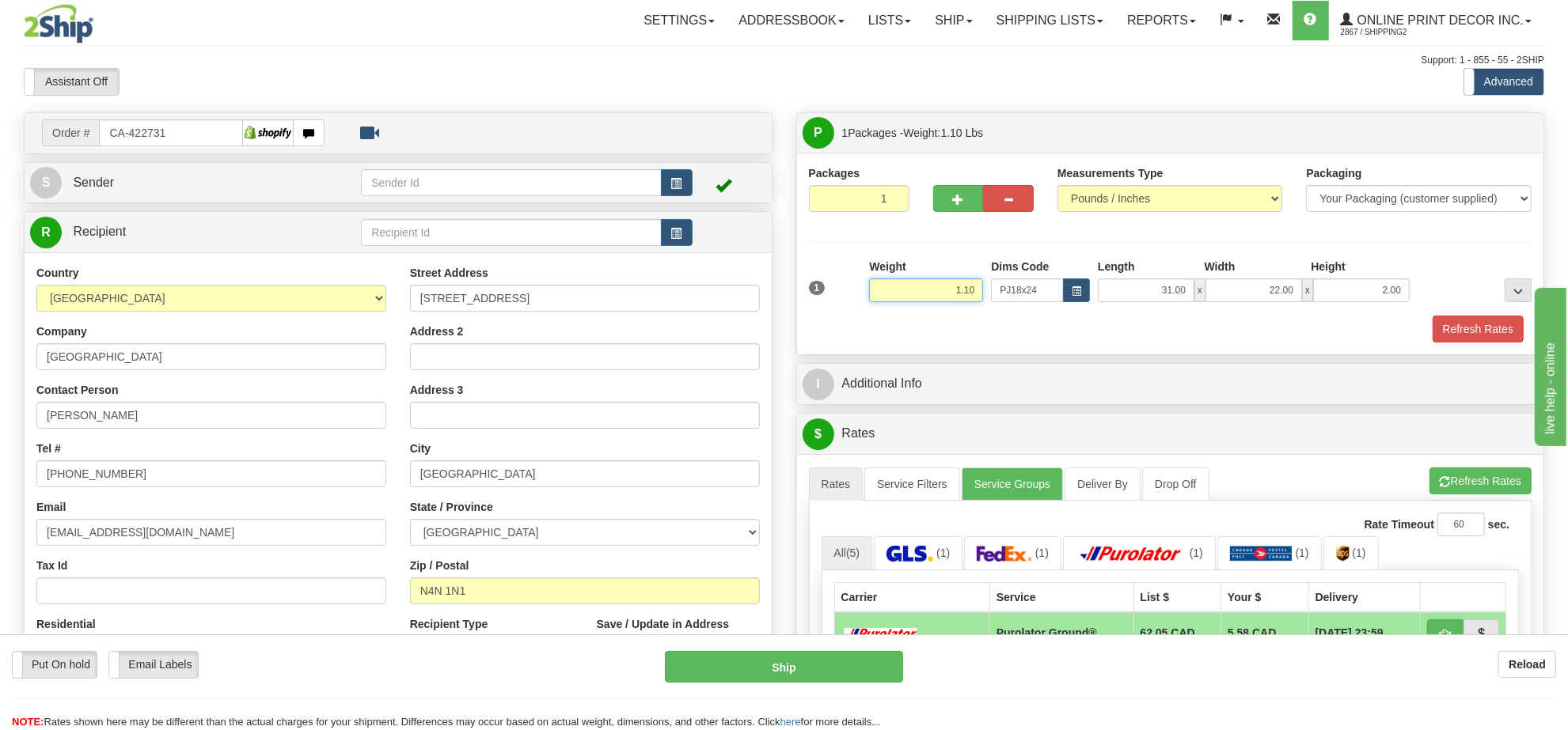
drag, startPoint x: 979, startPoint y: 287, endPoint x: 844, endPoint y: 302, distance: 135.8
click at [844, 302] on div "1 Weight 1.10 Dims Code x x" at bounding box center [1171, 286] width 731 height 56
type input "5.98"
click at [1502, 334] on button "Refresh Rates" at bounding box center [1479, 329] width 91 height 27
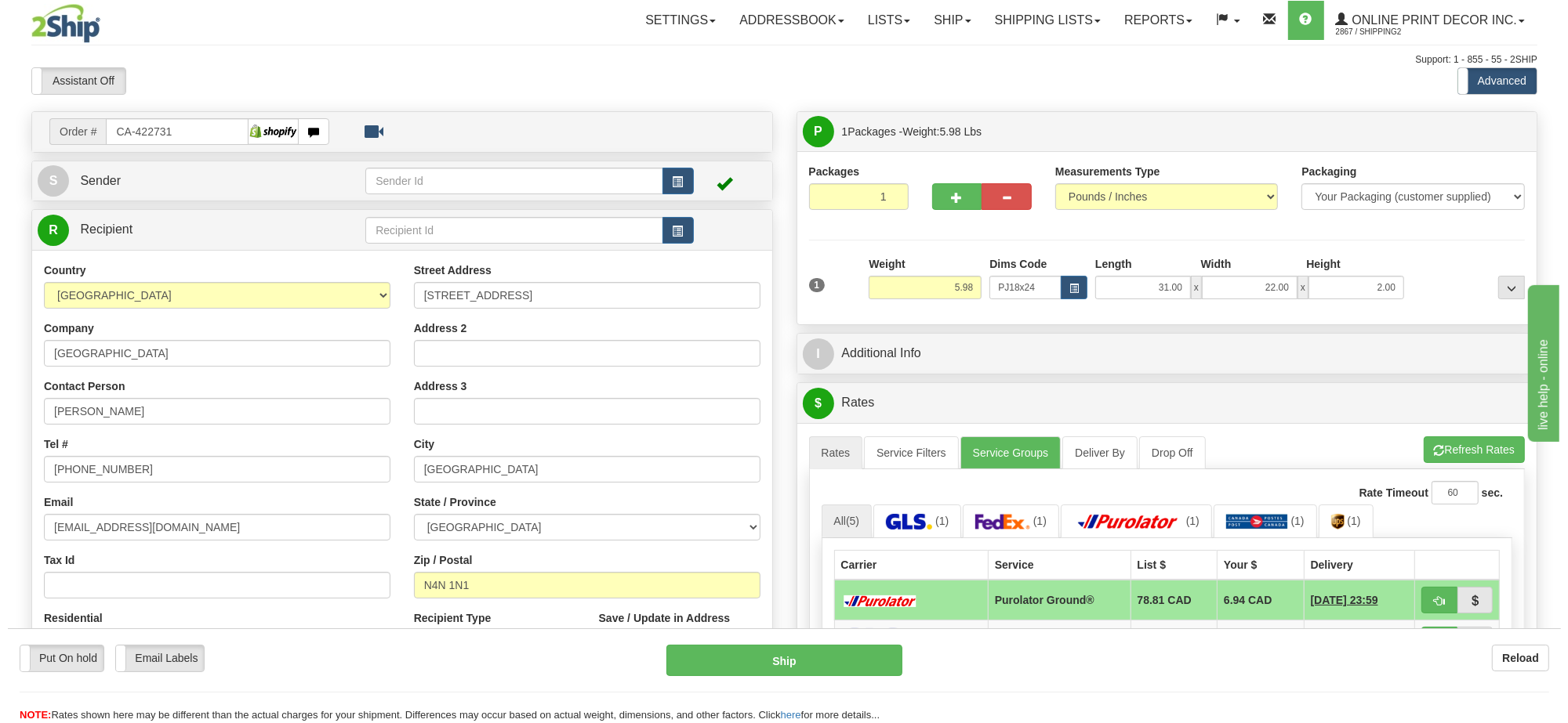
scroll to position [196, 0]
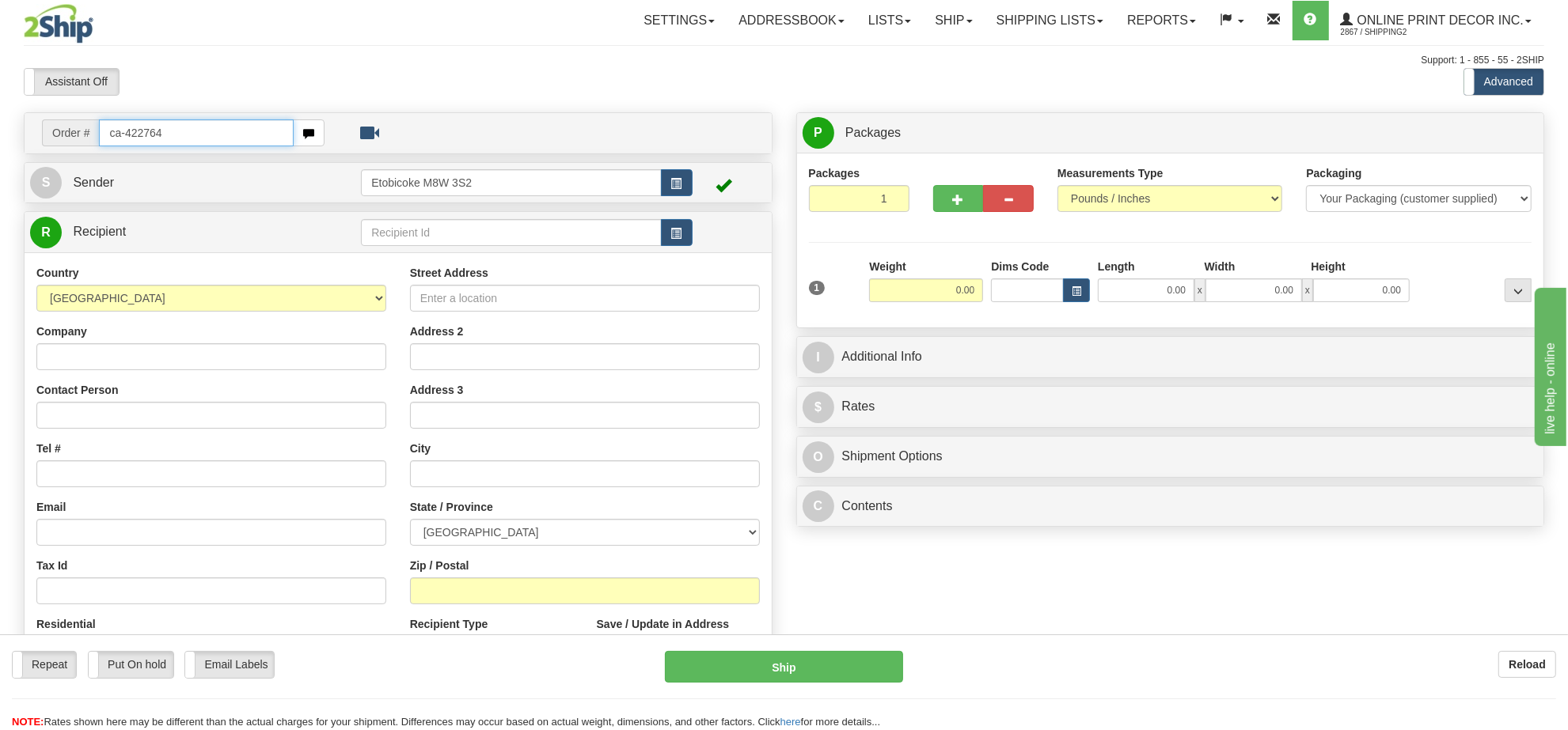
type input "ca-422764"
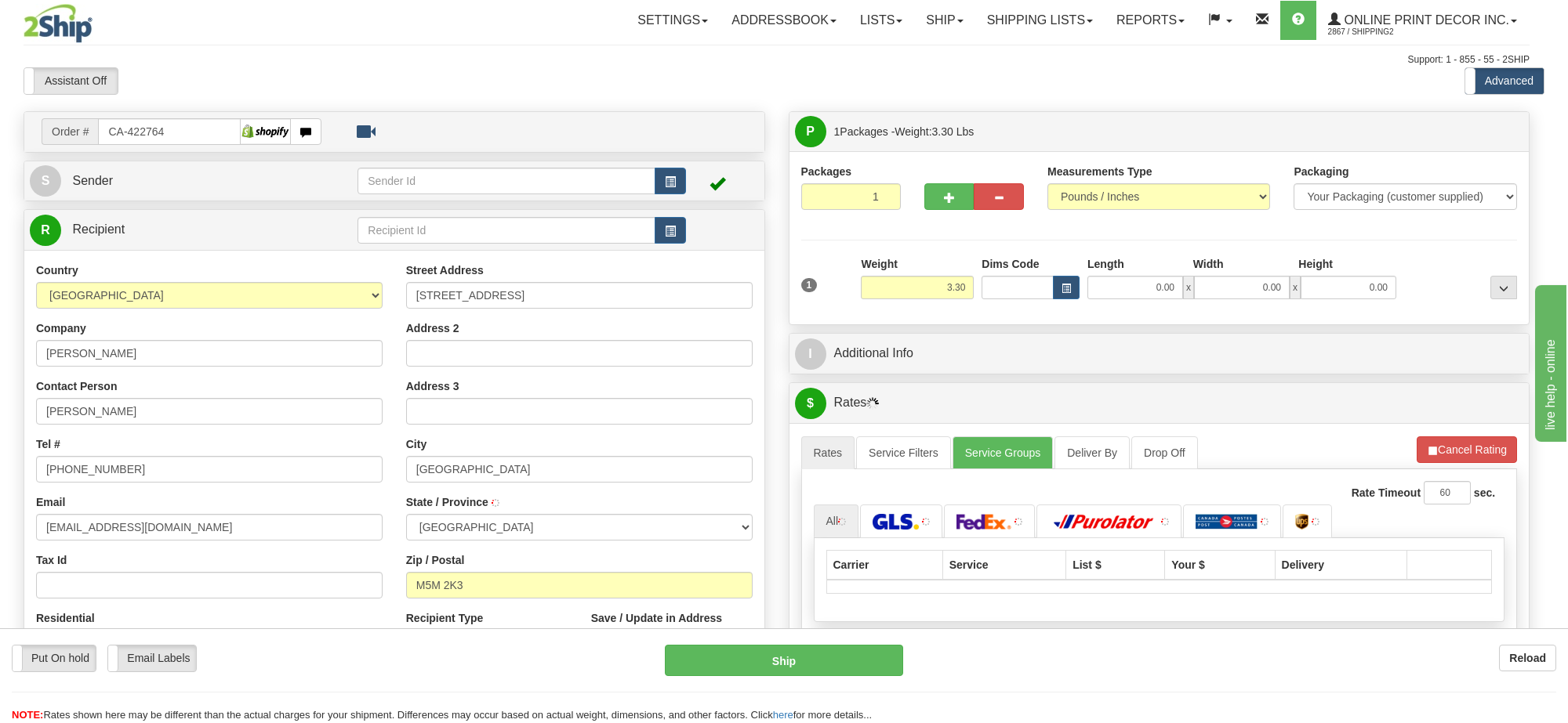
type input "[GEOGRAPHIC_DATA]"
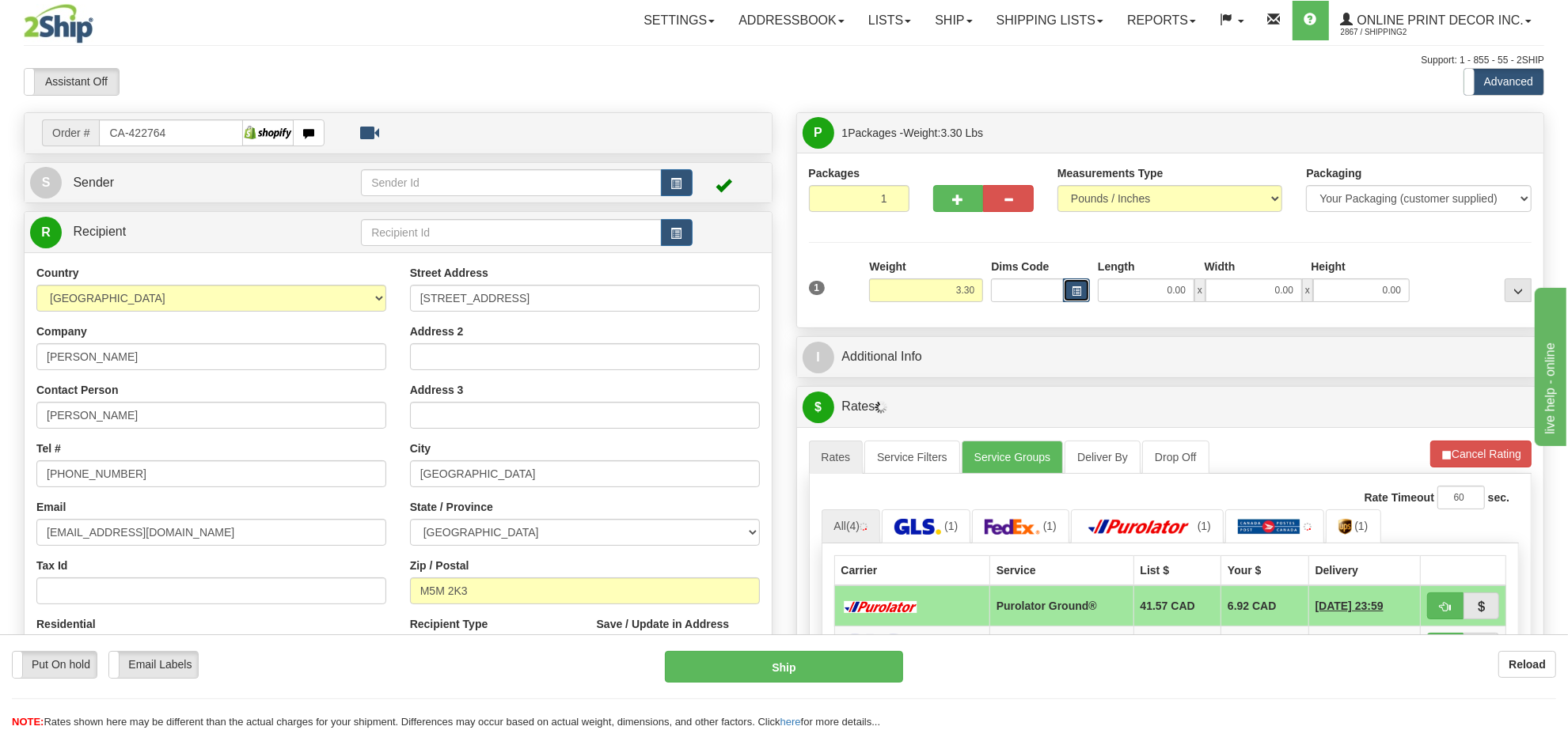
click at [1085, 298] on button "button" at bounding box center [1077, 290] width 27 height 24
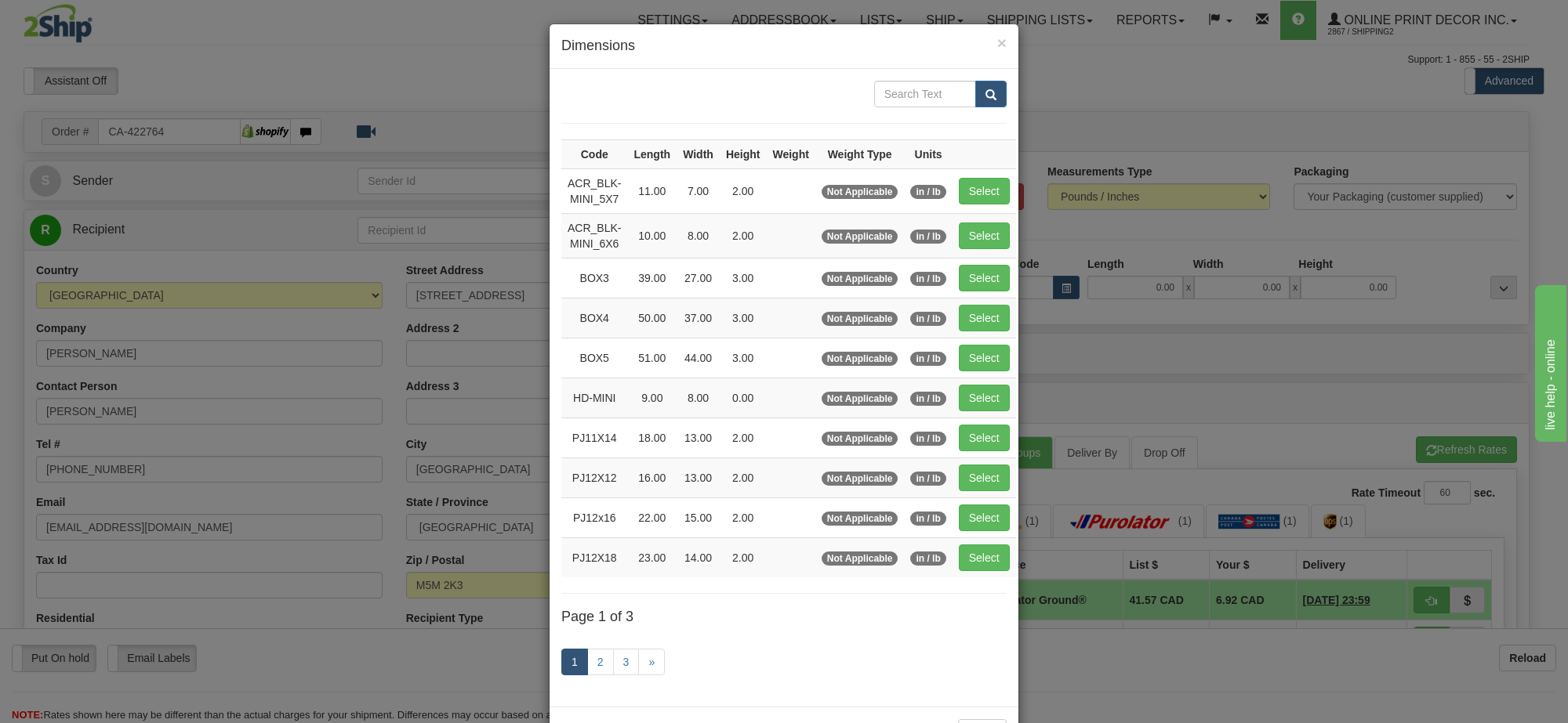
scroll to position [65, 0]
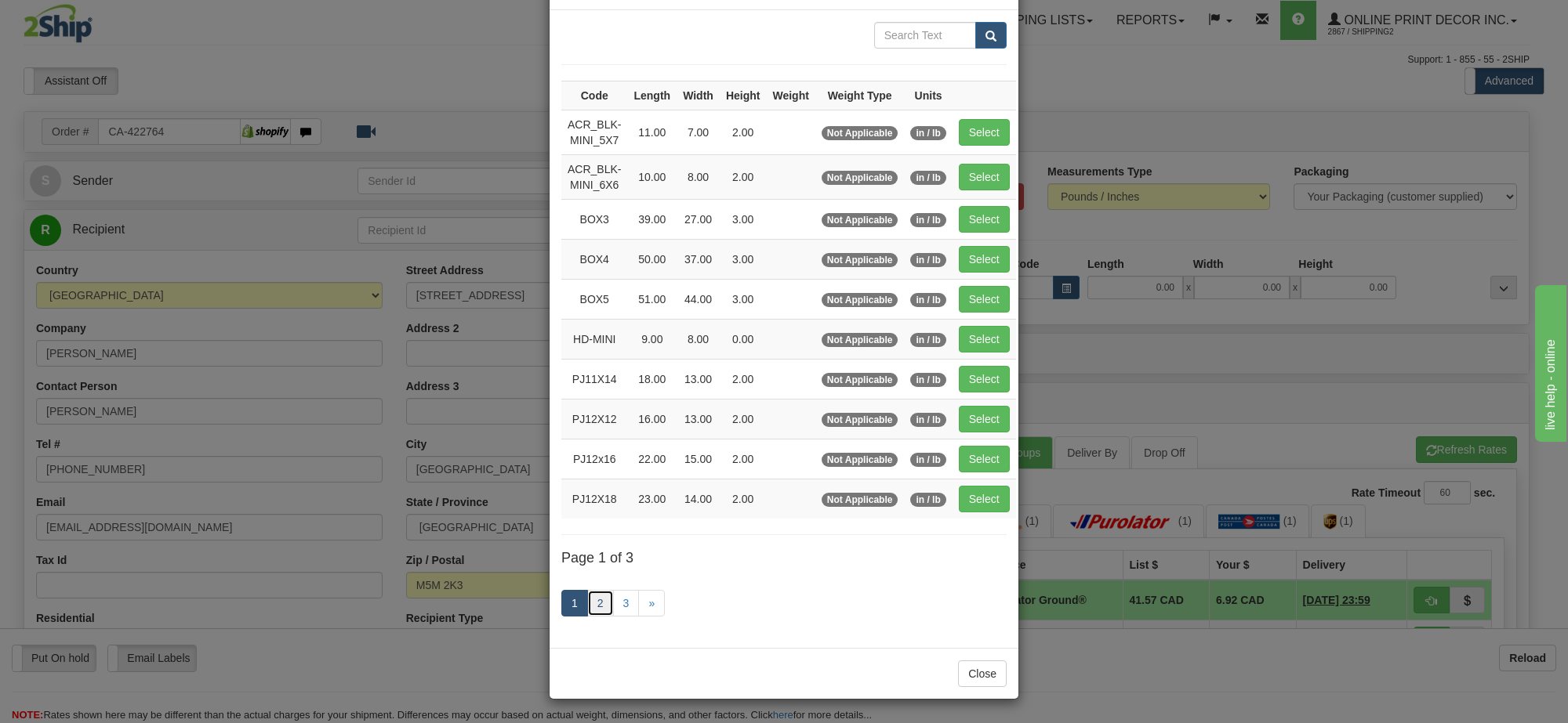
click at [593, 600] on link "2" at bounding box center [601, 603] width 26 height 26
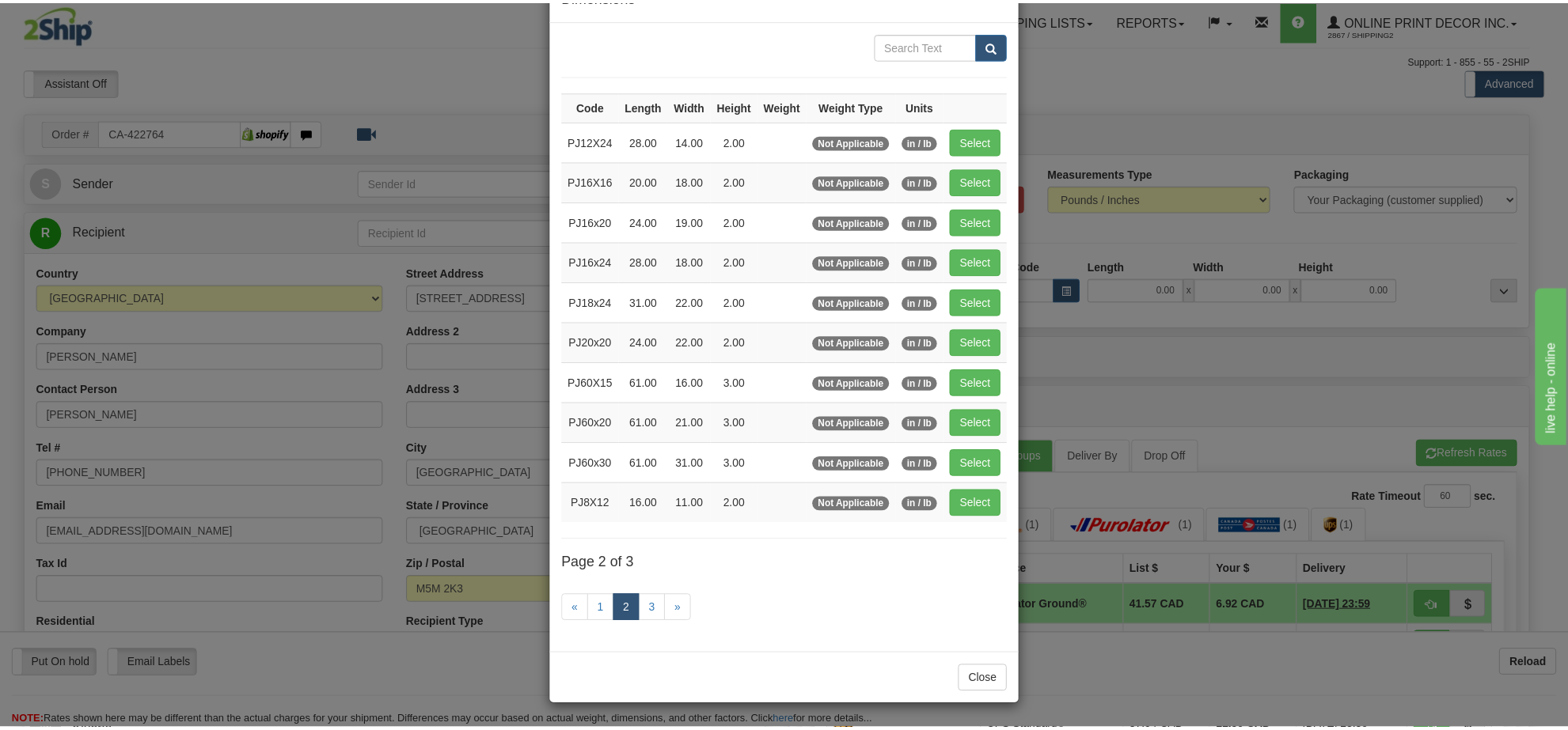
scroll to position [57, 0]
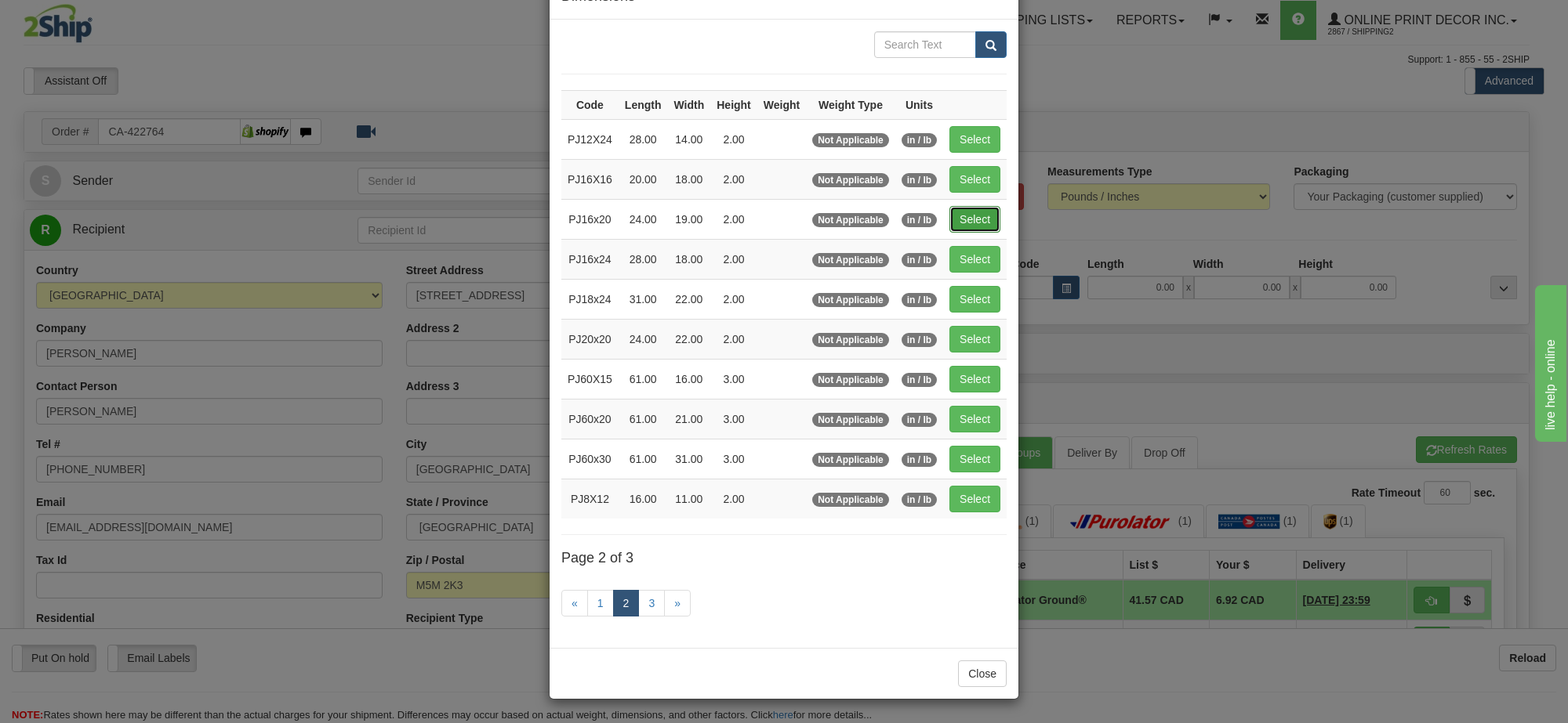
click at [969, 216] on button "Select" at bounding box center [975, 220] width 51 height 26
type input "PJ16x20"
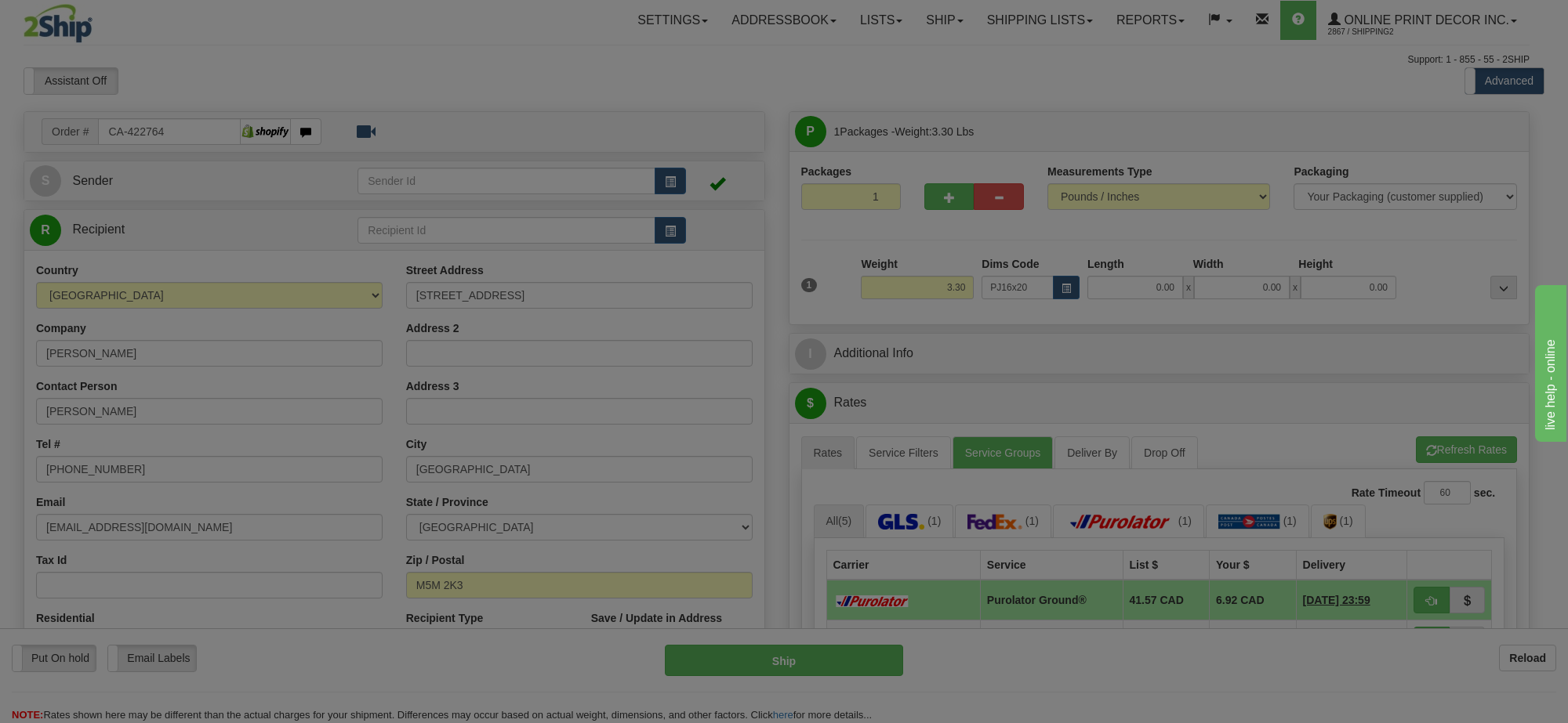
type input "24.00"
type input "19.00"
type input "2.00"
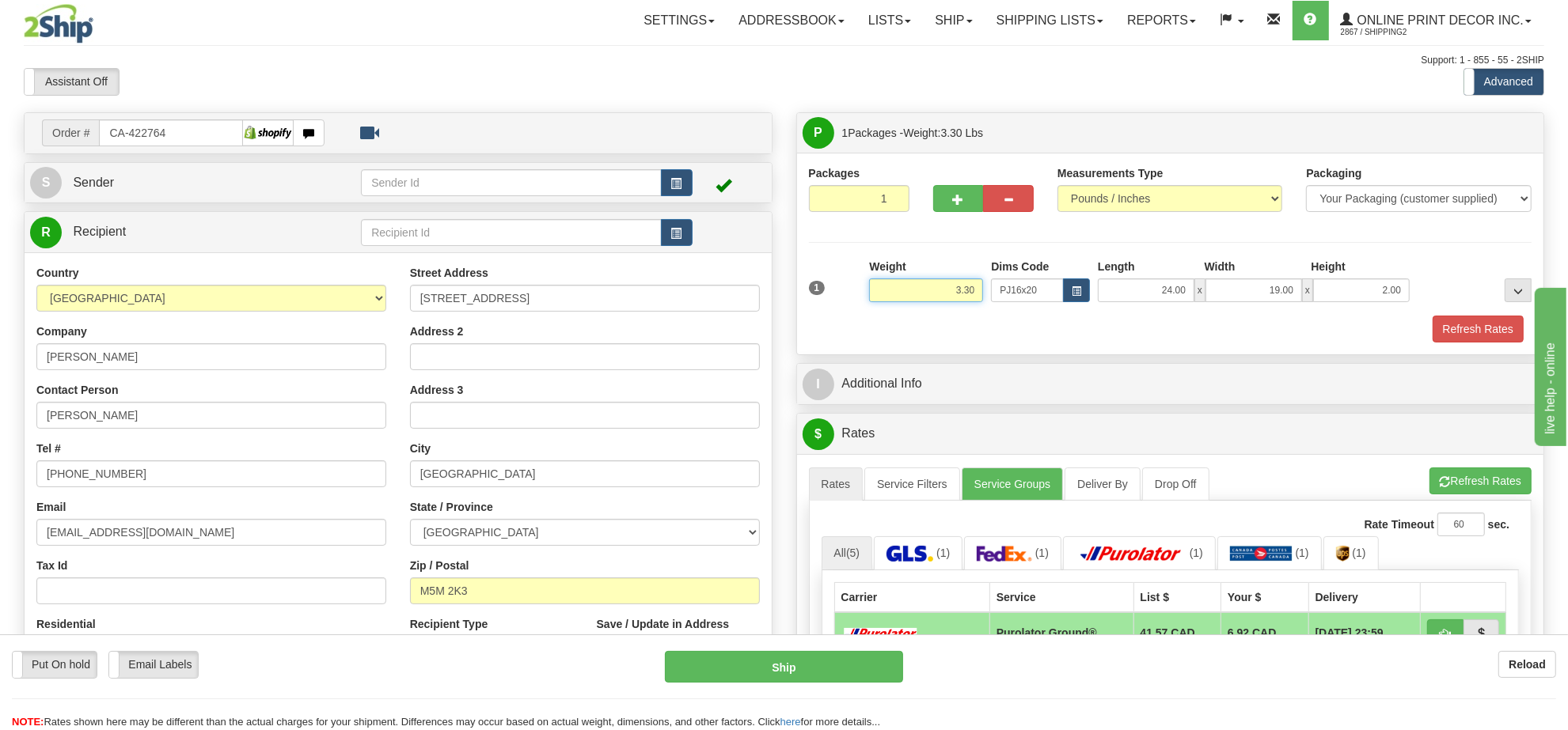
drag, startPoint x: 974, startPoint y: 289, endPoint x: 852, endPoint y: 293, distance: 122.1
click at [852, 293] on div "1 Weight 3.30 Dims Code x x" at bounding box center [1171, 286] width 731 height 56
drag, startPoint x: 974, startPoint y: 289, endPoint x: 876, endPoint y: 301, distance: 98.7
click at [876, 301] on input "5.98" at bounding box center [926, 290] width 114 height 24
type input "8.98"
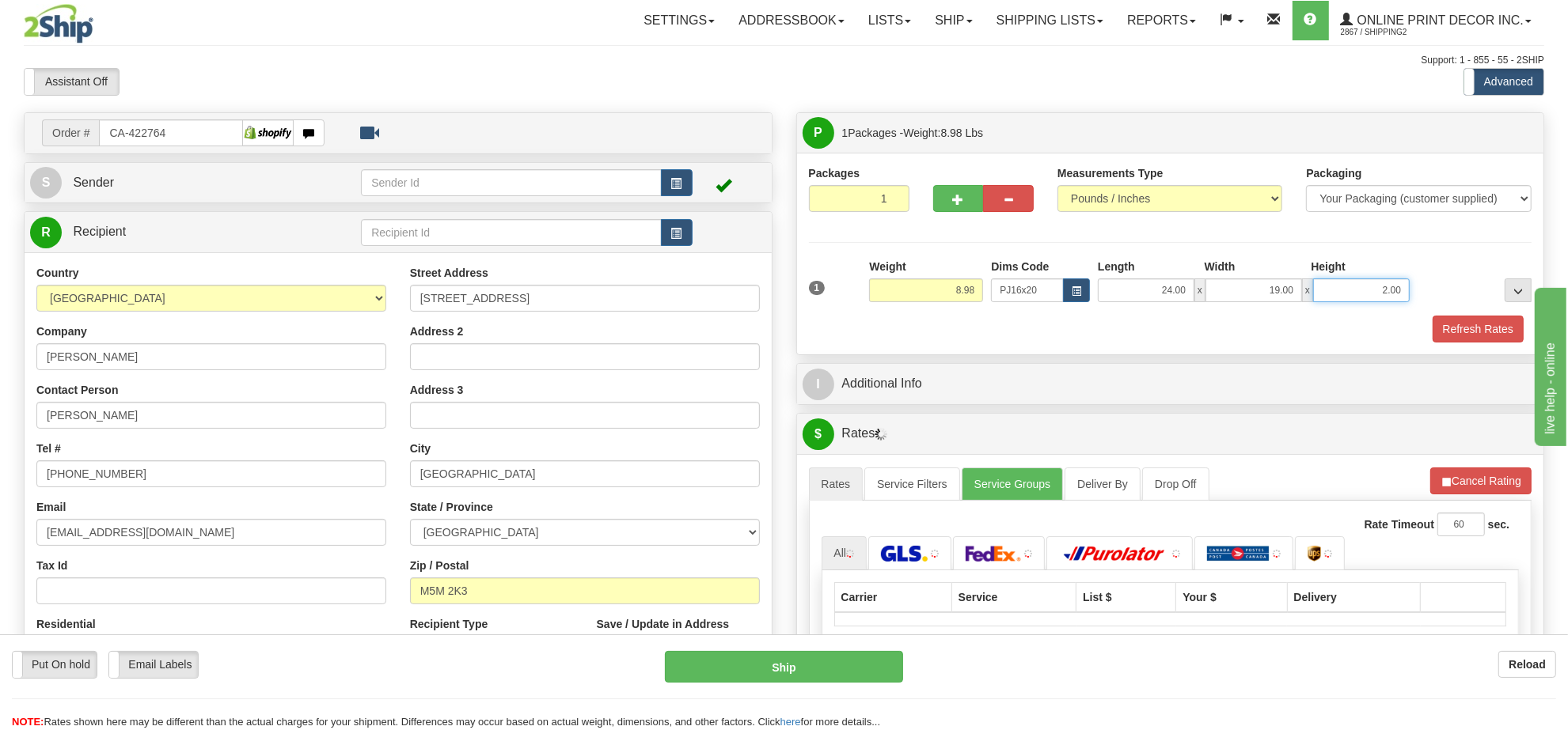
drag, startPoint x: 1397, startPoint y: 293, endPoint x: 1338, endPoint y: 298, distance: 59.2
click at [1338, 298] on input "2.00" at bounding box center [1360, 290] width 96 height 24
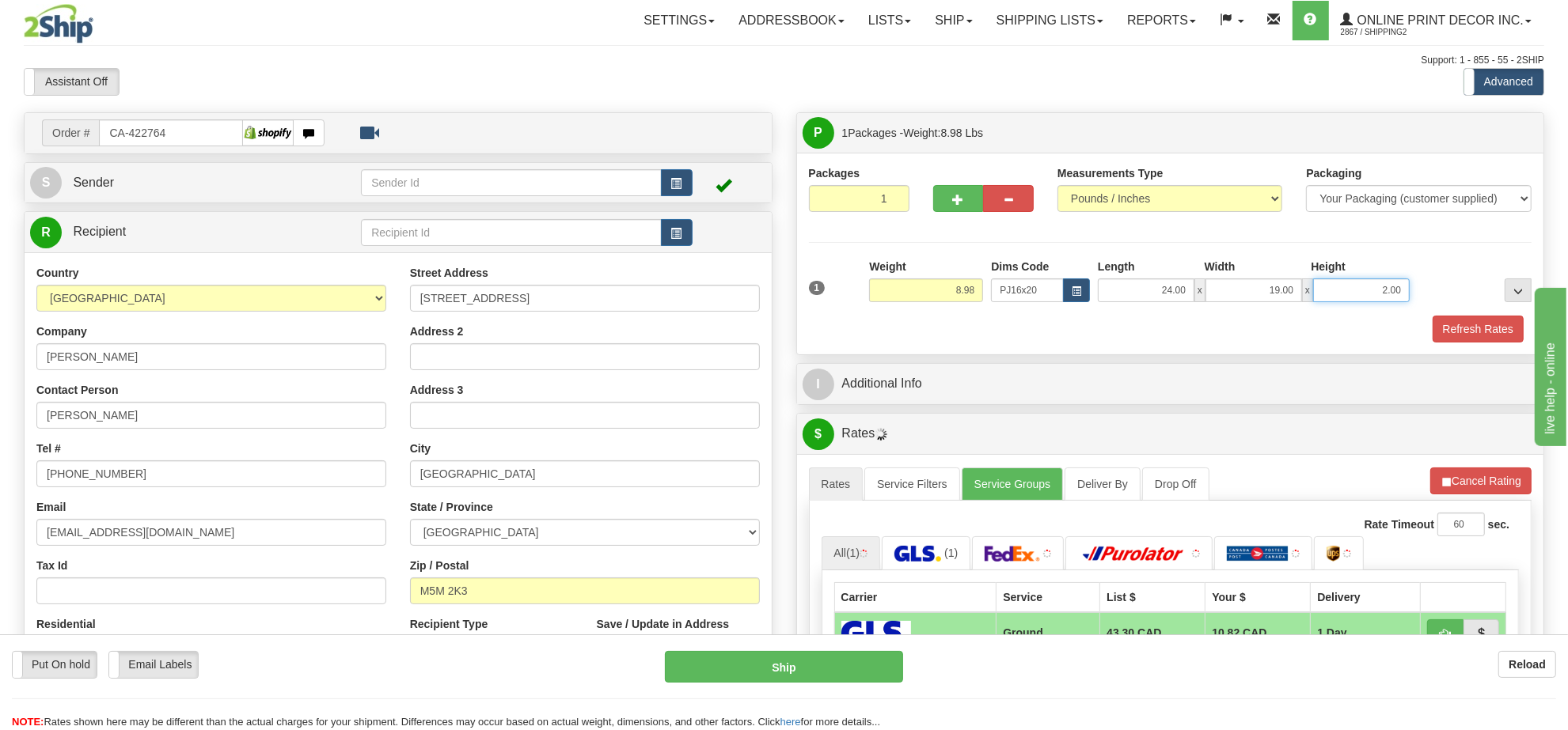
click at [1406, 293] on input "2.00" at bounding box center [1360, 290] width 96 height 24
drag, startPoint x: 1406, startPoint y: 293, endPoint x: 1268, endPoint y: 293, distance: 138.0
click at [1268, 293] on div "24.00 x 19.00 x 2.00" at bounding box center [1254, 290] width 312 height 24
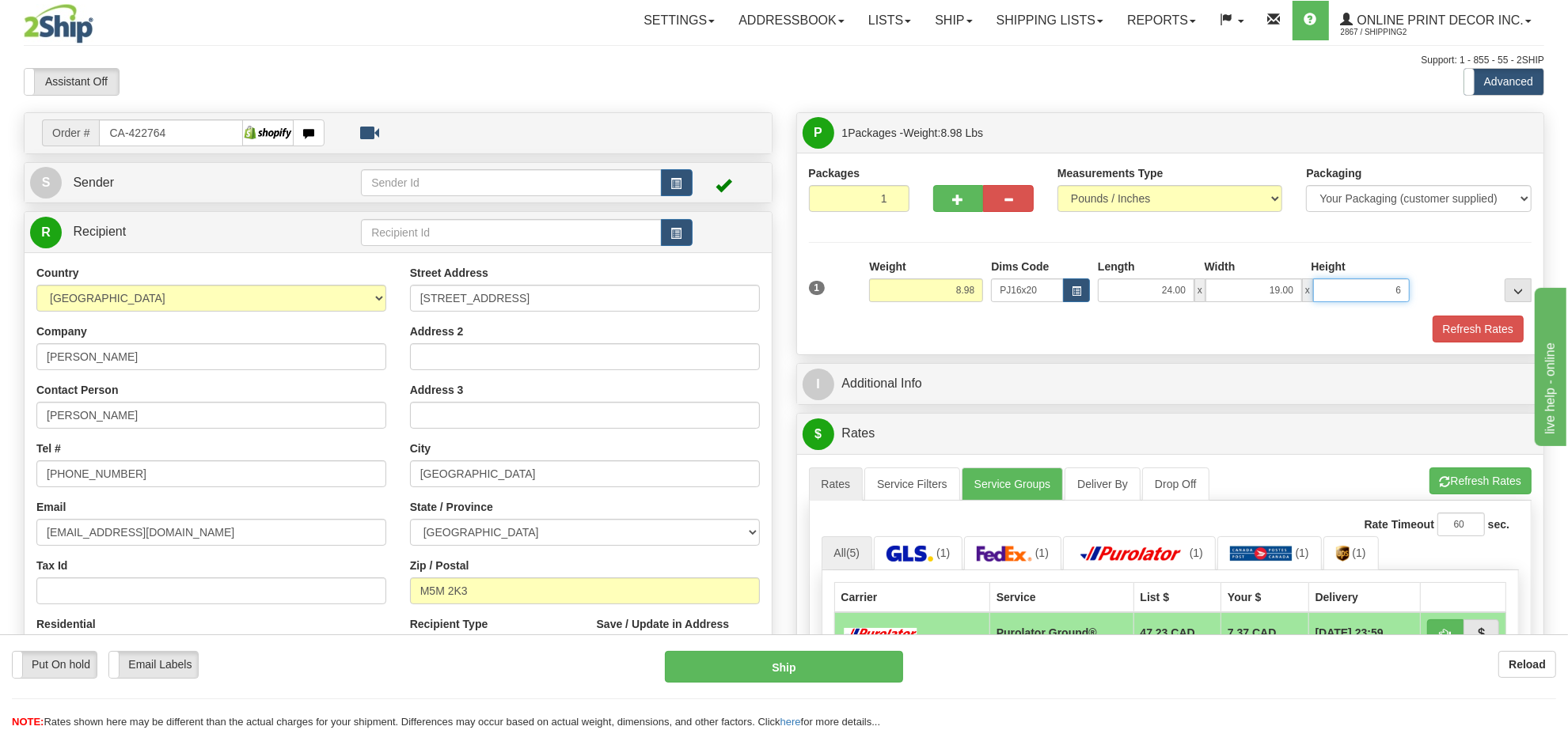
click button "Delete" at bounding box center [0, 0] width 0 height 0
type input "6.00"
click at [1498, 338] on button "Refresh Rates" at bounding box center [1479, 329] width 91 height 27
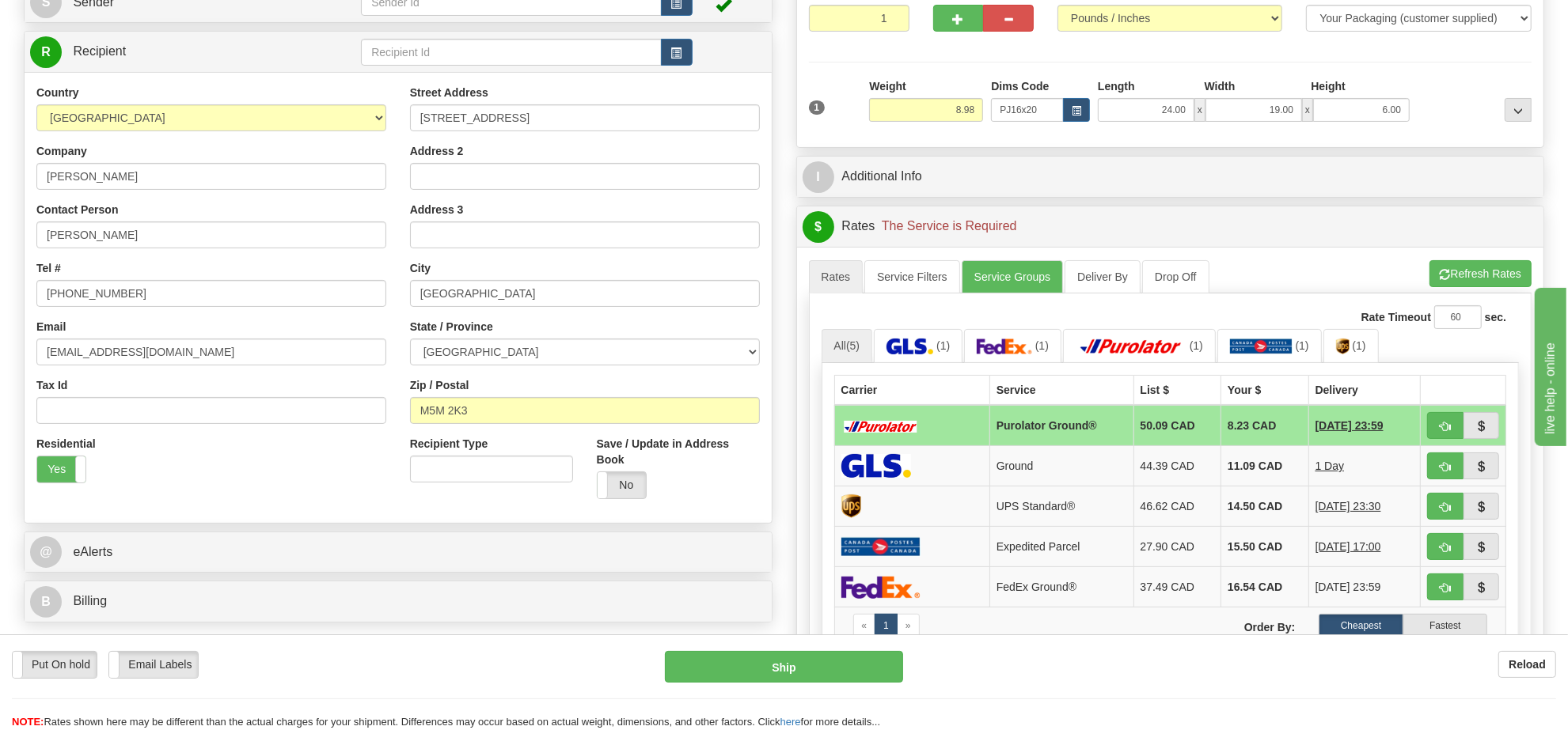
scroll to position [279, 0]
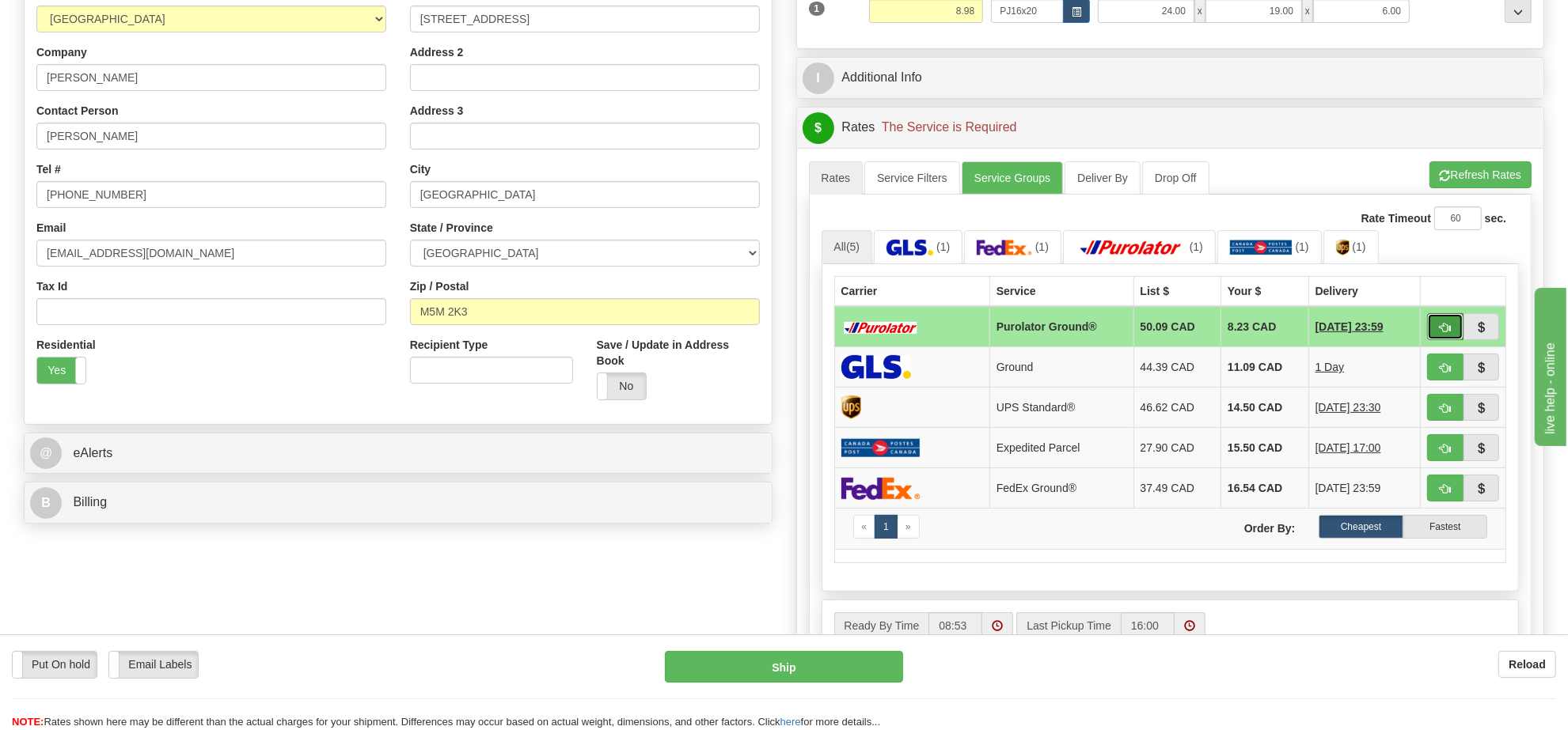
click at [1455, 336] on button "button" at bounding box center [1445, 326] width 36 height 27
type input "260"
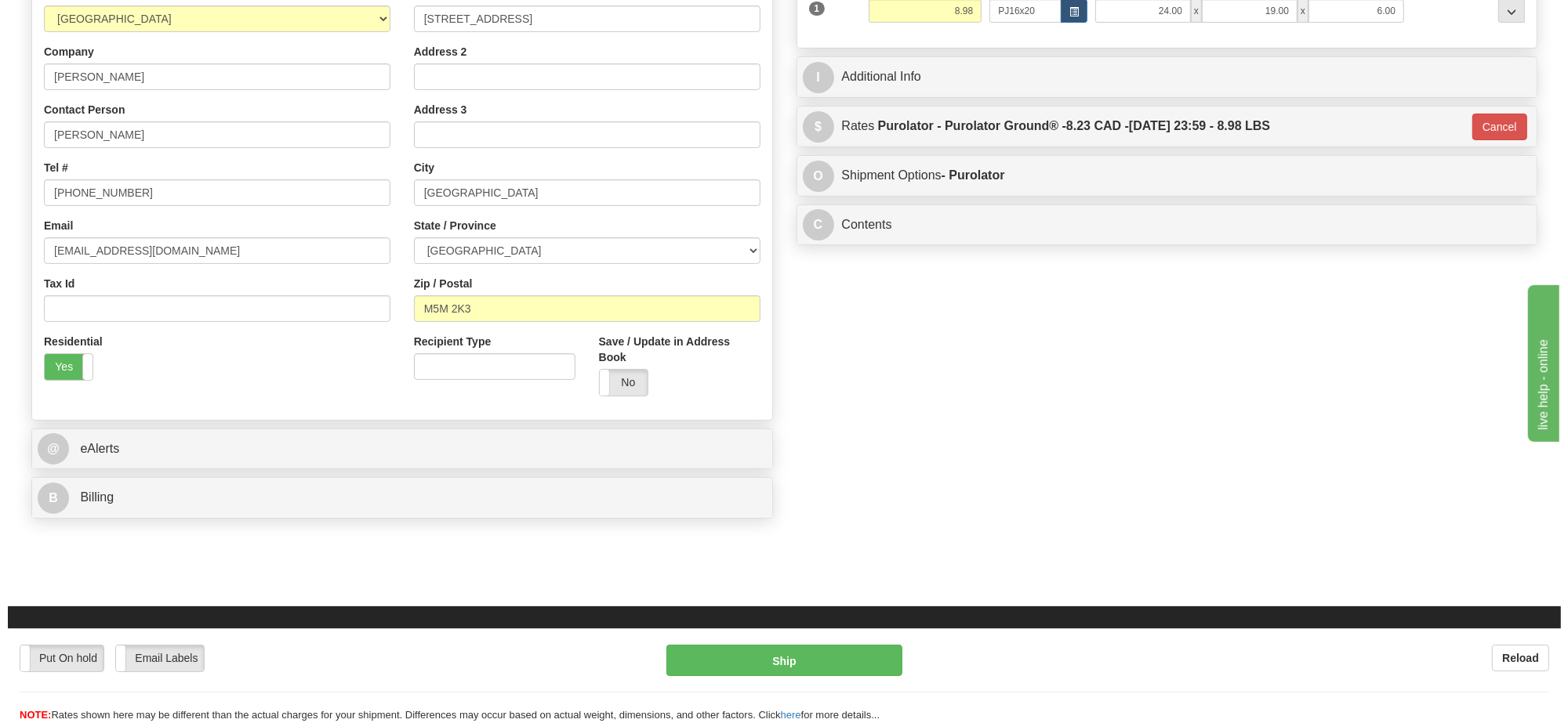
scroll to position [0, 0]
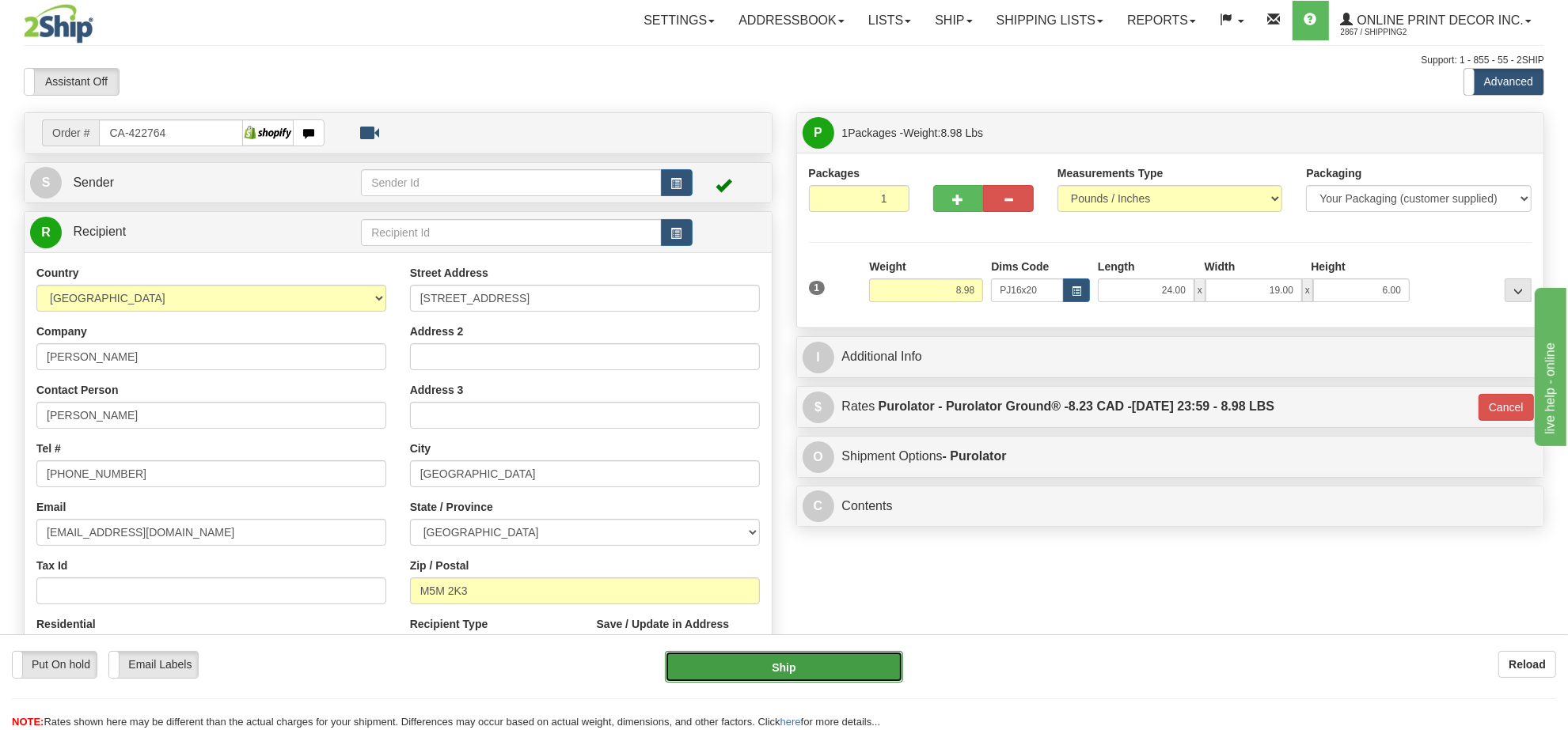
click at [770, 673] on button "Ship" at bounding box center [783, 666] width 237 height 31
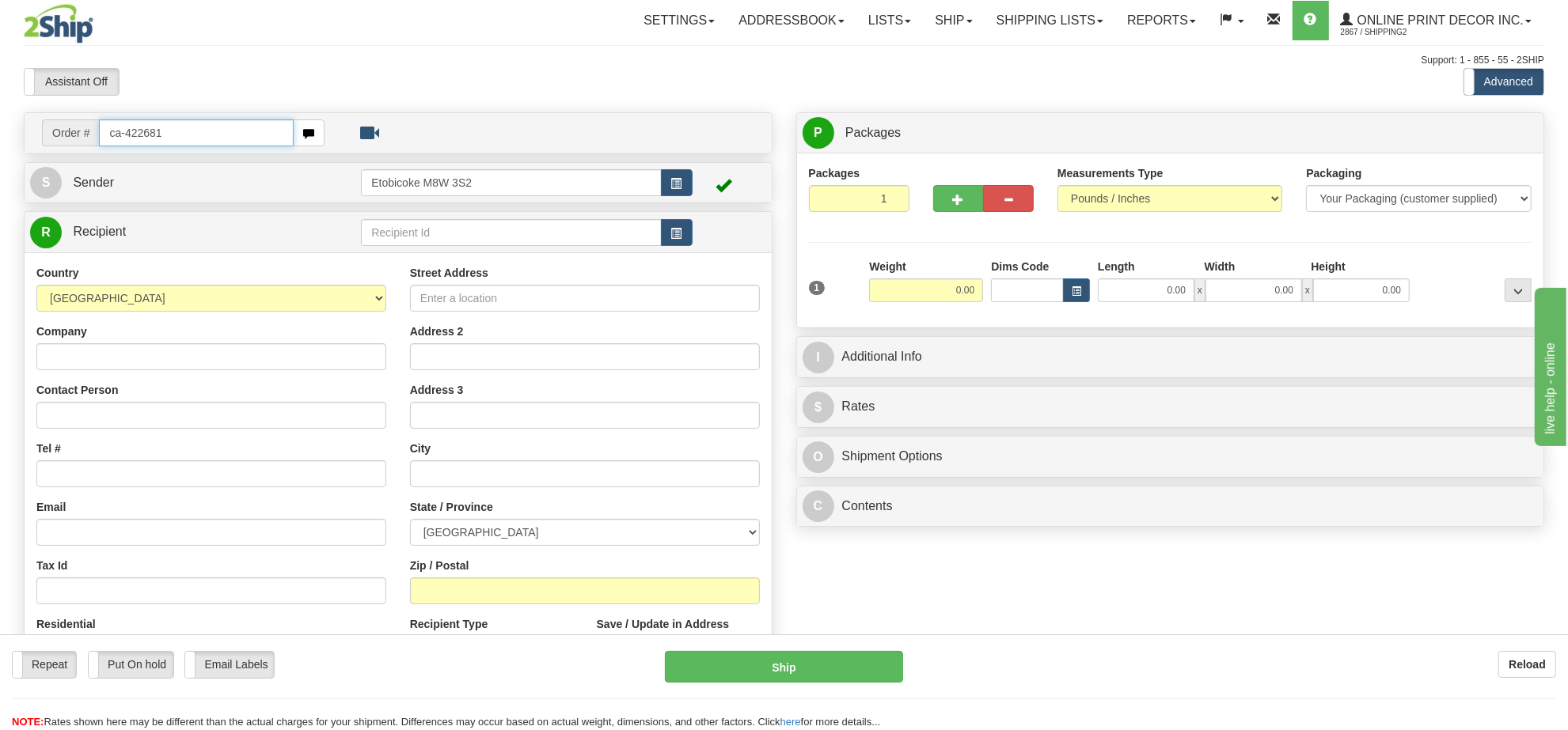
type input "ca-422681"
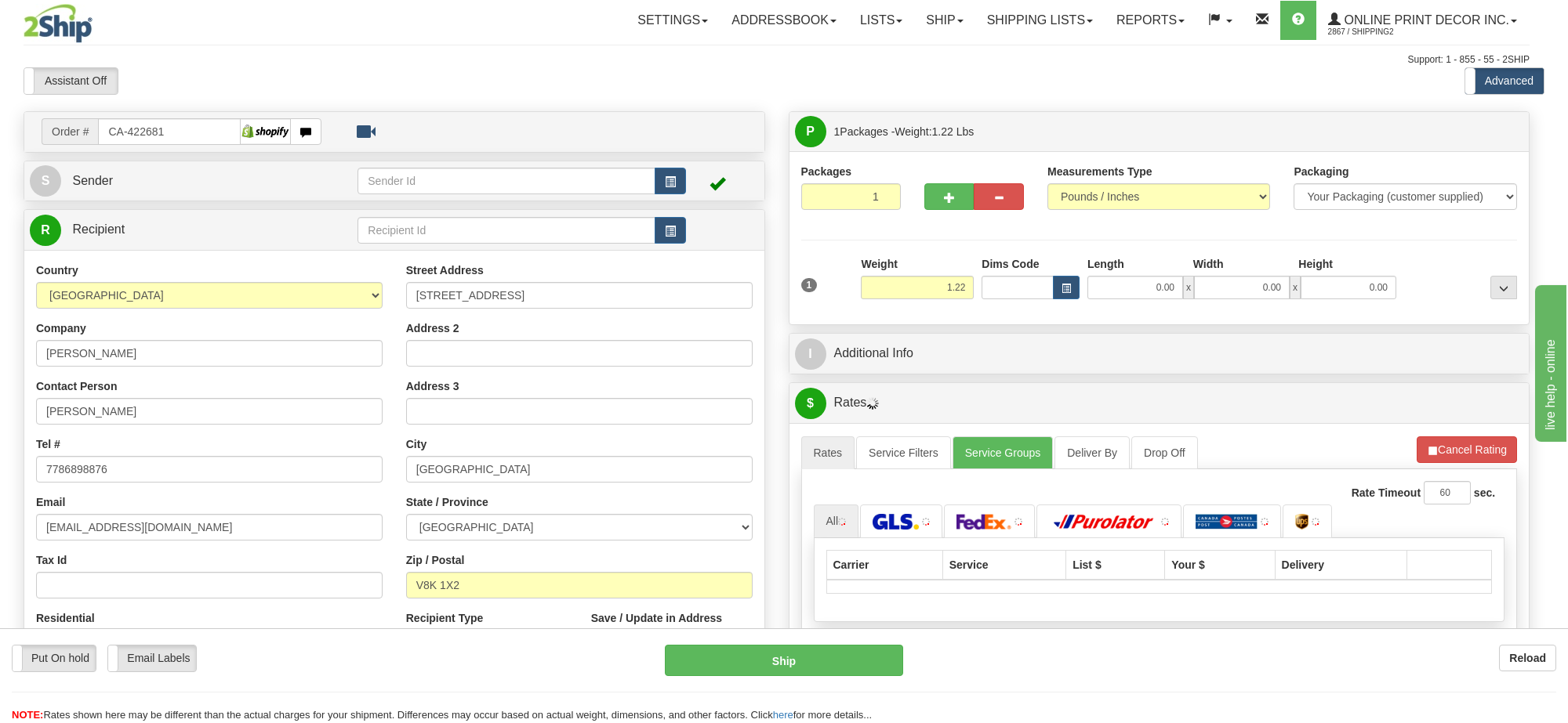
type input "[GEOGRAPHIC_DATA]"
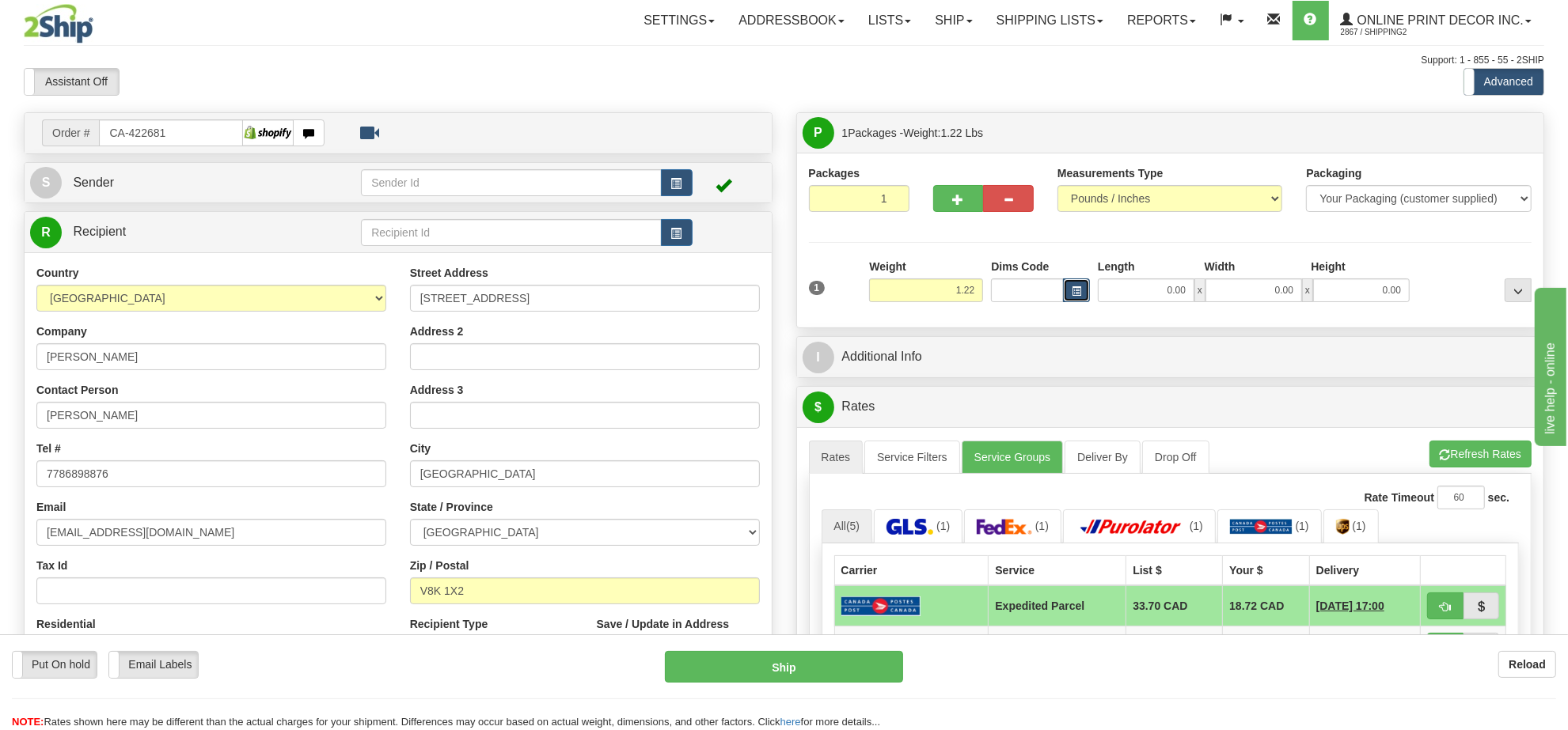
click at [1084, 286] on button "button" at bounding box center [1077, 290] width 27 height 24
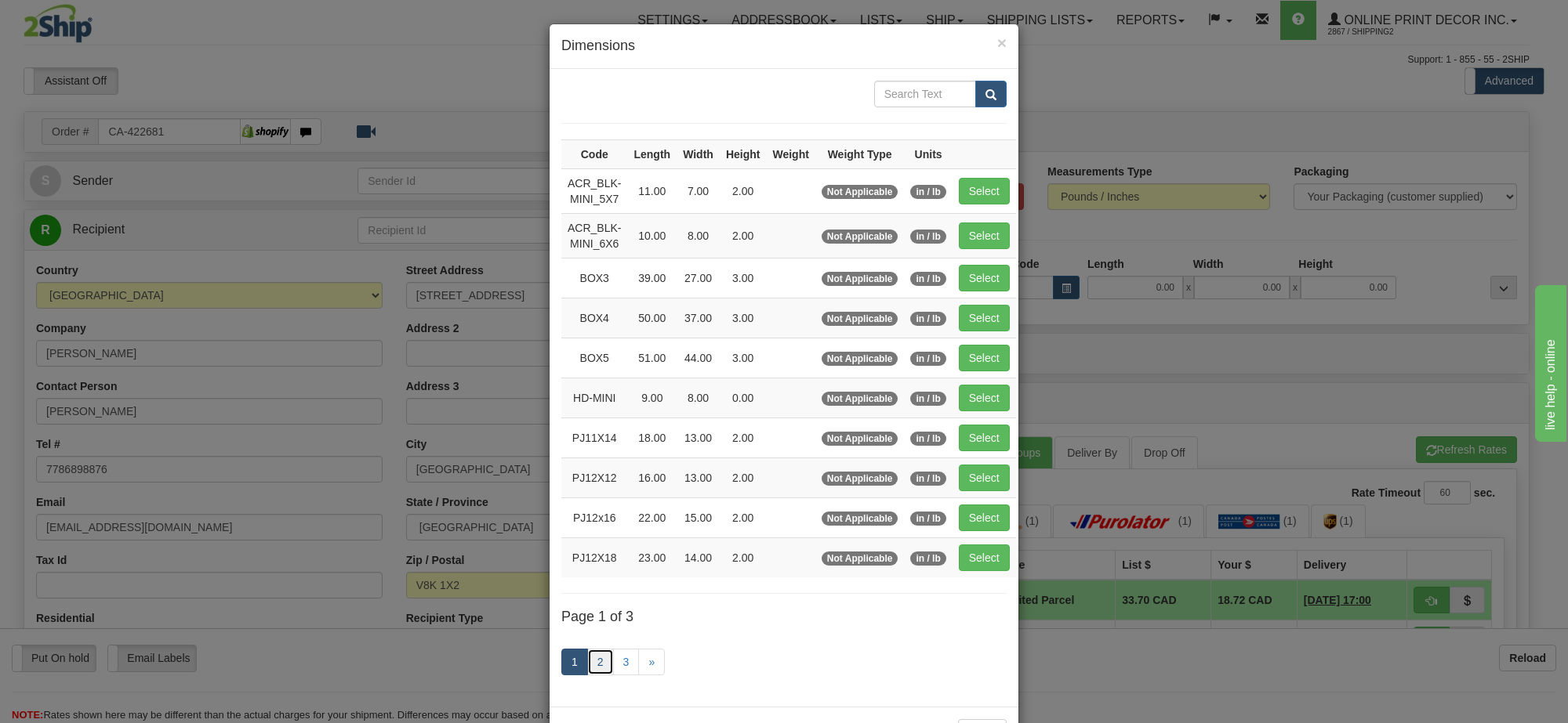
click at [588, 658] on link "2" at bounding box center [601, 662] width 26 height 26
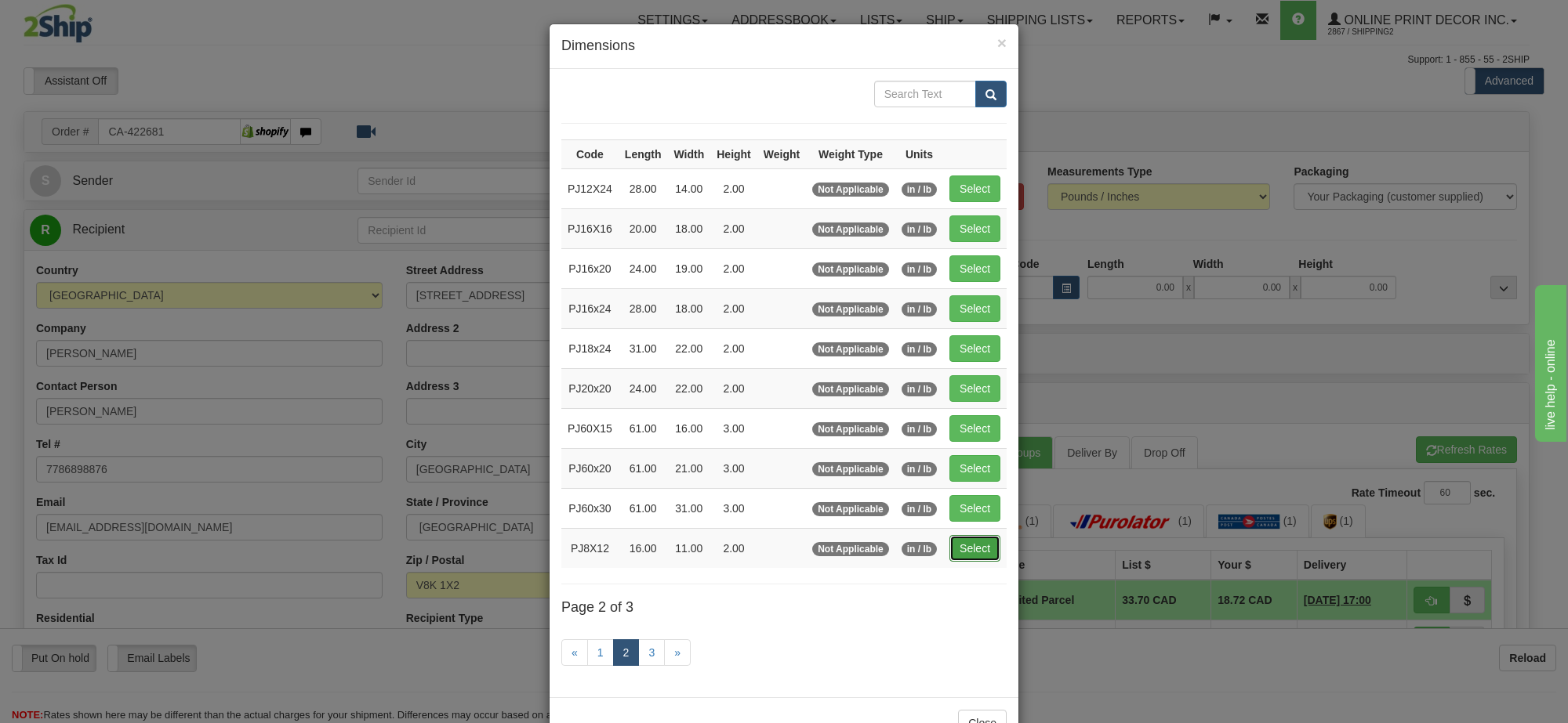
click at [959, 550] on button "Select" at bounding box center [975, 549] width 51 height 26
type input "PJ8X12"
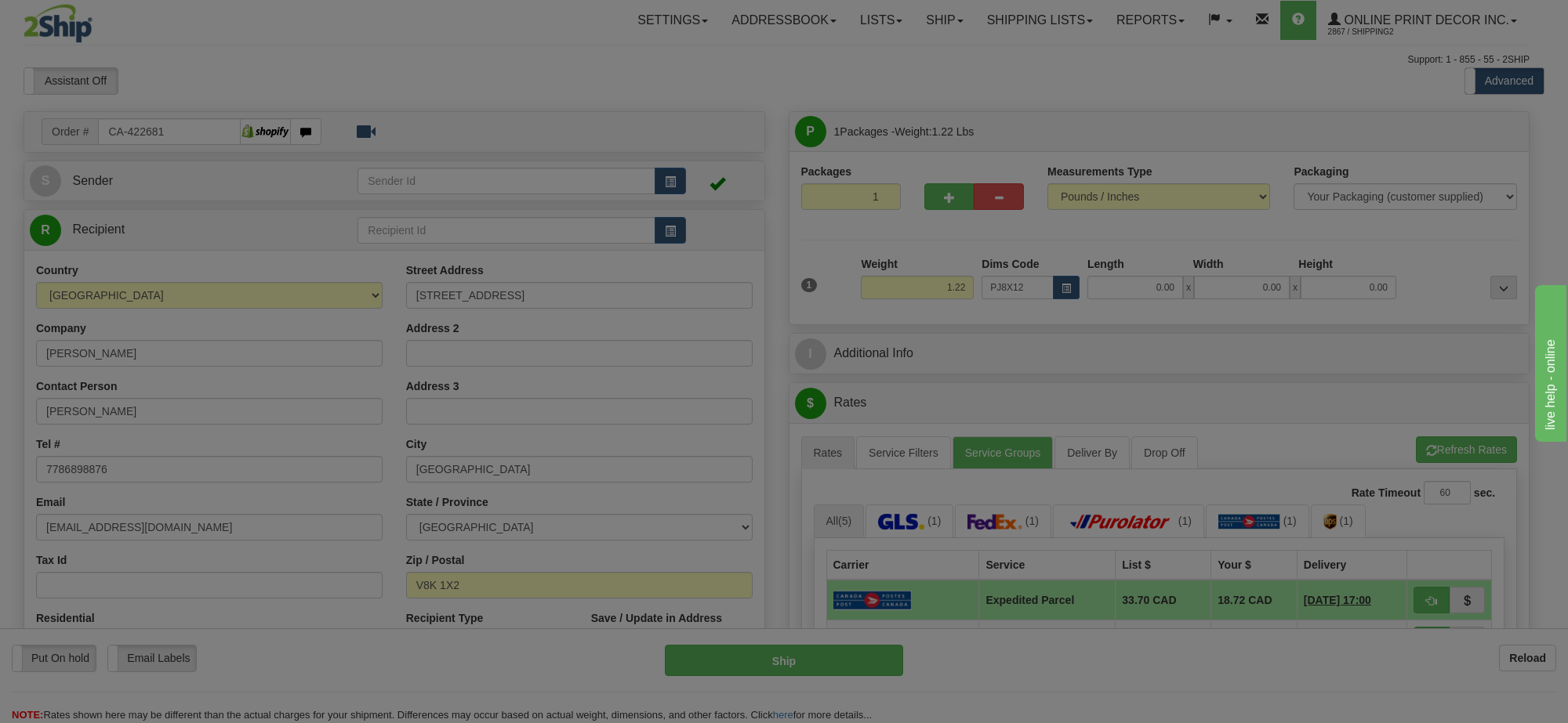
type input "16.00"
type input "11.00"
type input "2.00"
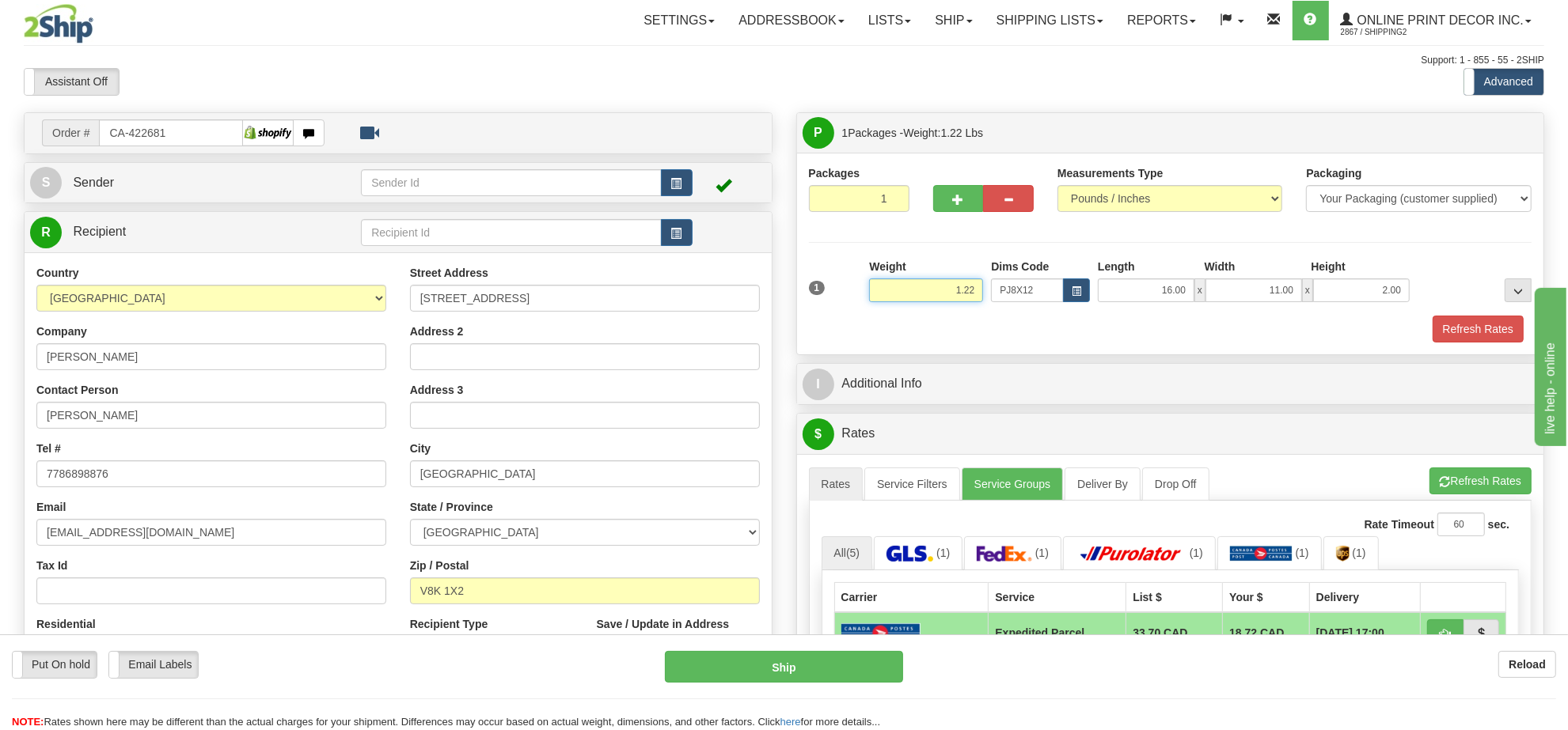
drag, startPoint x: 921, startPoint y: 288, endPoint x: 879, endPoint y: 294, distance: 42.4
click at [879, 294] on input "1.22" at bounding box center [926, 290] width 114 height 24
drag, startPoint x: 974, startPoint y: 297, endPoint x: 900, endPoint y: 298, distance: 74.0
click at [900, 298] on input "2.98" at bounding box center [926, 290] width 114 height 24
type input "2.05"
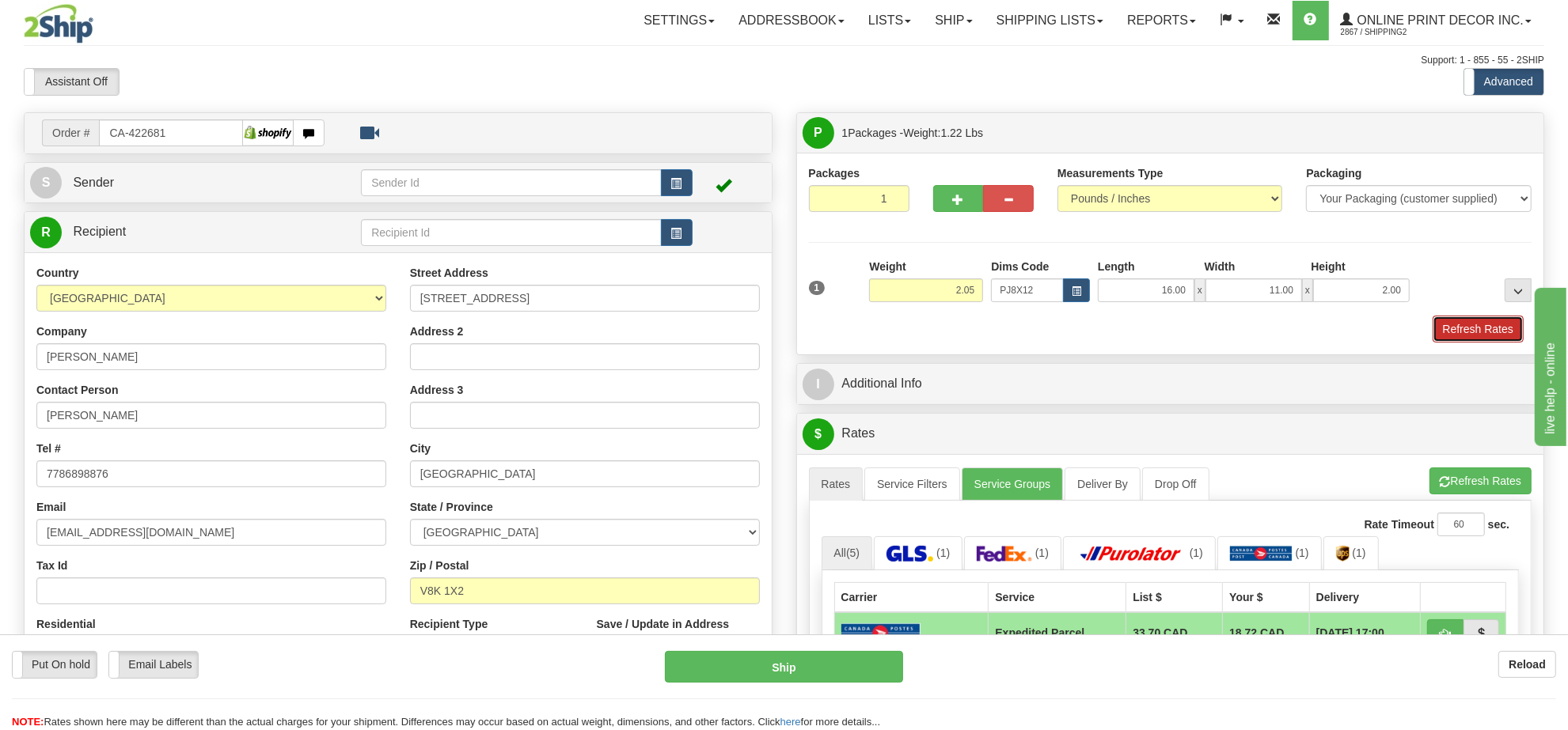
click at [1475, 328] on button "Refresh Rates" at bounding box center [1479, 329] width 91 height 27
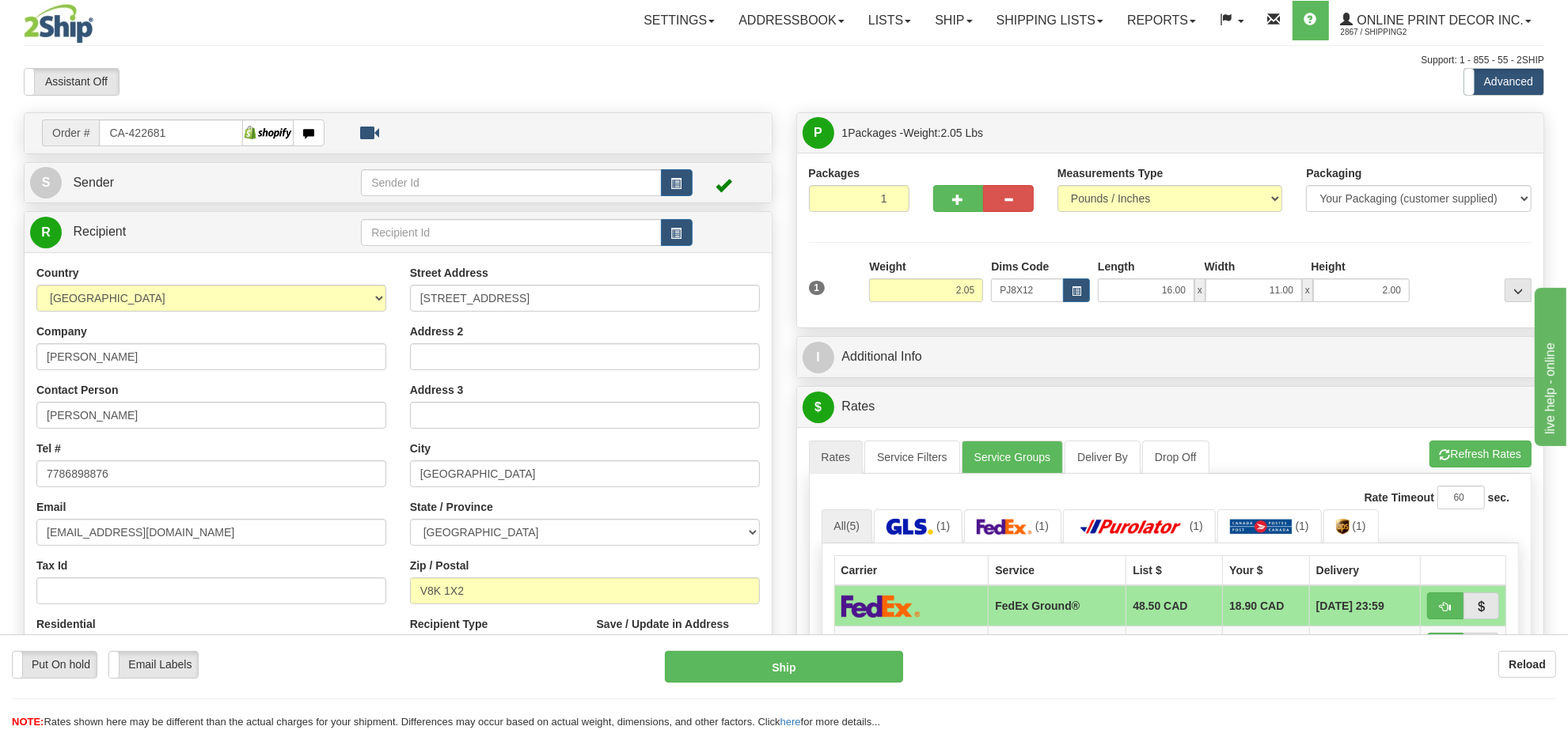
scroll to position [198, 0]
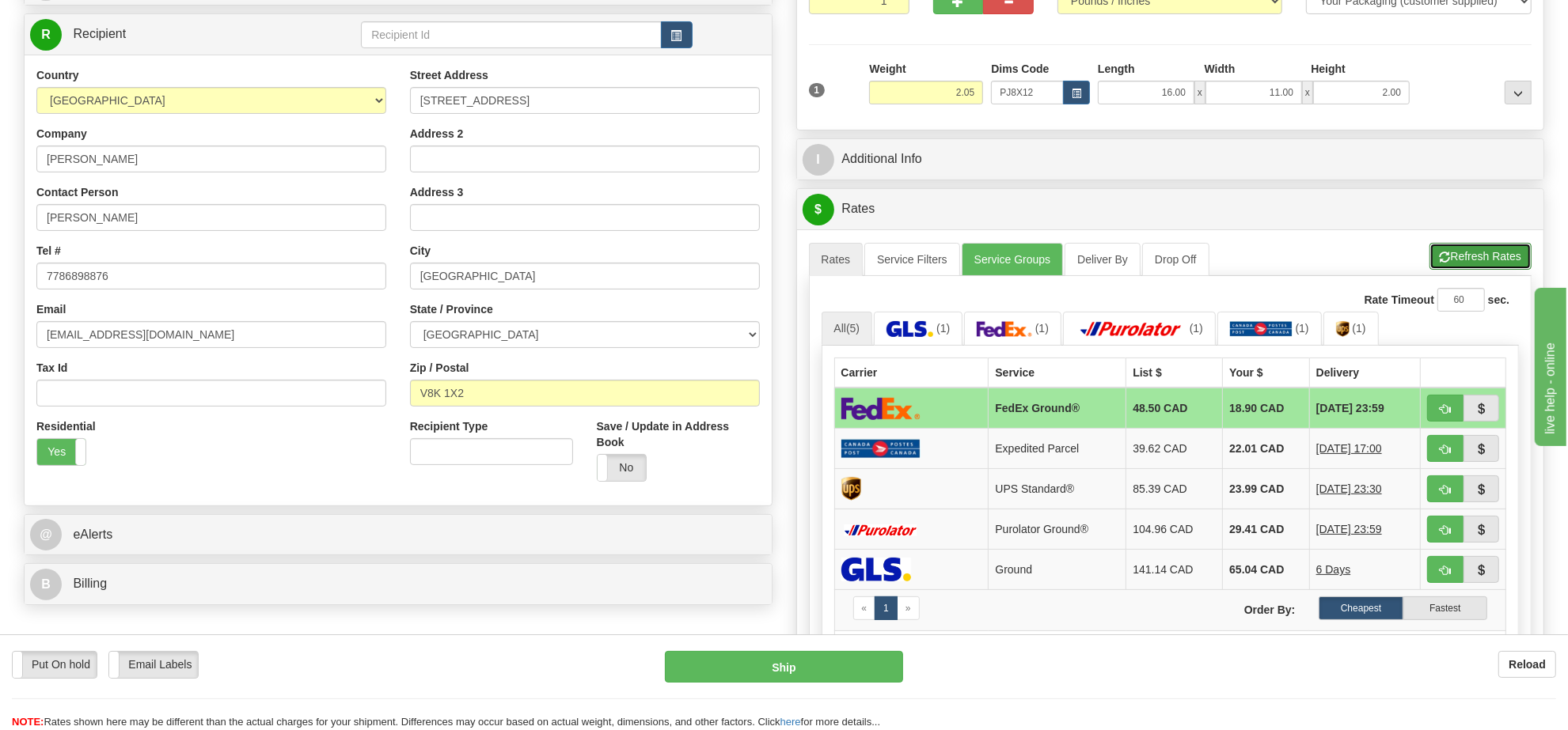
click at [1485, 259] on button "Refresh Rates" at bounding box center [1479, 256] width 102 height 27
click at [1446, 405] on button "button" at bounding box center [1445, 408] width 36 height 27
type input "92"
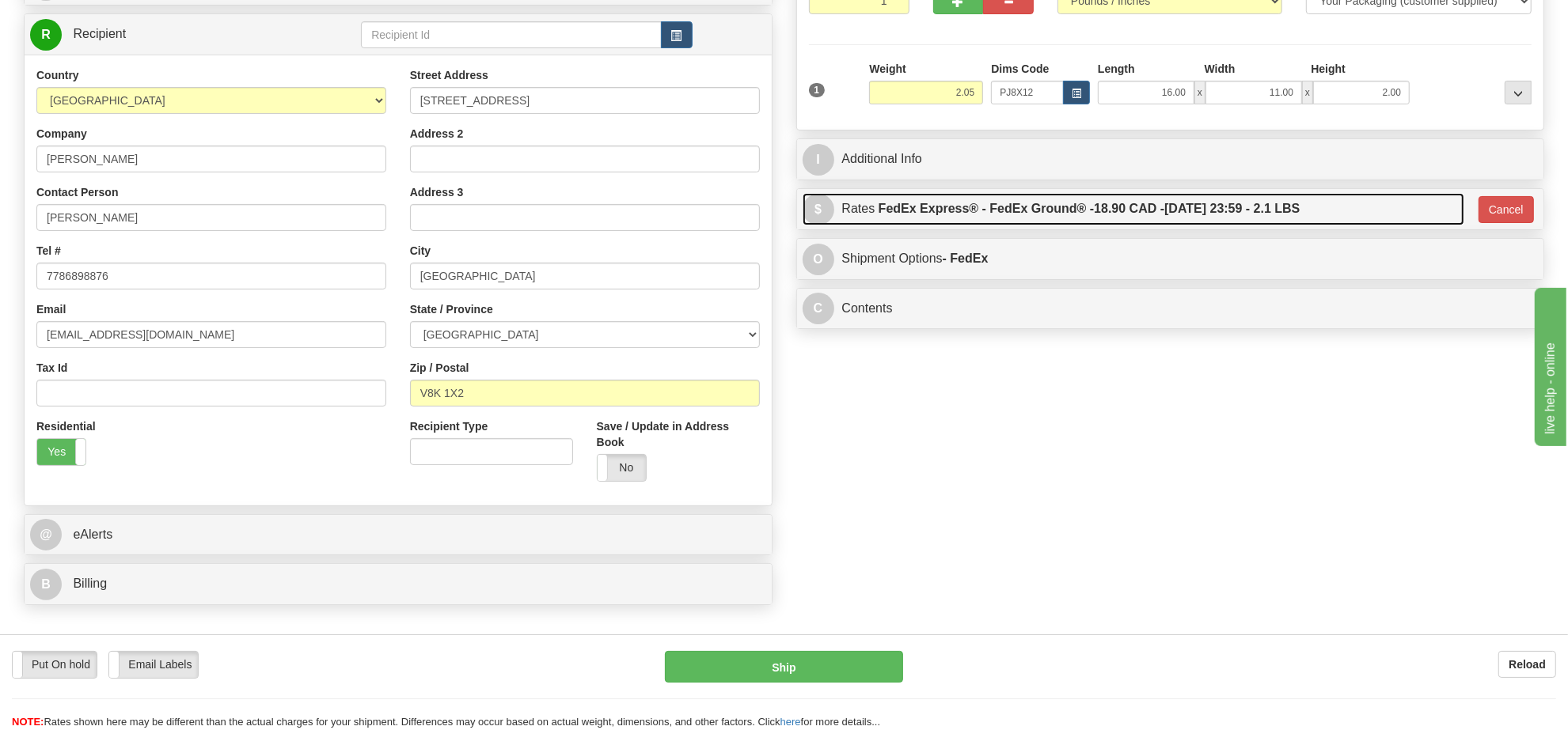
click at [1006, 210] on label "FedEx Express® - FedEx Ground® - 18.90 CAD - [DATE] 23:59 - 2.1 LBS" at bounding box center [1089, 208] width 422 height 31
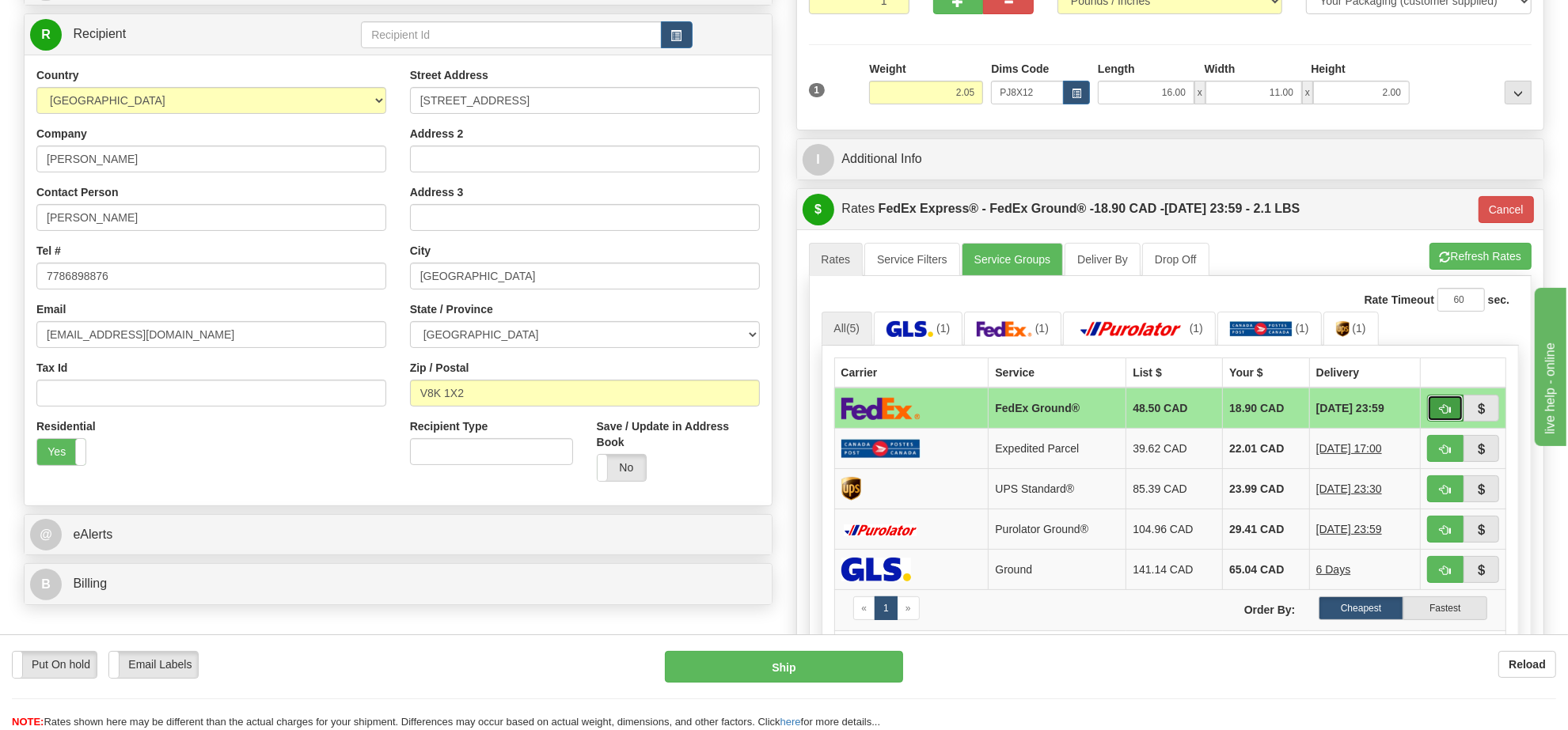
click at [1443, 412] on span "button" at bounding box center [1445, 409] width 11 height 10
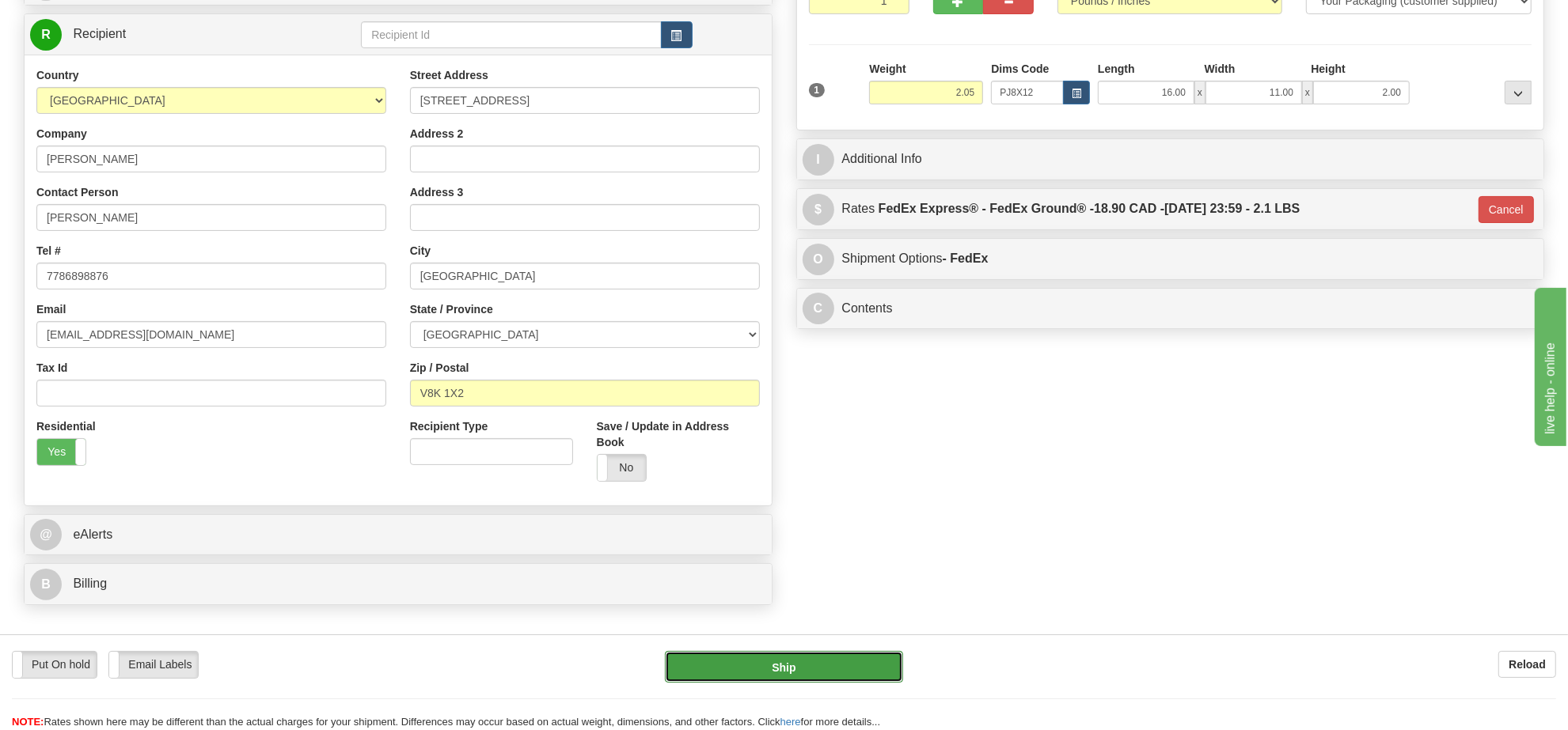
click at [820, 664] on button "Ship" at bounding box center [783, 666] width 237 height 31
